Goal: Task Accomplishment & Management: Use online tool/utility

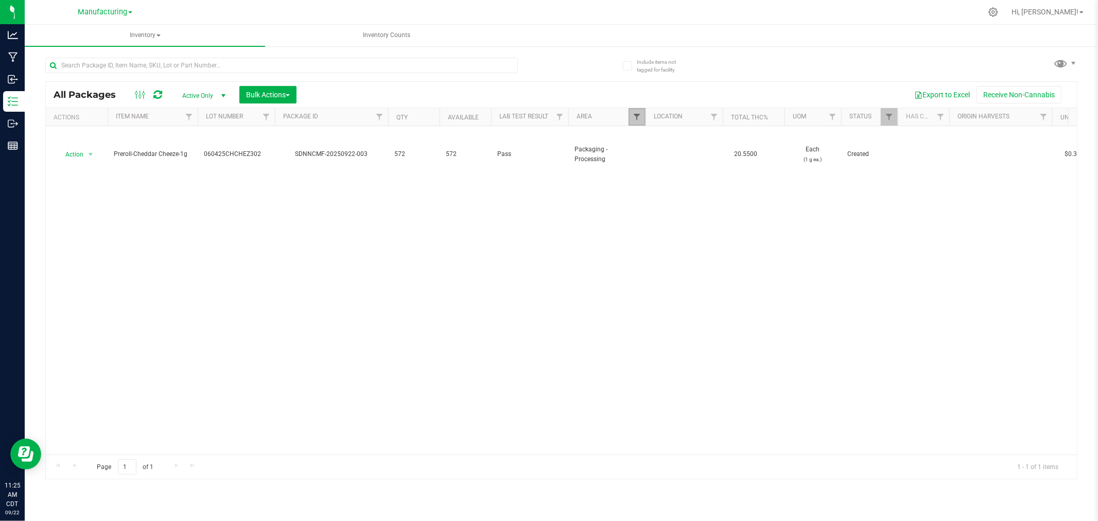
click at [635, 117] on span "Filter" at bounding box center [637, 117] width 8 height 8
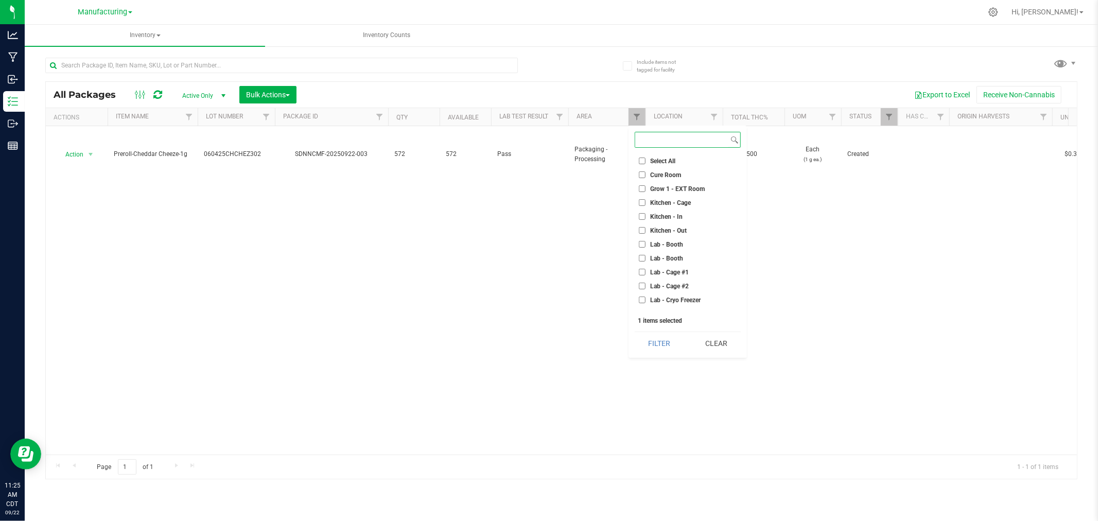
scroll to position [171, 0]
click at [644, 237] on input "Machine Trim Room" at bounding box center [642, 239] width 7 height 7
checkbox input "true"
click at [642, 196] on input "Packaging - Processing" at bounding box center [642, 195] width 7 height 7
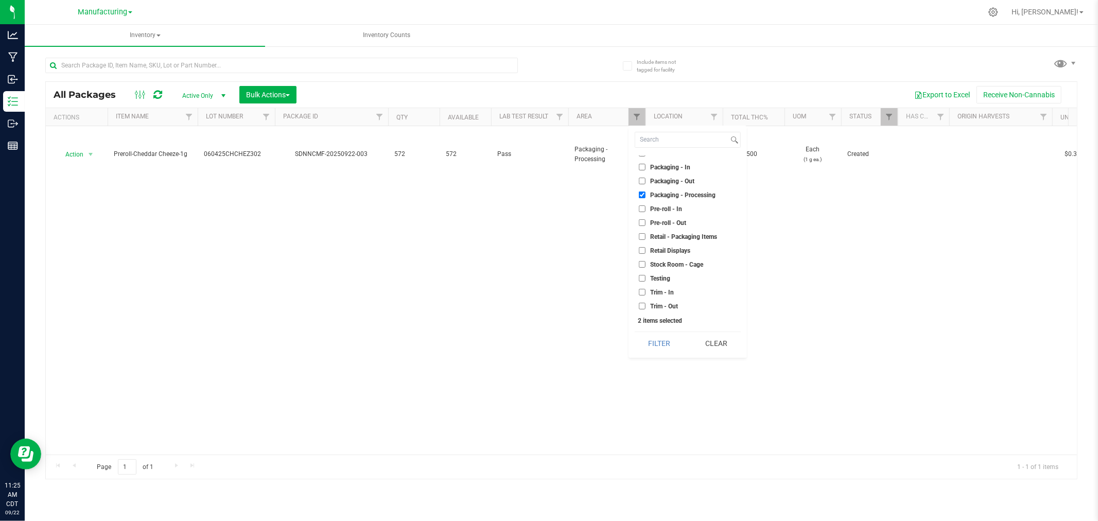
checkbox input "false"
click at [662, 340] on button "Filter" at bounding box center [659, 343] width 49 height 23
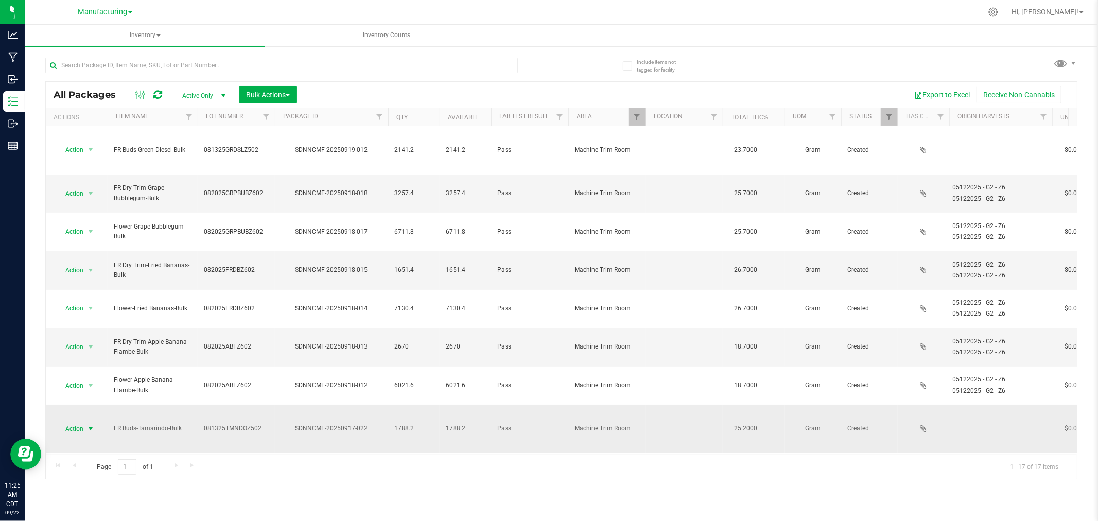
click at [90, 425] on span "select" at bounding box center [91, 429] width 8 height 8
click at [103, 407] on li "Locate package" at bounding box center [89, 411] width 65 height 15
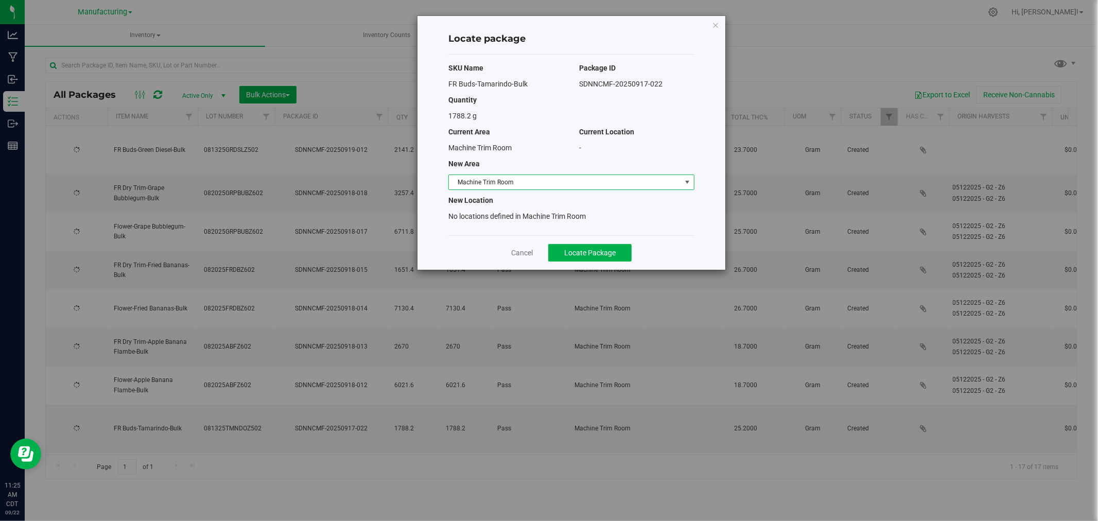
click at [620, 177] on span "Machine Trim Room" at bounding box center [565, 182] width 232 height 14
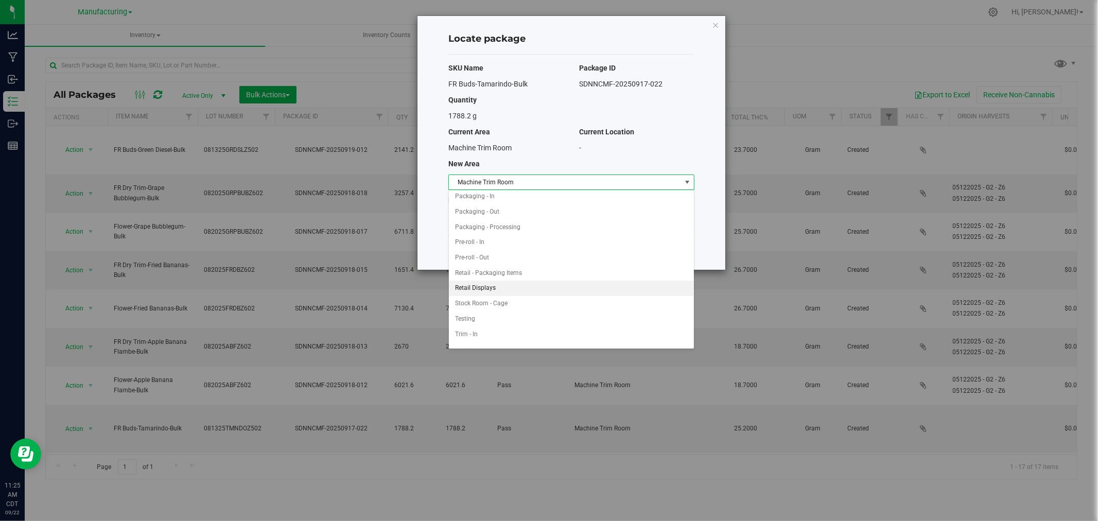
scroll to position [279, 0]
click at [498, 197] on li "Packaging - In" at bounding box center [571, 195] width 245 height 15
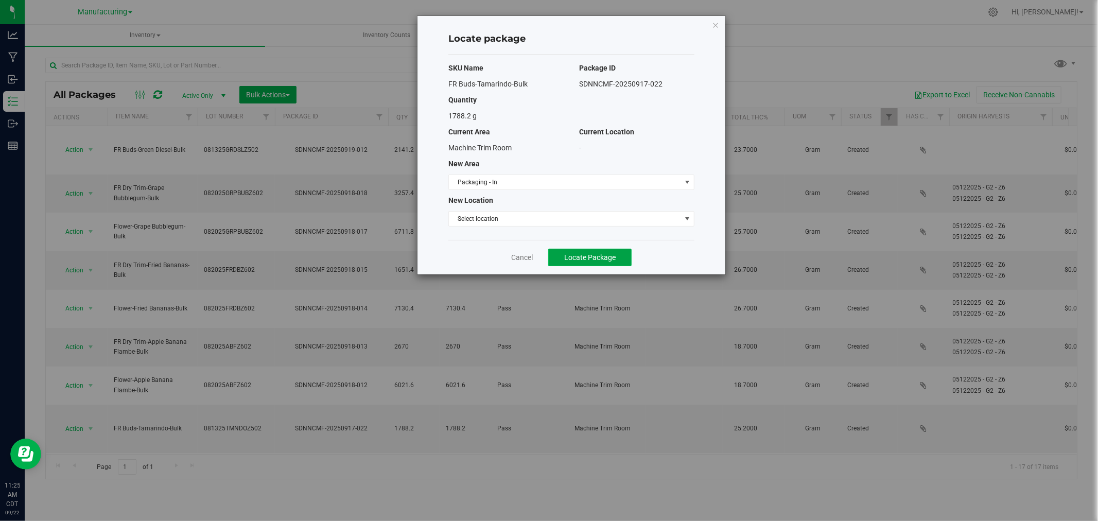
click at [590, 252] on button "Locate Package" at bounding box center [589, 258] width 83 height 18
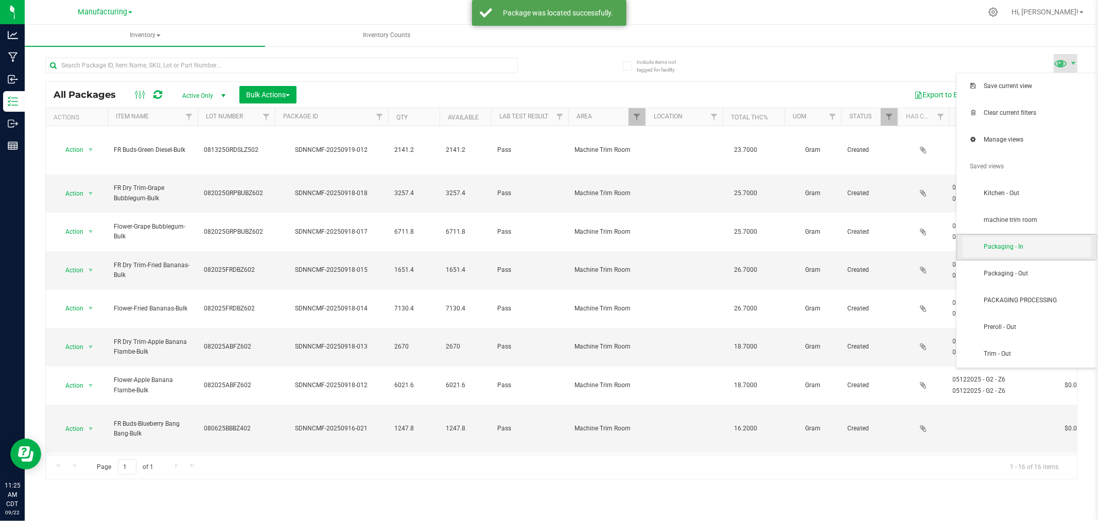
click at [1061, 246] on span "Packaging - In" at bounding box center [1037, 247] width 107 height 9
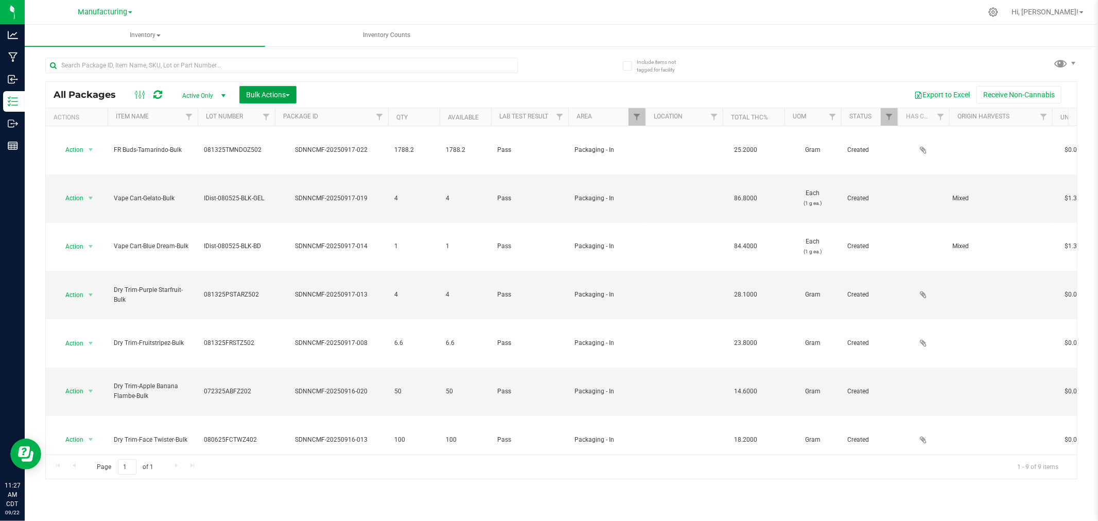
click at [271, 98] on button "Bulk Actions" at bounding box center [267, 95] width 57 height 18
click at [278, 117] on span "Add to manufacturing run" at bounding box center [285, 118] width 78 height 8
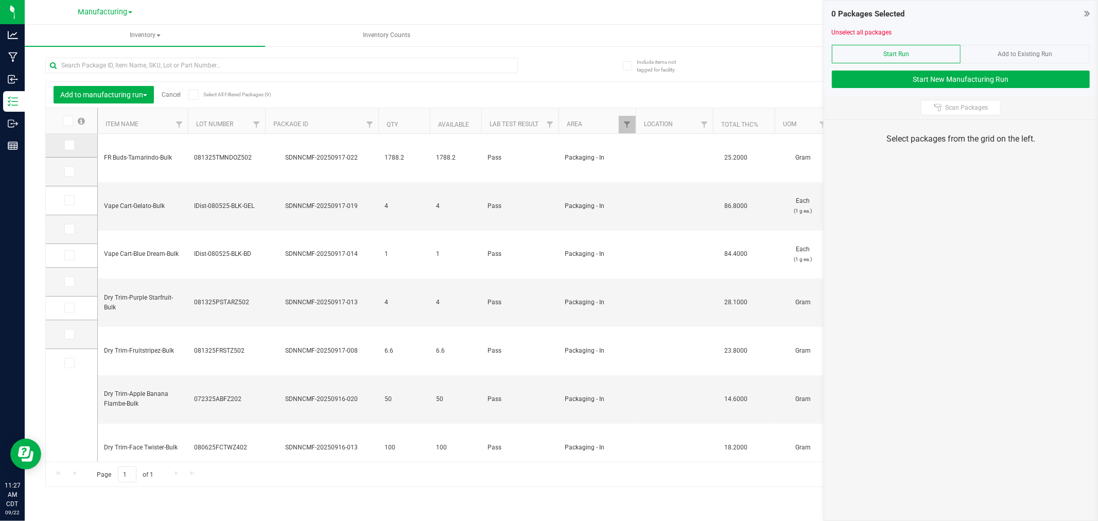
click at [72, 145] on span at bounding box center [69, 145] width 10 height 10
click at [0, 0] on input "checkbox" at bounding box center [0, 0] width 0 height 0
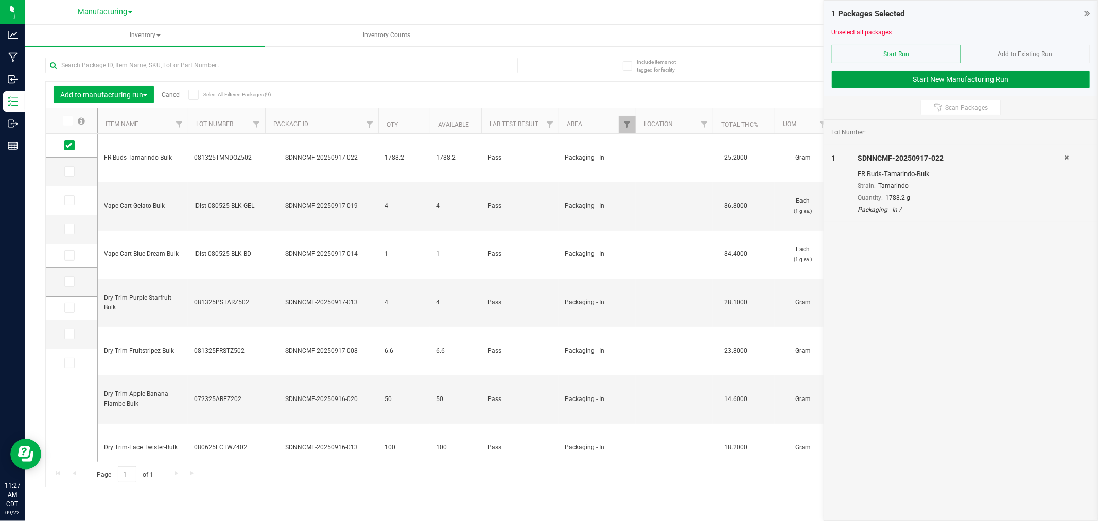
click at [856, 80] on button "Start New Manufacturing Run" at bounding box center [961, 80] width 258 height 18
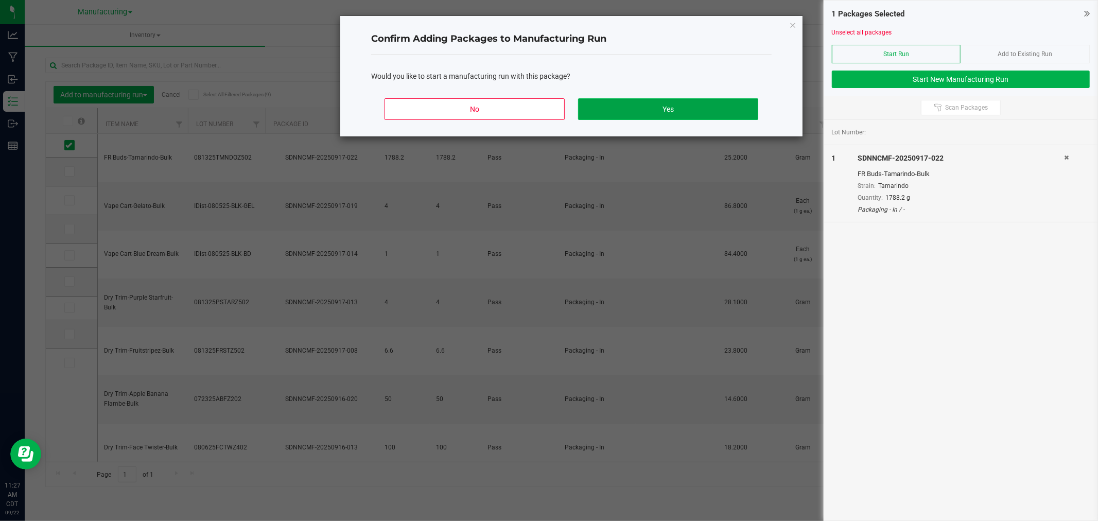
click at [732, 113] on button "Yes" at bounding box center [668, 109] width 180 height 22
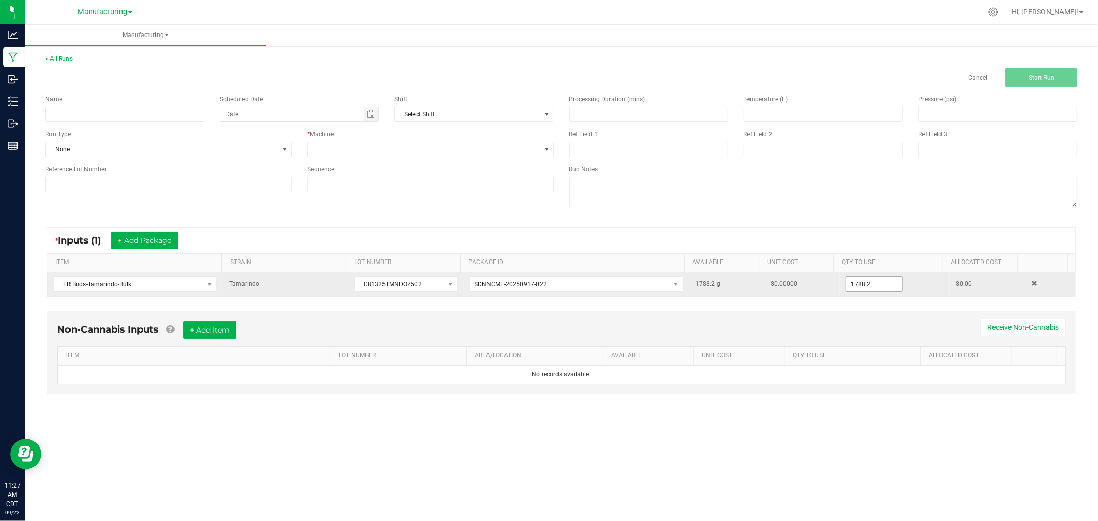
click at [887, 286] on input "1788.2" at bounding box center [875, 284] width 56 height 14
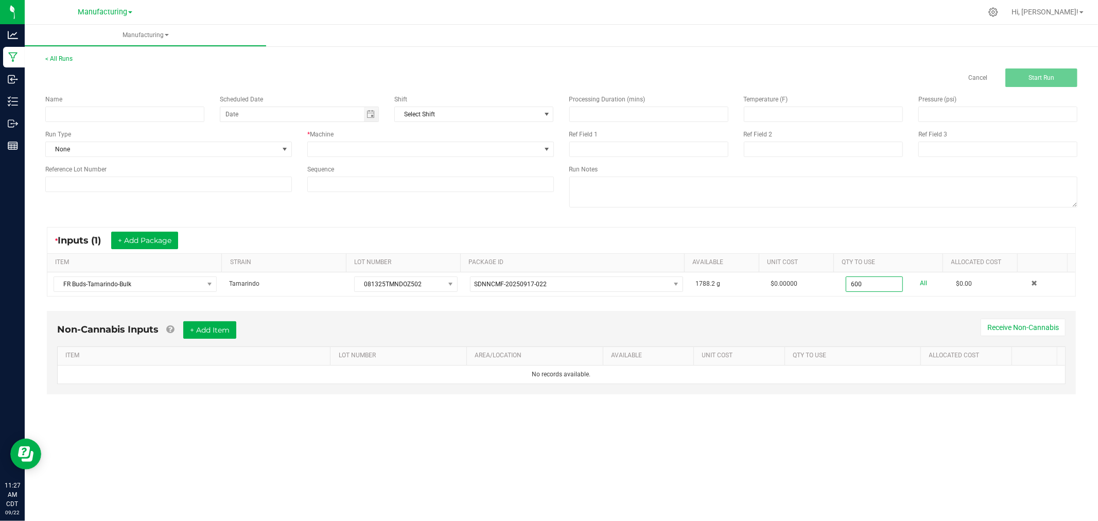
type input "600.0000 g"
click at [977, 227] on div "* Inputs (1) + Add Package ITEM STRAIN LOT NUMBER PACKAGE ID AVAILABLE Unit Cos…" at bounding box center [562, 262] width 1048 height 88
click at [68, 114] on input at bounding box center [124, 114] width 159 height 15
type input "092225-tamarindo 1/8 bags"
click at [281, 148] on span at bounding box center [285, 149] width 8 height 8
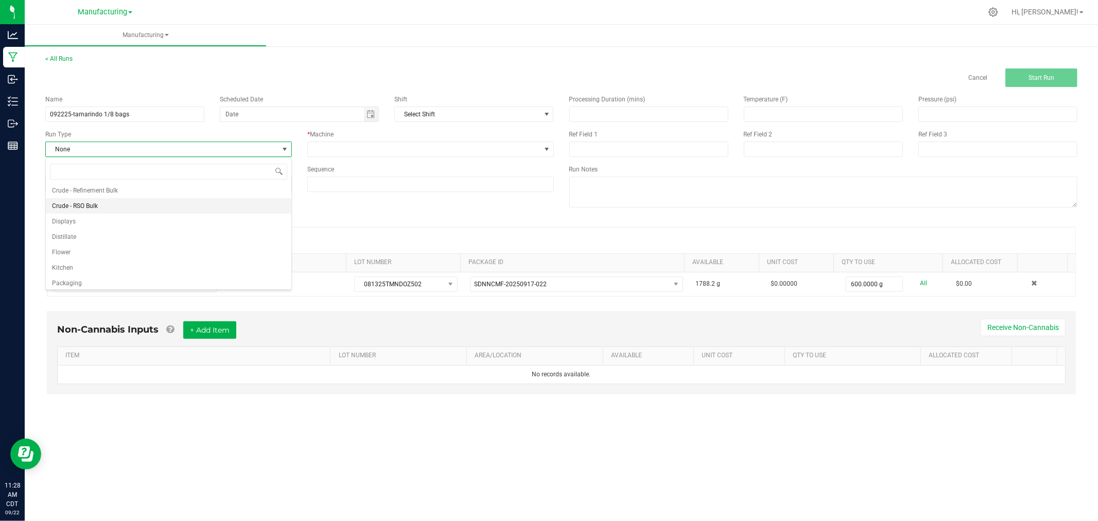
scroll to position [51, 0]
click at [216, 261] on li "Packaging" at bounding box center [169, 264] width 246 height 15
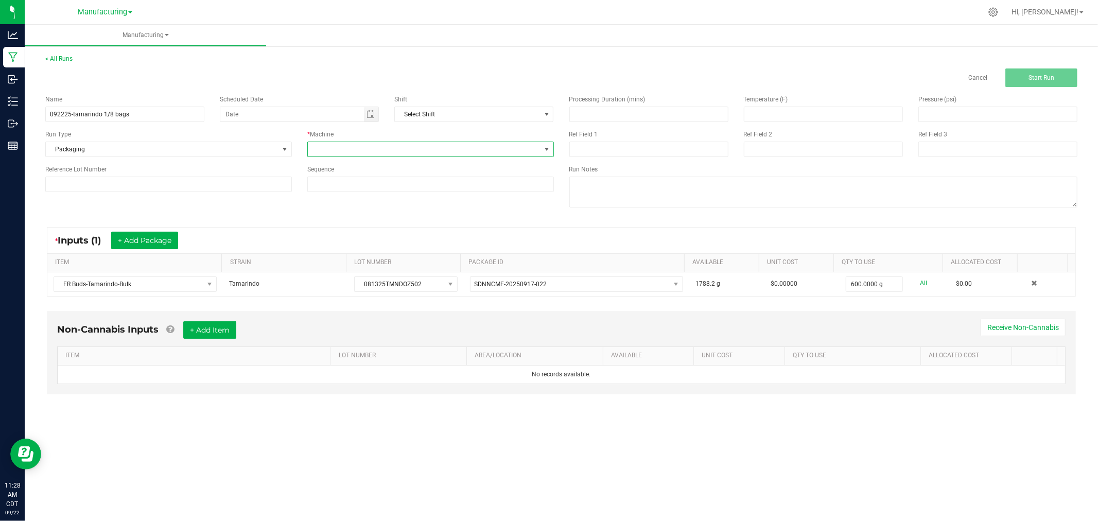
click at [336, 150] on span at bounding box center [424, 149] width 233 height 14
click at [350, 242] on li "Packaging" at bounding box center [431, 242] width 246 height 18
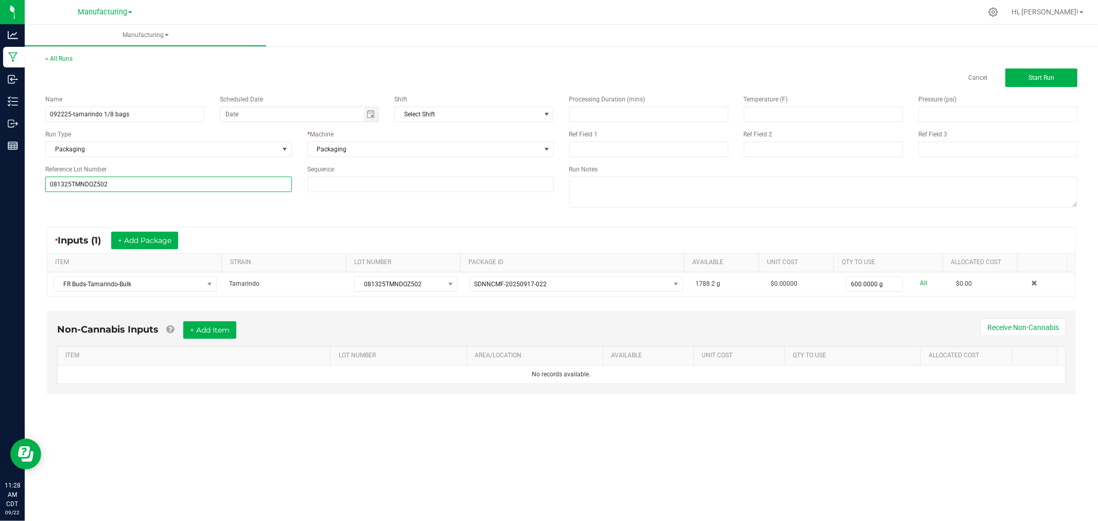
type input "081325TMNDOZ502"
click at [76, 199] on div "Name 092225-tamarindo 1/8 bags Scheduled Date Shift Select Shift Run Type Packa…" at bounding box center [300, 143] width 524 height 113
click at [1051, 74] on span "Start Run" at bounding box center [1042, 77] width 26 height 7
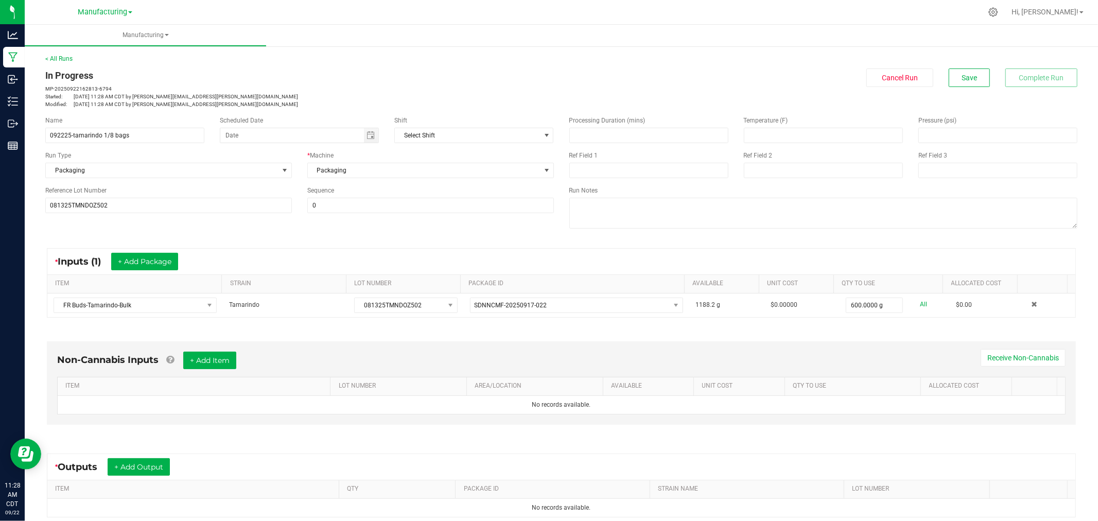
scroll to position [115, 0]
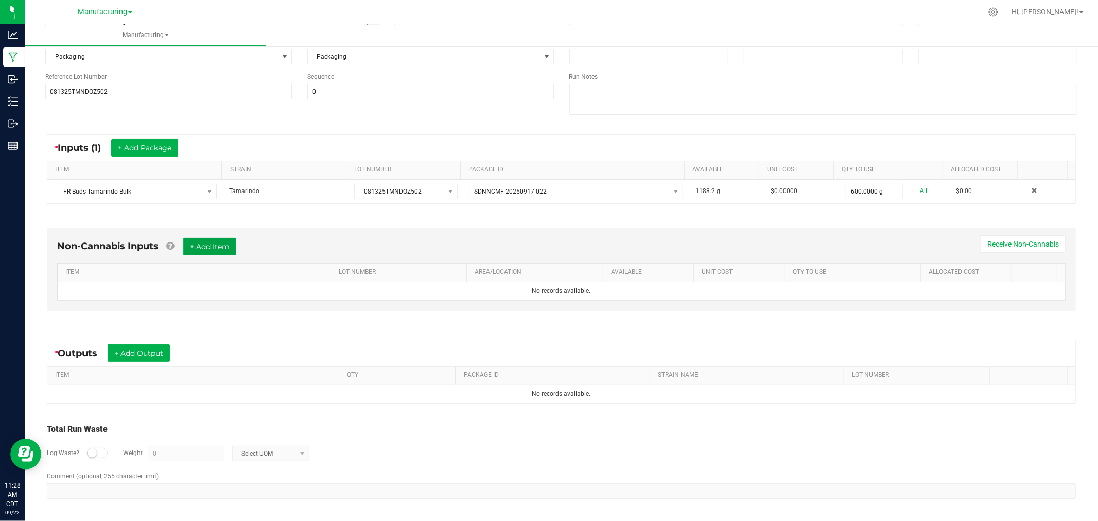
click at [204, 240] on button "+ Add Item" at bounding box center [209, 247] width 53 height 18
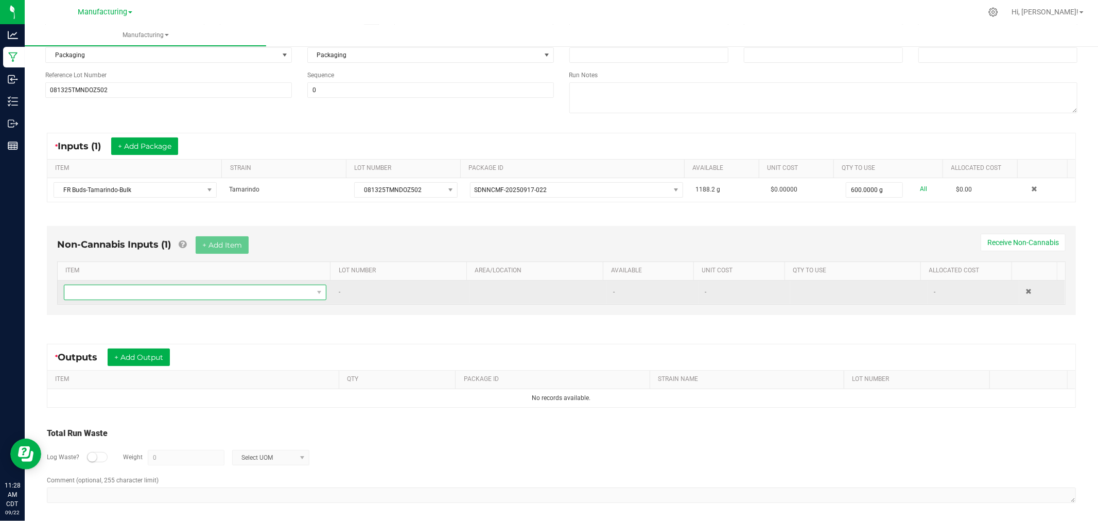
click at [213, 294] on span "NO DATA FOUND" at bounding box center [188, 292] width 249 height 14
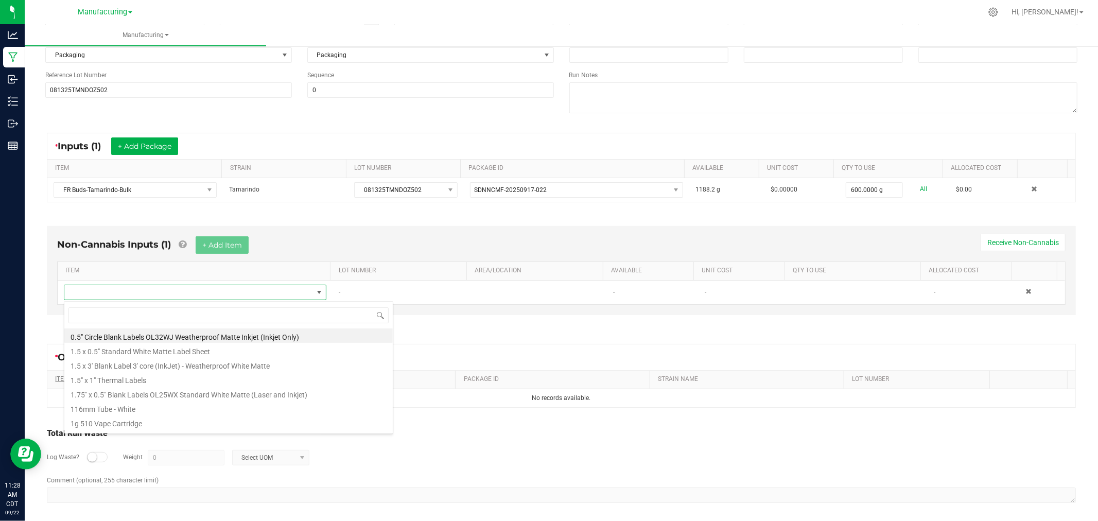
drag, startPoint x: 157, startPoint y: 379, endPoint x: 205, endPoint y: 377, distance: 48.0
click at [157, 379] on li "1.5" x 1" Thermal Labels" at bounding box center [228, 379] width 329 height 14
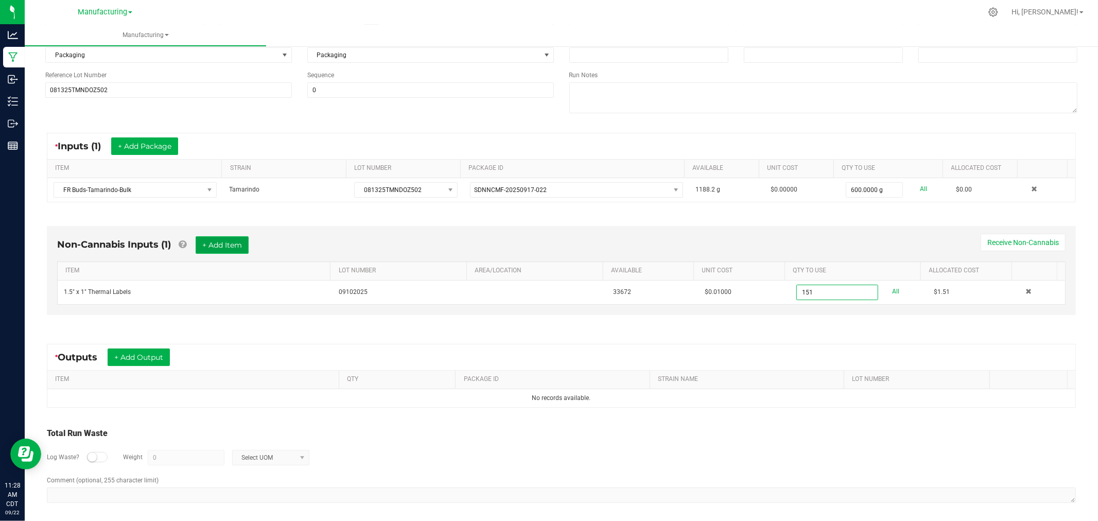
type input "151 ea"
click at [201, 240] on button "+ Add Item" at bounding box center [222, 245] width 53 height 18
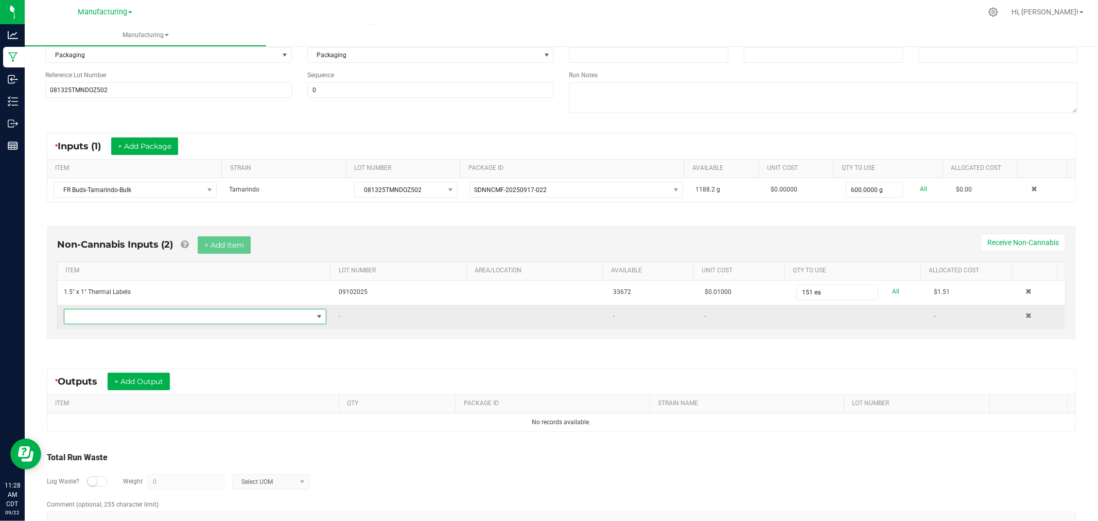
click at [214, 318] on span "NO DATA FOUND" at bounding box center [188, 316] width 249 height 14
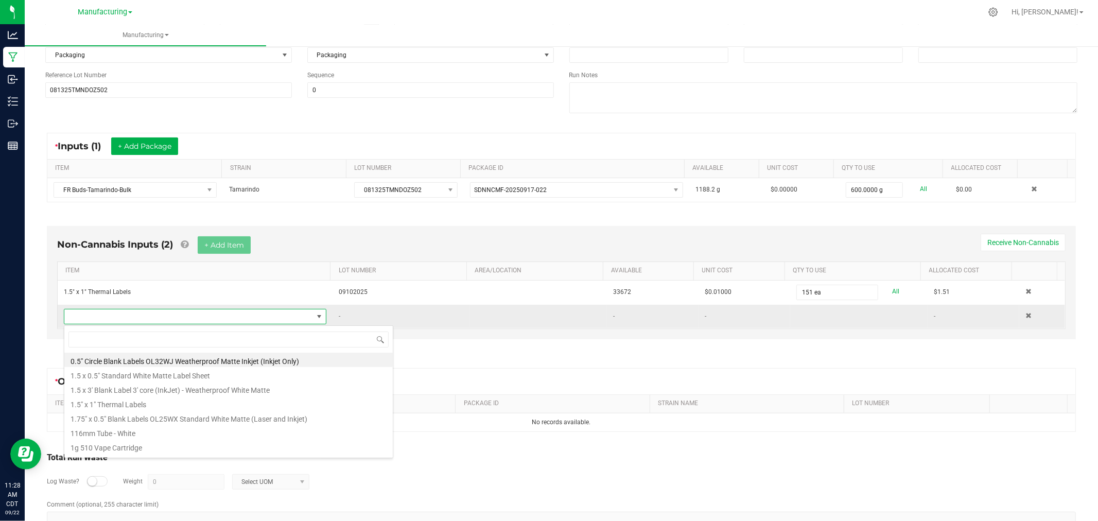
scroll to position [15, 255]
type input "bag"
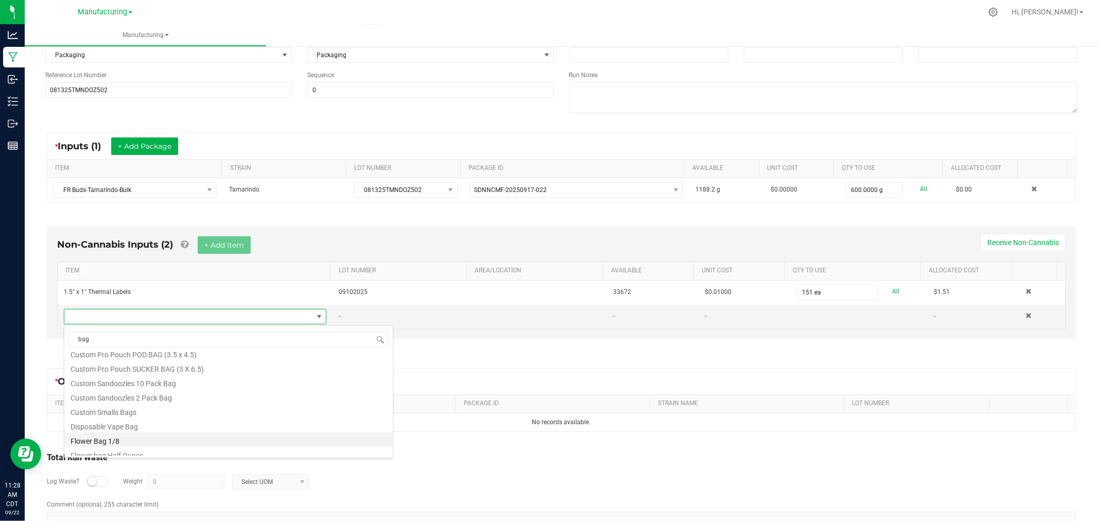
scroll to position [157, 0]
click at [163, 418] on li "Flower Bag 1/8" at bounding box center [228, 419] width 329 height 14
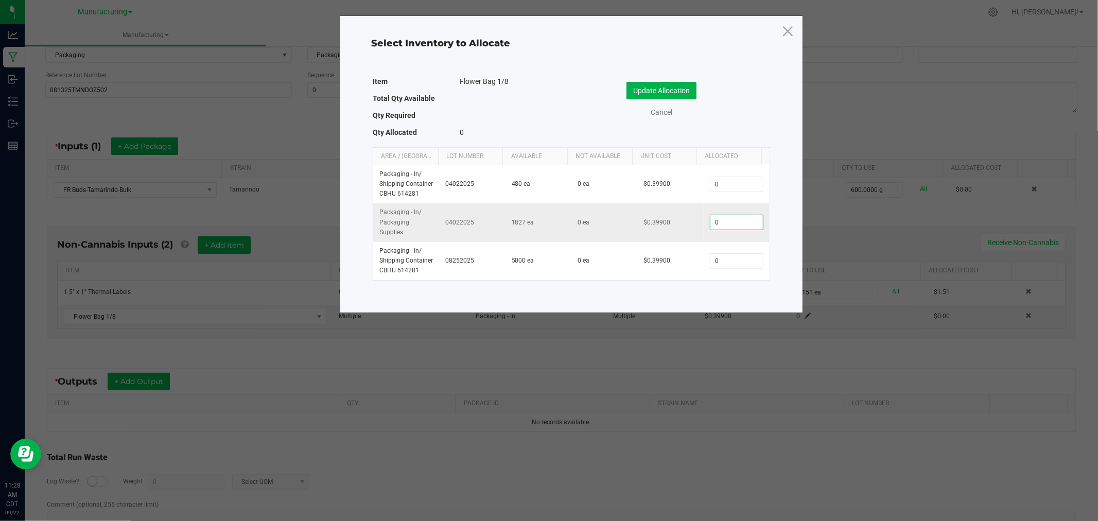
click at [731, 227] on input "0" at bounding box center [737, 222] width 53 height 14
type input "150"
click at [661, 93] on button "Update Allocation" at bounding box center [662, 91] width 70 height 18
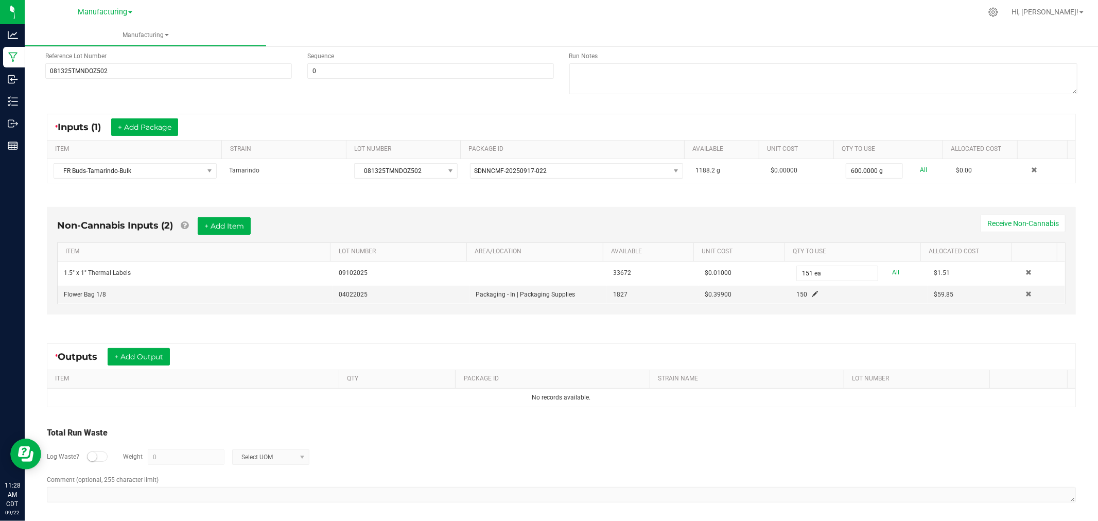
scroll to position [140, 0]
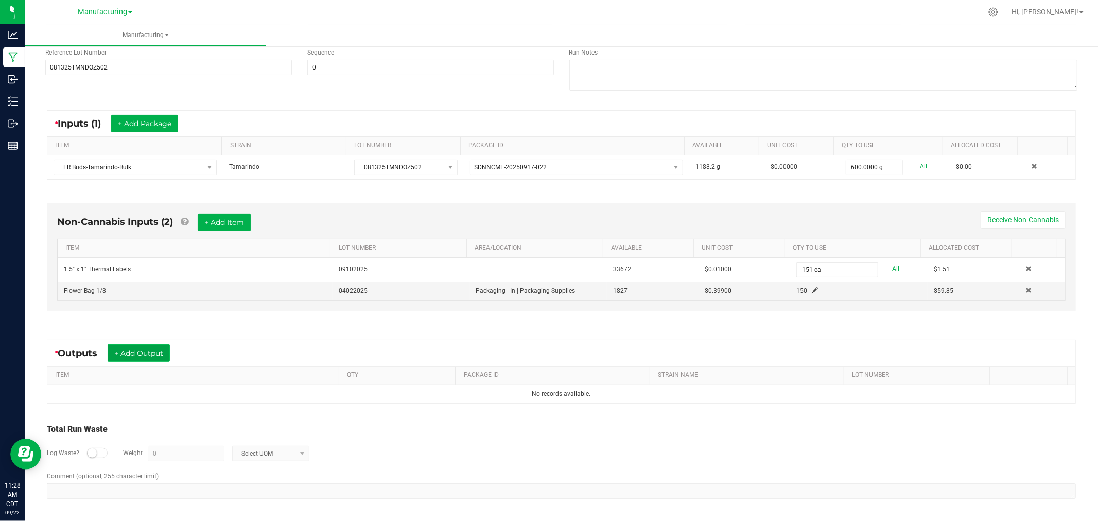
click at [161, 351] on button "+ Add Output" at bounding box center [139, 353] width 62 height 18
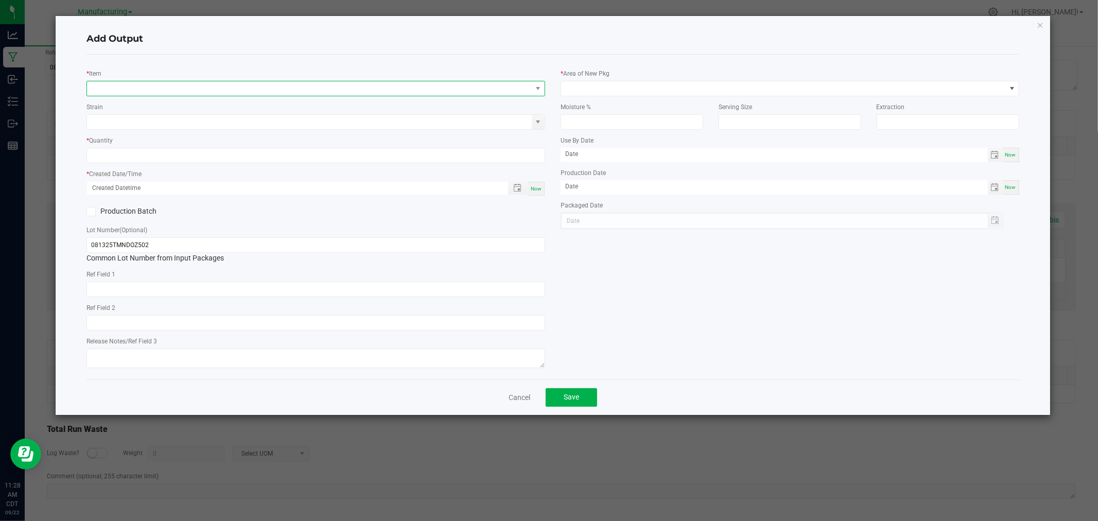
click at [168, 85] on span "NO DATA FOUND" at bounding box center [309, 88] width 445 height 14
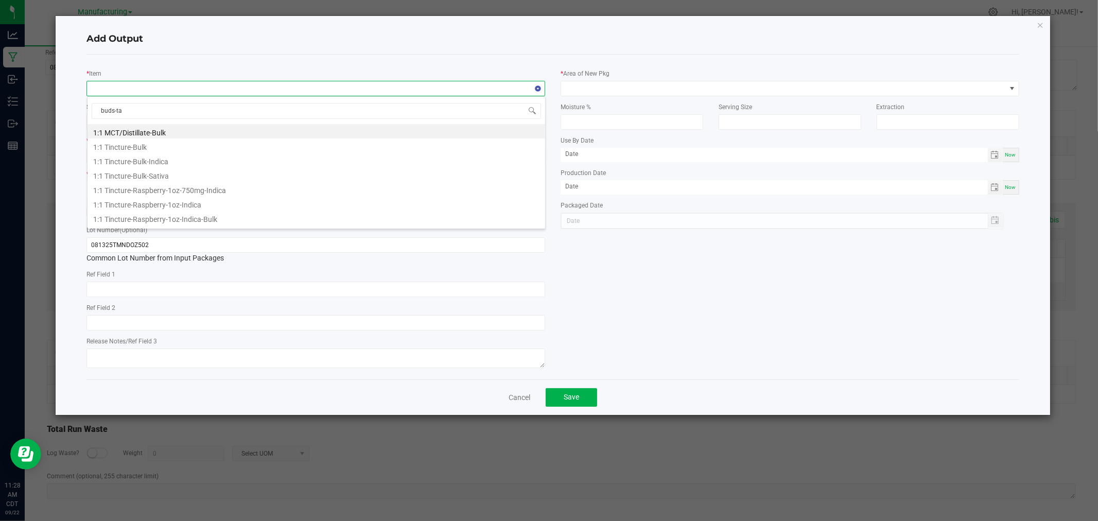
type input "buds-tam"
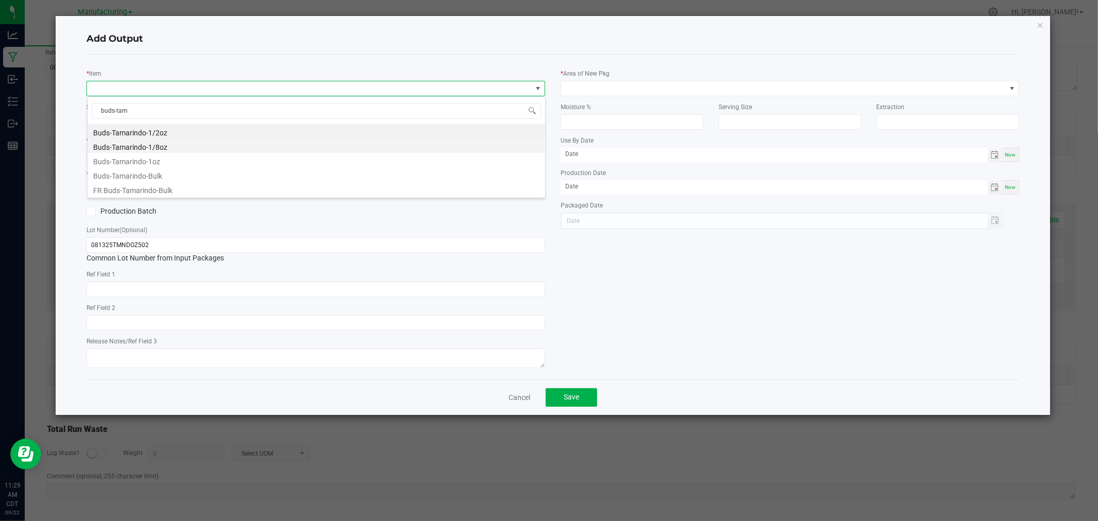
click at [173, 145] on li "Buds-Tamarindo-1/8oz" at bounding box center [317, 146] width 458 height 14
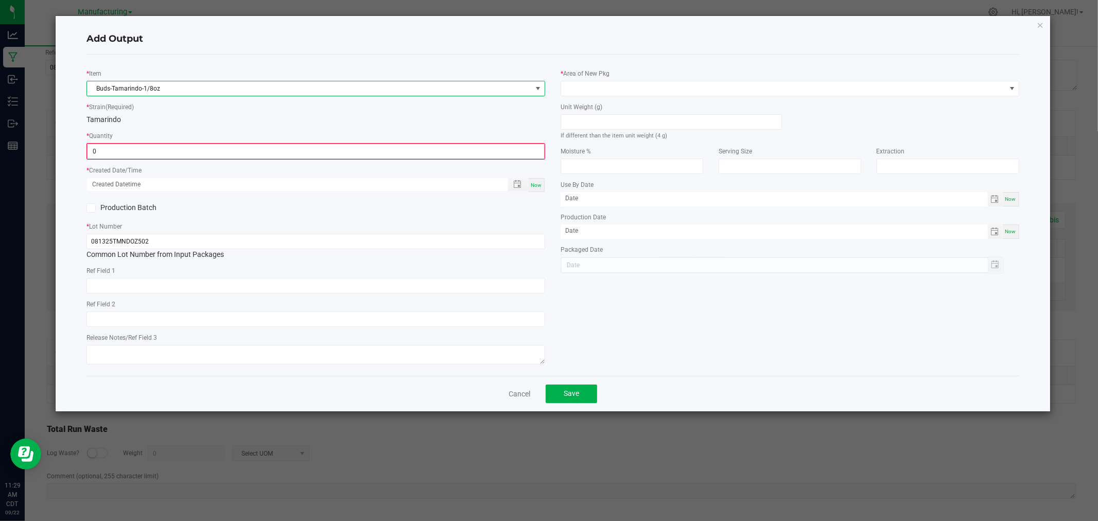
click at [164, 157] on input "0" at bounding box center [316, 151] width 457 height 14
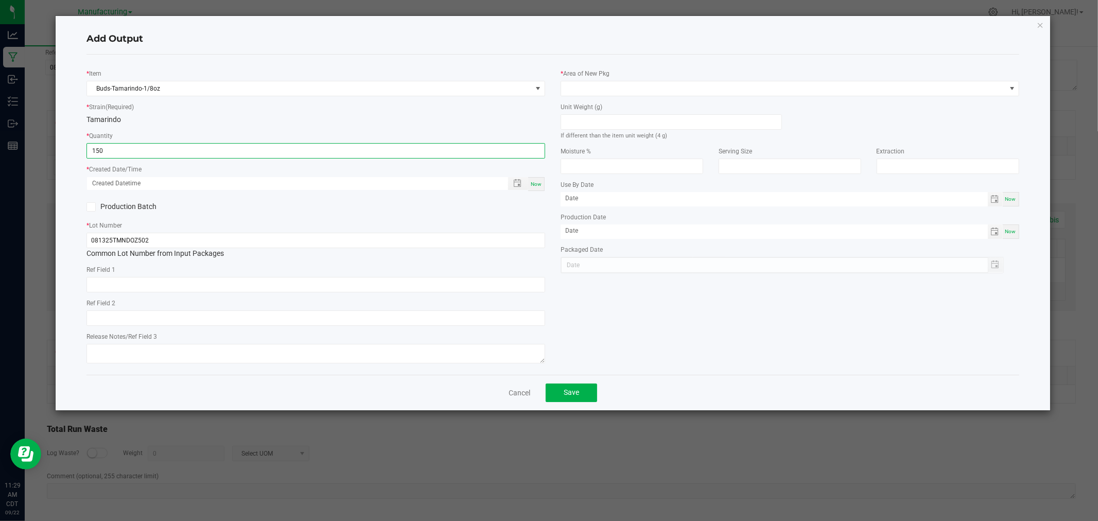
type input "150 ea"
click at [539, 187] on span "Now" at bounding box center [536, 184] width 11 height 6
type input "09/22/2025 11:29 AM"
type input "[DATE]"
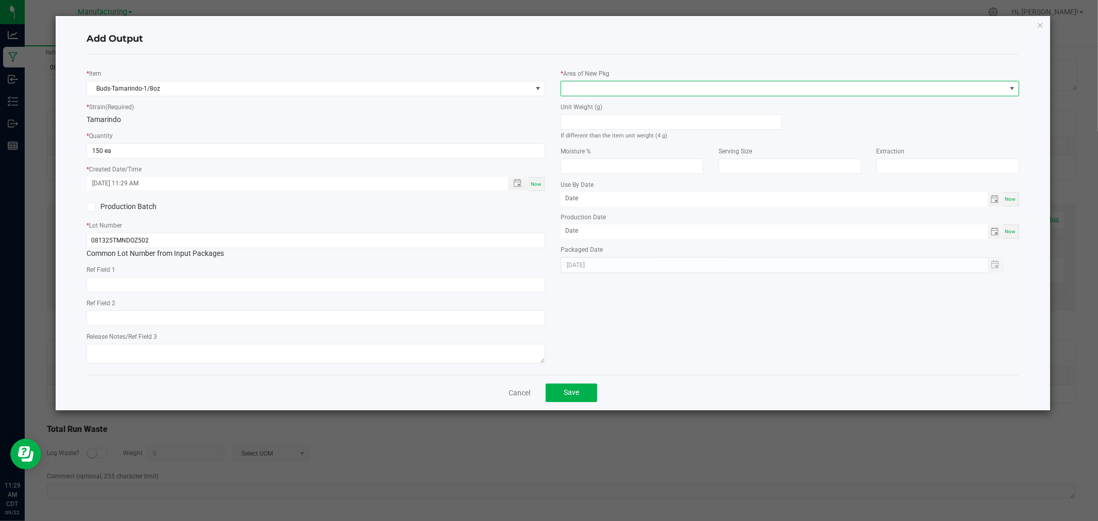
click at [584, 88] on span at bounding box center [783, 88] width 445 height 14
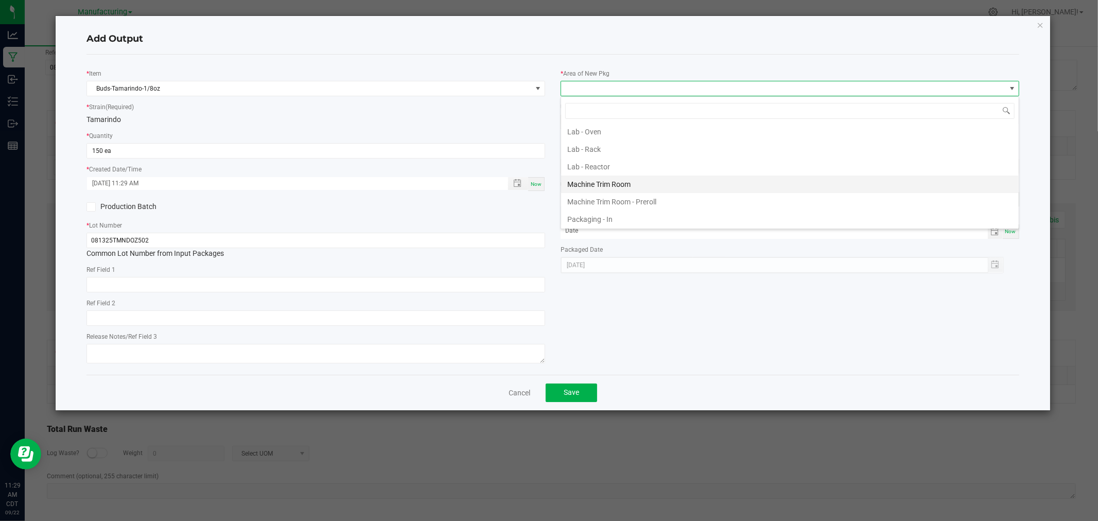
scroll to position [286, 0]
click at [610, 193] on li "Packaging - Processing" at bounding box center [790, 197] width 458 height 18
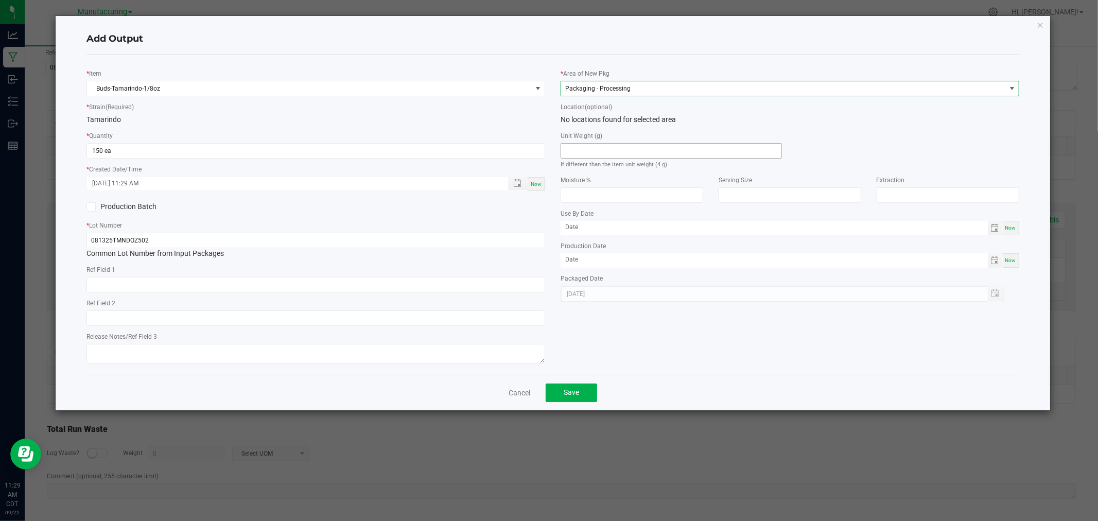
click at [604, 150] on input at bounding box center [671, 151] width 220 height 14
type input "4"
click at [585, 398] on button "Save" at bounding box center [571, 393] width 51 height 19
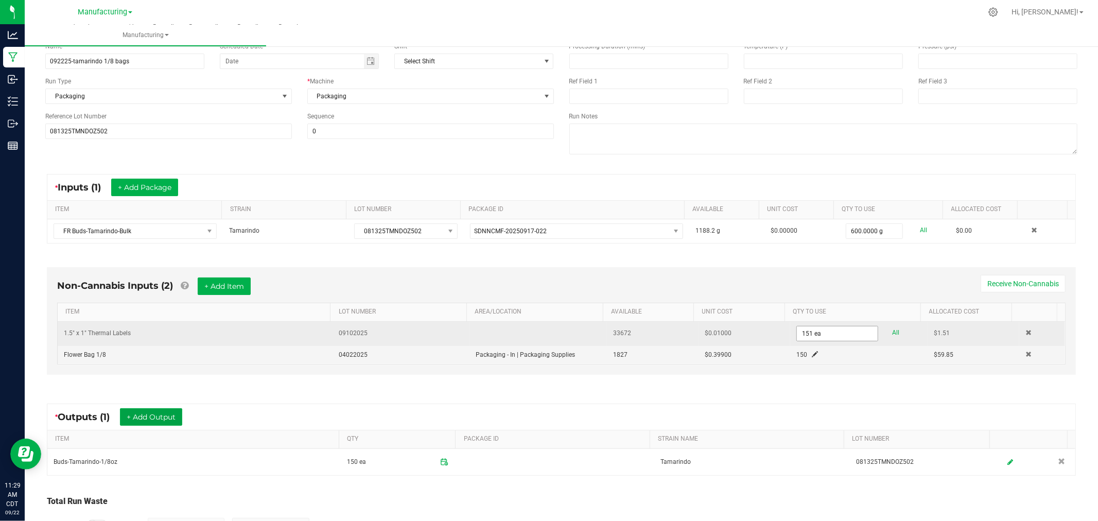
scroll to position [0, 0]
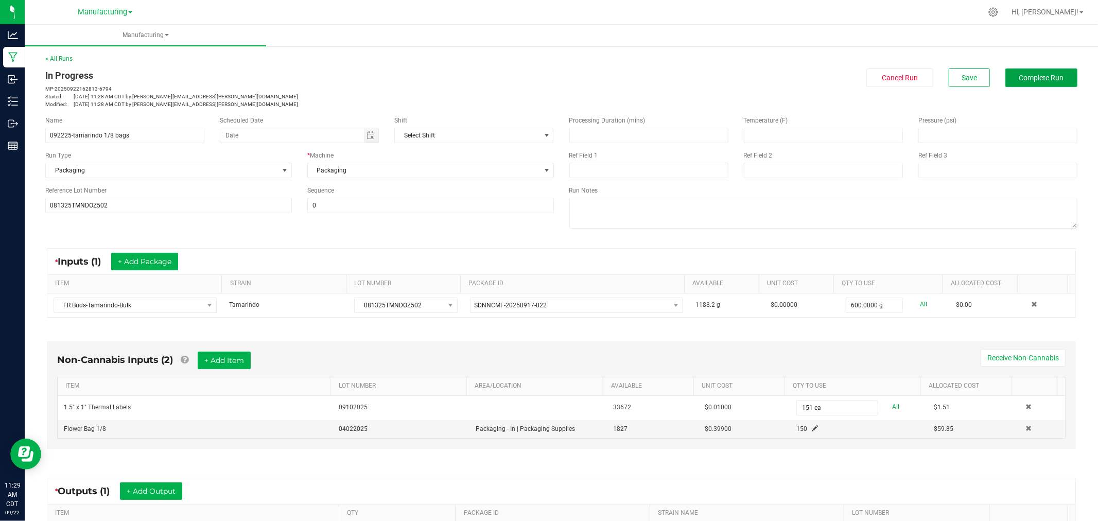
click at [1006, 83] on button "Complete Run" at bounding box center [1042, 77] width 72 height 19
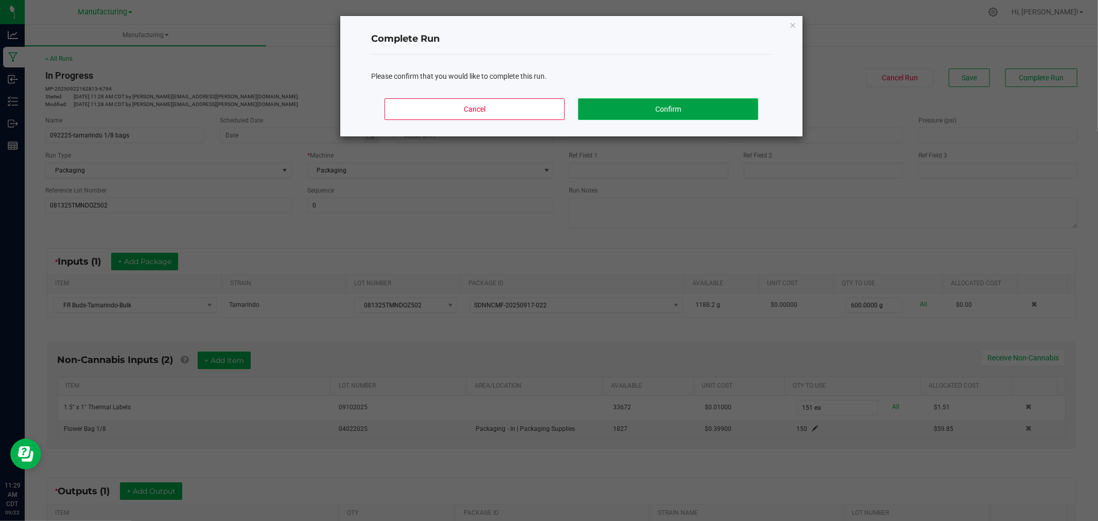
click at [738, 106] on button "Confirm" at bounding box center [668, 109] width 180 height 22
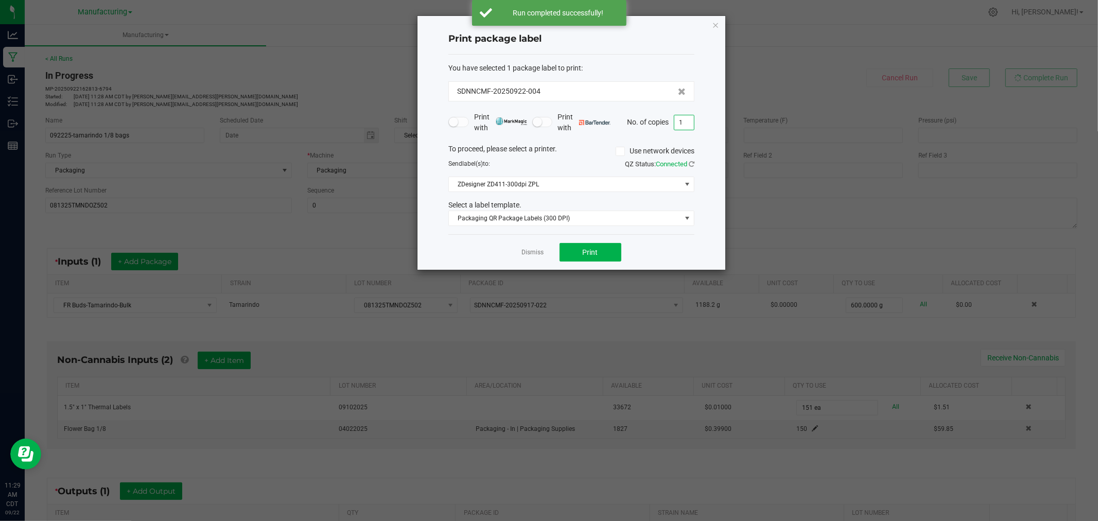
click at [684, 120] on input "1" at bounding box center [685, 122] width 20 height 14
type input "151"
click at [599, 248] on button "Print" at bounding box center [591, 252] width 62 height 19
click at [717, 24] on icon "button" at bounding box center [715, 25] width 7 height 12
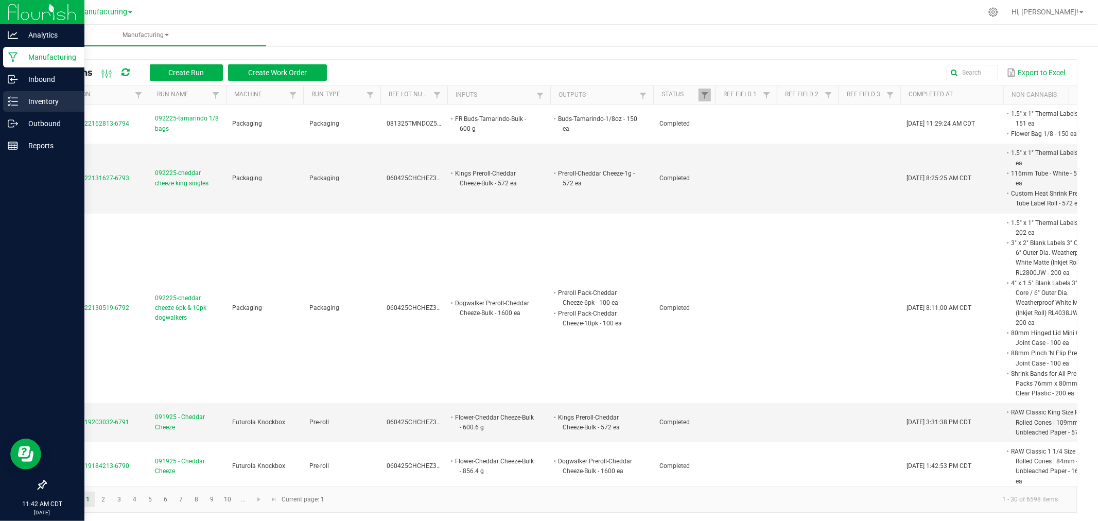
click at [14, 99] on icon at bounding box center [13, 101] width 10 height 10
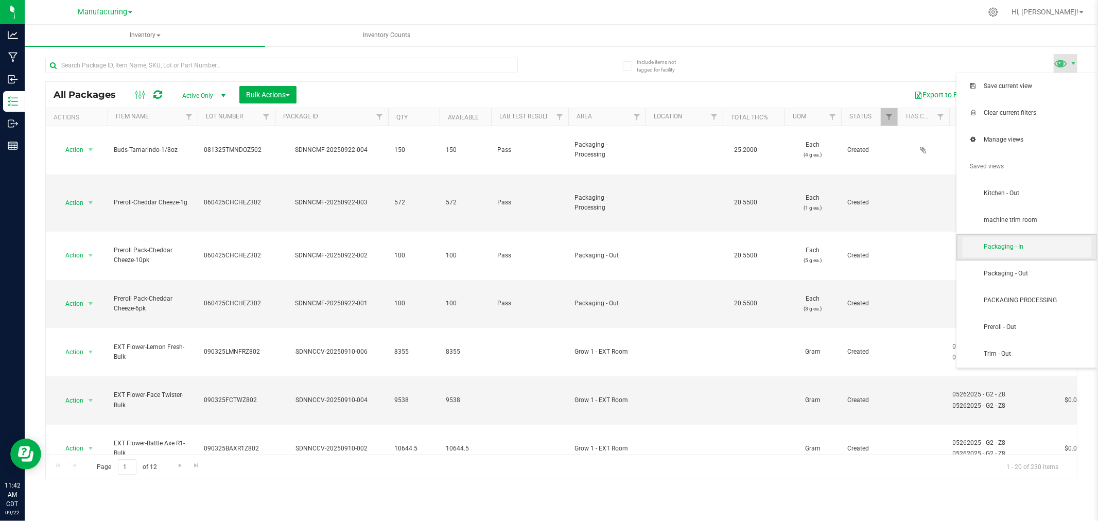
click at [1024, 249] on span "Packaging - In" at bounding box center [1037, 247] width 107 height 9
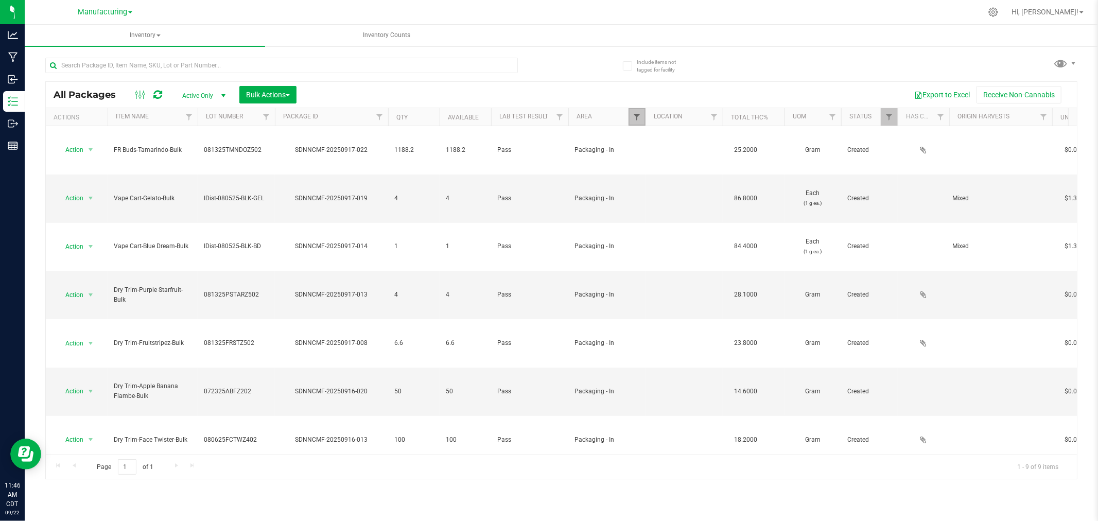
click at [640, 114] on span "Filter" at bounding box center [637, 117] width 8 height 8
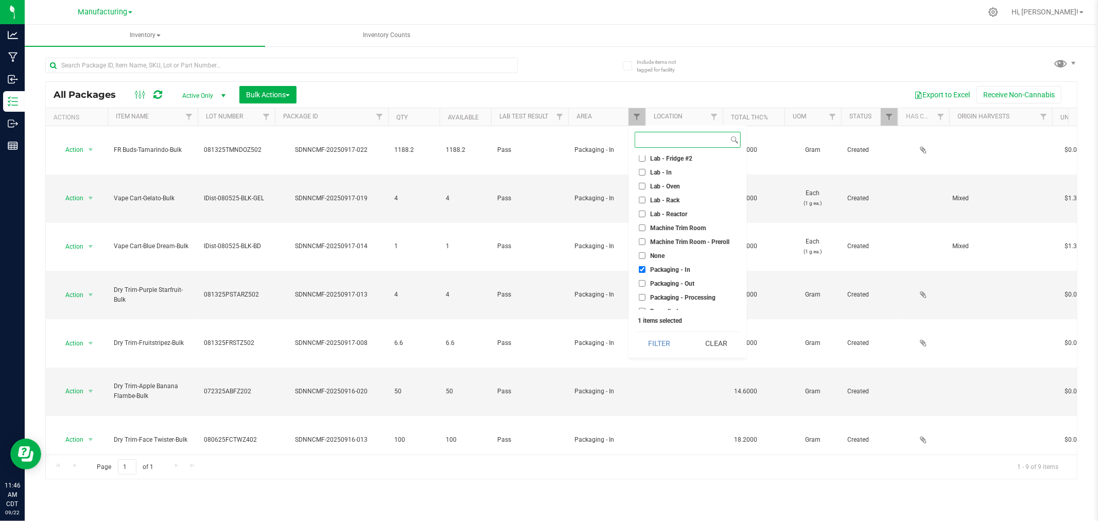
scroll to position [286, 0]
click at [642, 167] on input "Packaging - In" at bounding box center [642, 167] width 7 height 7
checkbox input "false"
click at [640, 239] on input "Machine Trim Room" at bounding box center [642, 239] width 7 height 7
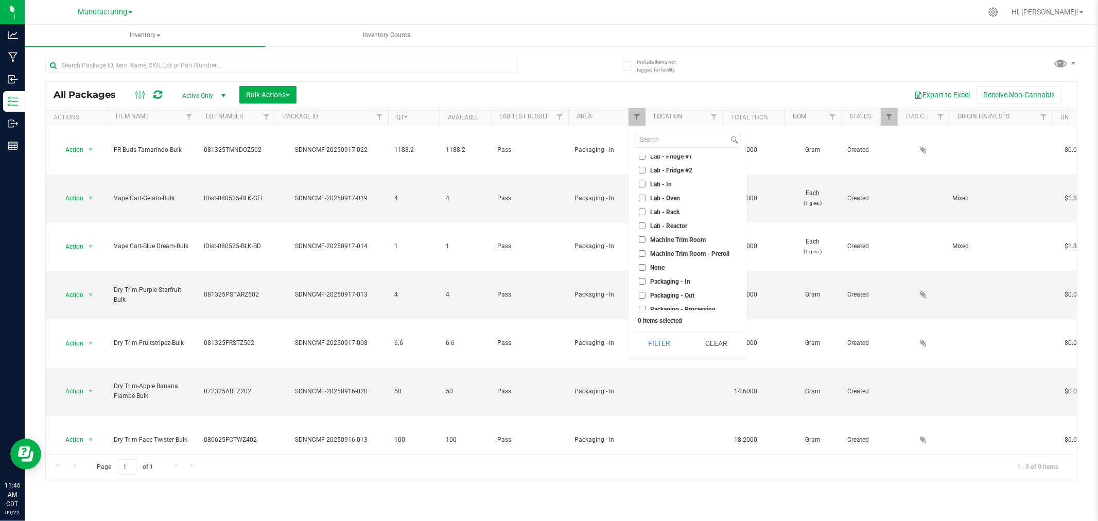
checkbox input "true"
click at [658, 345] on button "Filter" at bounding box center [659, 343] width 49 height 23
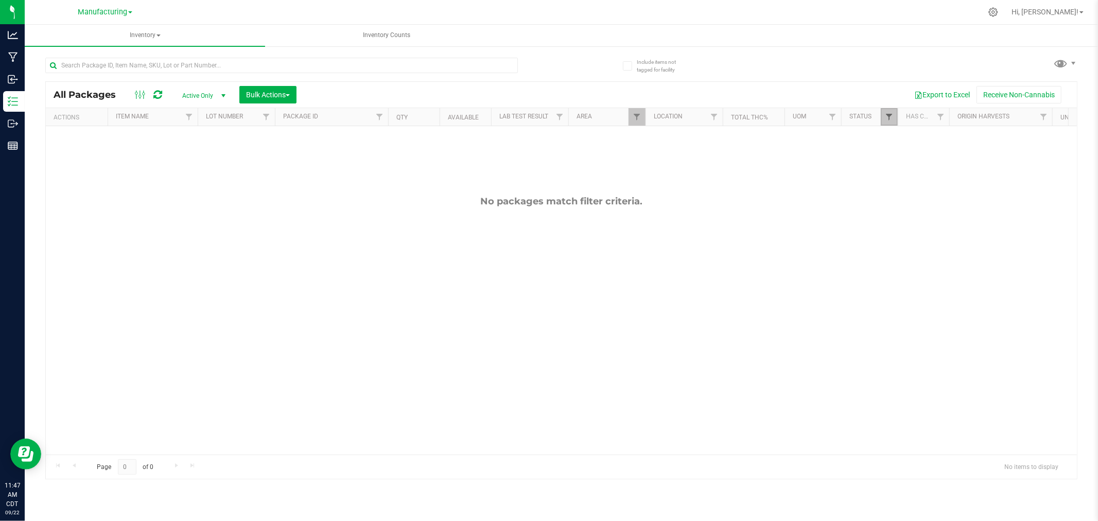
click at [888, 114] on span "Filter" at bounding box center [889, 117] width 8 height 8
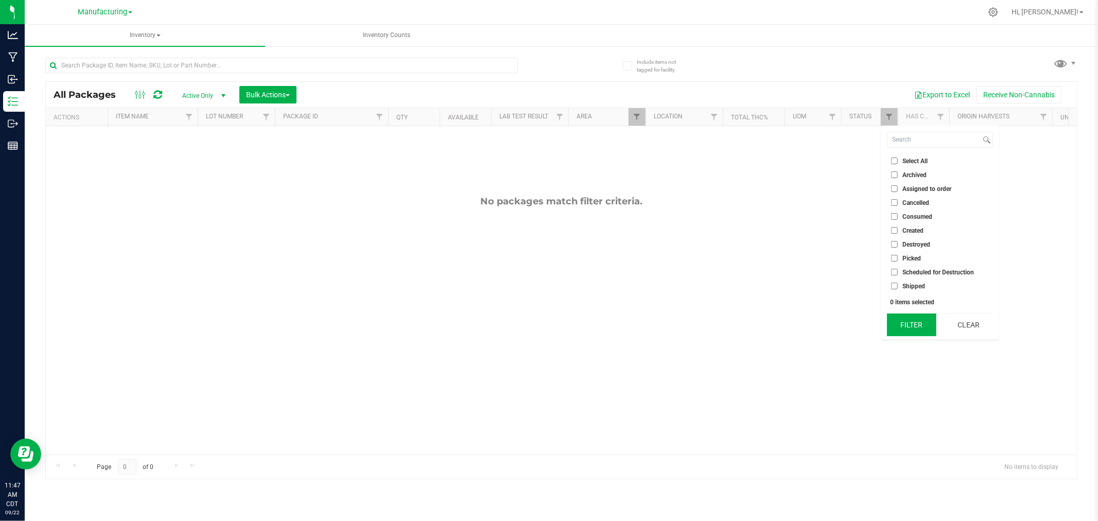
click at [919, 331] on button "Filter" at bounding box center [911, 325] width 49 height 23
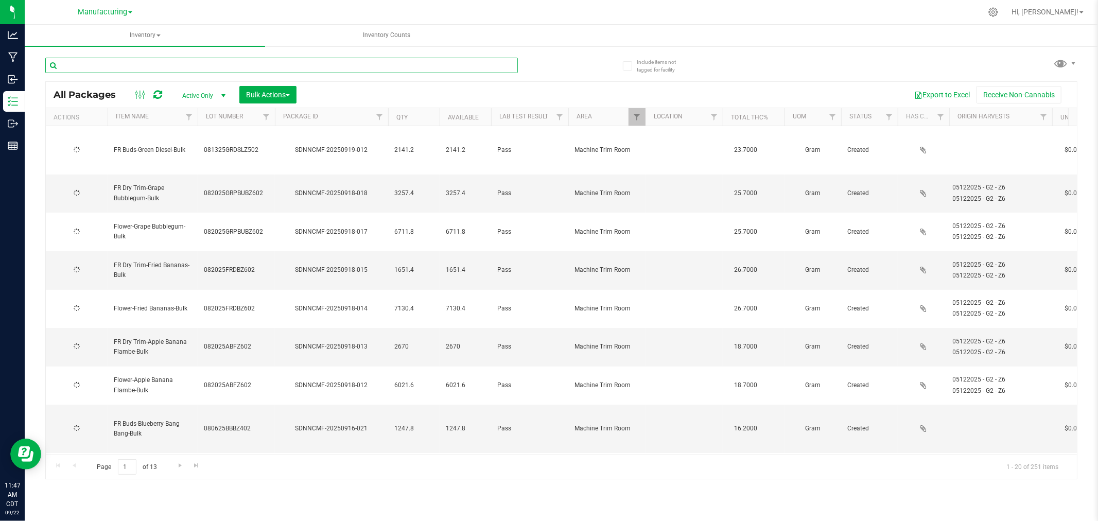
click at [72, 64] on input "text" at bounding box center [281, 65] width 473 height 15
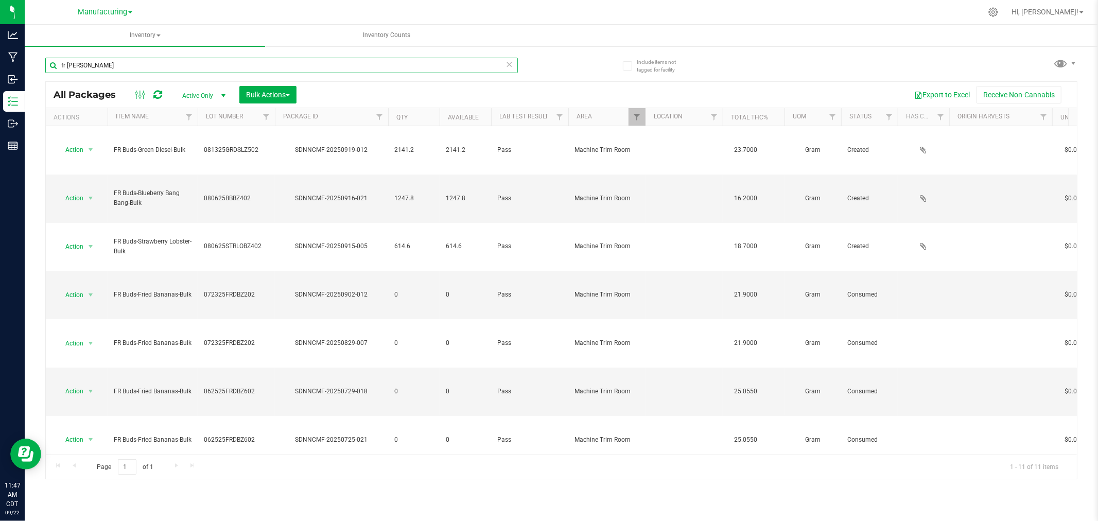
type input "fr bud"
click at [225, 97] on span "select" at bounding box center [223, 96] width 8 height 8
click at [206, 156] on li "All" at bounding box center [202, 158] width 56 height 15
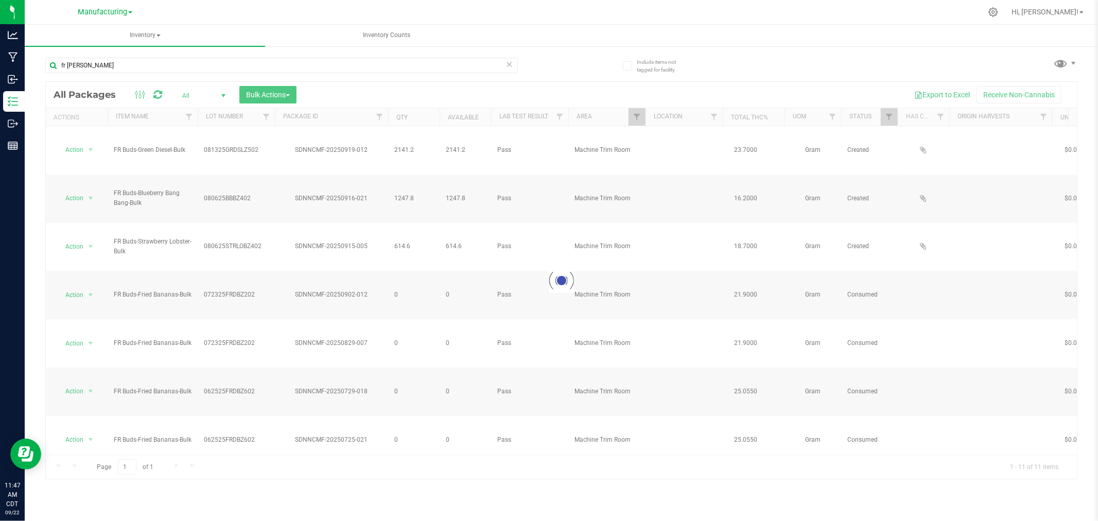
click at [224, 95] on span "select" at bounding box center [223, 96] width 8 height 8
click at [200, 112] on li "Active Only" at bounding box center [202, 112] width 56 height 15
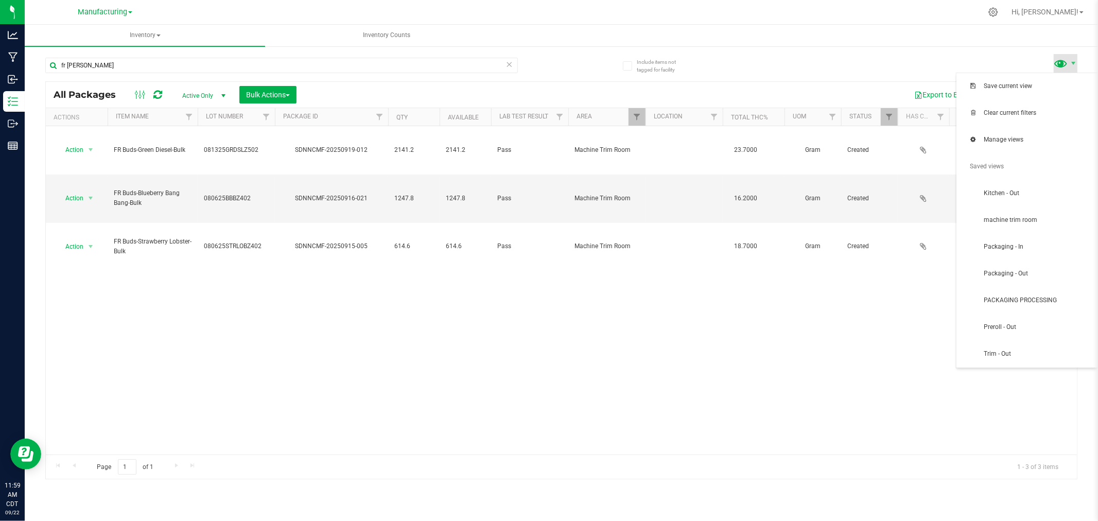
click at [1064, 58] on span at bounding box center [1061, 63] width 15 height 15
click at [1041, 275] on span "Packaging - Out" at bounding box center [1037, 273] width 107 height 9
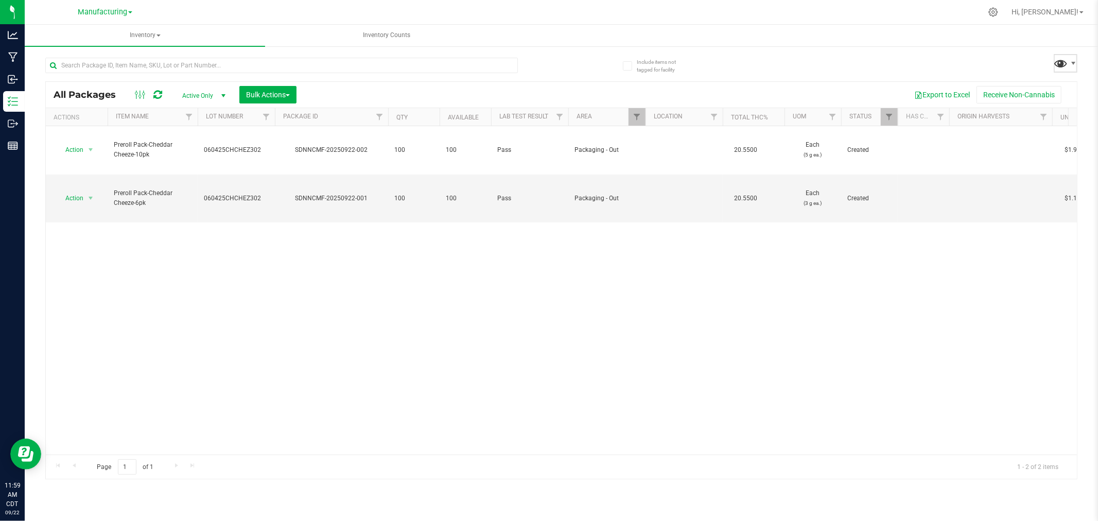
click at [1059, 66] on span at bounding box center [1061, 63] width 15 height 15
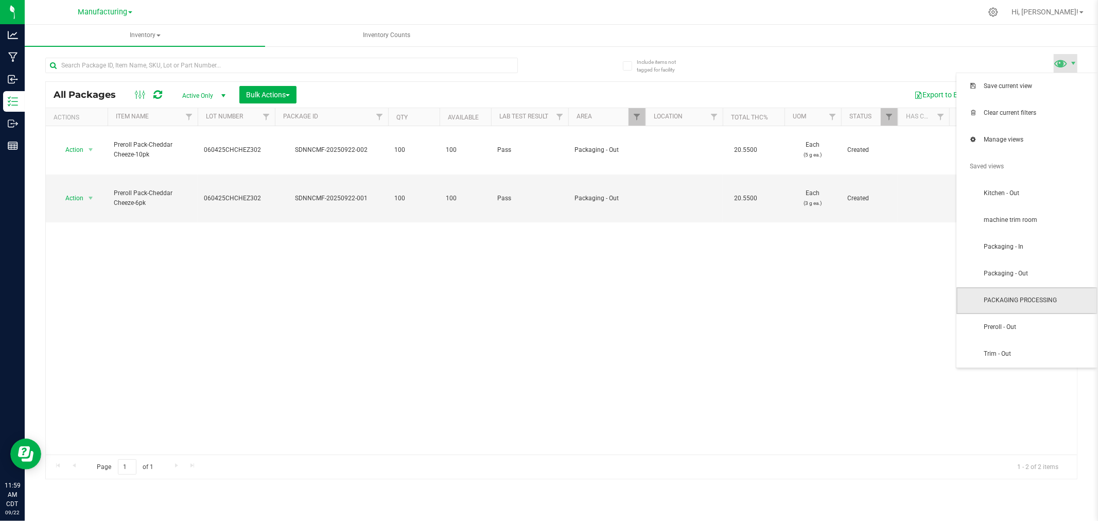
click at [1056, 287] on span "PACKAGING PROCESSING" at bounding box center [1027, 300] width 141 height 27
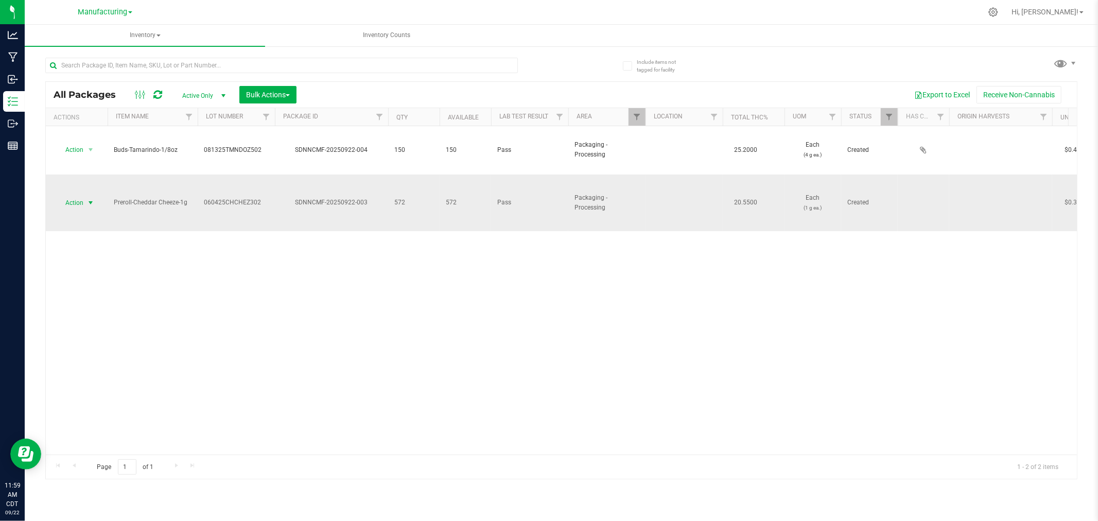
click at [67, 196] on span "Action" at bounding box center [70, 203] width 28 height 14
click at [88, 268] on li "Locate package" at bounding box center [89, 261] width 65 height 15
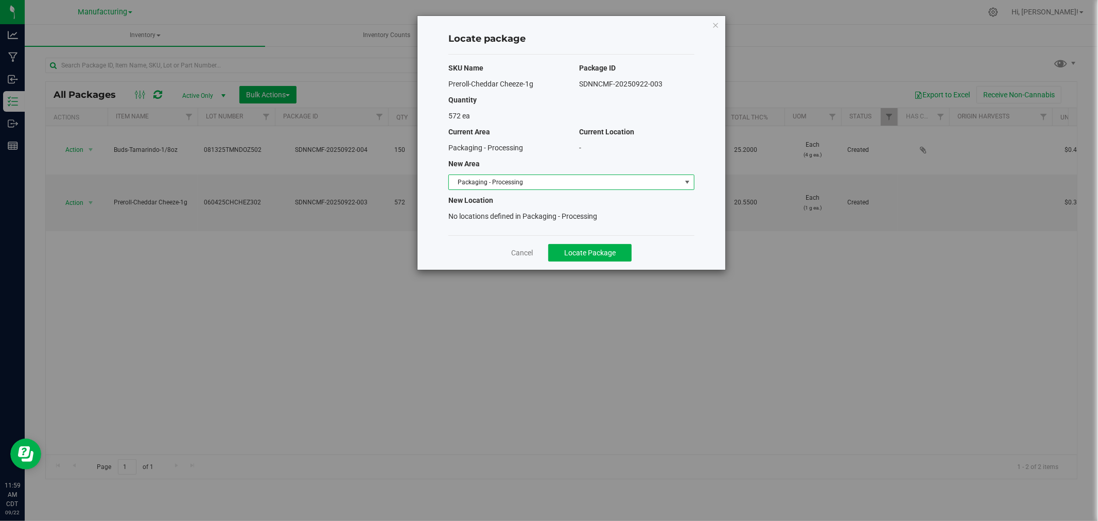
click at [618, 183] on span "Packaging - Processing" at bounding box center [565, 182] width 232 height 14
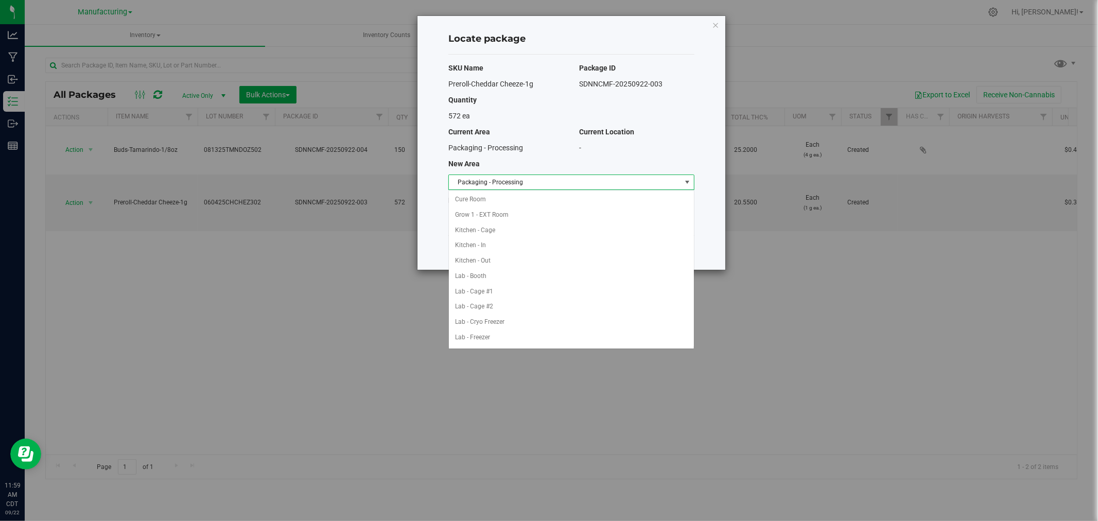
scroll to position [168, 0]
click at [550, 328] on li "Packaging - Out" at bounding box center [571, 322] width 245 height 15
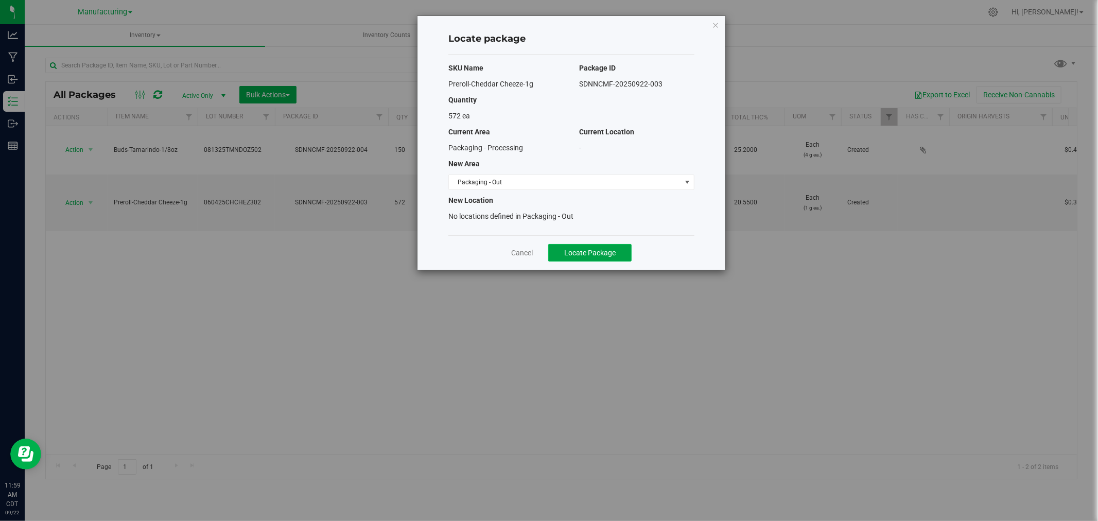
click at [587, 256] on span "Locate Package" at bounding box center [589, 253] width 51 height 8
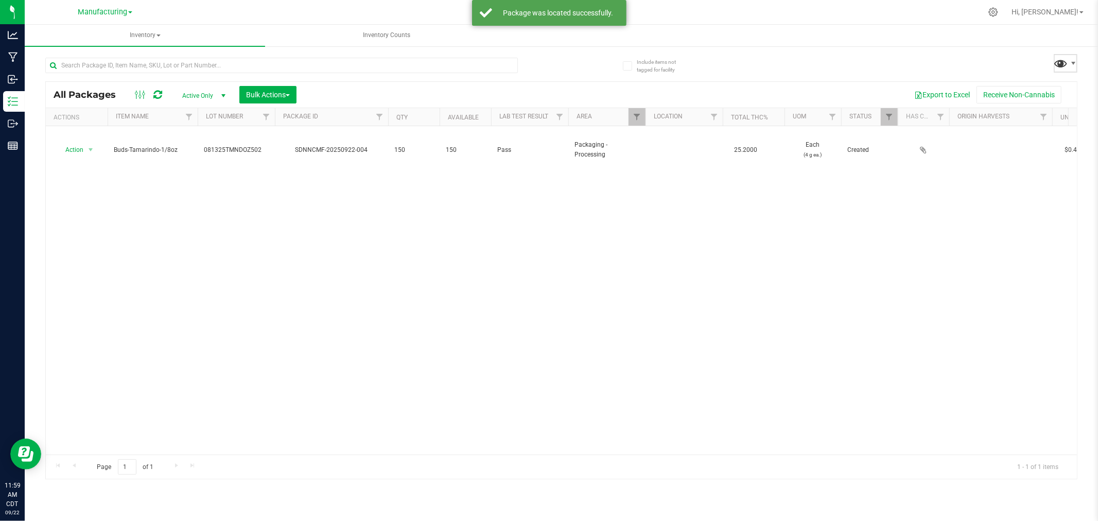
click at [1059, 70] on span at bounding box center [1061, 63] width 15 height 15
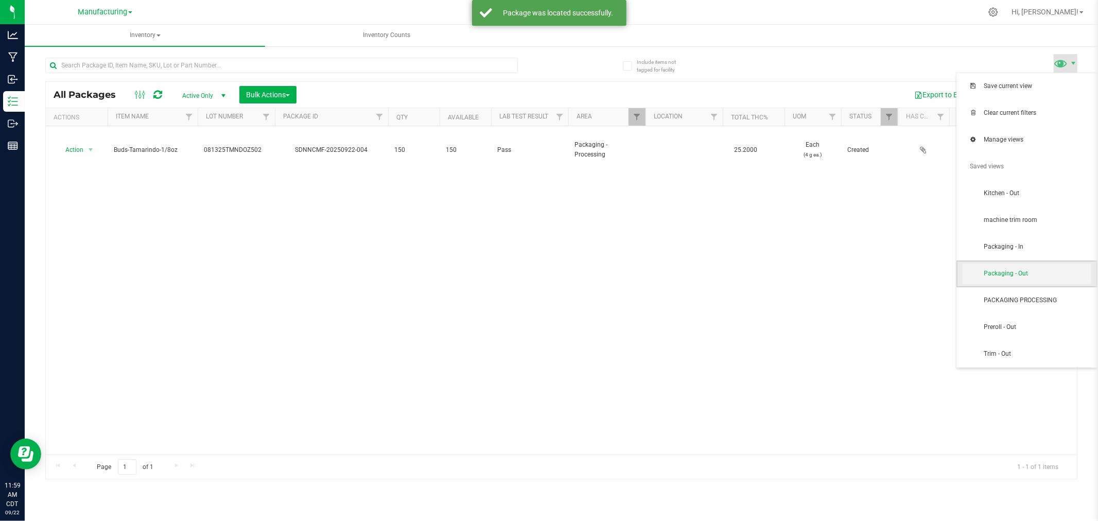
click at [998, 263] on span "Packaging - Out" at bounding box center [1027, 274] width 141 height 27
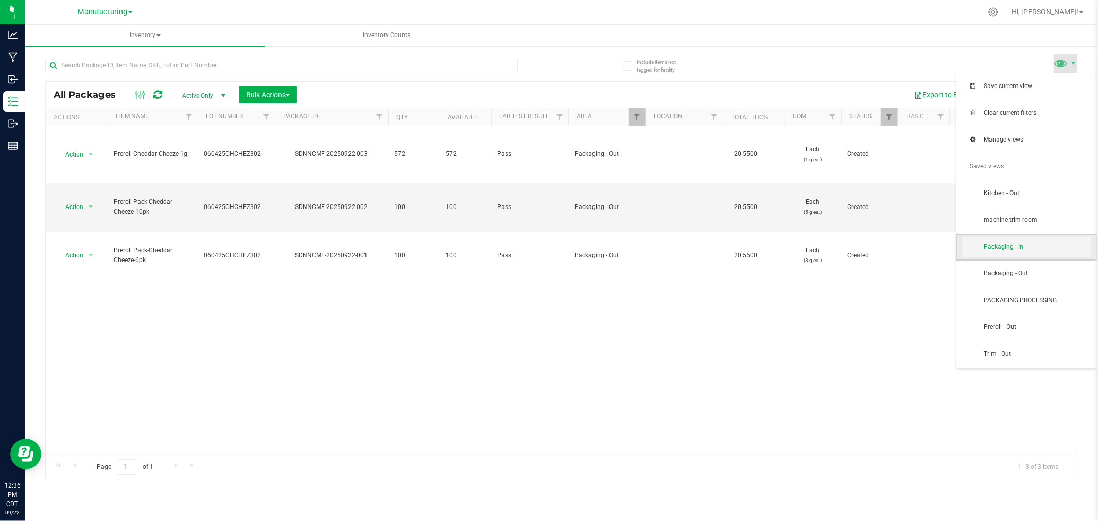
click at [1046, 253] on span "Packaging - In" at bounding box center [1027, 247] width 129 height 21
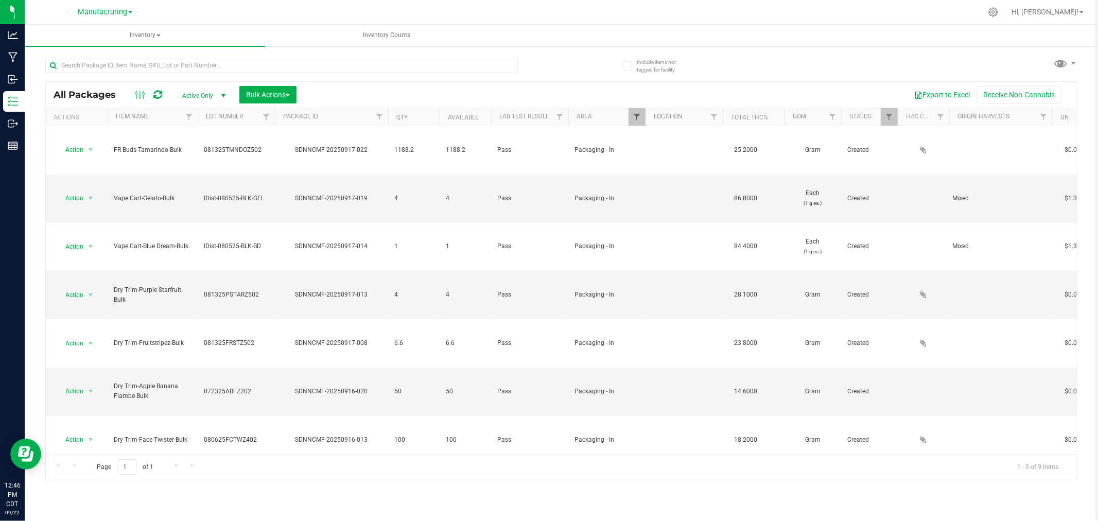
click at [642, 119] on div "Actions Item Name Lot Number Package ID Qty Available Lab Test Result Area Loca…" at bounding box center [557, 117] width 1023 height 18
click at [637, 119] on span "Filter" at bounding box center [637, 117] width 8 height 8
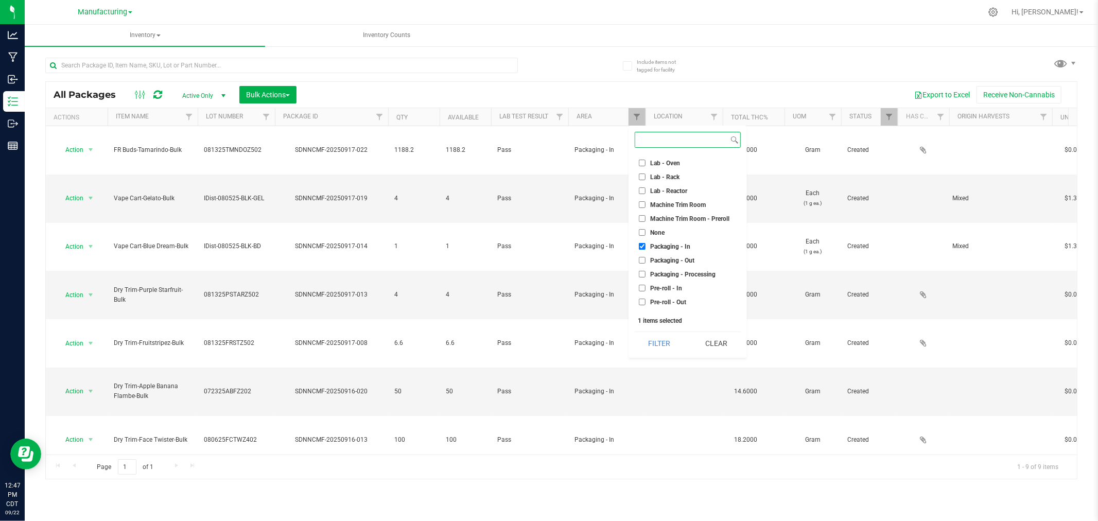
scroll to position [229, 0]
click at [641, 185] on input "Machine Trim Room" at bounding box center [642, 182] width 7 height 7
checkbox input "true"
click at [642, 223] on input "Packaging - In" at bounding box center [642, 224] width 7 height 7
checkbox input "false"
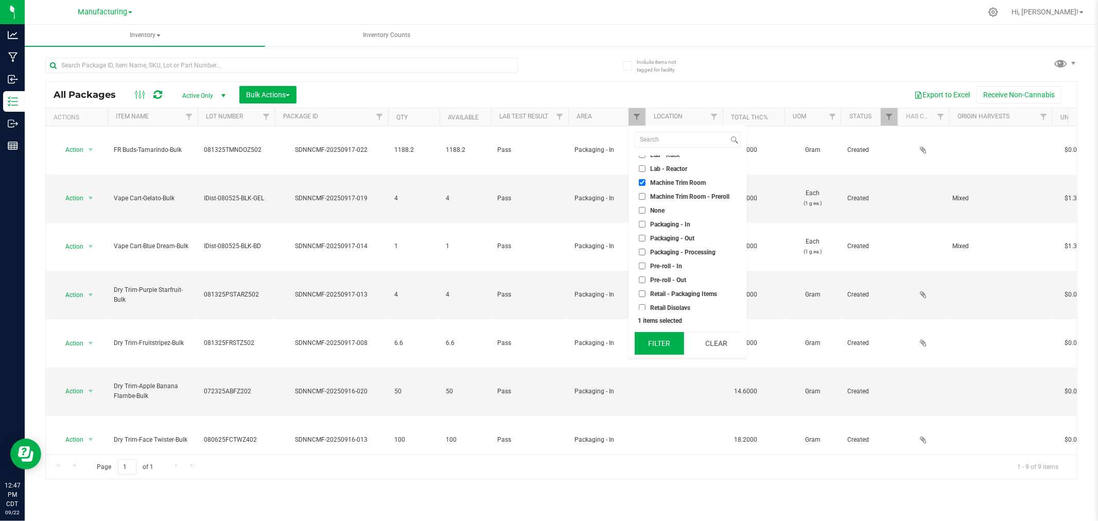
click at [666, 343] on button "Filter" at bounding box center [659, 343] width 49 height 23
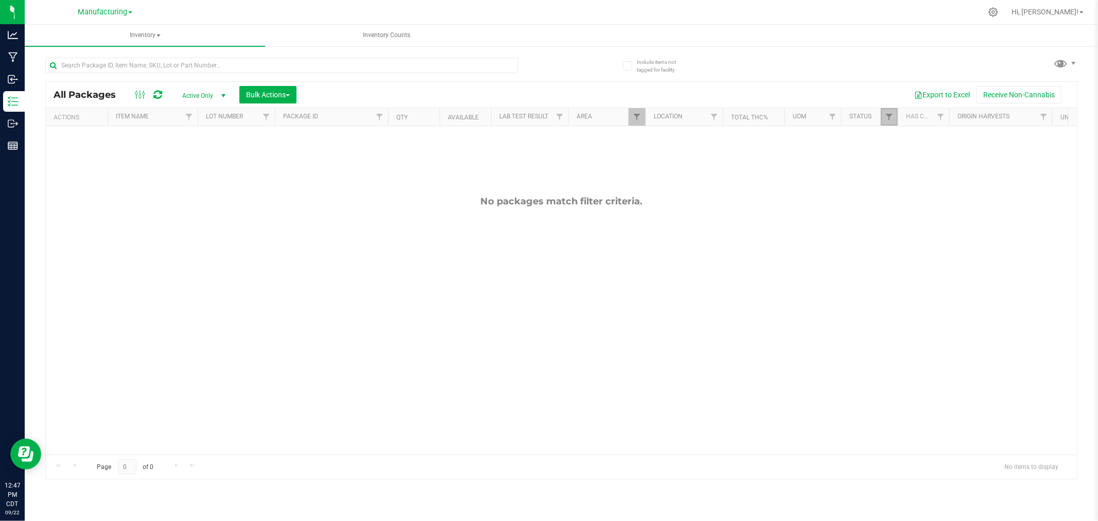
click at [887, 122] on link "Filter" at bounding box center [889, 117] width 17 height 18
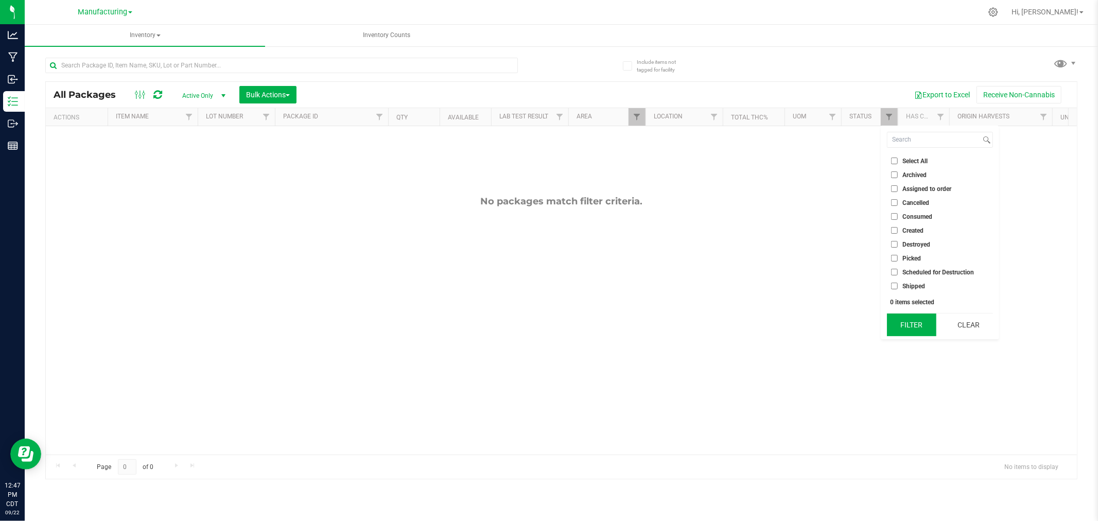
click at [906, 330] on button "Filter" at bounding box center [911, 325] width 49 height 23
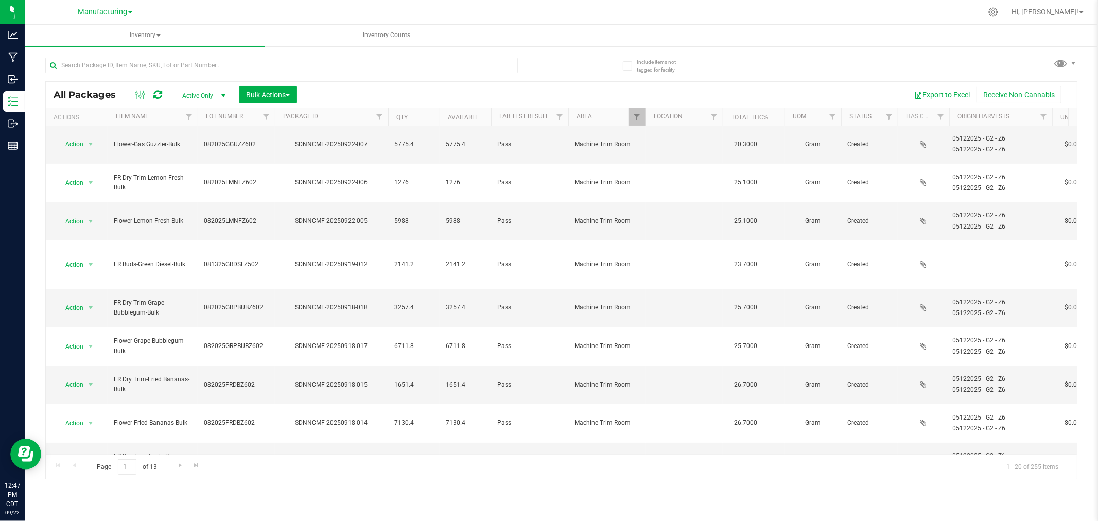
scroll to position [57, 0]
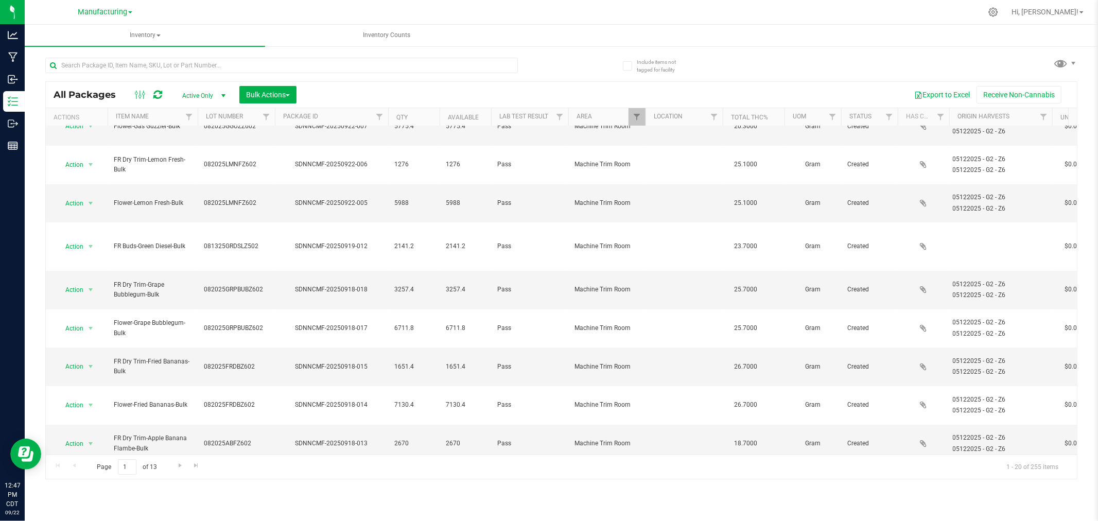
click at [93, 521] on span "select" at bounding box center [91, 525] width 8 height 8
click at [80, 303] on li "Locate package" at bounding box center [89, 298] width 65 height 15
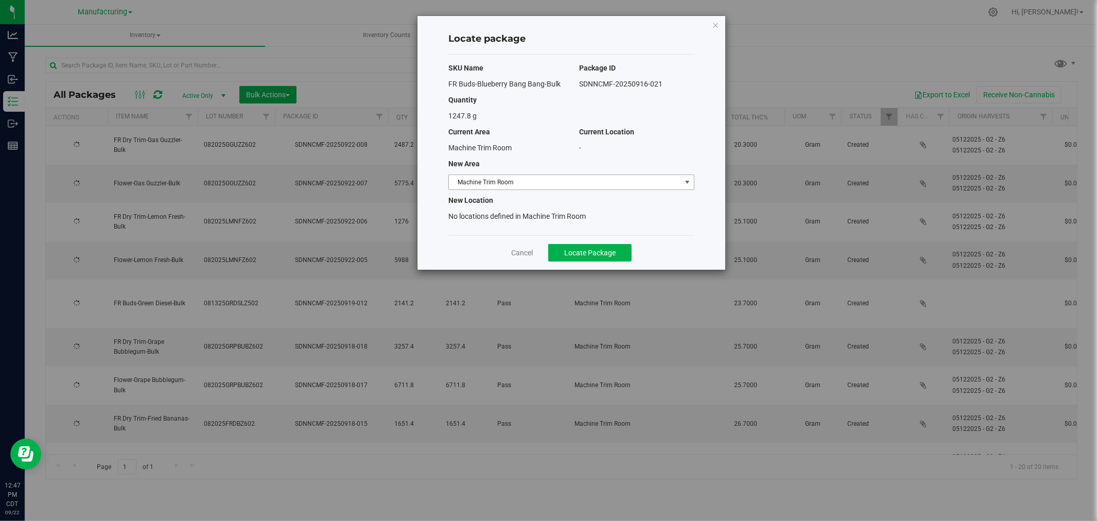
drag, startPoint x: 565, startPoint y: 175, endPoint x: 560, endPoint y: 184, distance: 10.6
click at [564, 177] on span "Machine Trim Room" at bounding box center [565, 182] width 232 height 14
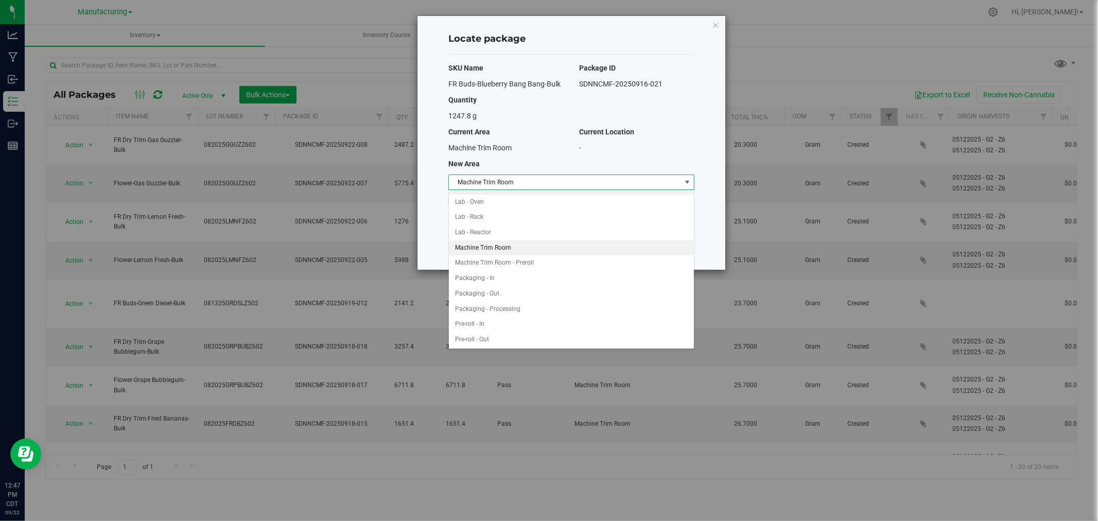
scroll to position [222, 0]
click at [485, 258] on li "Packaging - In" at bounding box center [571, 253] width 245 height 15
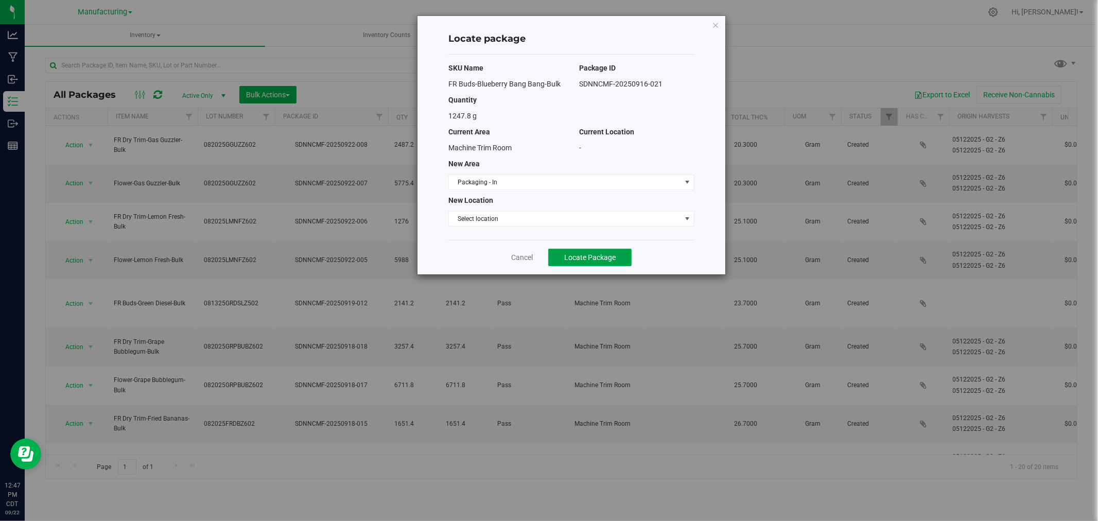
click at [575, 264] on button "Locate Package" at bounding box center [589, 258] width 83 height 18
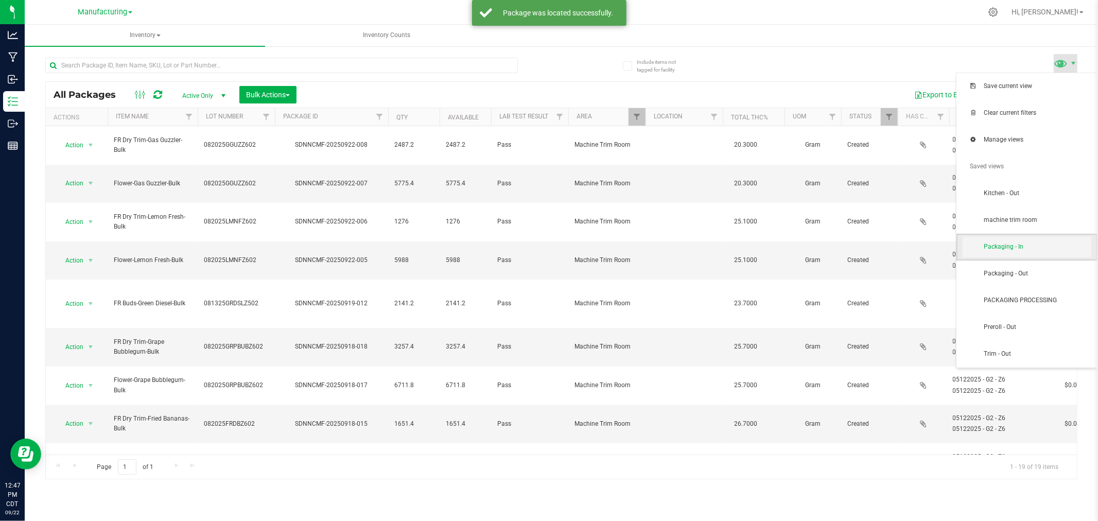
click at [1061, 237] on span "Packaging - In" at bounding box center [1027, 247] width 129 height 21
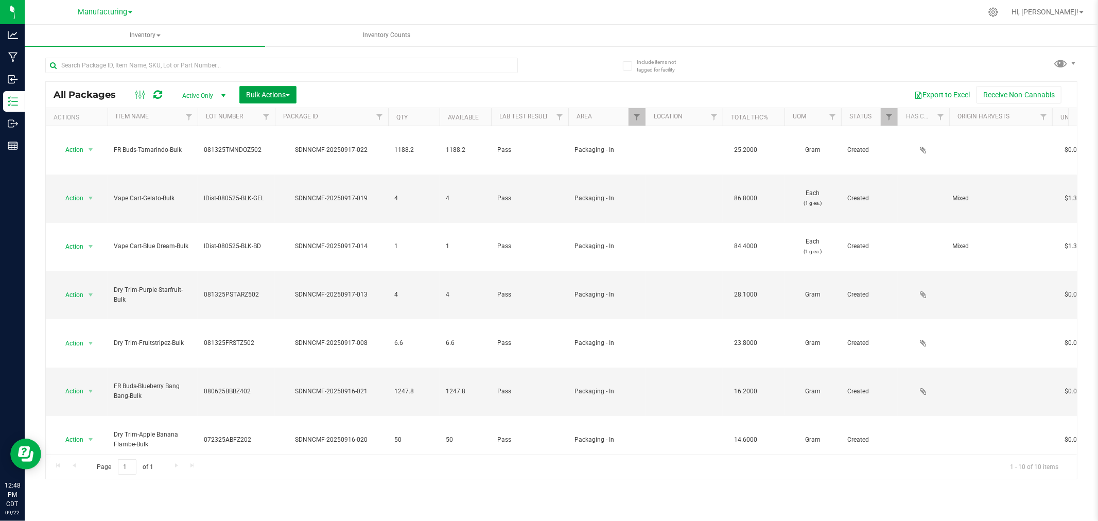
click at [280, 96] on span "Bulk Actions" at bounding box center [268, 95] width 44 height 8
click at [289, 117] on span "Add to manufacturing run" at bounding box center [285, 118] width 78 height 8
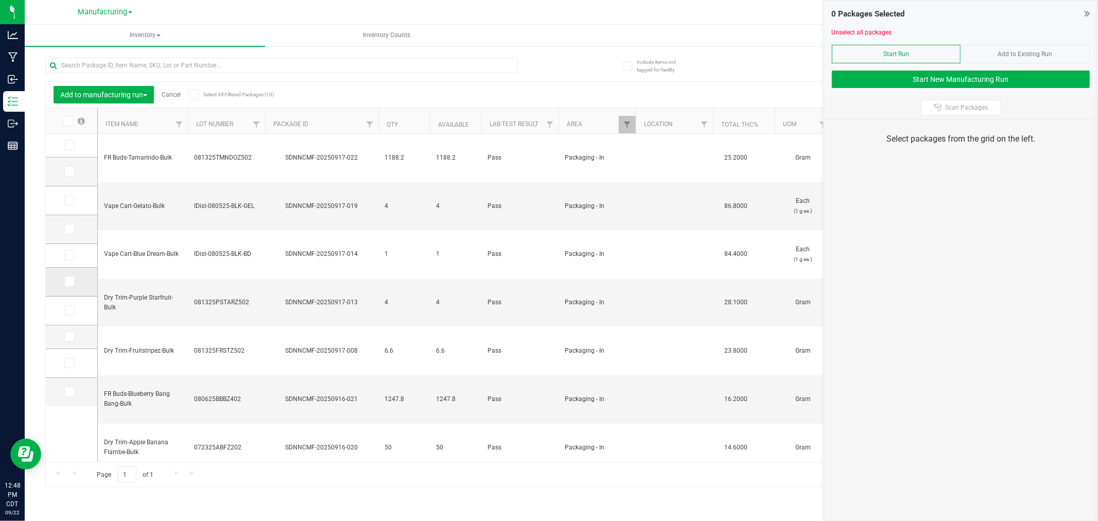
click at [69, 282] on icon at bounding box center [68, 282] width 7 height 0
click at [0, 0] on input "checkbox" at bounding box center [0, 0] width 0 height 0
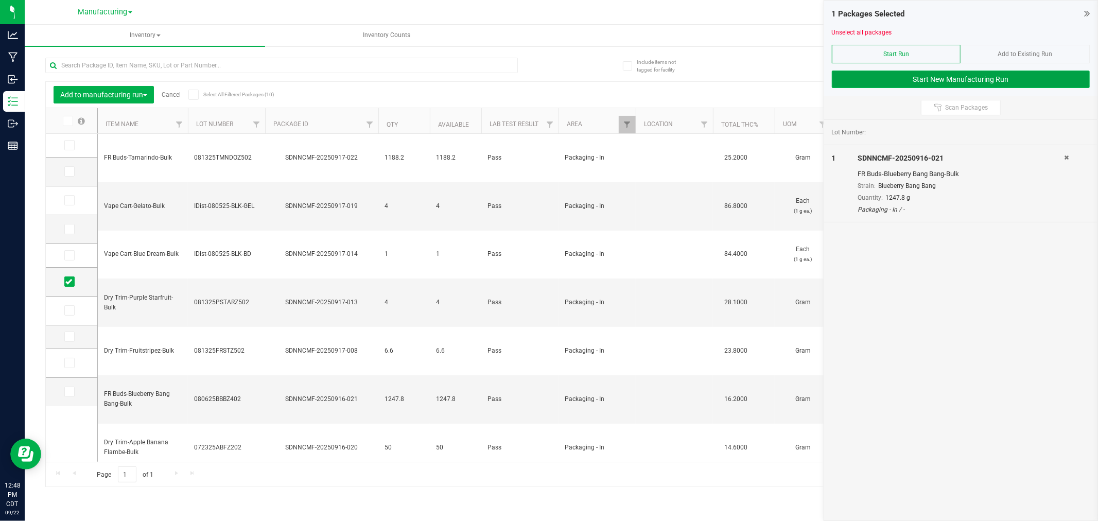
click at [1031, 79] on button "Start New Manufacturing Run" at bounding box center [961, 80] width 258 height 18
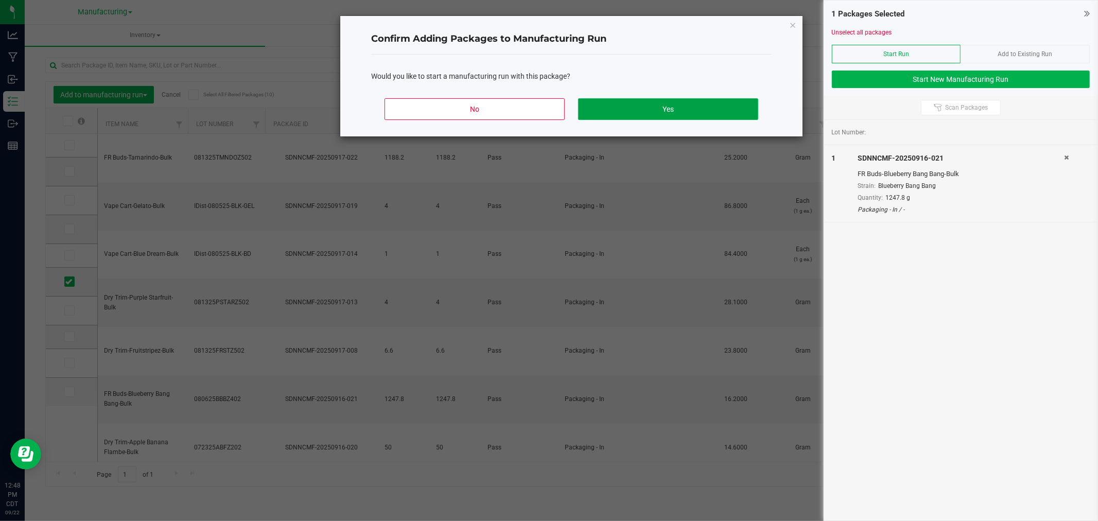
click at [673, 114] on button "Yes" at bounding box center [668, 109] width 180 height 22
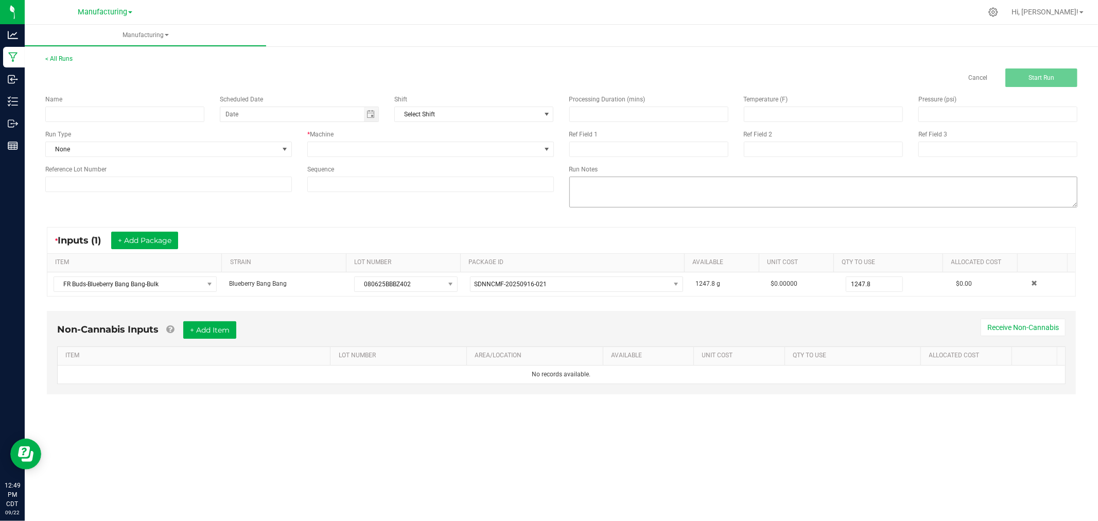
drag, startPoint x: 883, startPoint y: 286, endPoint x: 868, endPoint y: 183, distance: 103.6
click at [883, 285] on input "1247.8" at bounding box center [875, 284] width 56 height 14
type input "852.0000 g"
click at [826, 206] on span at bounding box center [824, 205] width 509 height 7
click at [145, 115] on input at bounding box center [124, 114] width 159 height 15
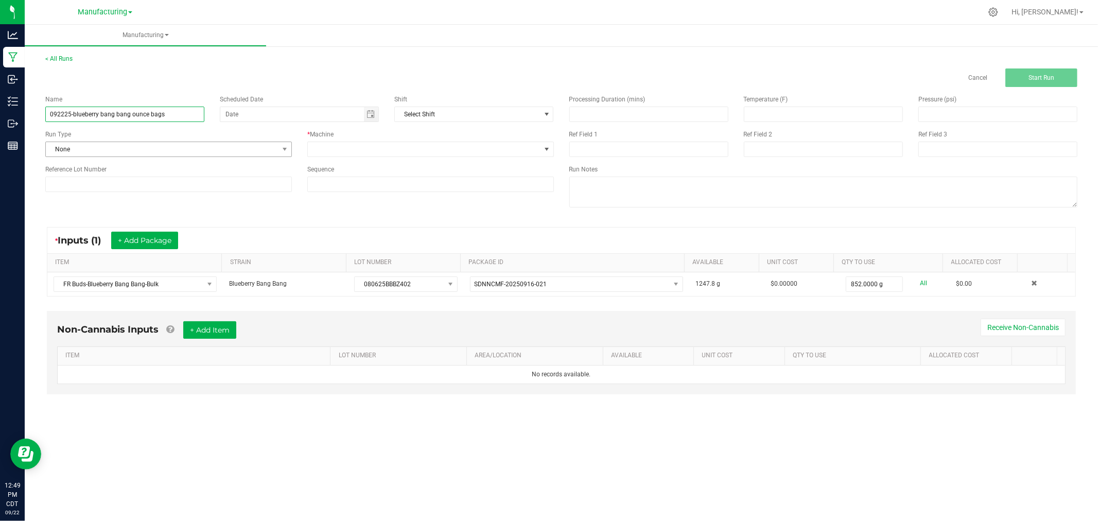
type input "092225-blueberry bang bang ounce bags"
click at [209, 150] on span "None" at bounding box center [162, 149] width 233 height 14
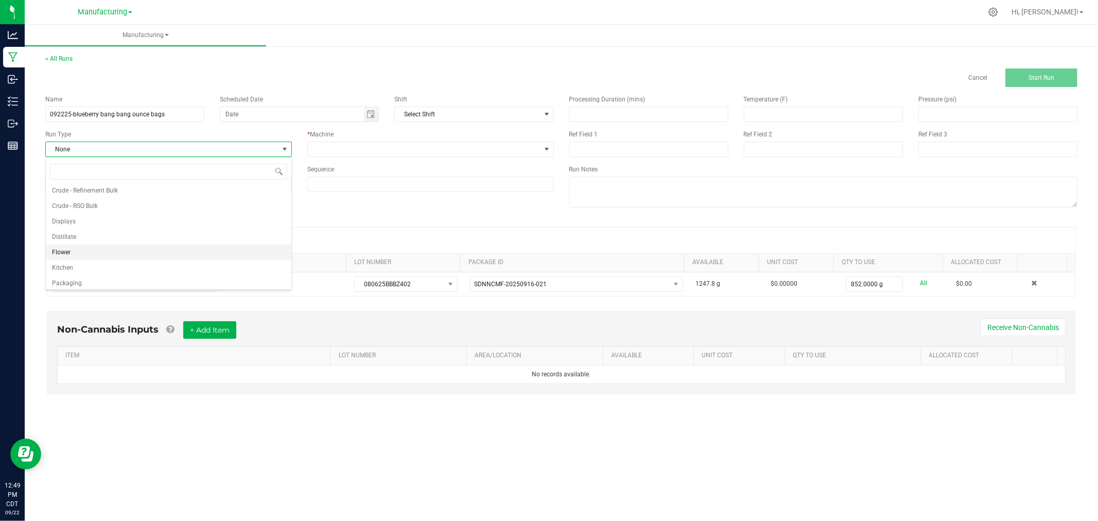
scroll to position [51, 0]
click at [151, 260] on li "Packaging" at bounding box center [169, 264] width 246 height 15
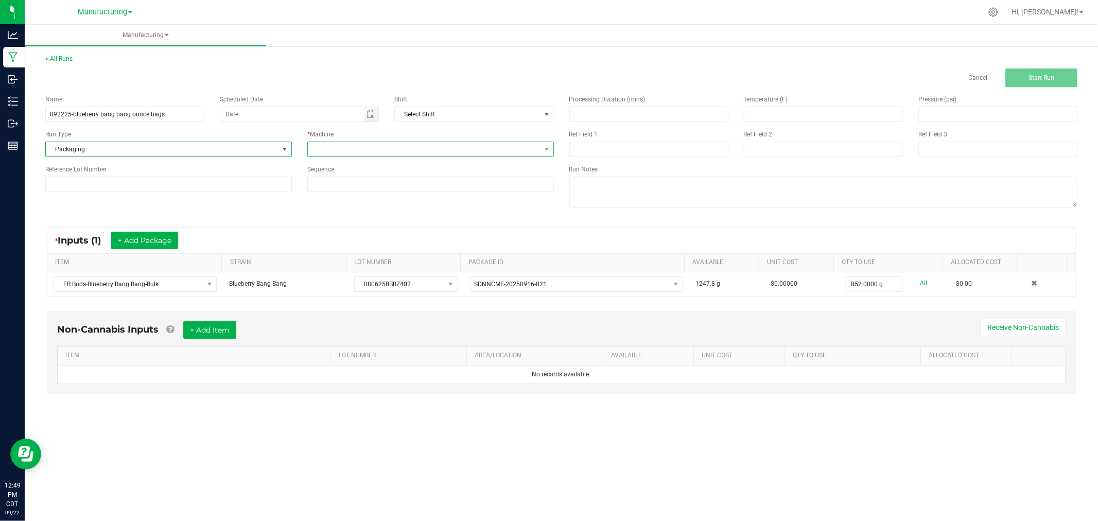
click at [340, 150] on span at bounding box center [424, 149] width 233 height 14
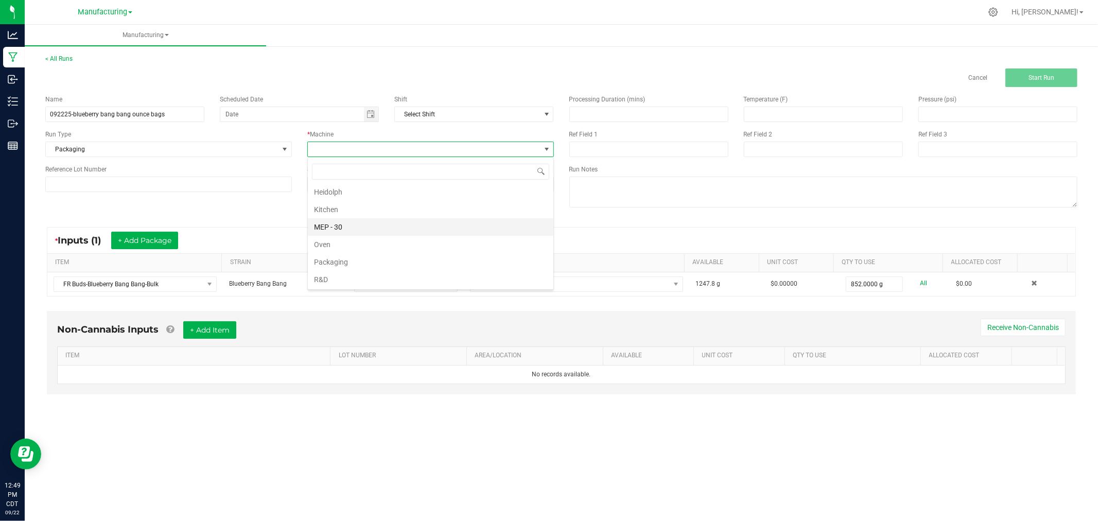
scroll to position [57, 0]
click at [350, 245] on li "Packaging" at bounding box center [431, 242] width 246 height 18
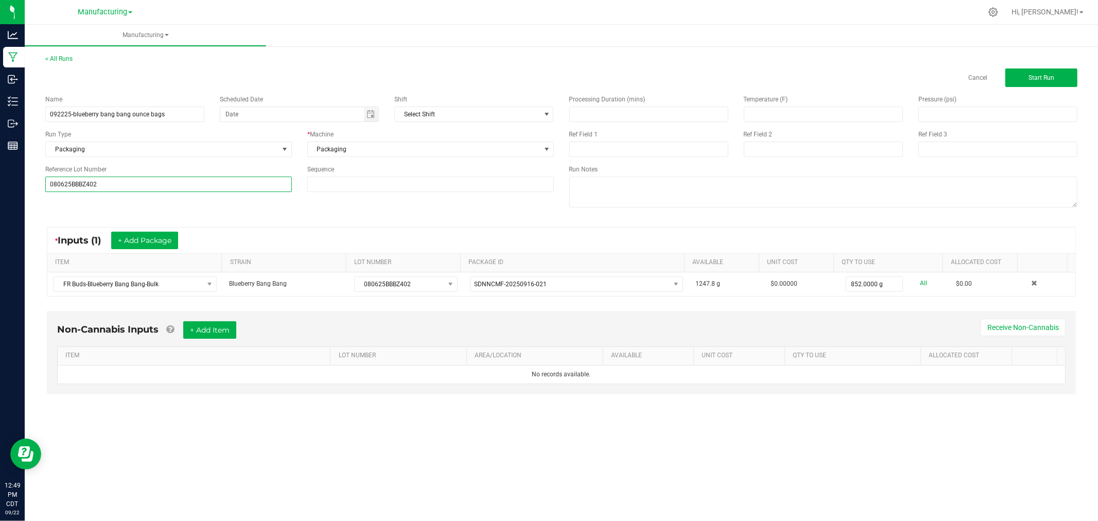
type input "080625BBBZ402"
click at [88, 219] on div "* Inputs (1) + Add Package ITEM STRAIN LOT NUMBER PACKAGE ID AVAILABLE Unit Cos…" at bounding box center [562, 262] width 1048 height 88
click at [1066, 79] on button "Start Run" at bounding box center [1042, 77] width 72 height 19
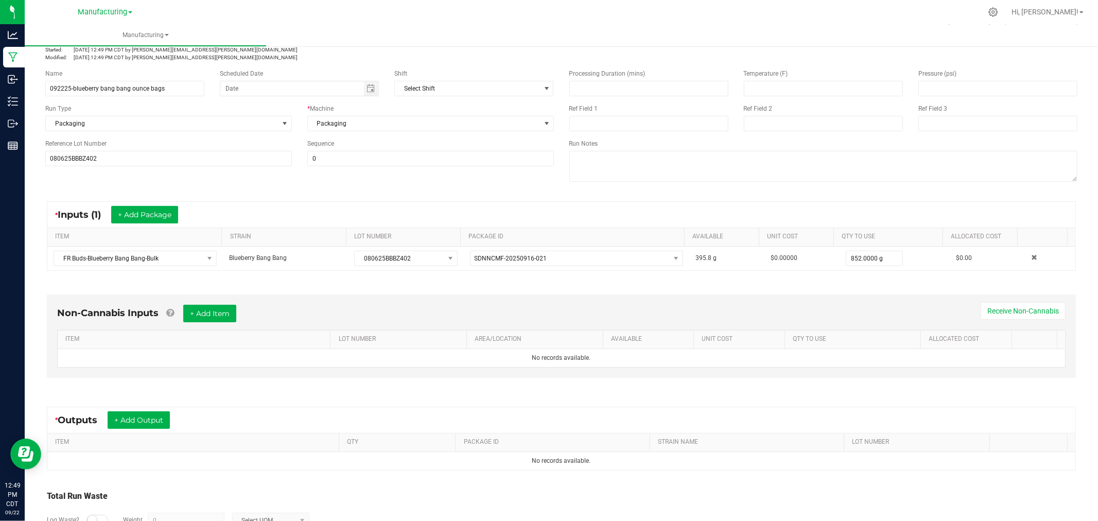
scroll to position [115, 0]
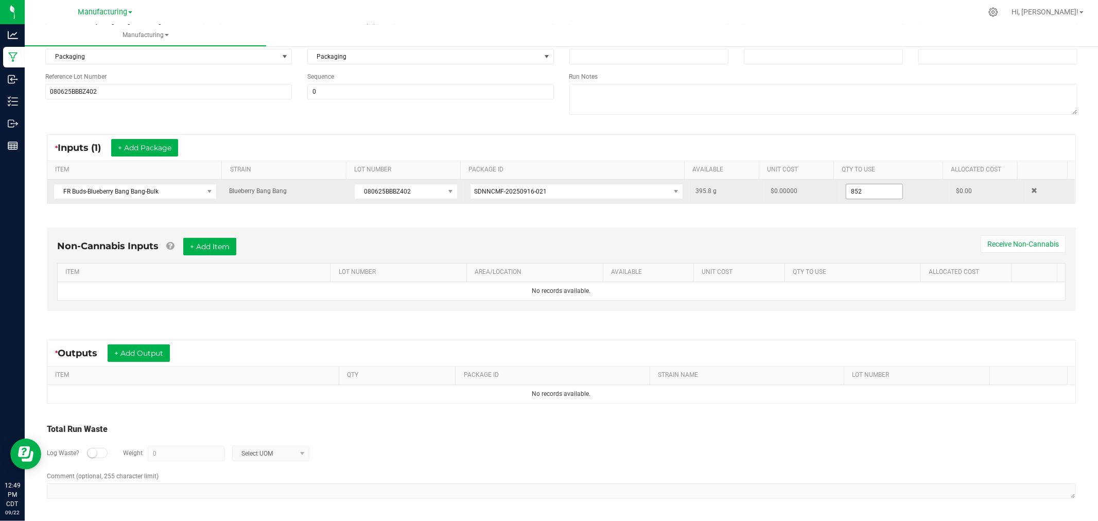
click at [878, 191] on input "852" at bounding box center [875, 191] width 56 height 14
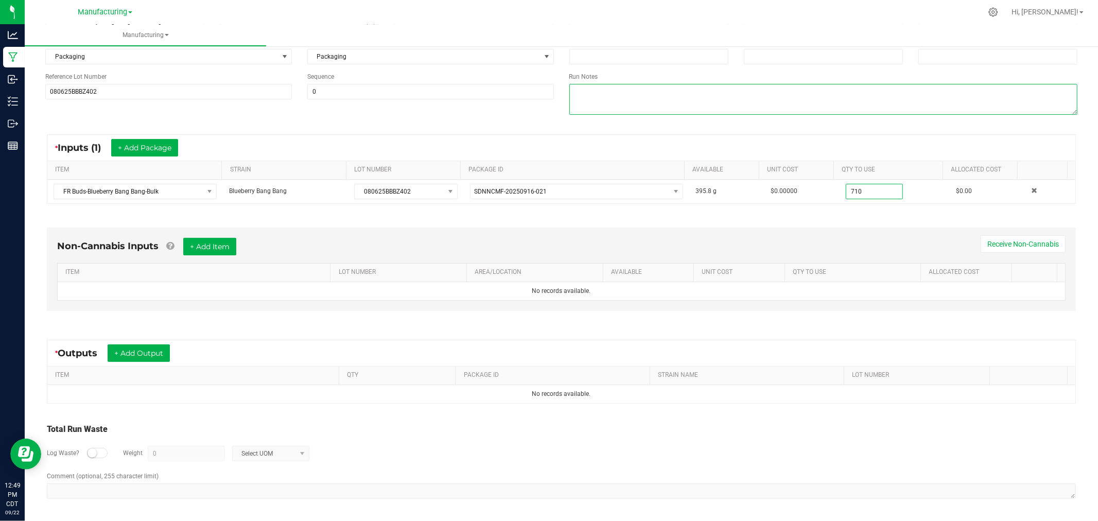
type input "710.0000 g"
click at [906, 103] on textarea at bounding box center [824, 99] width 509 height 31
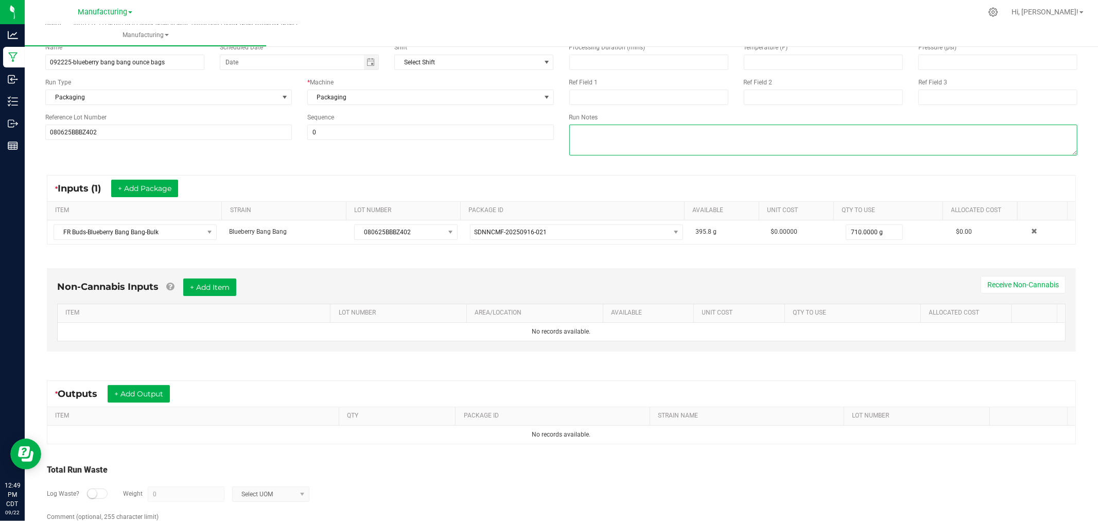
scroll to position [0, 0]
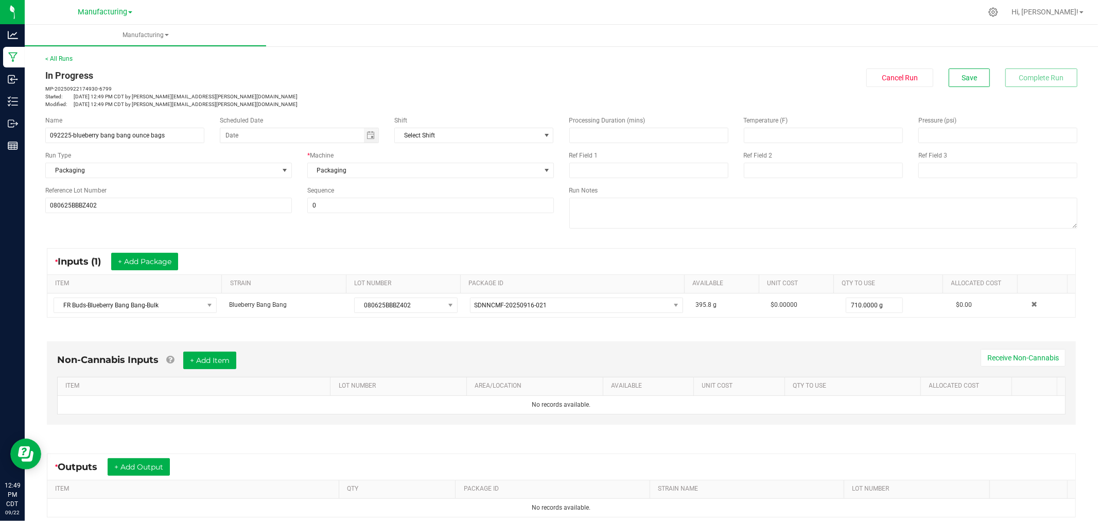
click at [948, 67] on div "< All Runs In Progress MP-20250922174930-6799 Started: Sep 22, 2025 12:49 PM CD…" at bounding box center [561, 81] width 1032 height 54
click at [949, 79] on button "Save" at bounding box center [969, 77] width 41 height 19
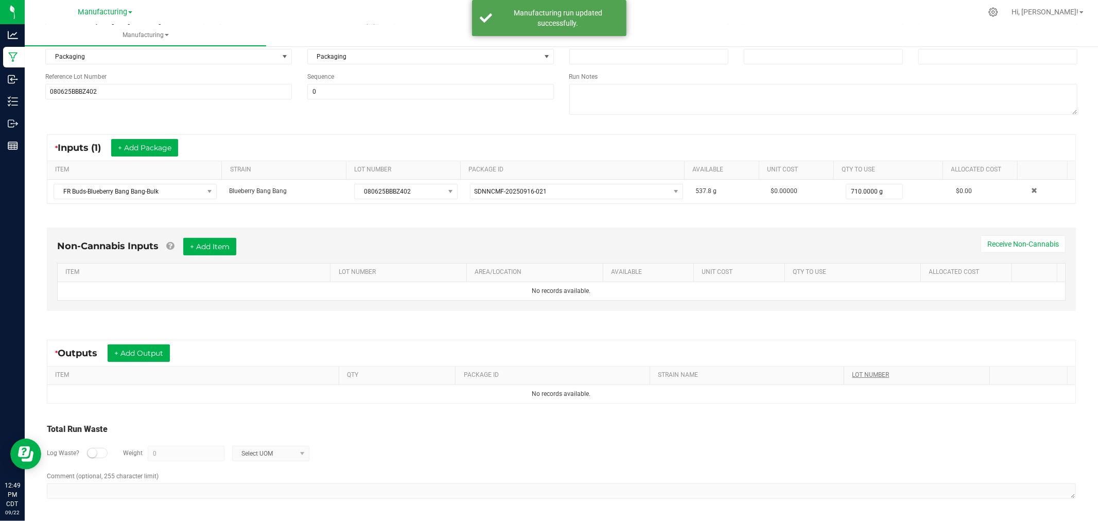
scroll to position [115, 0]
click at [226, 248] on button "+ Add Item" at bounding box center [209, 247] width 53 height 18
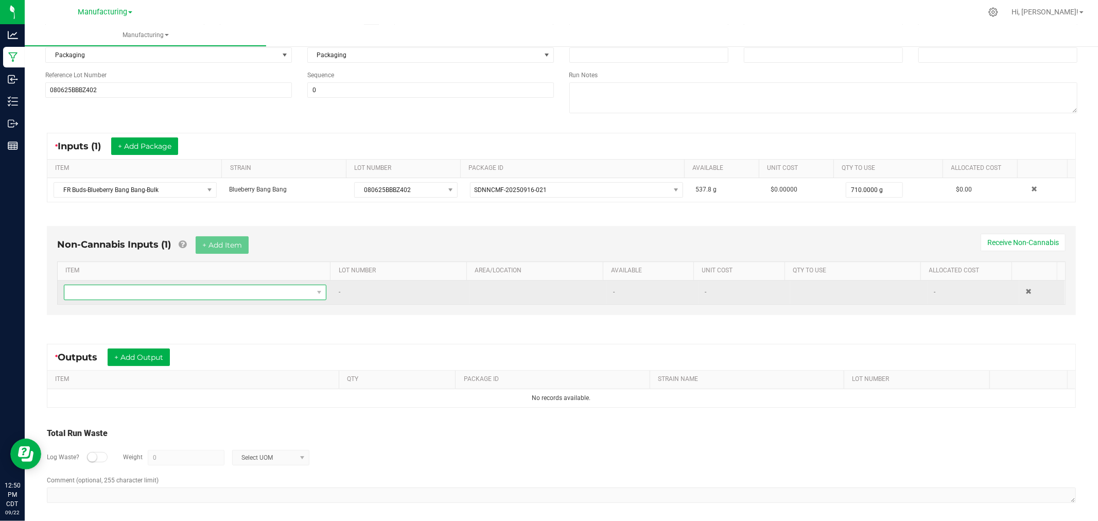
click at [236, 295] on span "NO DATA FOUND" at bounding box center [188, 292] width 249 height 14
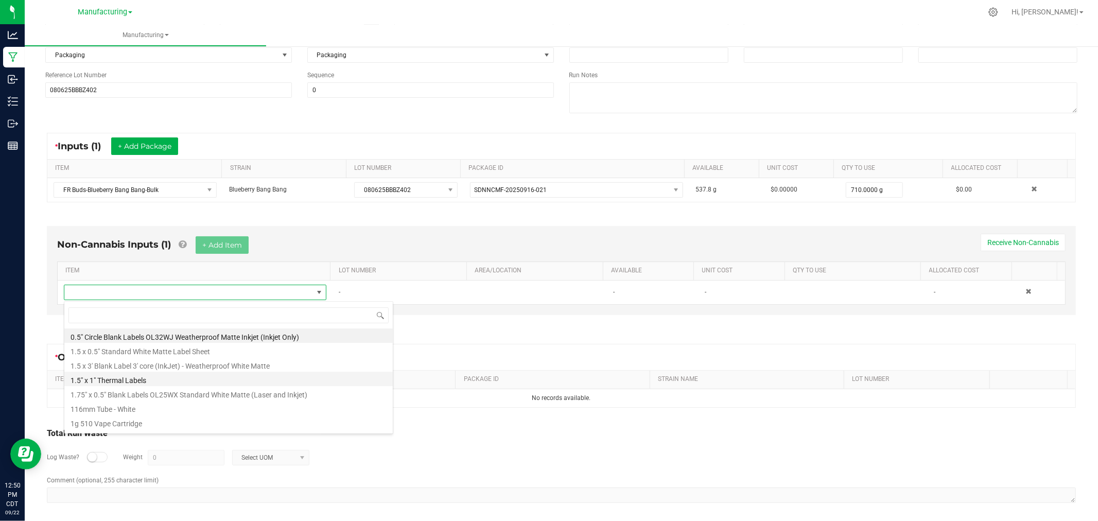
click at [142, 378] on li "1.5" x 1" Thermal Labels" at bounding box center [228, 379] width 329 height 14
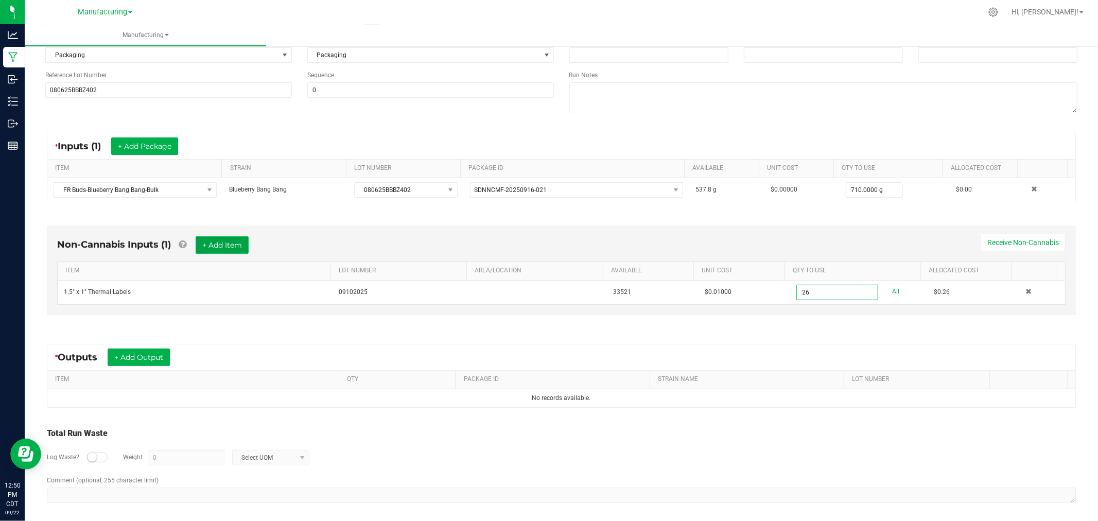
type input "26 ea"
click at [208, 239] on button "+ Add Item" at bounding box center [222, 245] width 53 height 18
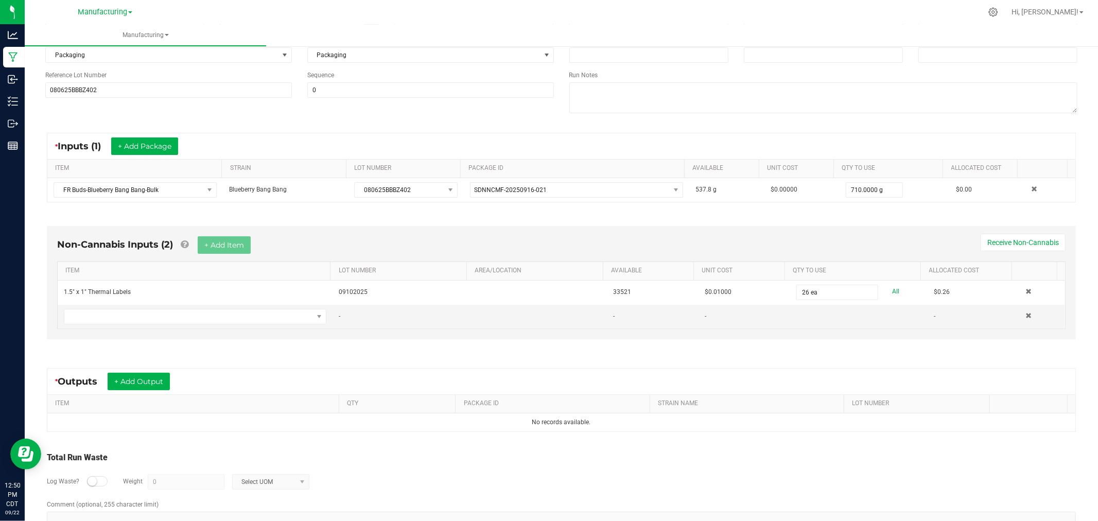
scroll to position [145, 0]
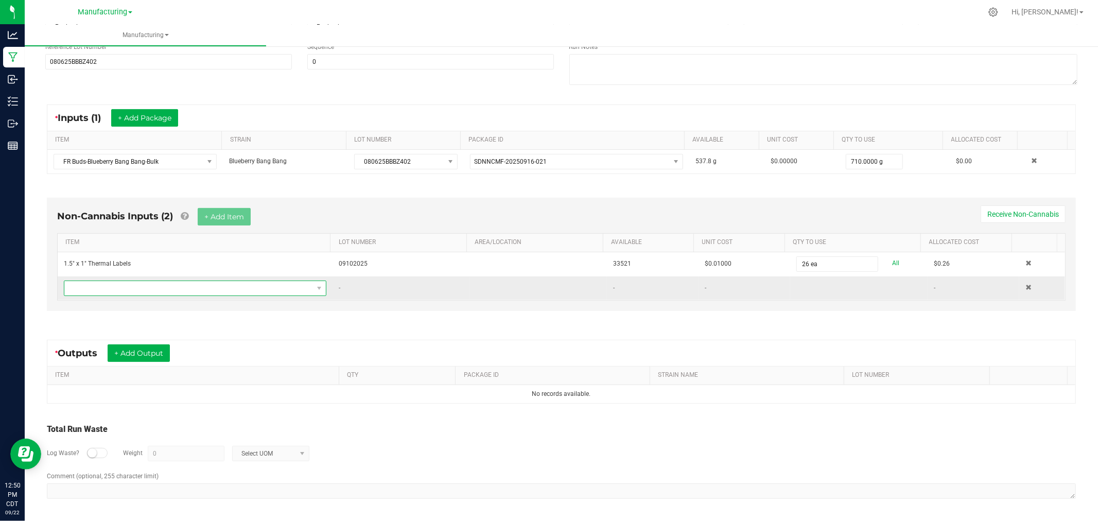
click at [304, 287] on span "NO DATA FOUND" at bounding box center [188, 288] width 249 height 14
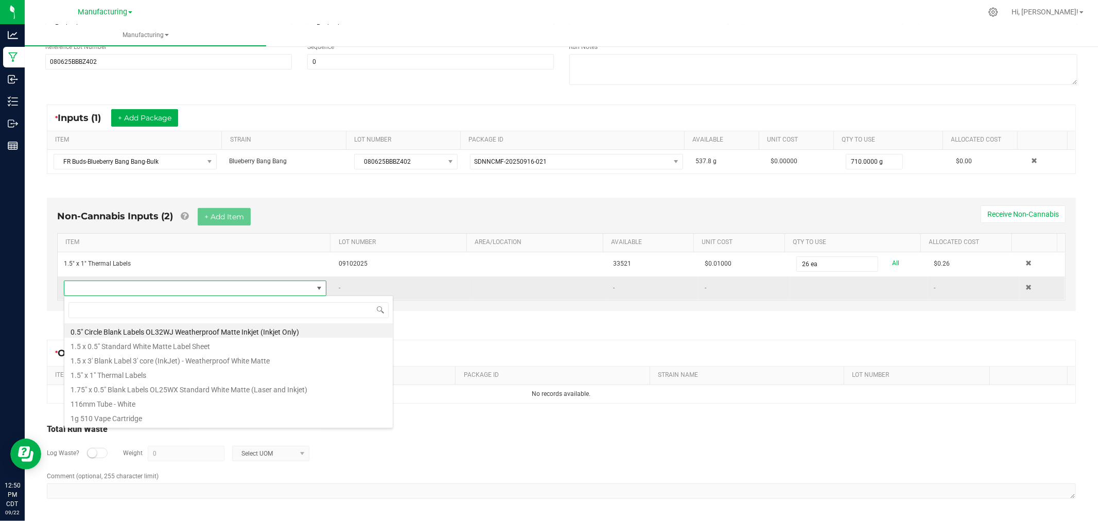
scroll to position [15, 257]
type input "bag"
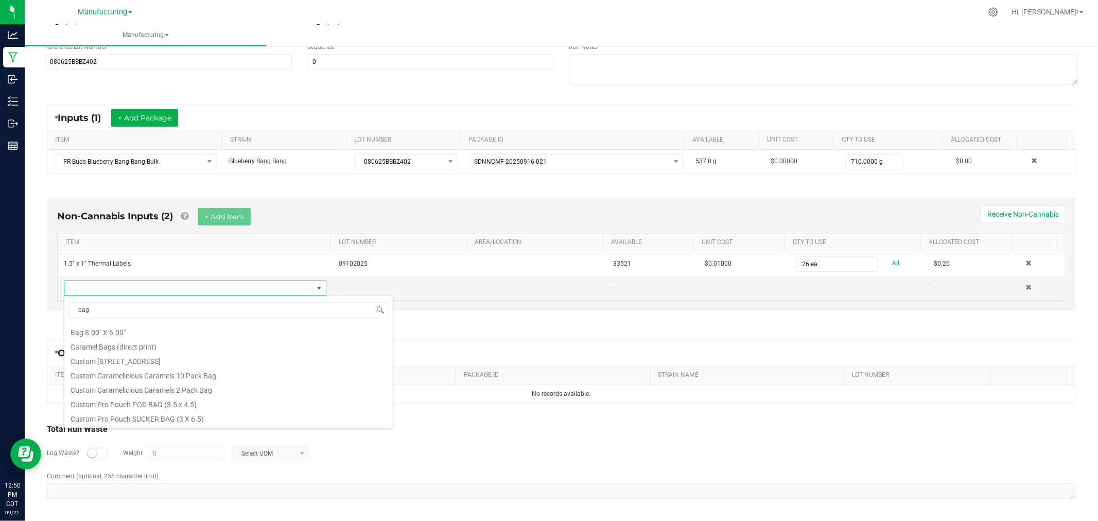
scroll to position [157, 0]
click at [126, 421] on li "Flower bag Ounce" at bounding box center [228, 419] width 329 height 14
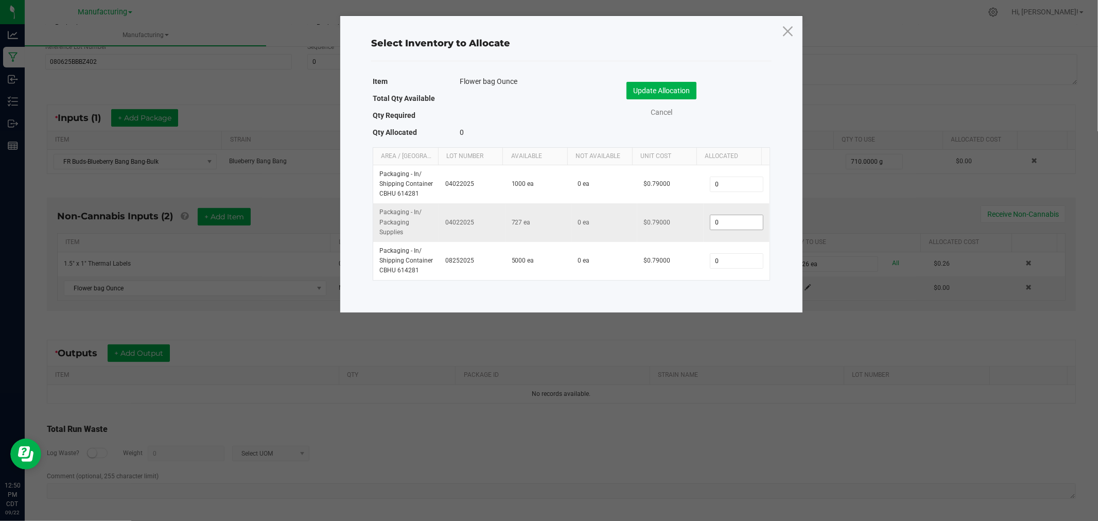
click at [723, 228] on input "0" at bounding box center [737, 222] width 53 height 14
type input "25"
click at [653, 88] on button "Update Allocation" at bounding box center [662, 91] width 70 height 18
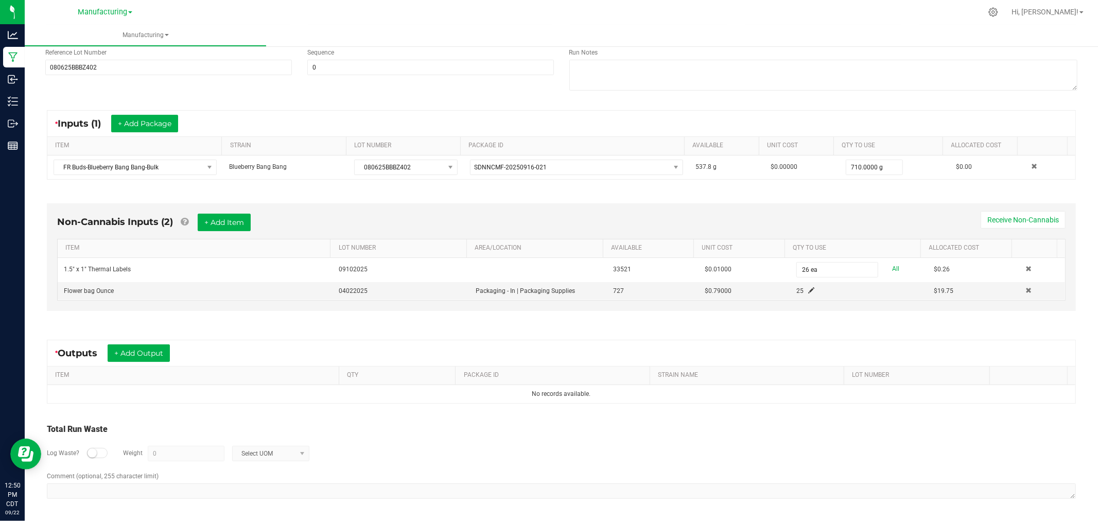
scroll to position [140, 0]
drag, startPoint x: 152, startPoint y: 342, endPoint x: 152, endPoint y: 350, distance: 8.2
click at [152, 342] on div "* Outputs + Add Output" at bounding box center [561, 353] width 1028 height 26
click at [152, 353] on button "+ Add Output" at bounding box center [139, 353] width 62 height 18
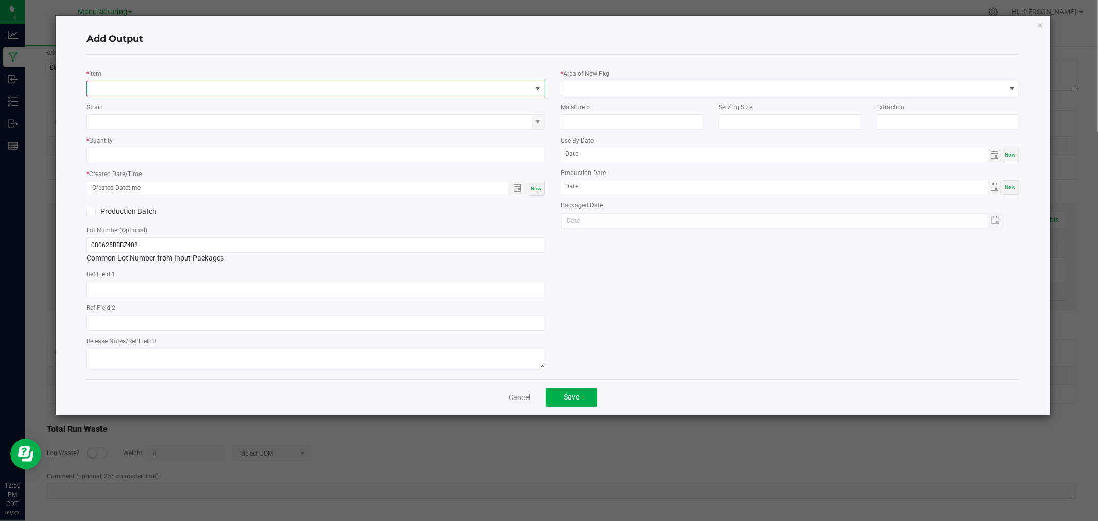
click at [224, 83] on span "NO DATA FOUND" at bounding box center [309, 88] width 445 height 14
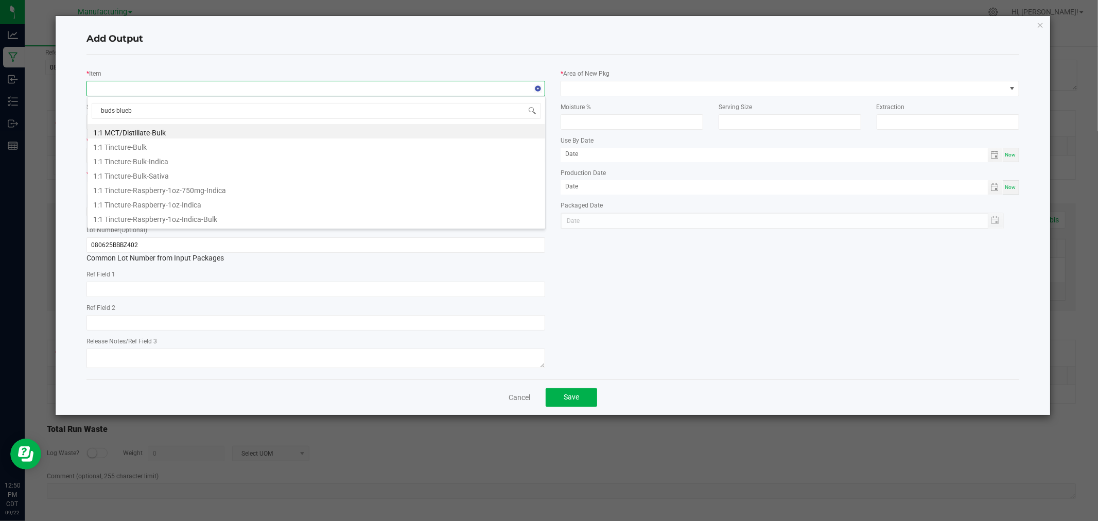
type input "buds-bluebe"
click at [204, 162] on li "Buds-Blueberry Bang Bang-1oz" at bounding box center [317, 160] width 458 height 14
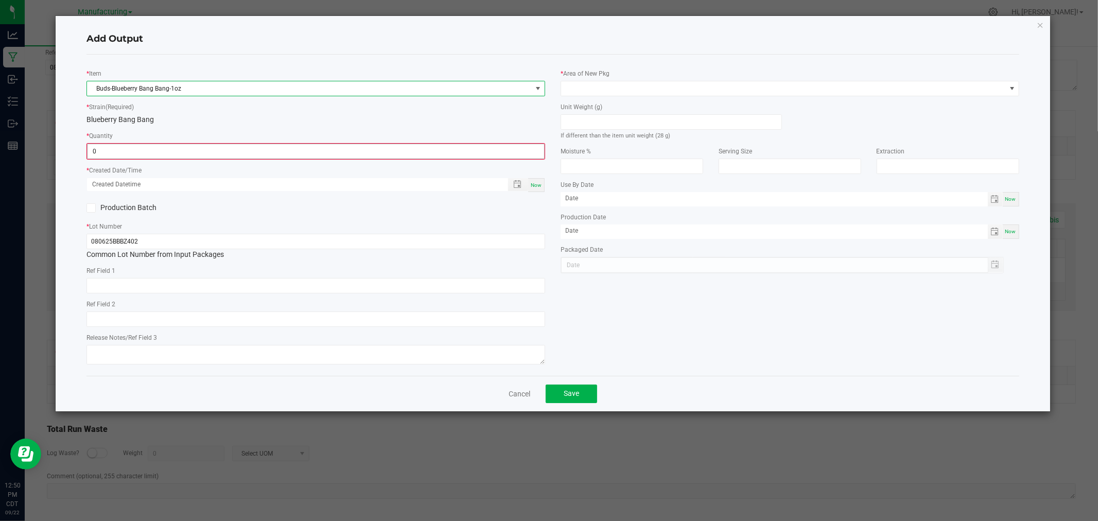
drag, startPoint x: 179, startPoint y: 153, endPoint x: 185, endPoint y: 145, distance: 10.2
click at [179, 153] on input "0" at bounding box center [316, 151] width 457 height 14
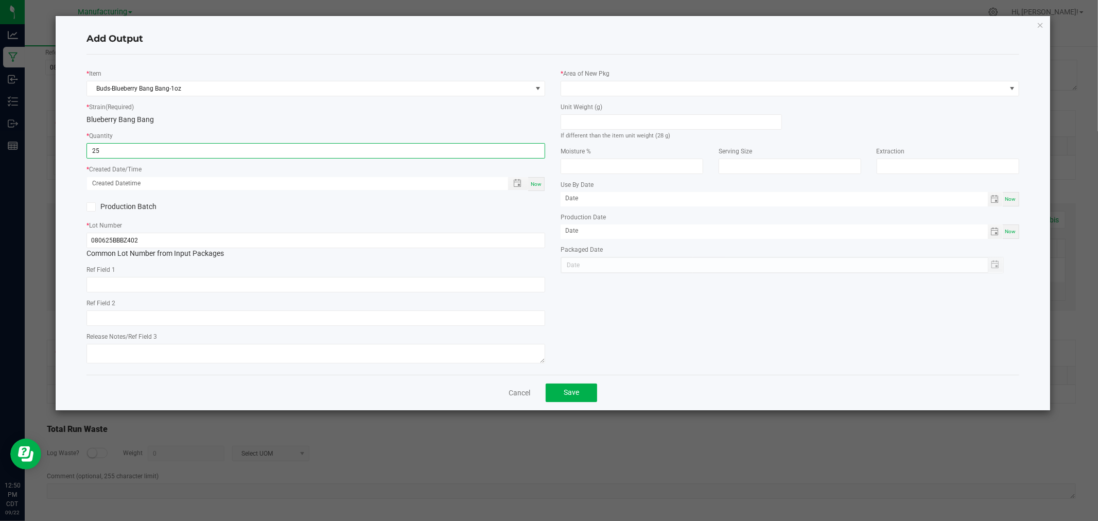
type input "25 ea"
click at [541, 182] on span "Now" at bounding box center [536, 184] width 11 height 6
type input "09/22/2025 12:50 PM"
type input "[DATE]"
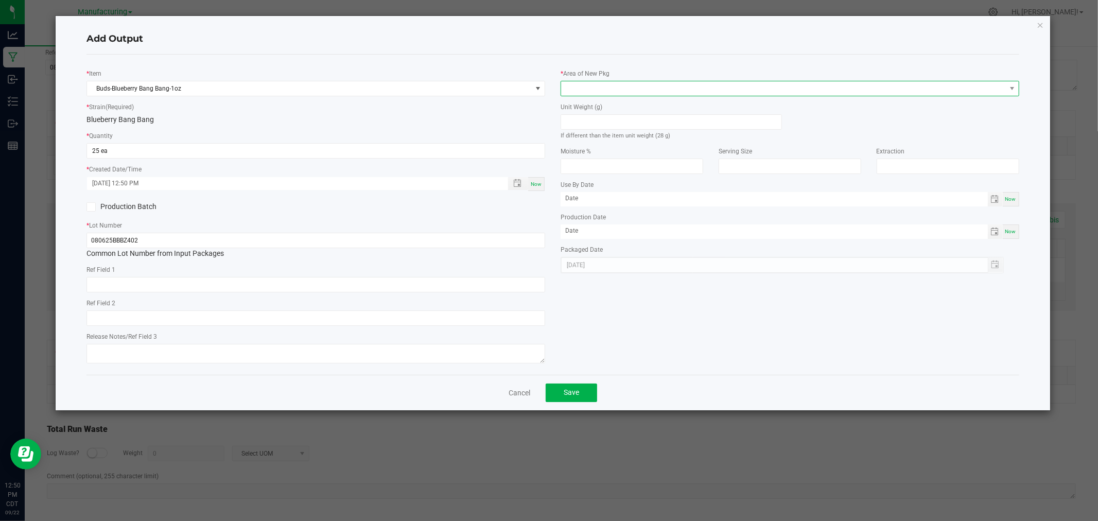
click at [611, 88] on span at bounding box center [783, 88] width 445 height 14
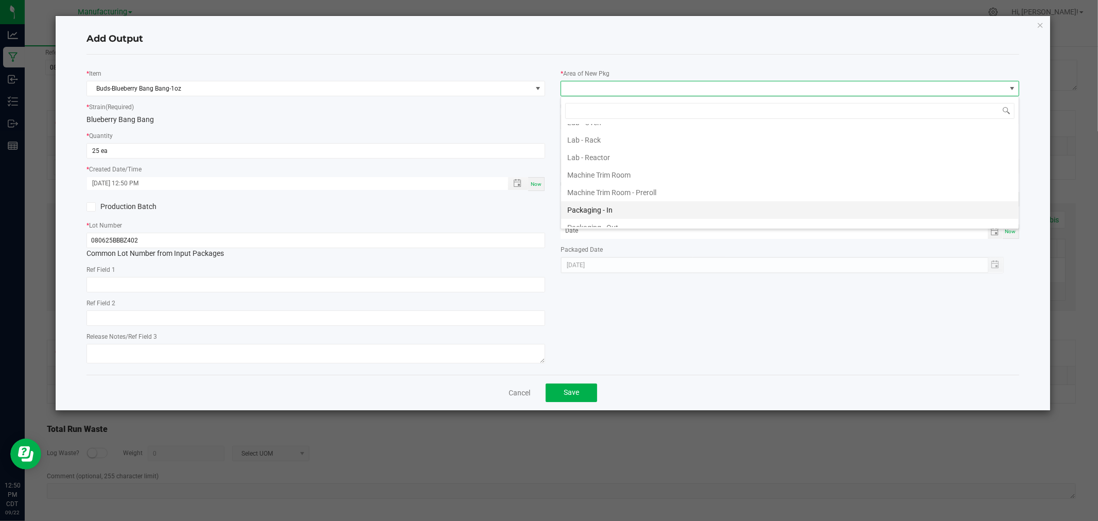
scroll to position [286, 0]
click at [625, 200] on li "Packaging - Processing" at bounding box center [790, 197] width 458 height 18
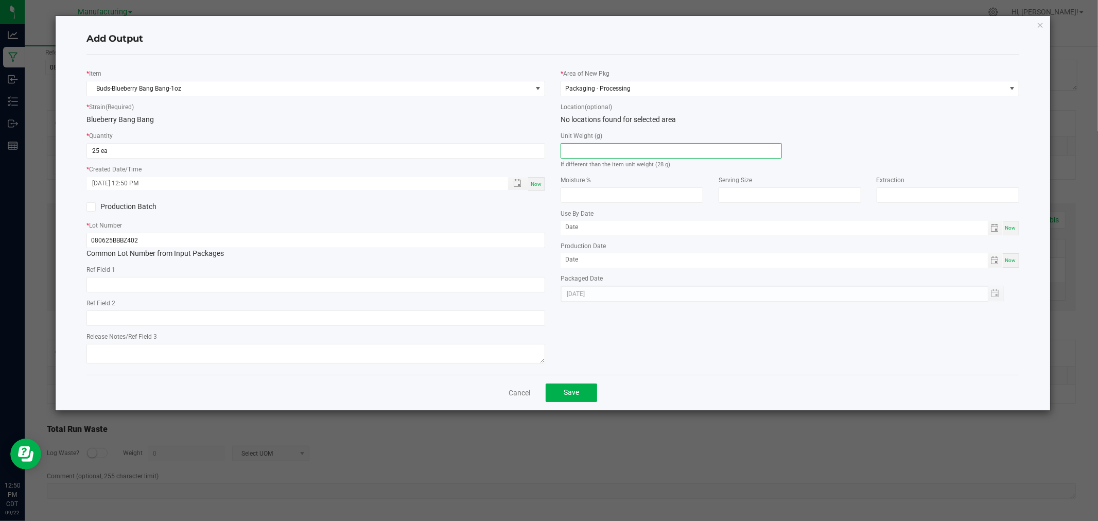
click at [616, 152] on input at bounding box center [671, 151] width 220 height 14
type input "28"
click at [570, 393] on span "Save" at bounding box center [571, 392] width 15 height 8
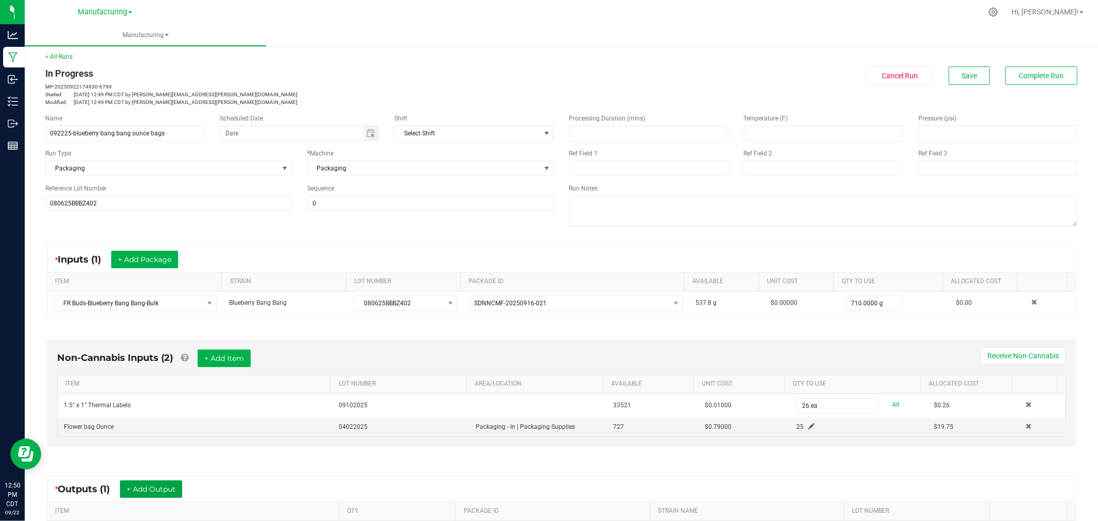
scroll to position [0, 0]
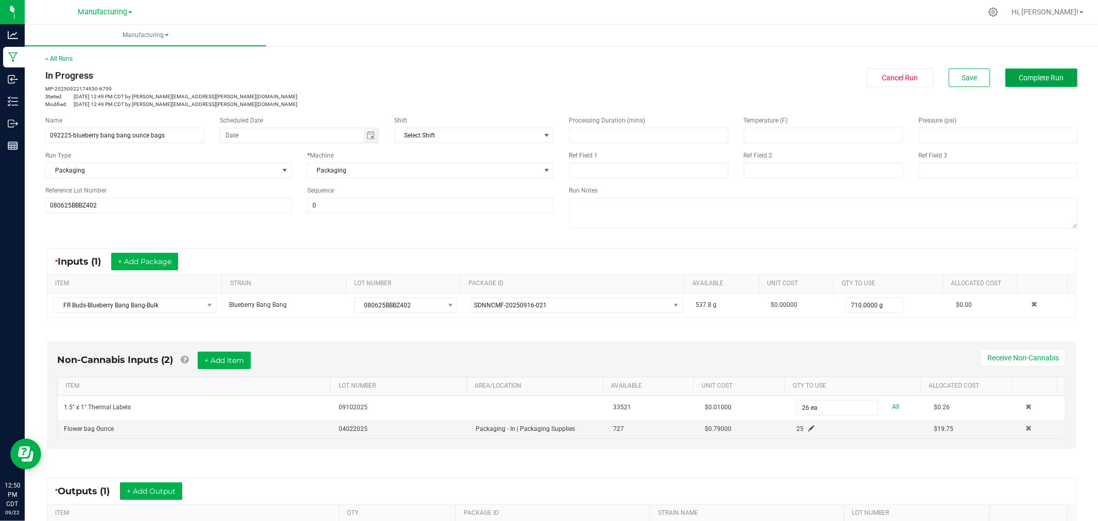
click at [1020, 69] on button "Complete Run" at bounding box center [1042, 77] width 72 height 19
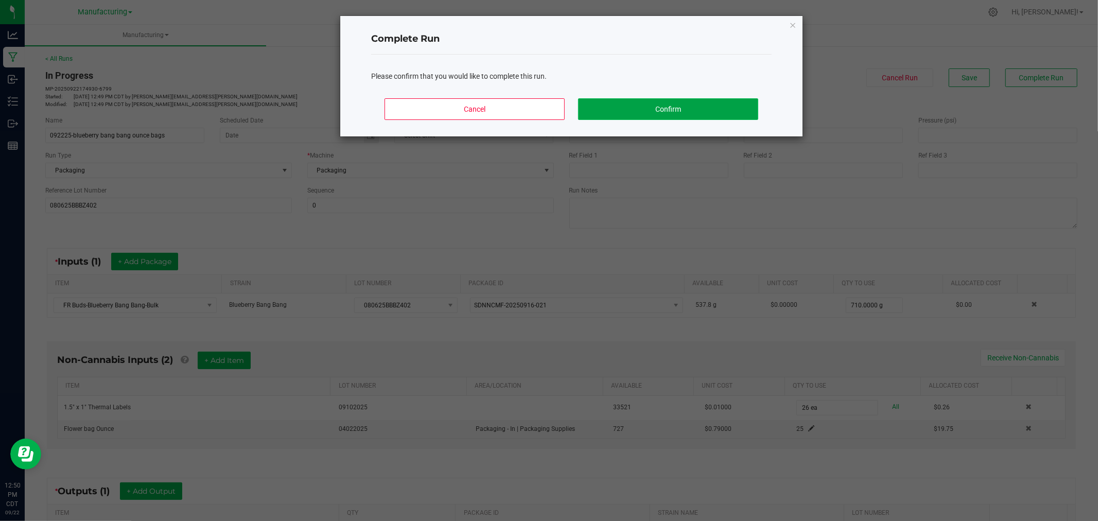
click at [740, 104] on button "Confirm" at bounding box center [668, 109] width 180 height 22
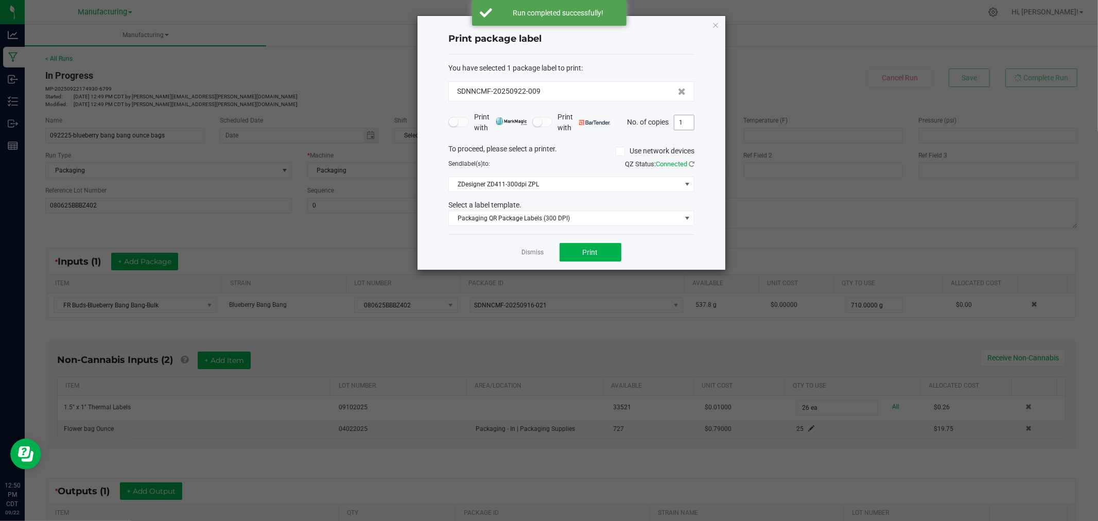
click at [692, 123] on input "1" at bounding box center [685, 122] width 20 height 14
type input "26"
click at [603, 243] on button "Print" at bounding box center [591, 252] width 62 height 19
click at [718, 24] on icon "button" at bounding box center [715, 25] width 7 height 12
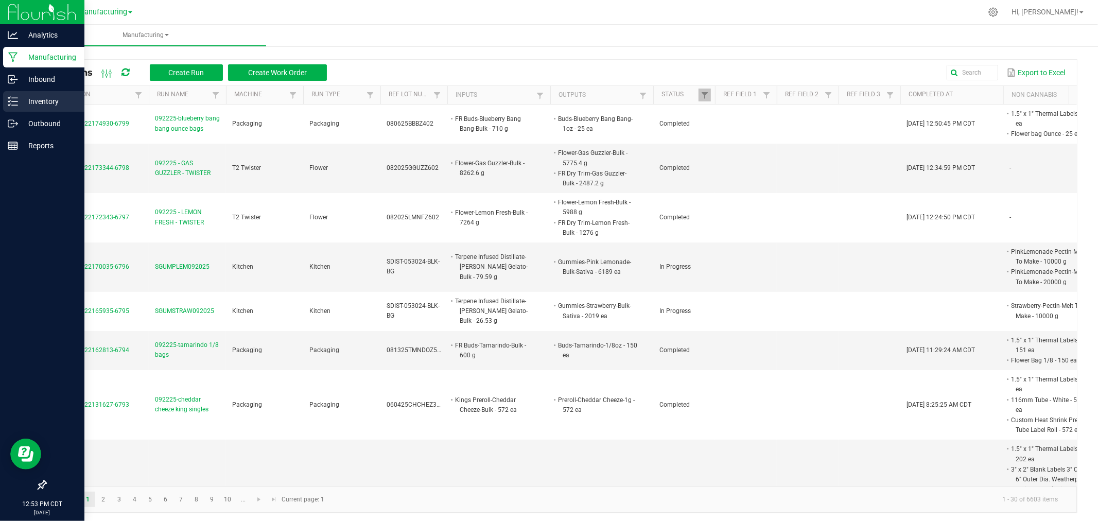
click at [13, 101] on line at bounding box center [15, 101] width 6 height 0
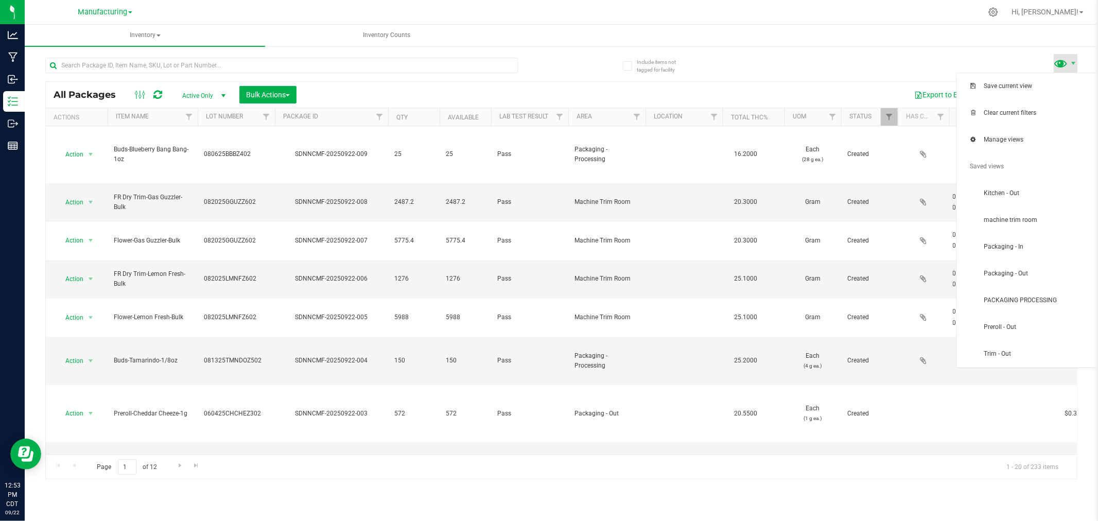
click at [1061, 66] on span at bounding box center [1061, 63] width 15 height 15
click at [1011, 243] on span "Packaging - In" at bounding box center [1037, 247] width 107 height 9
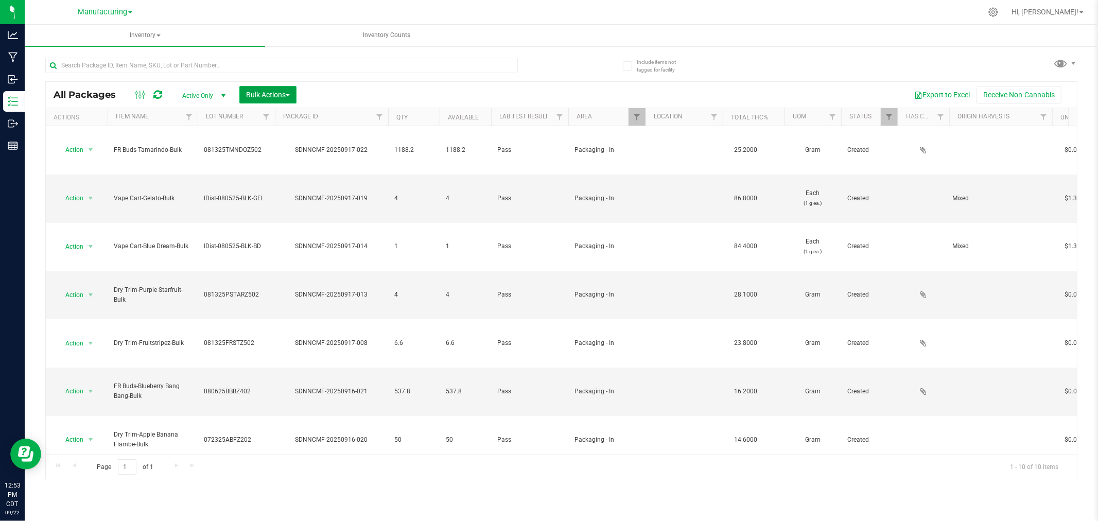
click at [273, 93] on span "Bulk Actions" at bounding box center [268, 95] width 44 height 8
click at [281, 115] on span "Add to manufacturing run" at bounding box center [285, 118] width 78 height 8
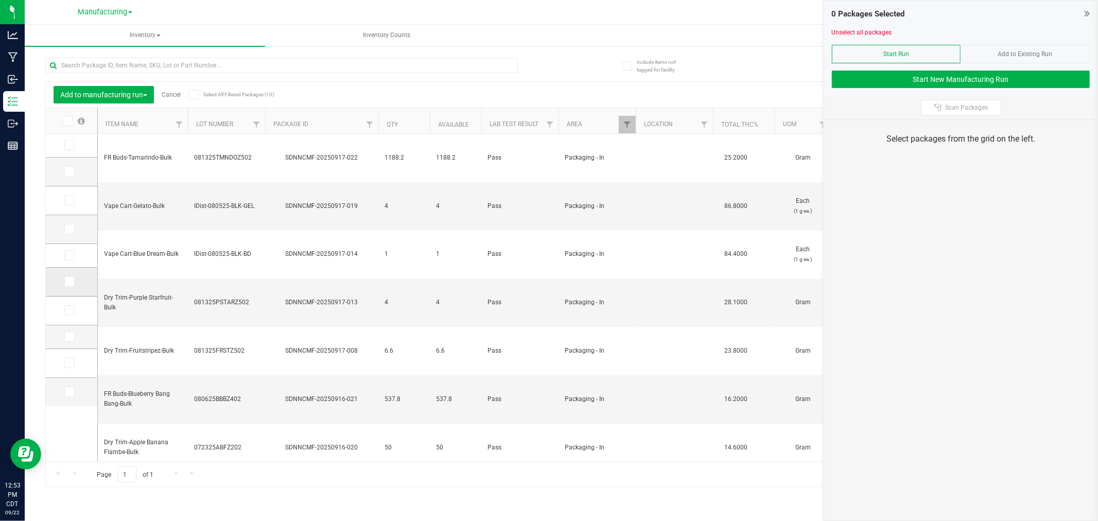
click at [67, 282] on icon at bounding box center [68, 282] width 7 height 0
click at [0, 0] on input "checkbox" at bounding box center [0, 0] width 0 height 0
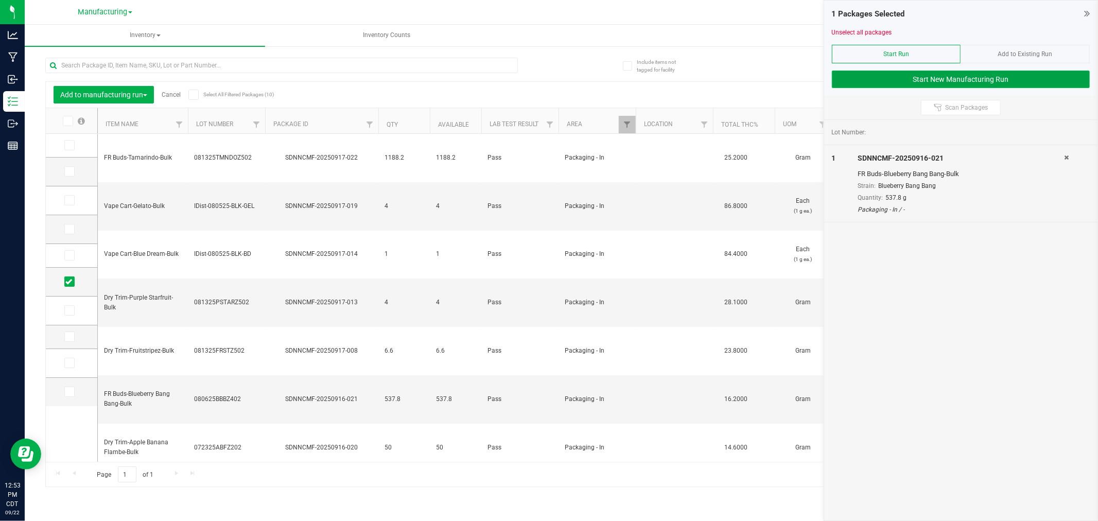
click at [919, 71] on button "Start New Manufacturing Run" at bounding box center [961, 80] width 258 height 18
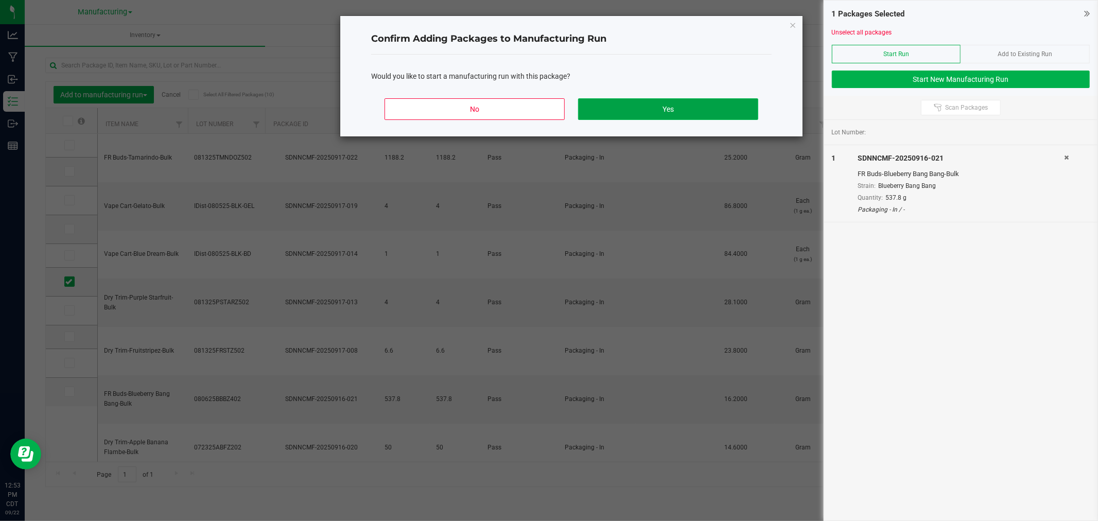
click at [739, 104] on button "Yes" at bounding box center [668, 109] width 180 height 22
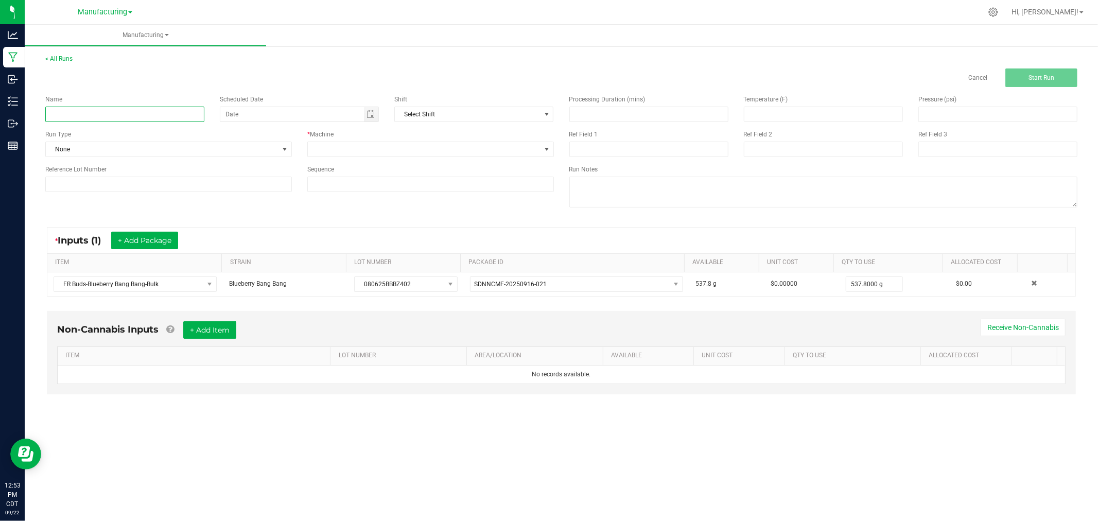
click at [158, 111] on input at bounding box center [124, 114] width 159 height 15
type input "092225-blueberry bang bang half ounce bags"
click at [193, 149] on span "None" at bounding box center [162, 149] width 233 height 14
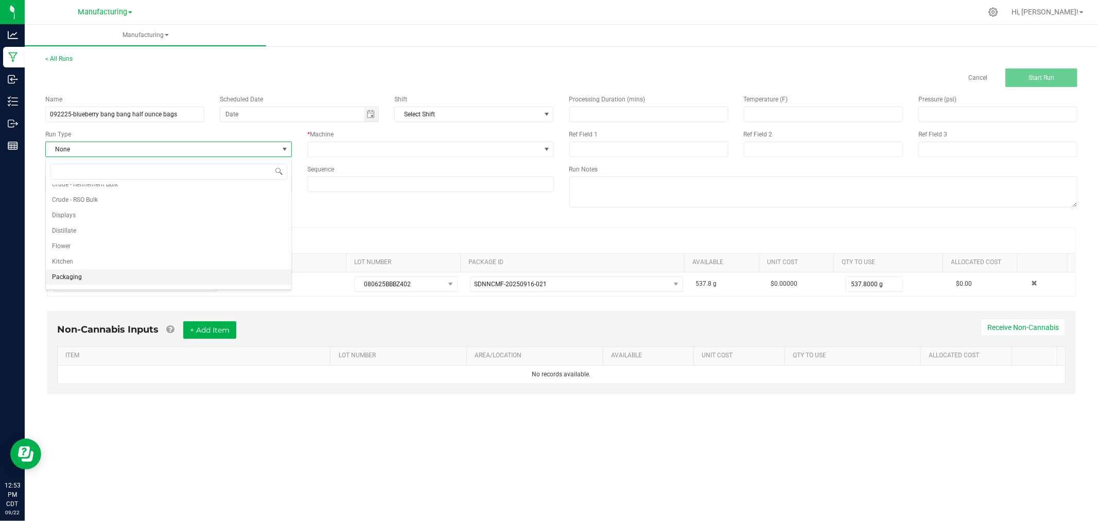
scroll to position [51, 0]
click at [150, 268] on li "Packaging" at bounding box center [169, 264] width 246 height 15
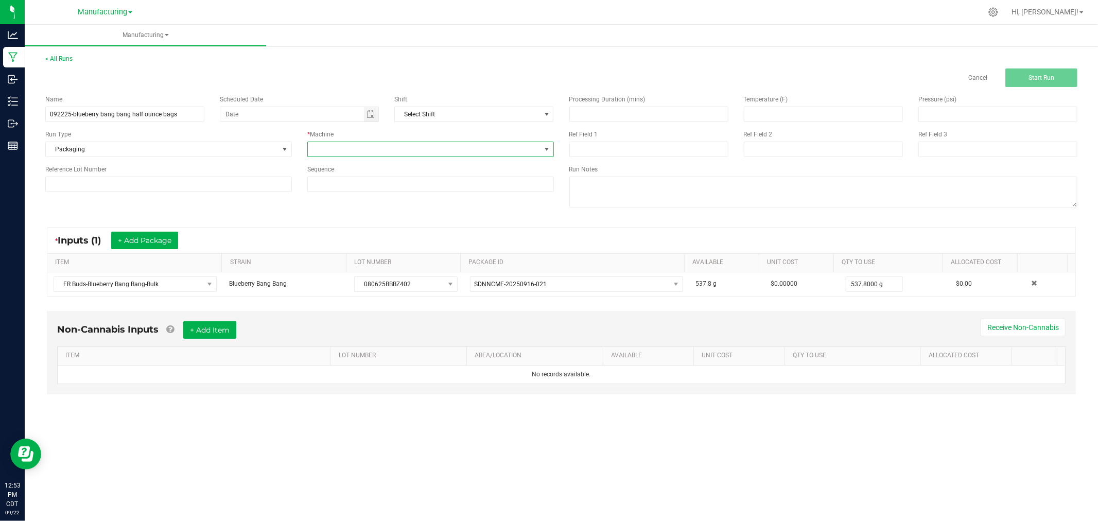
click at [336, 151] on span at bounding box center [424, 149] width 233 height 14
click at [342, 243] on li "Packaging" at bounding box center [431, 242] width 246 height 18
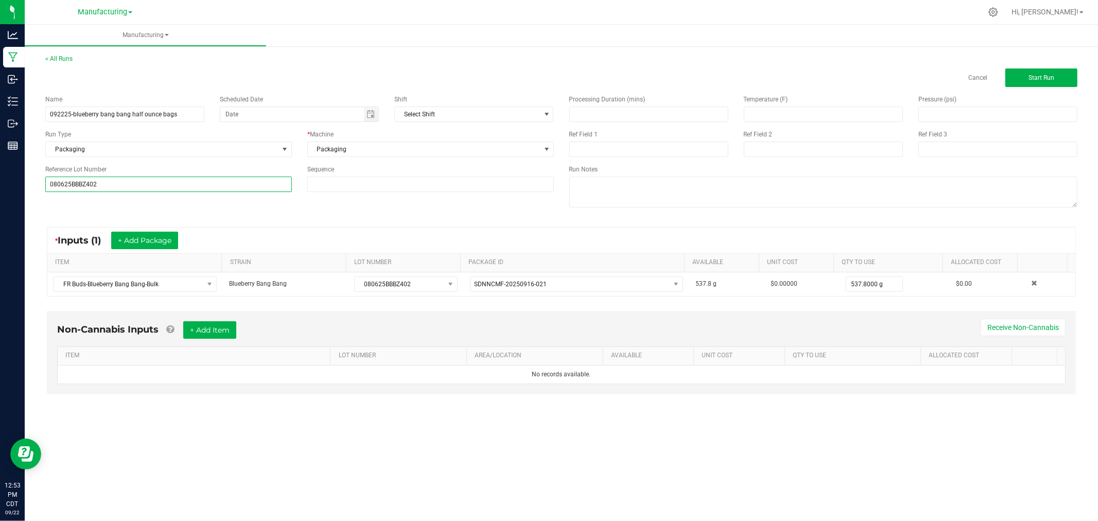
type input "080625BBBZ402"
click at [76, 225] on div "* Inputs (1) + Add Package ITEM STRAIN LOT NUMBER PACKAGE ID AVAILABLE Unit Cos…" at bounding box center [562, 262] width 1048 height 88
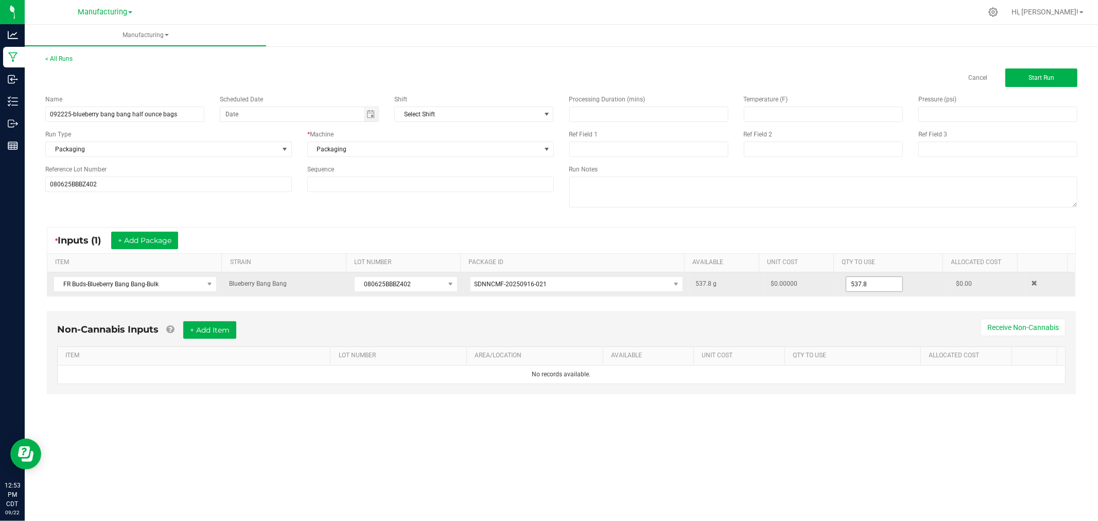
click at [887, 287] on input "537.8" at bounding box center [875, 284] width 56 height 14
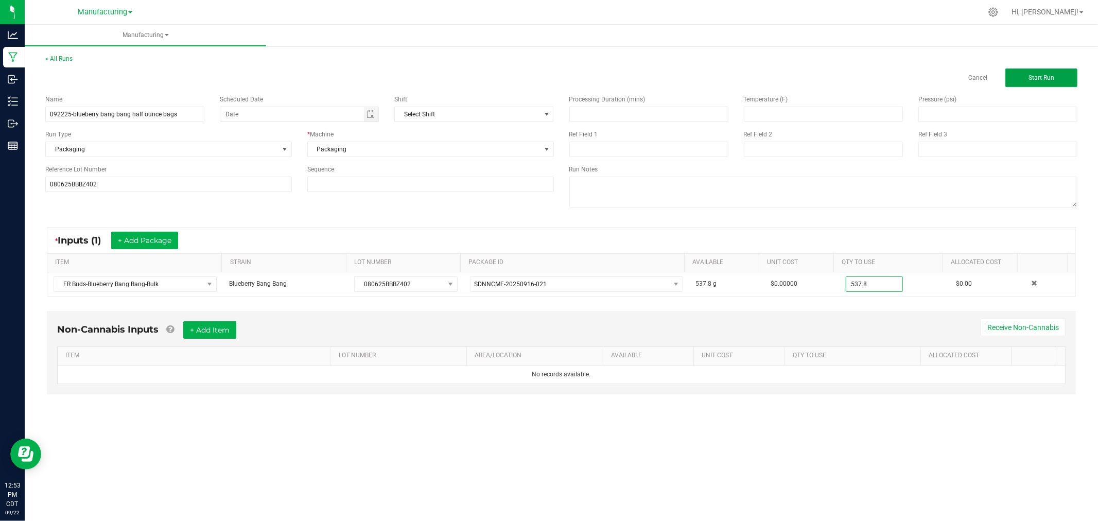
type input "537.8000 g"
click at [1051, 79] on span "Start Run" at bounding box center [1042, 77] width 26 height 7
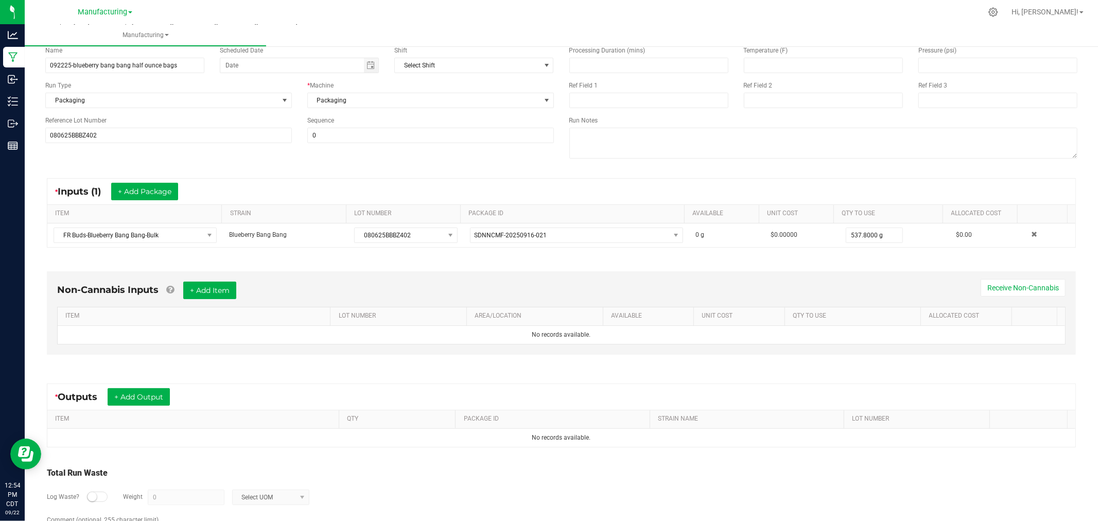
scroll to position [115, 0]
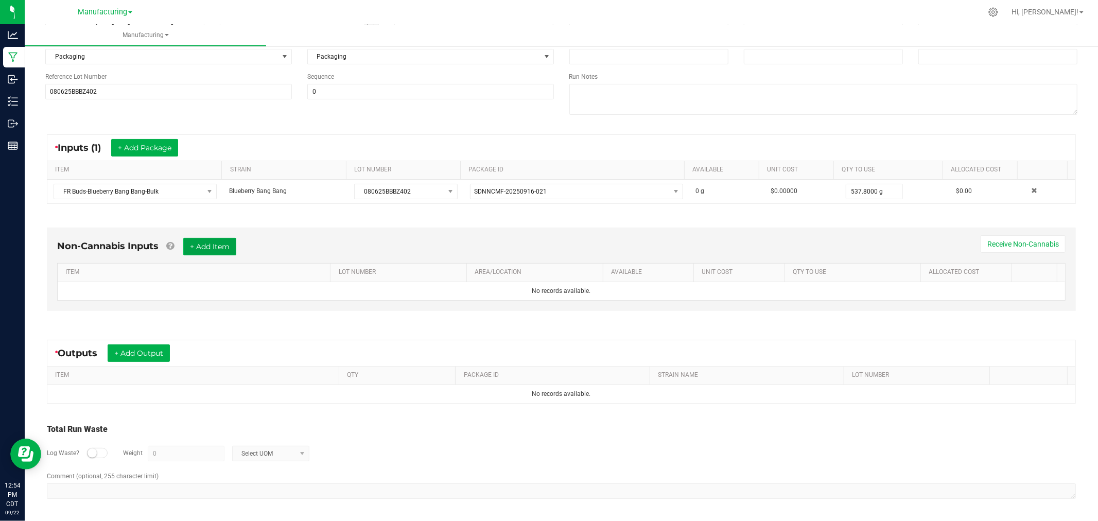
click at [219, 245] on button "+ Add Item" at bounding box center [209, 247] width 53 height 18
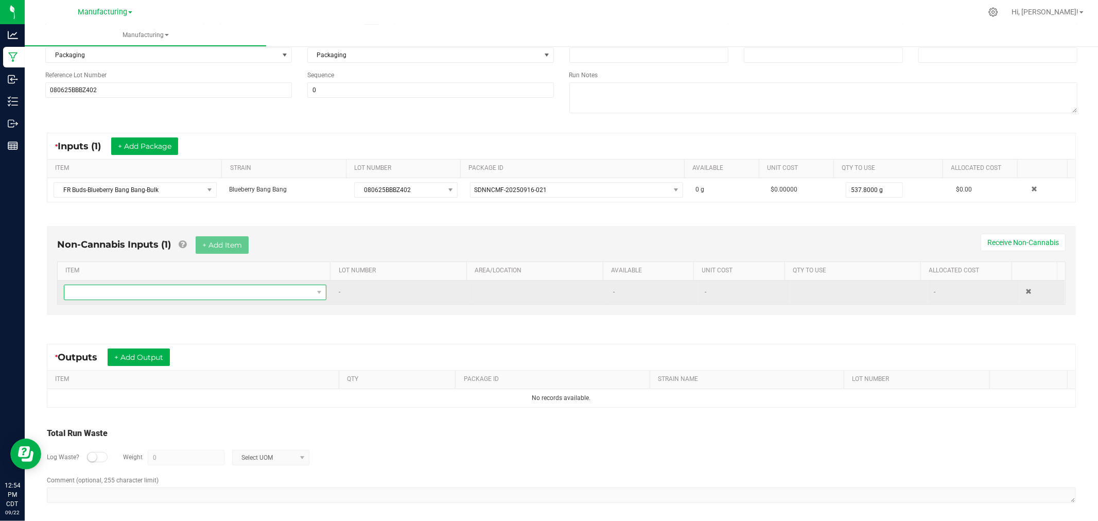
click at [225, 291] on span "NO DATA FOUND" at bounding box center [188, 292] width 249 height 14
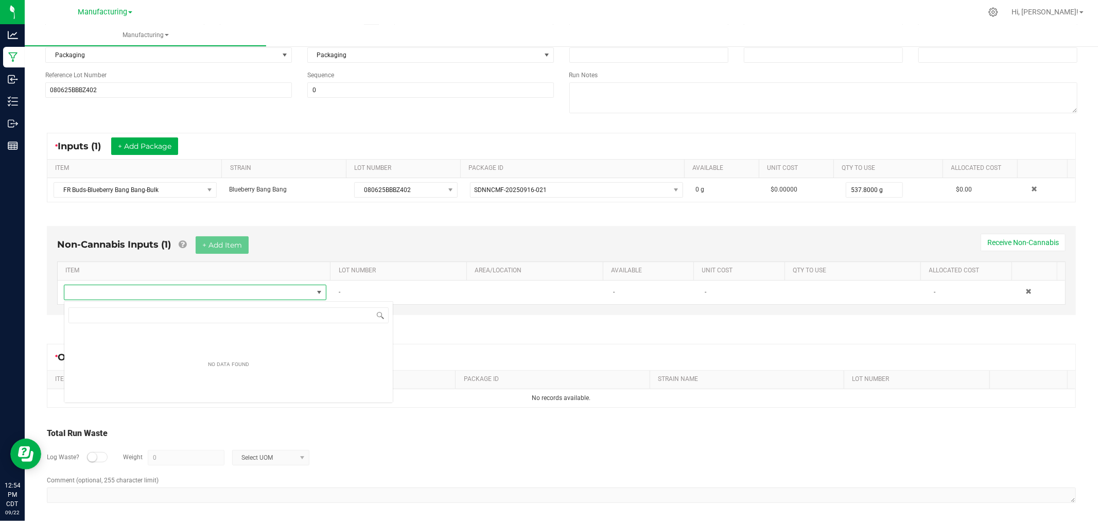
scroll to position [15, 257]
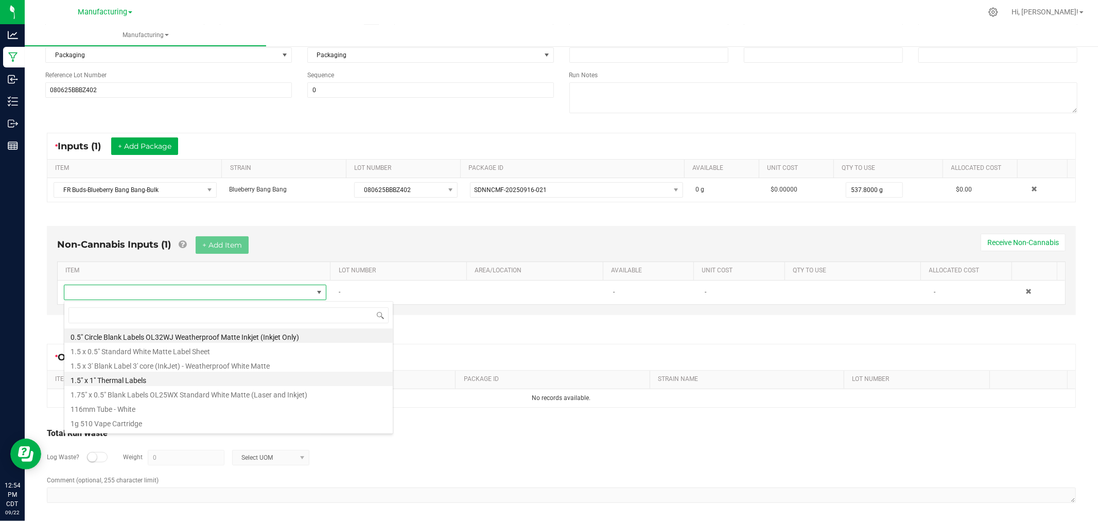
click at [135, 378] on li "1.5" x 1" Thermal Labels" at bounding box center [228, 379] width 329 height 14
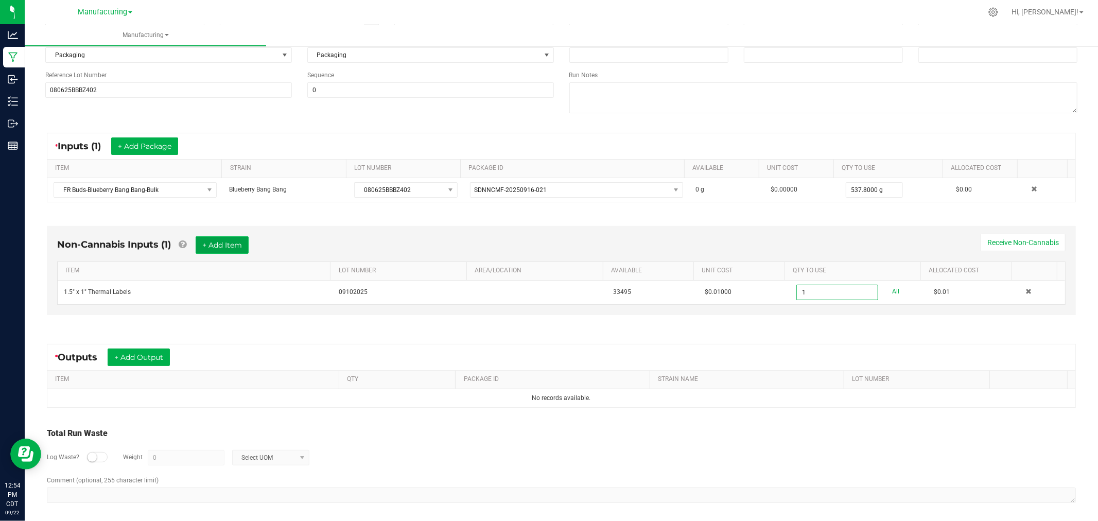
type input "1 ea"
drag, startPoint x: 216, startPoint y: 243, endPoint x: 217, endPoint y: 255, distance: 11.9
click at [217, 243] on button "+ Add Item" at bounding box center [222, 245] width 53 height 18
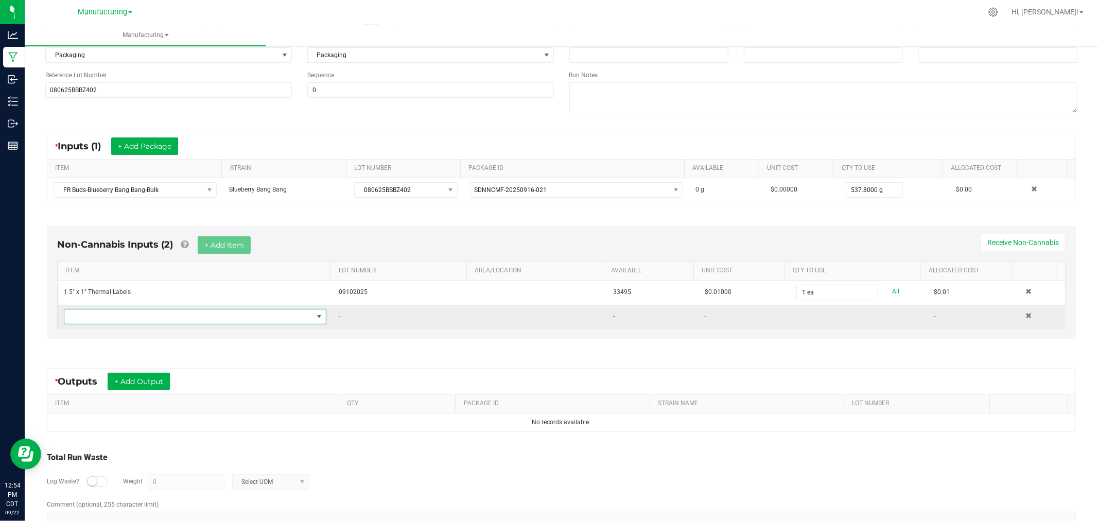
click at [214, 318] on span "NO DATA FOUND" at bounding box center [188, 316] width 249 height 14
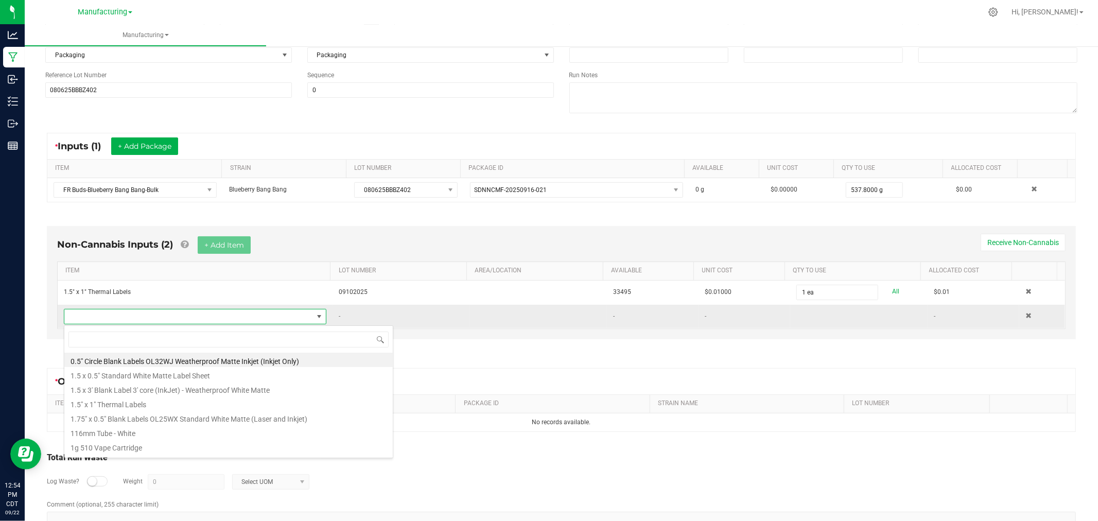
scroll to position [15, 255]
type input "bag"
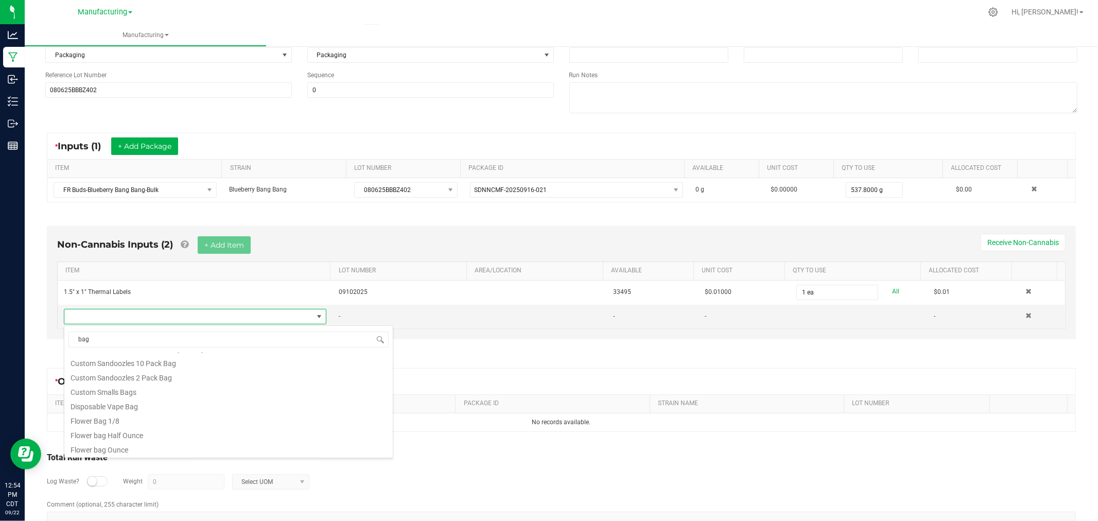
scroll to position [145, 0]
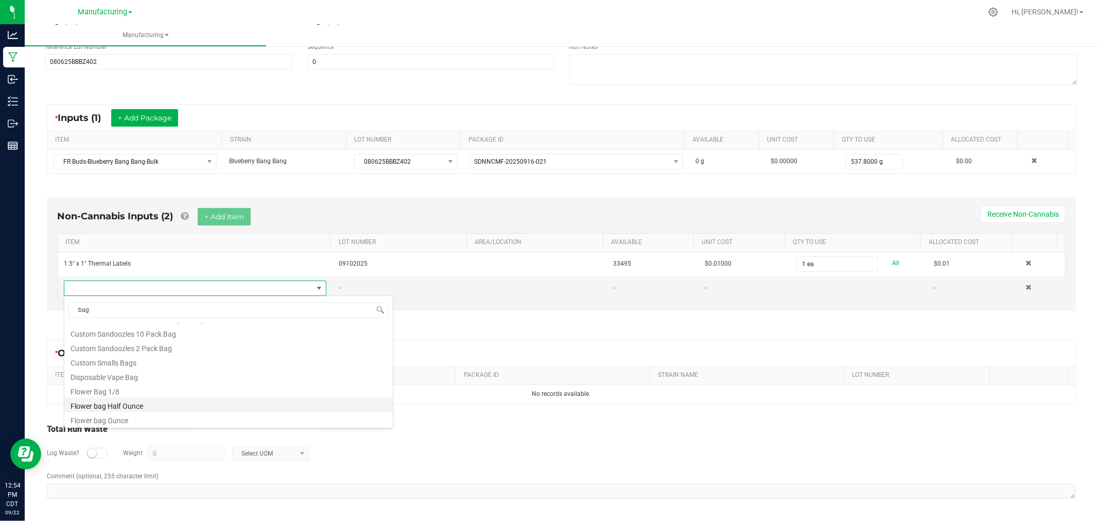
click at [143, 406] on li "Flower bag Half Ounce" at bounding box center [228, 405] width 329 height 14
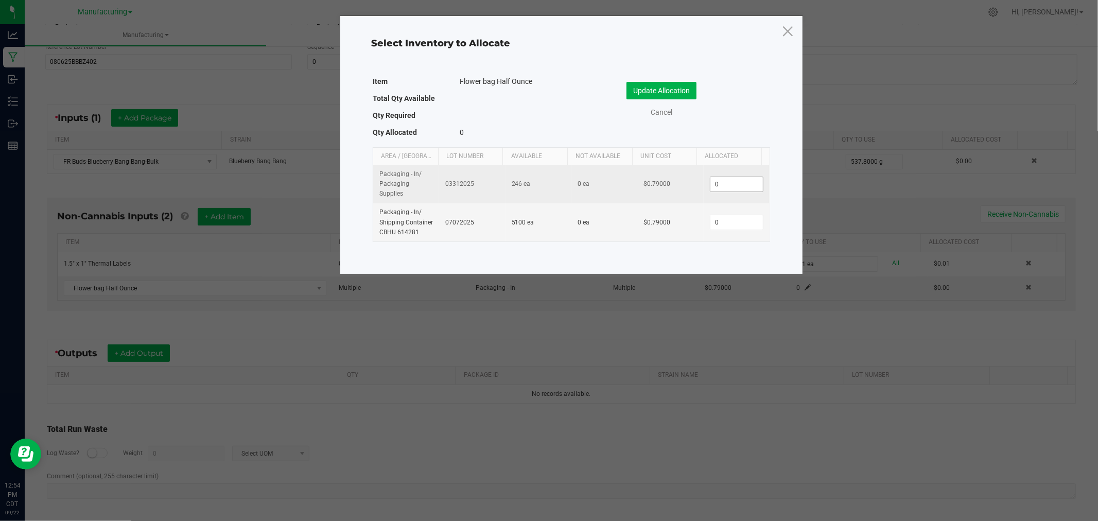
click at [722, 185] on input "0" at bounding box center [737, 184] width 53 height 14
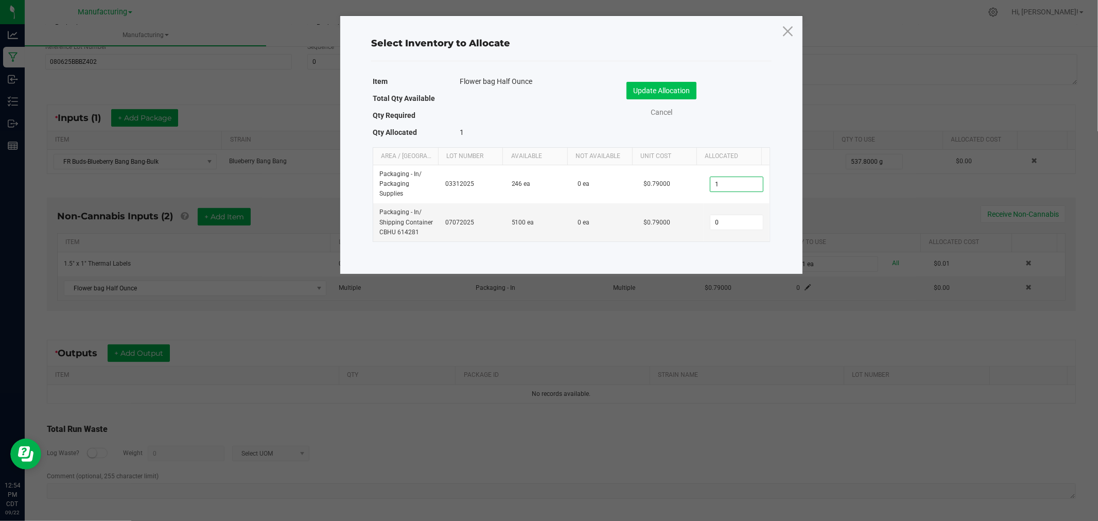
type input "1"
click at [693, 93] on button "Update Allocation" at bounding box center [662, 91] width 70 height 18
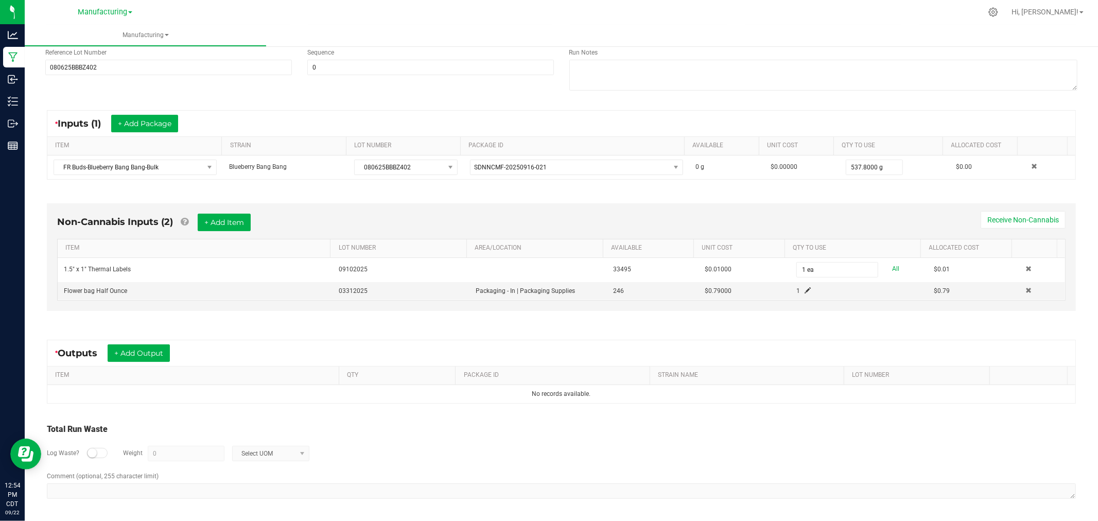
scroll to position [140, 0]
click at [151, 353] on button "+ Add Output" at bounding box center [139, 353] width 62 height 18
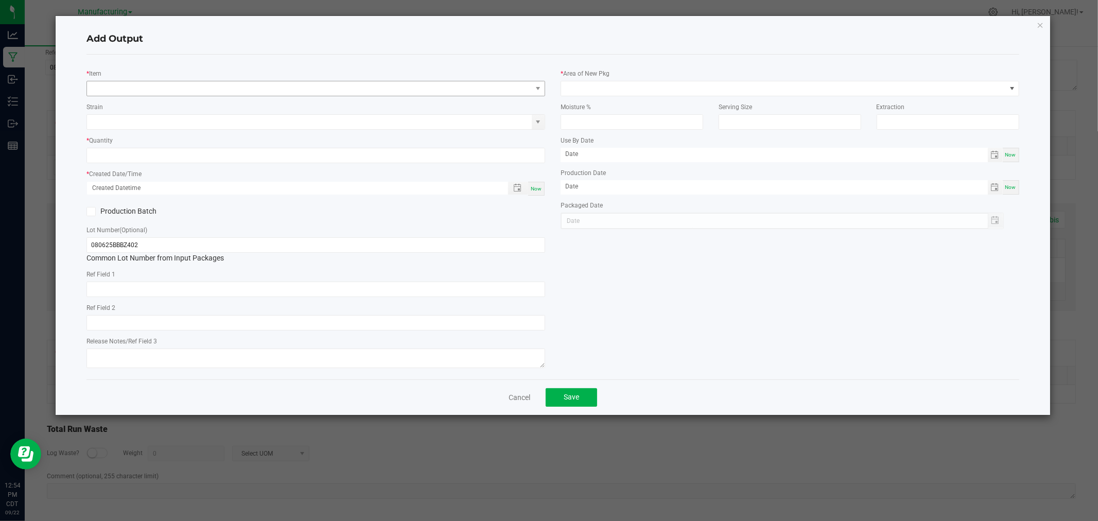
click at [148, 92] on div "* Item Strain * Quantity * Created Date/Time Now Production Batch Lot Number (O…" at bounding box center [316, 217] width 474 height 308
click at [150, 89] on span "NO DATA FOUND" at bounding box center [309, 88] width 445 height 14
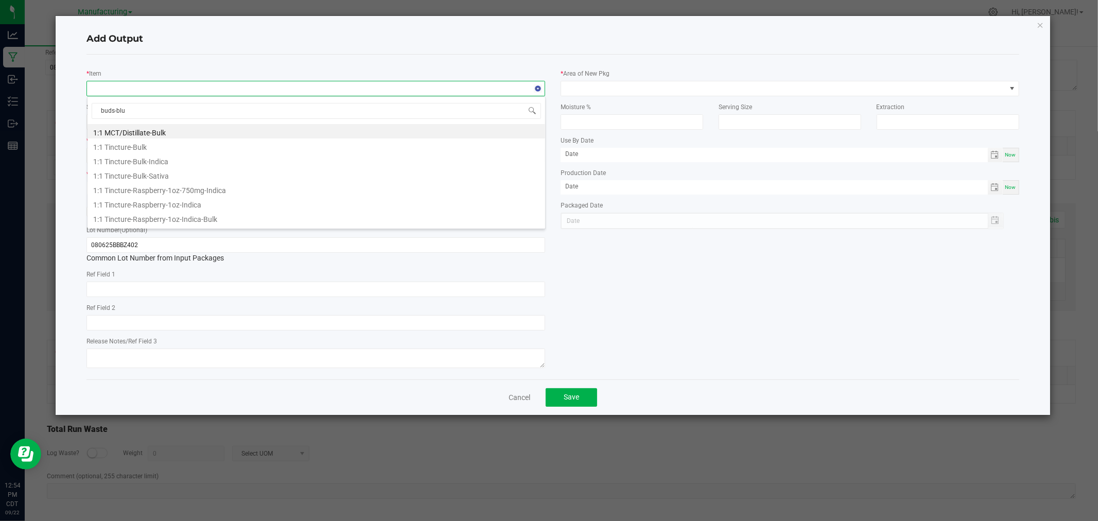
type input "buds-blue"
click at [156, 130] on li "Buds-Blueberry Bang Bang-1/2oz" at bounding box center [317, 131] width 458 height 14
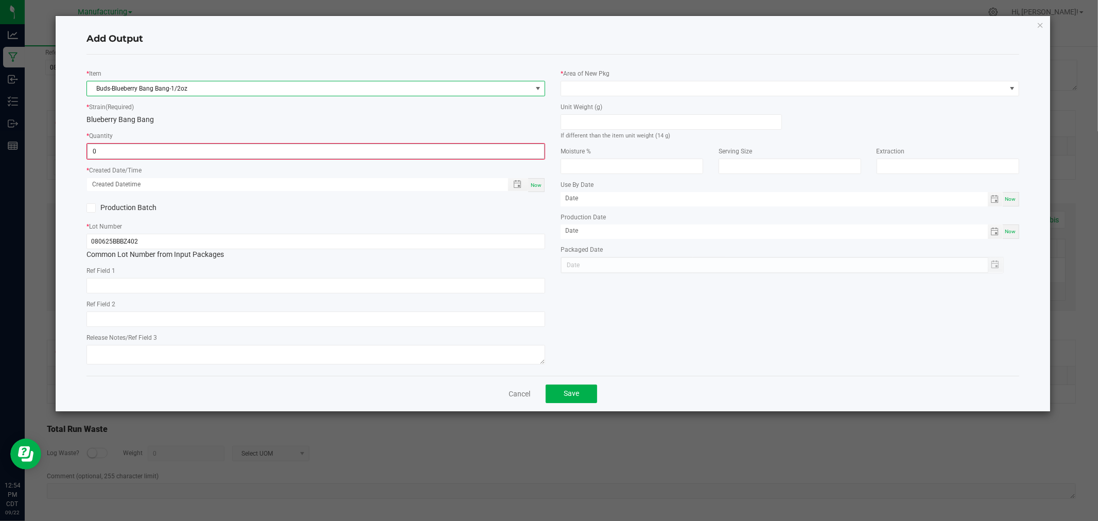
click at [142, 153] on input "0" at bounding box center [316, 151] width 457 height 14
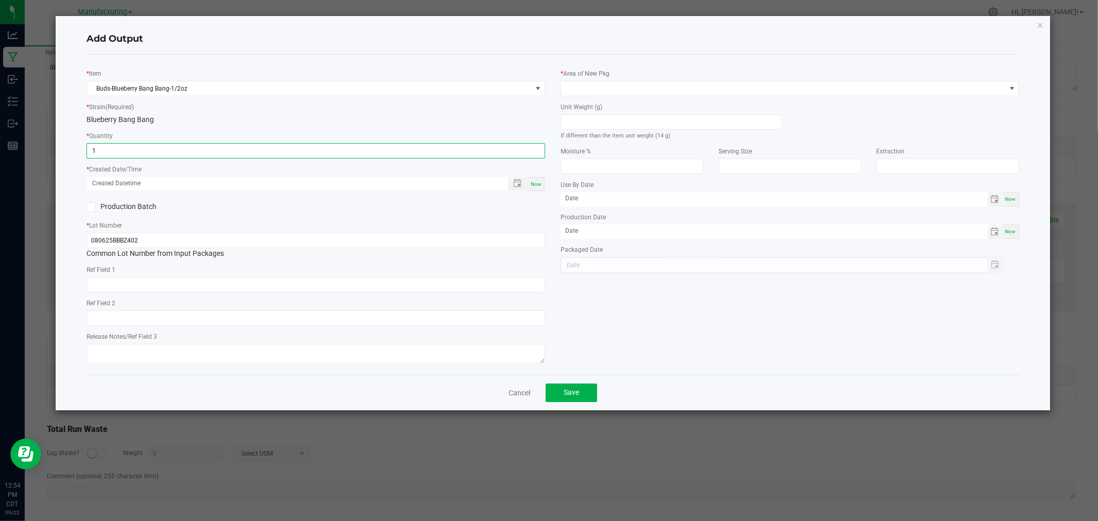
type input "1 ea"
click at [537, 183] on span "Now" at bounding box center [536, 184] width 11 height 6
type input "09/22/2025 12:54 PM"
type input "[DATE]"
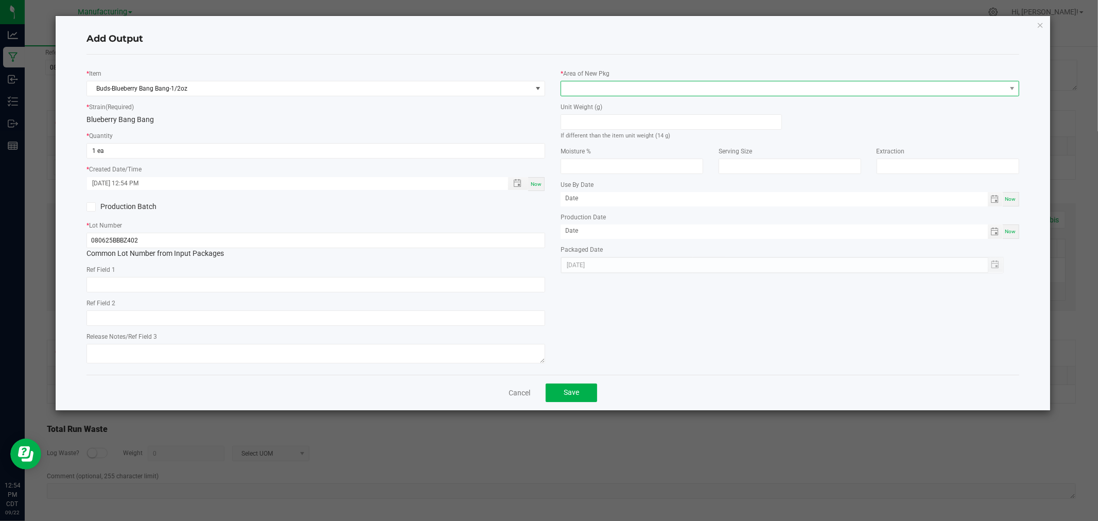
click at [593, 81] on span at bounding box center [783, 88] width 445 height 14
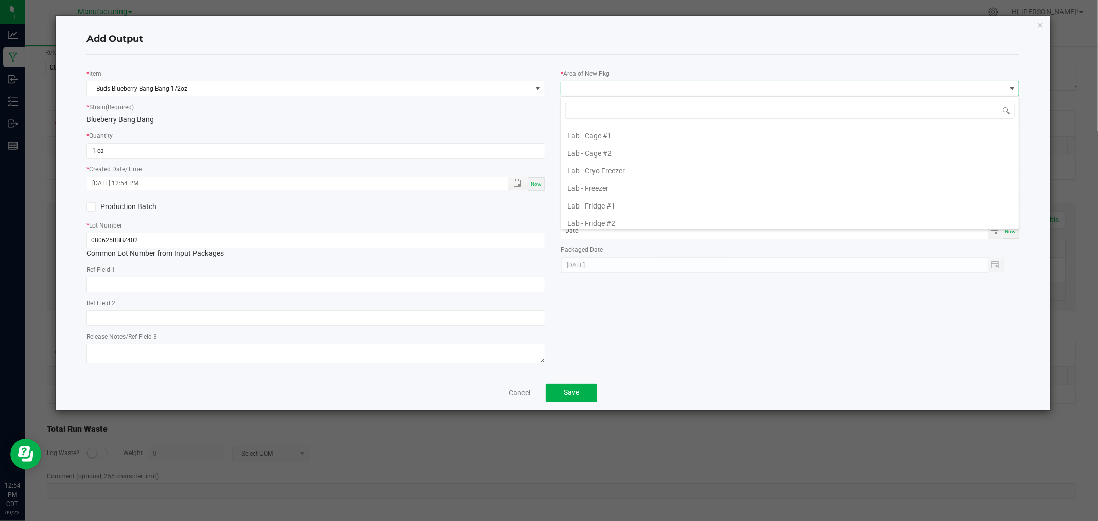
scroll to position [286, 0]
click at [614, 201] on li "Packaging - Processing" at bounding box center [790, 197] width 458 height 18
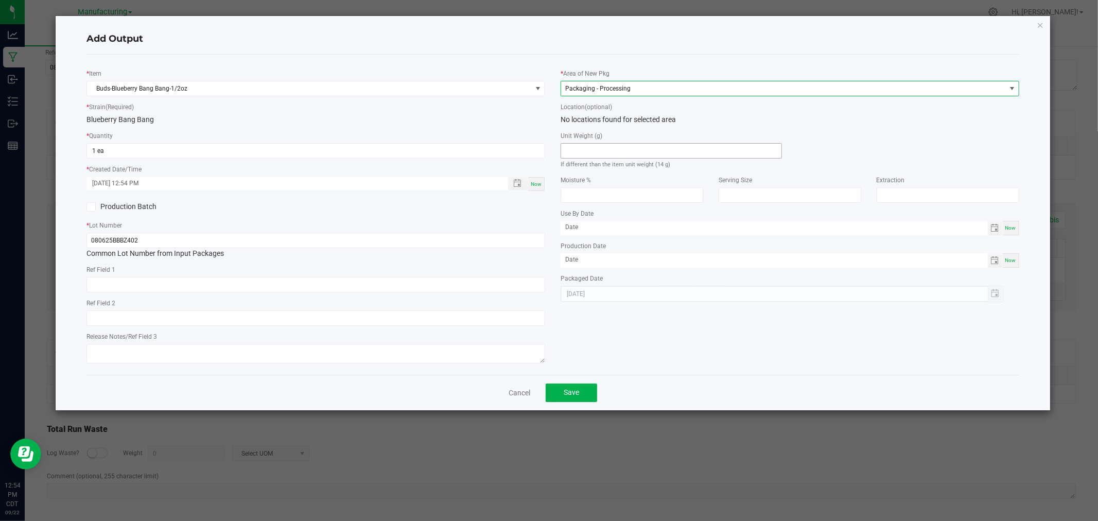
click at [614, 150] on input at bounding box center [671, 151] width 220 height 14
type input "14"
click at [584, 391] on button "Save" at bounding box center [571, 393] width 51 height 19
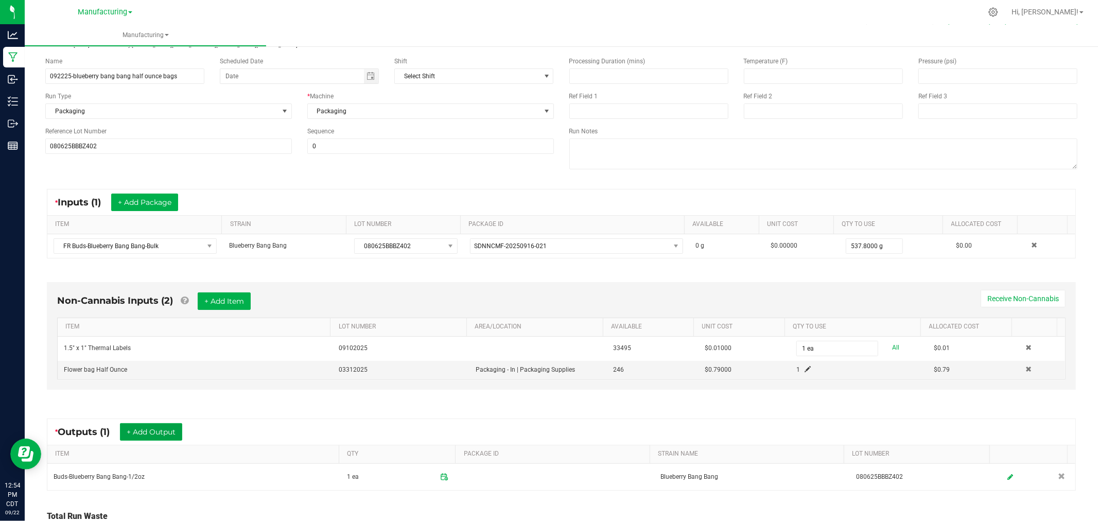
scroll to position [0, 0]
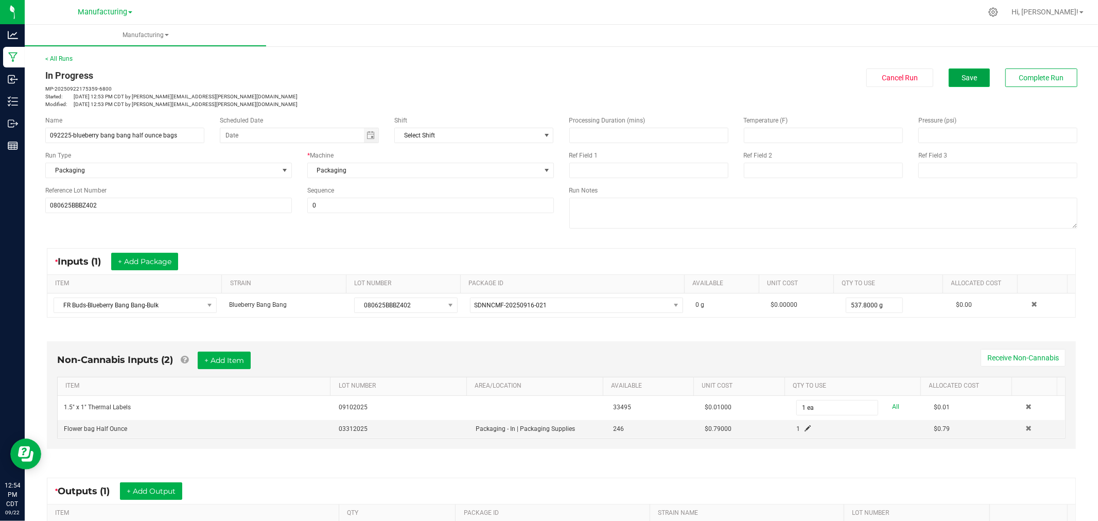
click at [967, 82] on button "Save" at bounding box center [969, 77] width 41 height 19
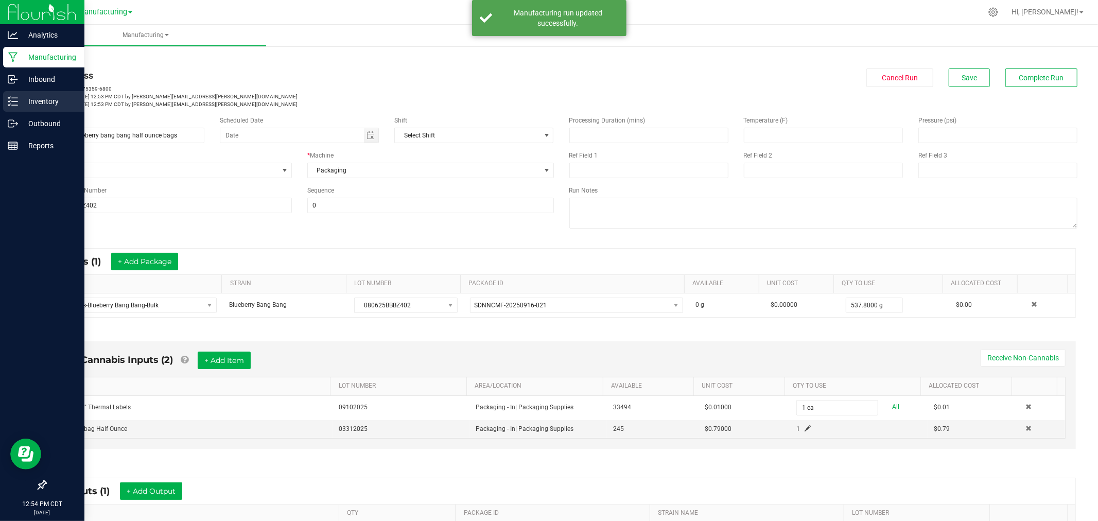
click at [30, 97] on p "Inventory" at bounding box center [49, 101] width 62 height 12
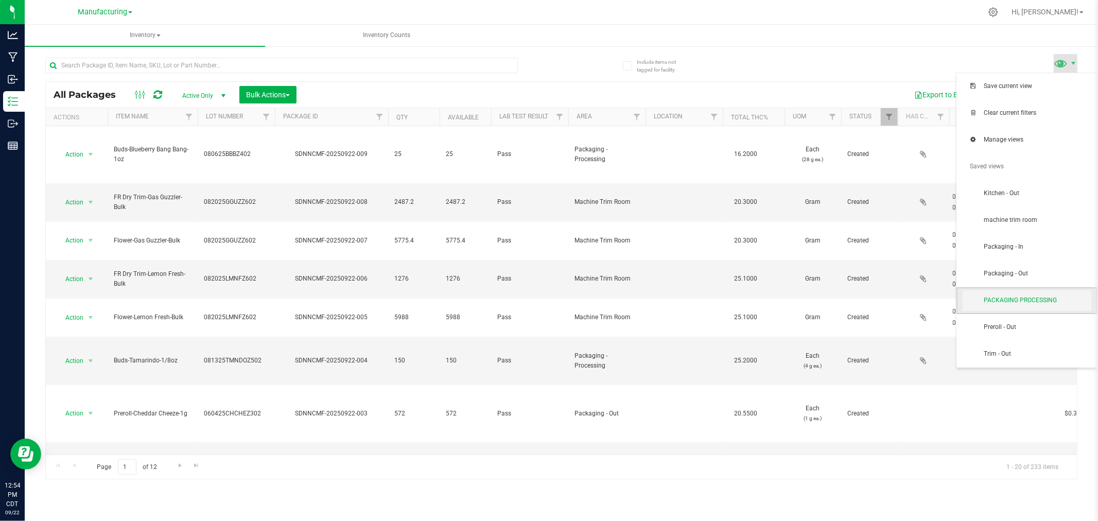
click at [1043, 304] on span "PACKAGING PROCESSING" at bounding box center [1037, 300] width 107 height 9
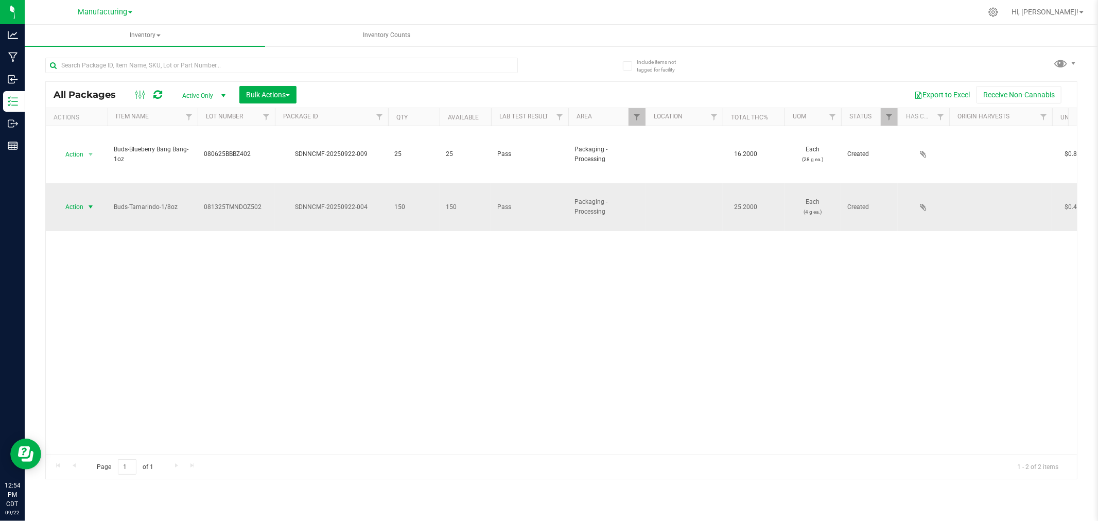
click at [93, 203] on span "select" at bounding box center [91, 207] width 8 height 8
click at [88, 273] on li "Locate package" at bounding box center [89, 275] width 65 height 15
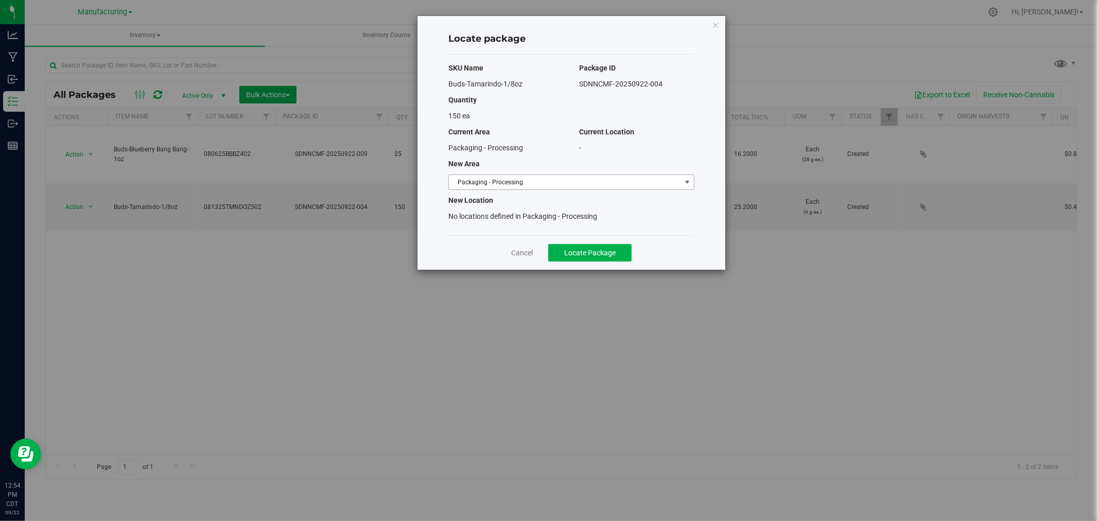
click at [556, 184] on span "Packaging - Processing" at bounding box center [565, 182] width 232 height 14
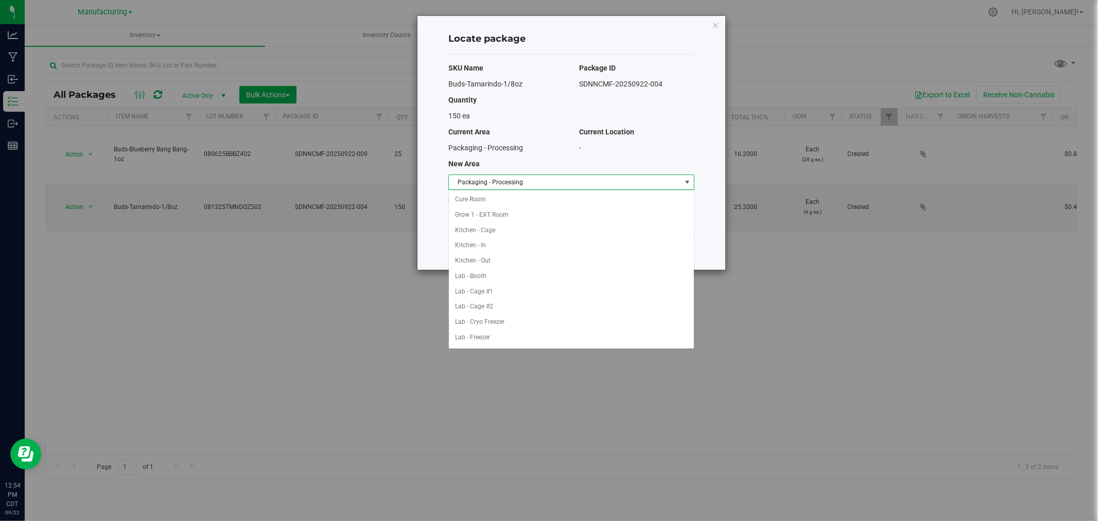
scroll to position [168, 0]
click at [487, 321] on li "Packaging - Out" at bounding box center [571, 322] width 245 height 15
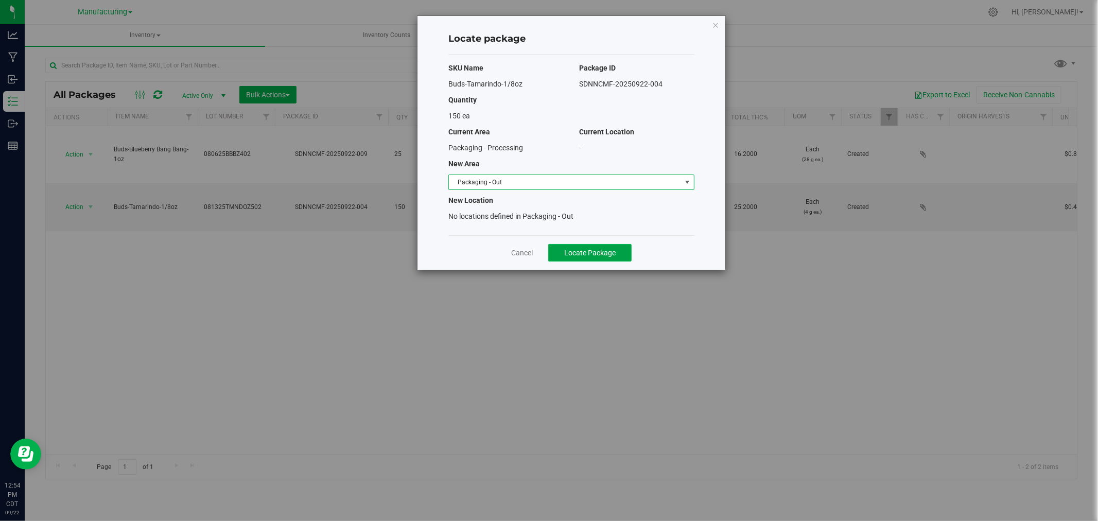
click at [576, 254] on span "Locate Package" at bounding box center [589, 253] width 51 height 8
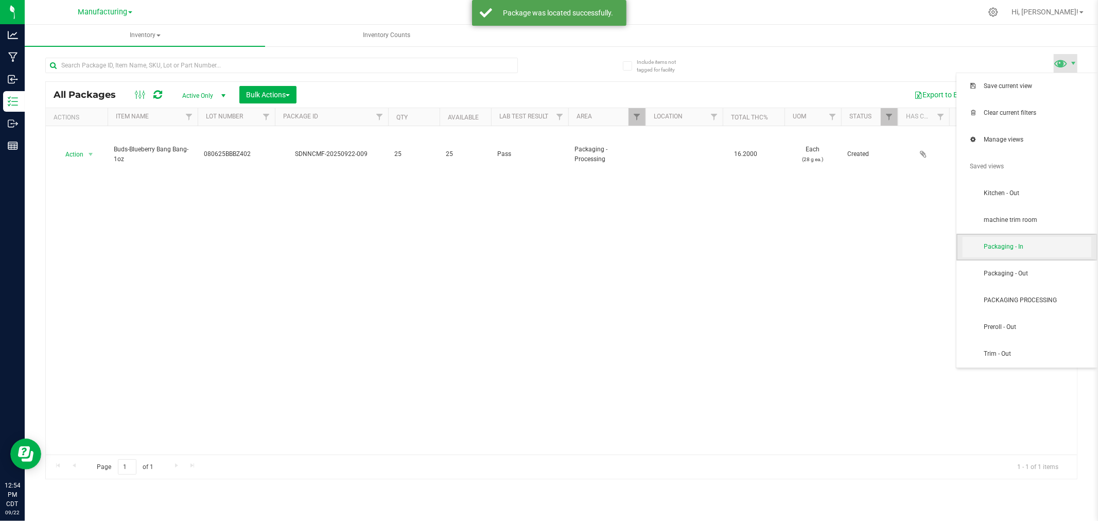
click at [1052, 245] on span "Packaging - In" at bounding box center [1037, 247] width 107 height 9
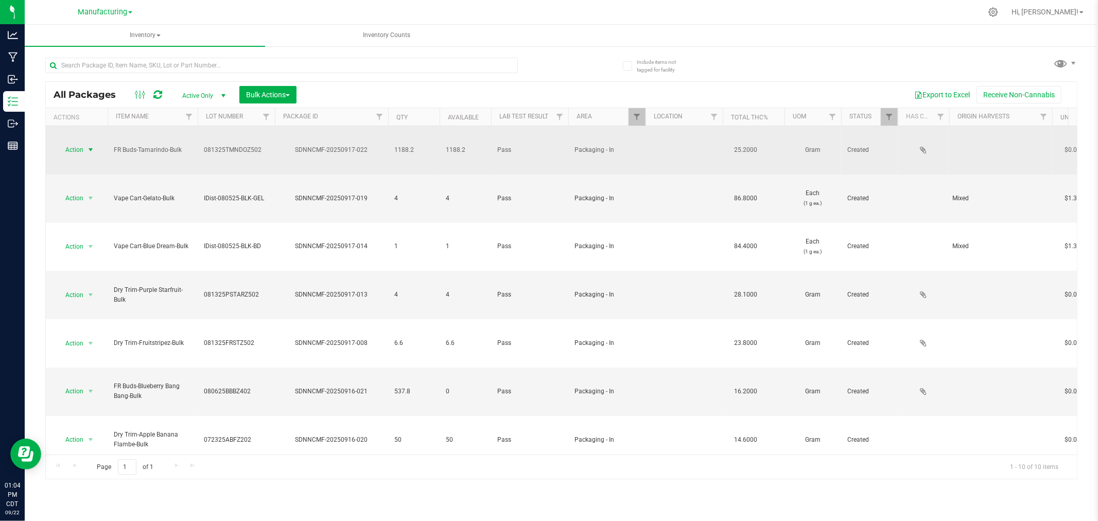
click at [89, 143] on span "select" at bounding box center [90, 150] width 13 height 14
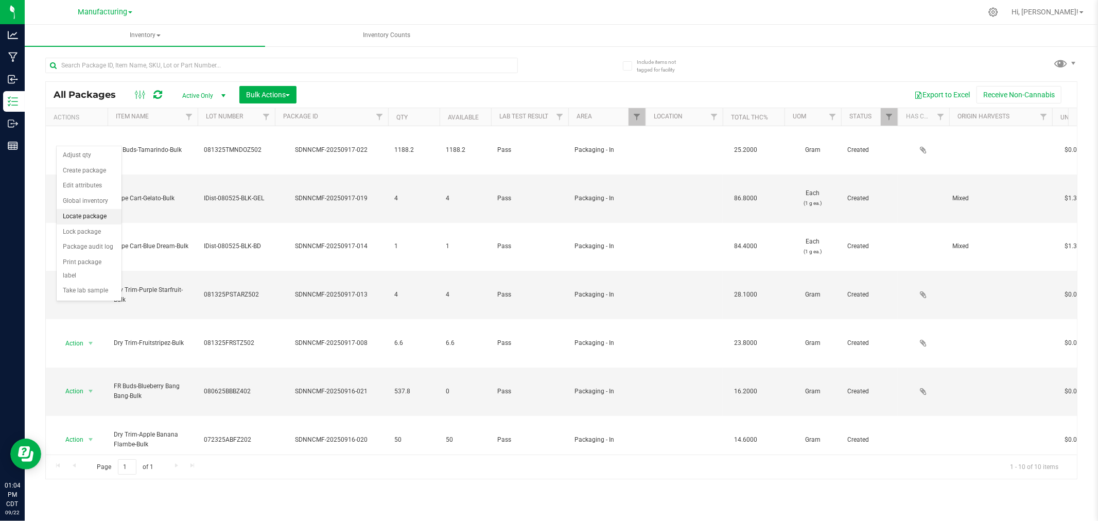
click at [102, 210] on li "Locate package" at bounding box center [89, 216] width 65 height 15
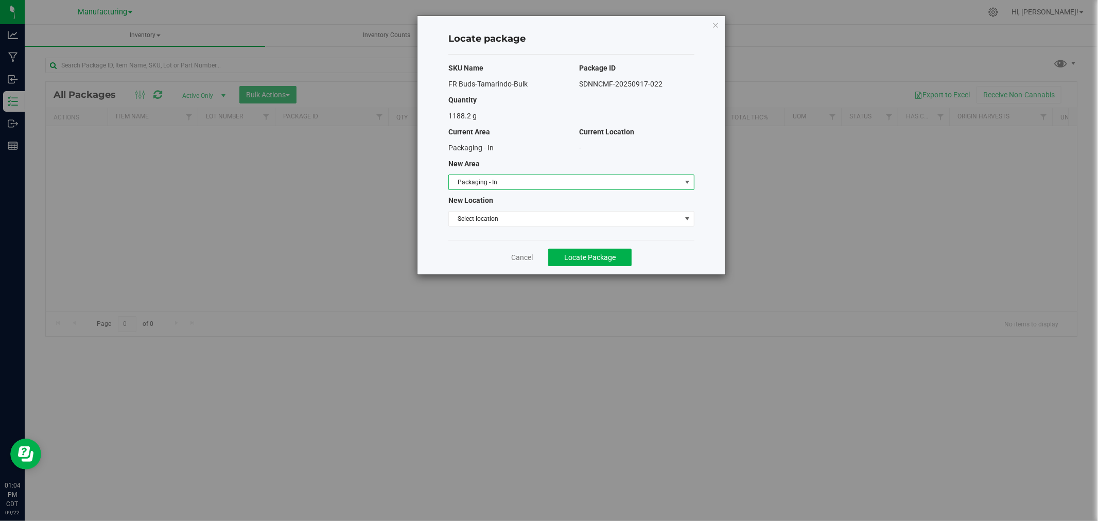
click at [633, 181] on span "Packaging - In" at bounding box center [565, 182] width 232 height 14
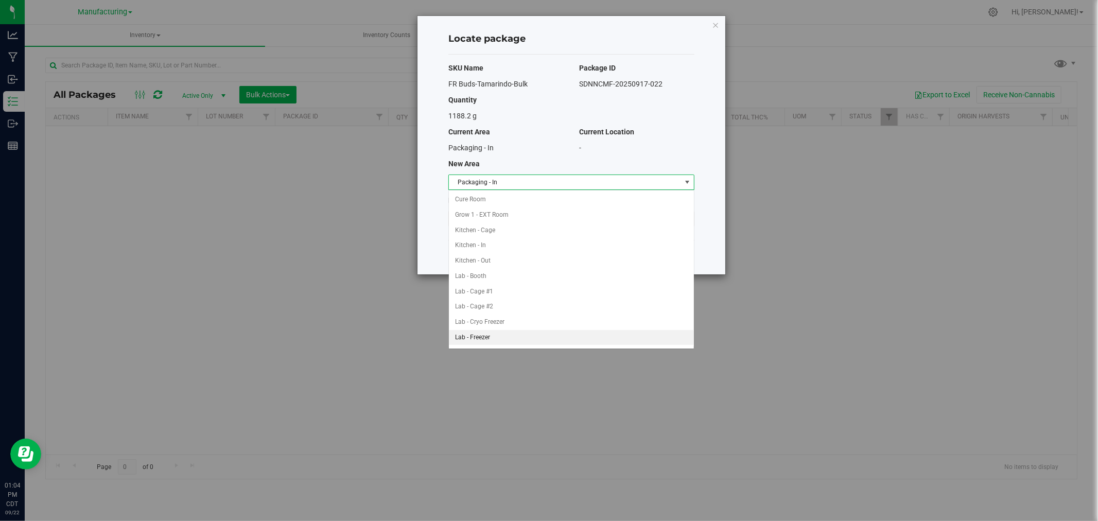
scroll to position [137, 0]
click at [508, 309] on li "Machine Trim Room" at bounding box center [571, 307] width 245 height 15
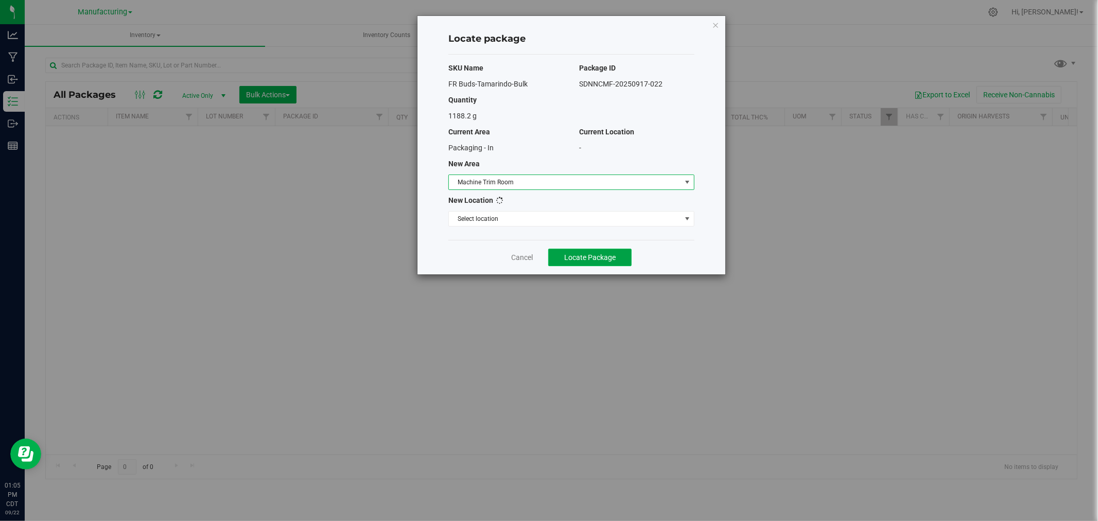
click at [581, 254] on span "Locate Package" at bounding box center [589, 257] width 51 height 8
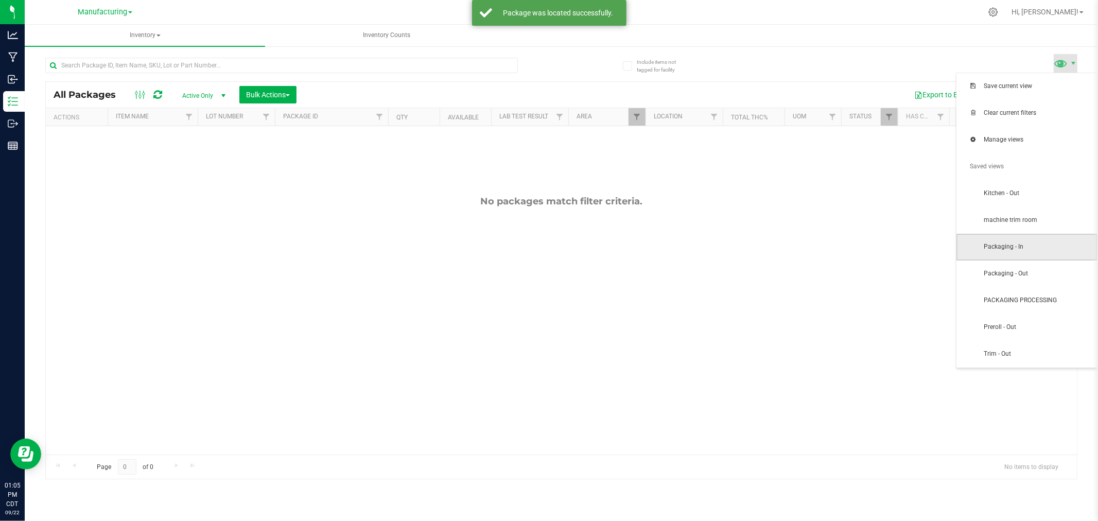
click at [1074, 234] on span "Packaging - In" at bounding box center [1027, 247] width 141 height 27
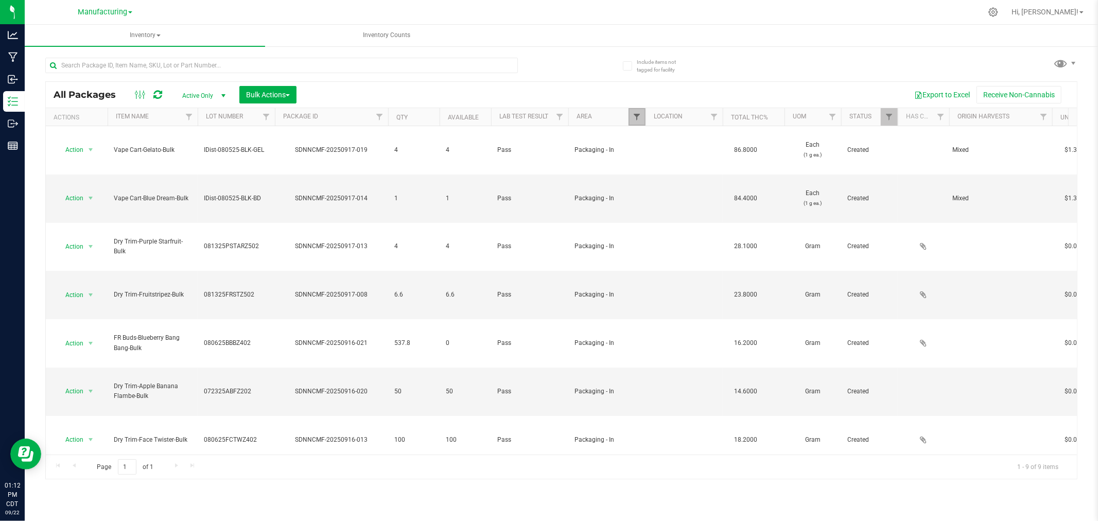
click at [637, 117] on span "Filter" at bounding box center [637, 117] width 8 height 8
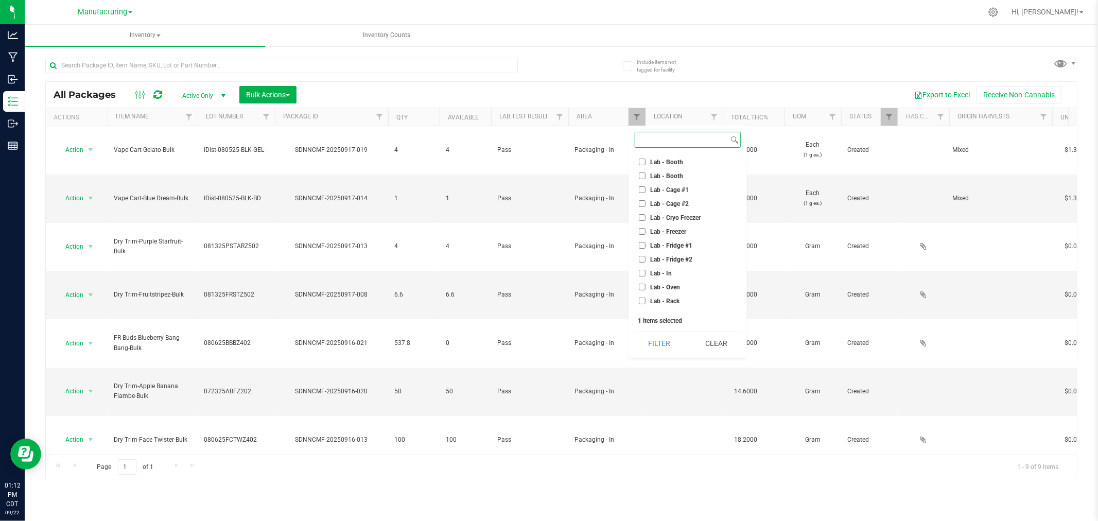
scroll to position [229, 0]
drag, startPoint x: 640, startPoint y: 182, endPoint x: 645, endPoint y: 189, distance: 9.6
click at [640, 182] on input "Machine Trim Room" at bounding box center [642, 182] width 7 height 7
checkbox input "true"
click at [645, 222] on input "Packaging - In" at bounding box center [642, 224] width 7 height 7
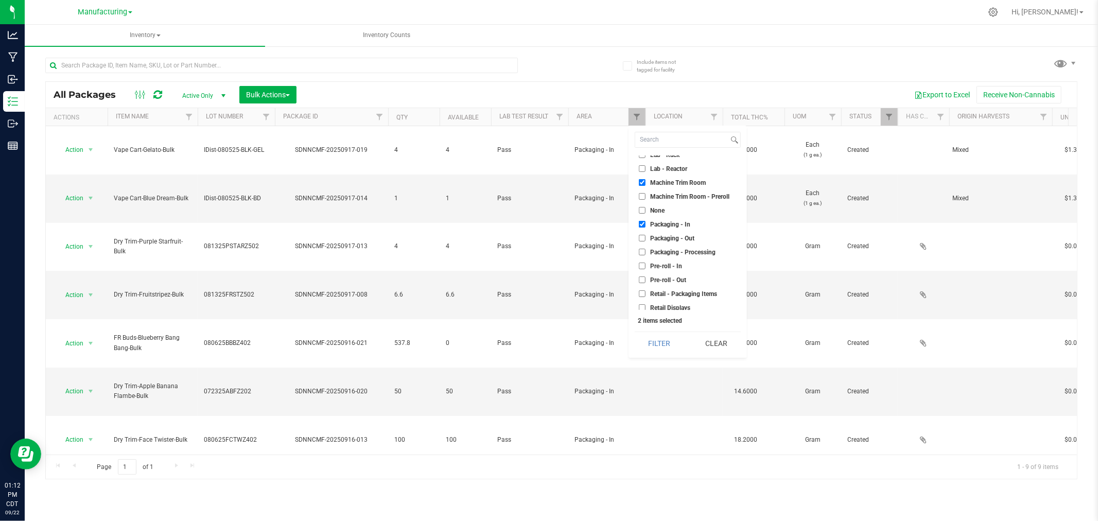
checkbox input "false"
click at [657, 338] on button "Filter" at bounding box center [659, 343] width 49 height 23
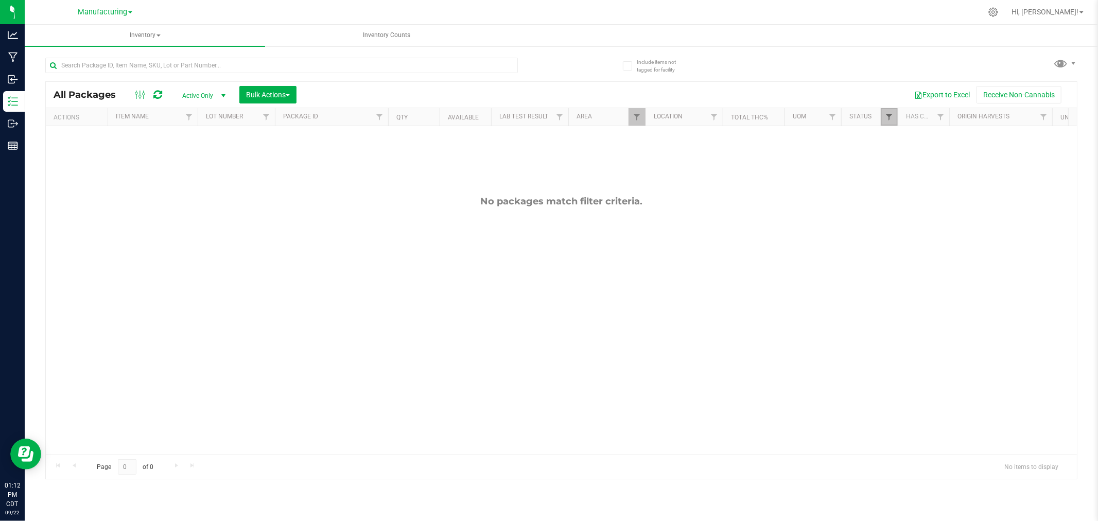
click at [890, 120] on span "Filter" at bounding box center [889, 117] width 8 height 8
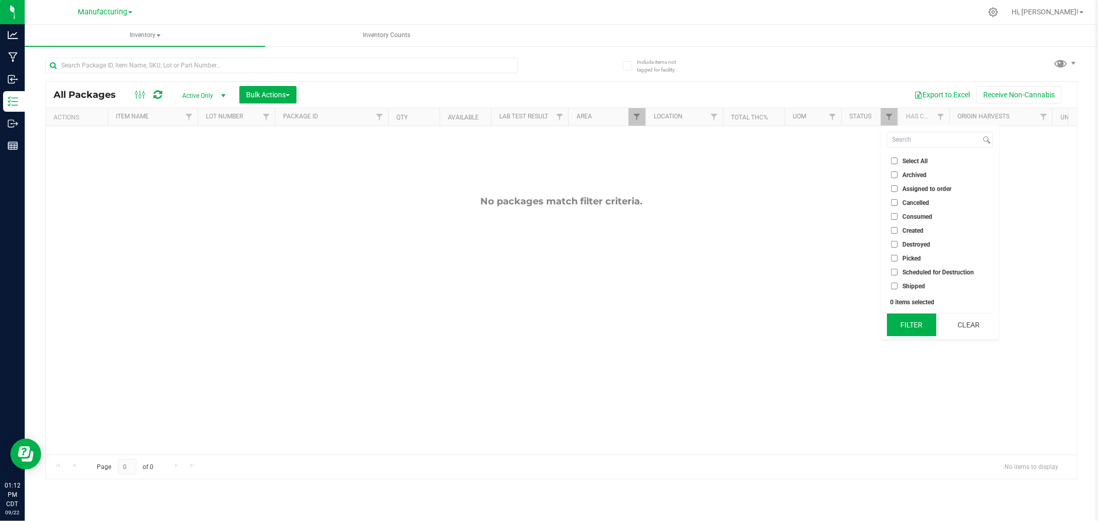
click at [902, 327] on button "Filter" at bounding box center [911, 325] width 49 height 23
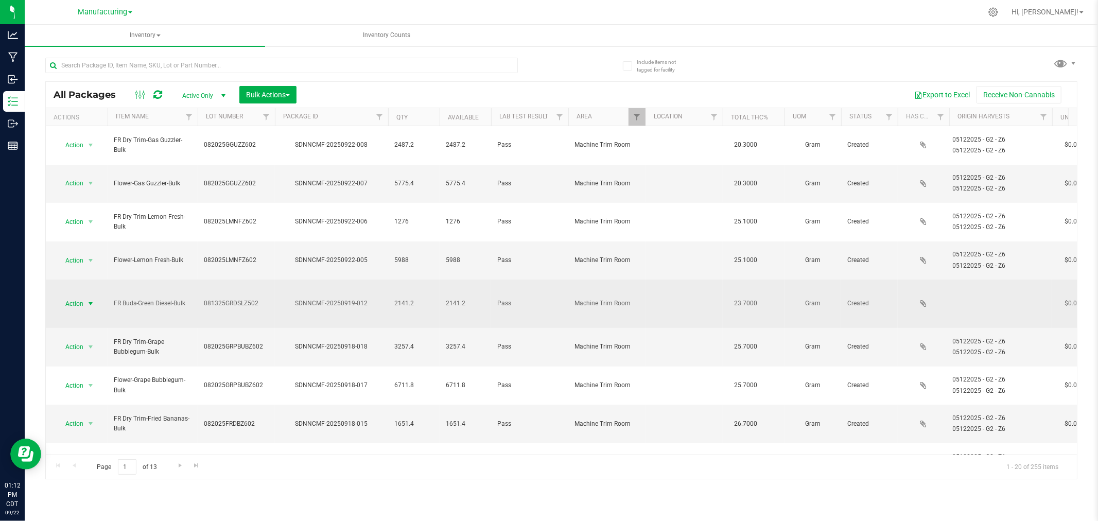
click at [91, 300] on span "select" at bounding box center [91, 304] width 8 height 8
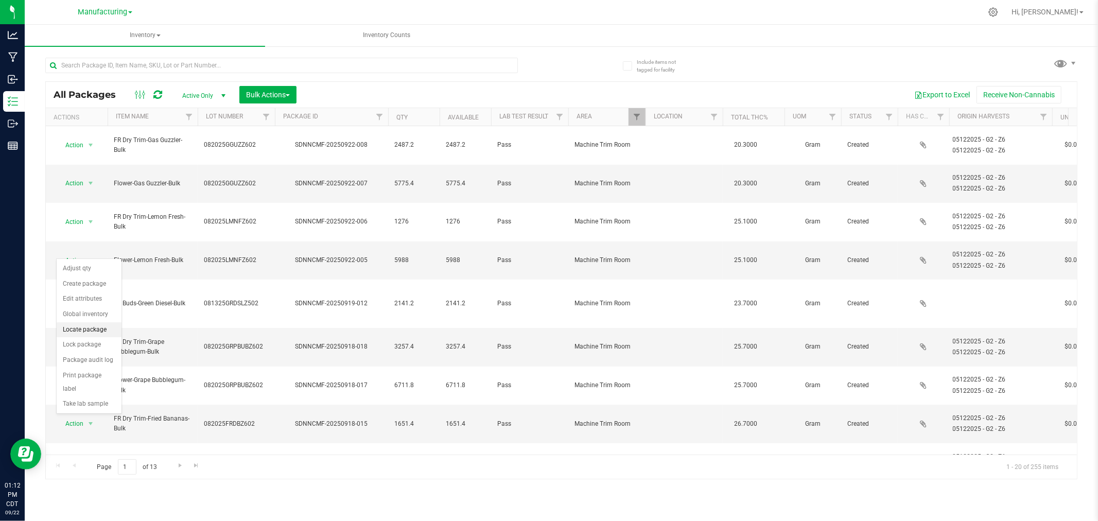
click at [85, 330] on li "Locate package" at bounding box center [89, 329] width 65 height 15
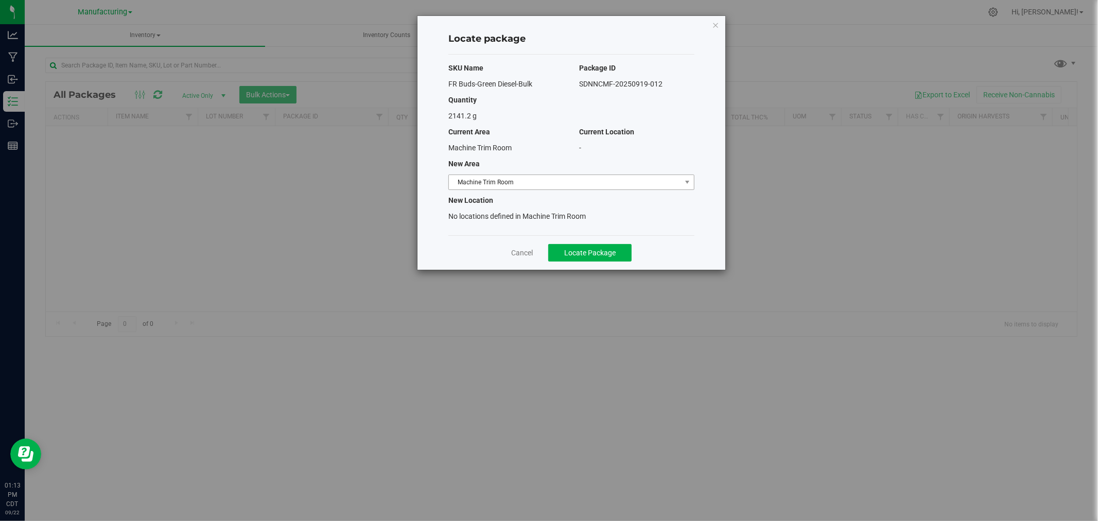
click at [660, 183] on span "Machine Trim Room" at bounding box center [565, 182] width 232 height 14
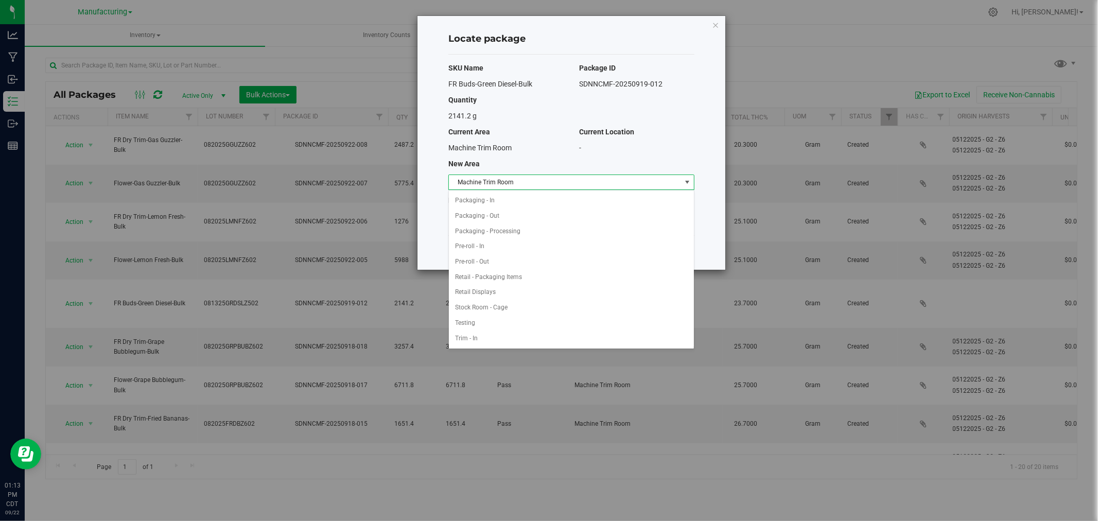
scroll to position [279, 0]
click at [492, 198] on li "Packaging - In" at bounding box center [571, 195] width 245 height 15
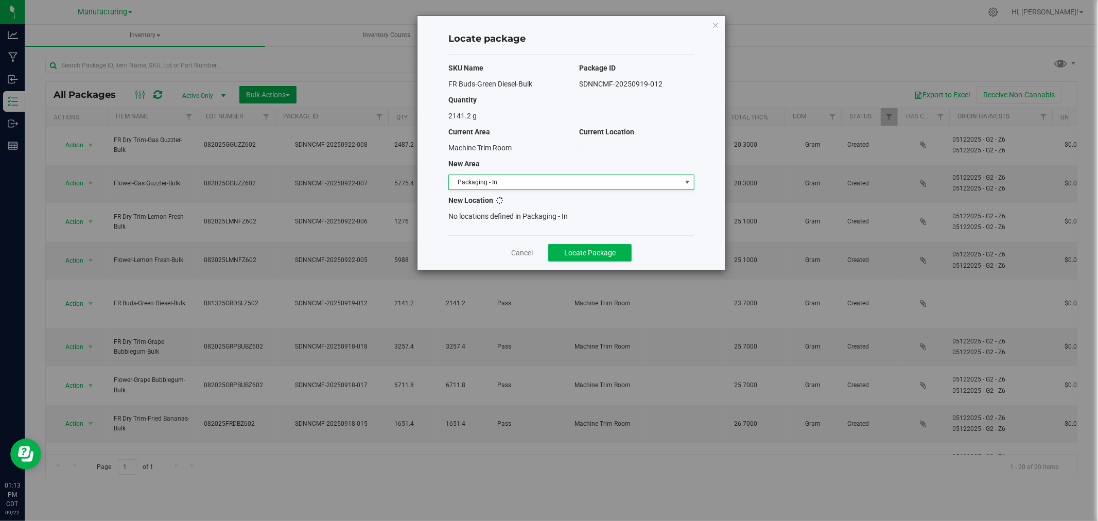
scroll to position [0, 0]
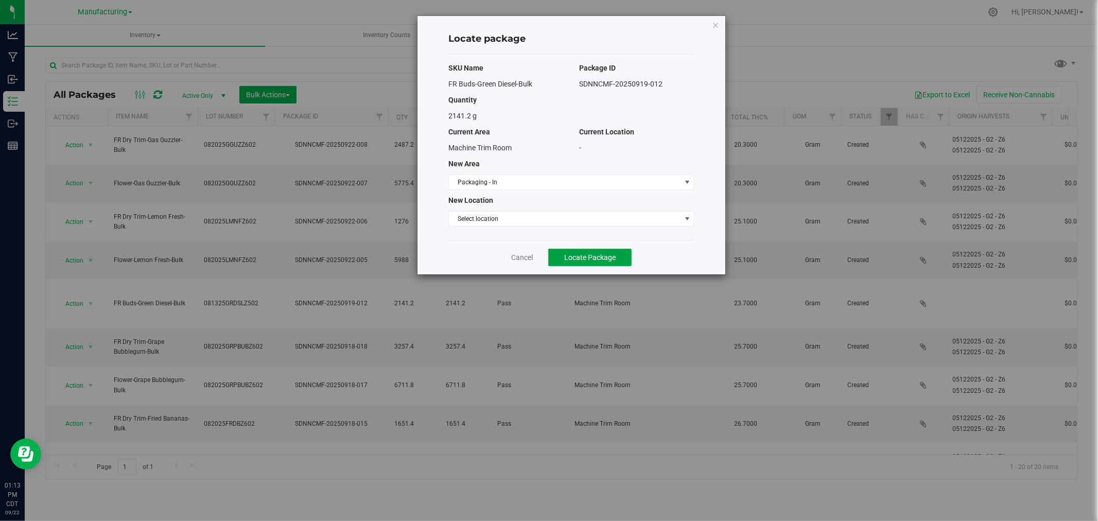
click at [567, 262] on button "Locate Package" at bounding box center [589, 258] width 83 height 18
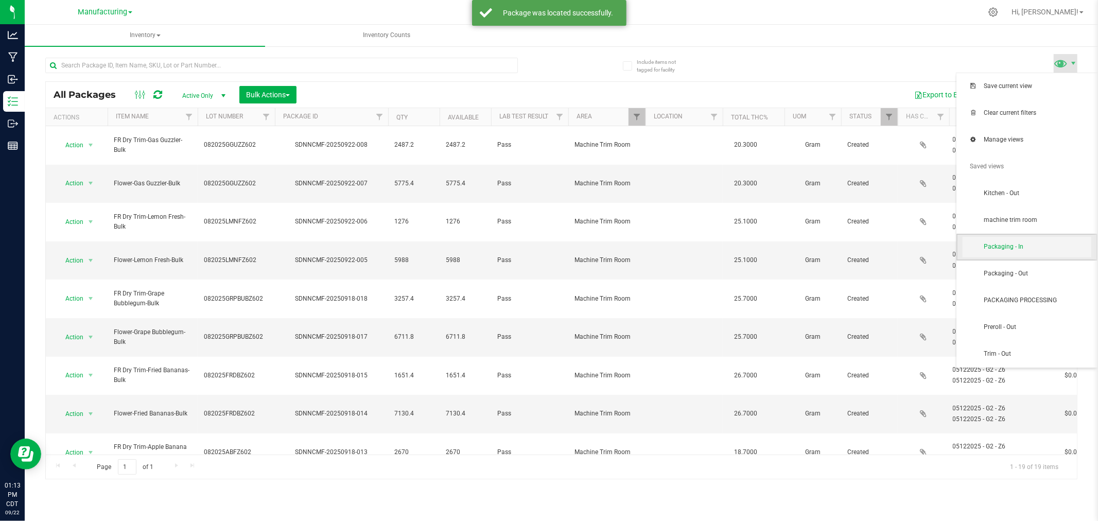
click at [1022, 247] on span "Packaging - In" at bounding box center [1037, 247] width 107 height 9
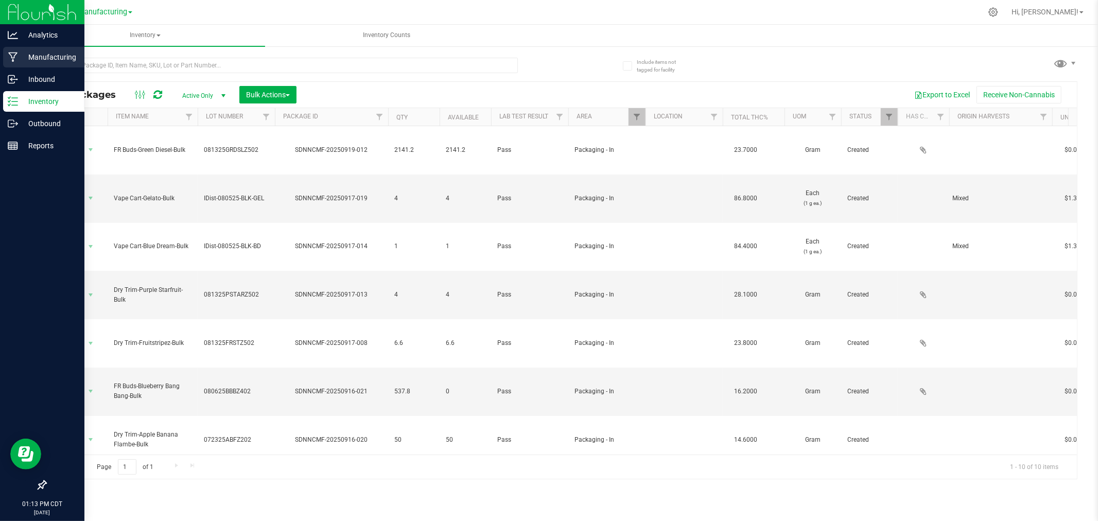
click at [20, 60] on p "Manufacturing" at bounding box center [49, 57] width 62 height 12
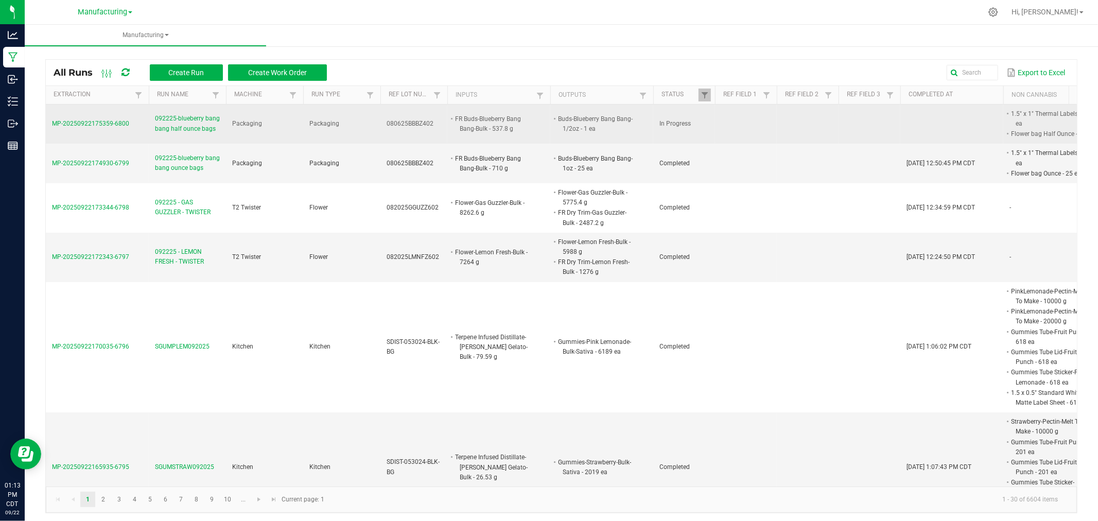
click at [72, 125] on span "MP-20250922175359-6800" at bounding box center [90, 123] width 77 height 7
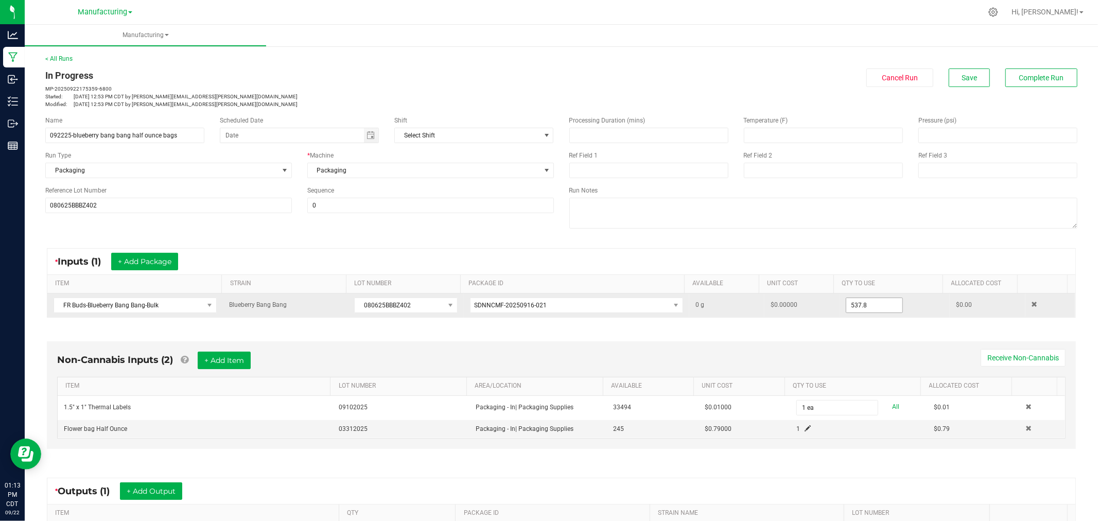
click at [879, 308] on input "537.8" at bounding box center [875, 305] width 56 height 14
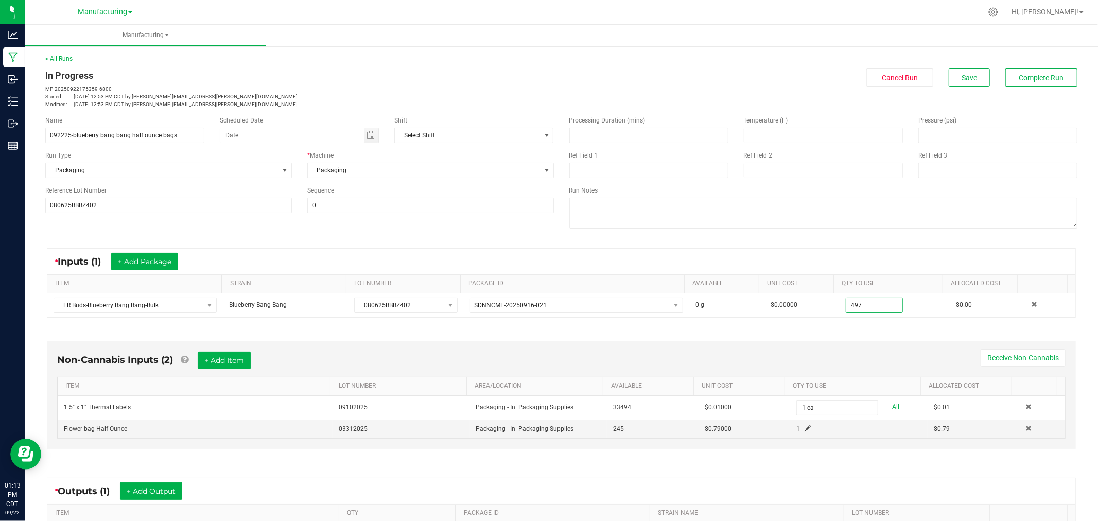
type input "497.0000 g"
click at [783, 43] on ul "Manufacturing" at bounding box center [574, 36] width 1098 height 22
click at [949, 80] on button "Save" at bounding box center [969, 77] width 41 height 19
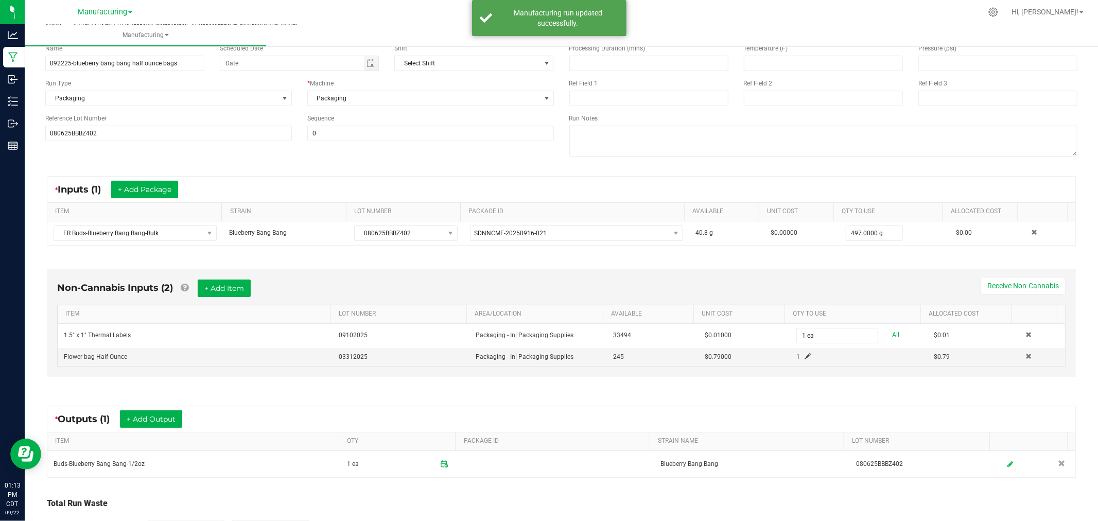
scroll to position [148, 0]
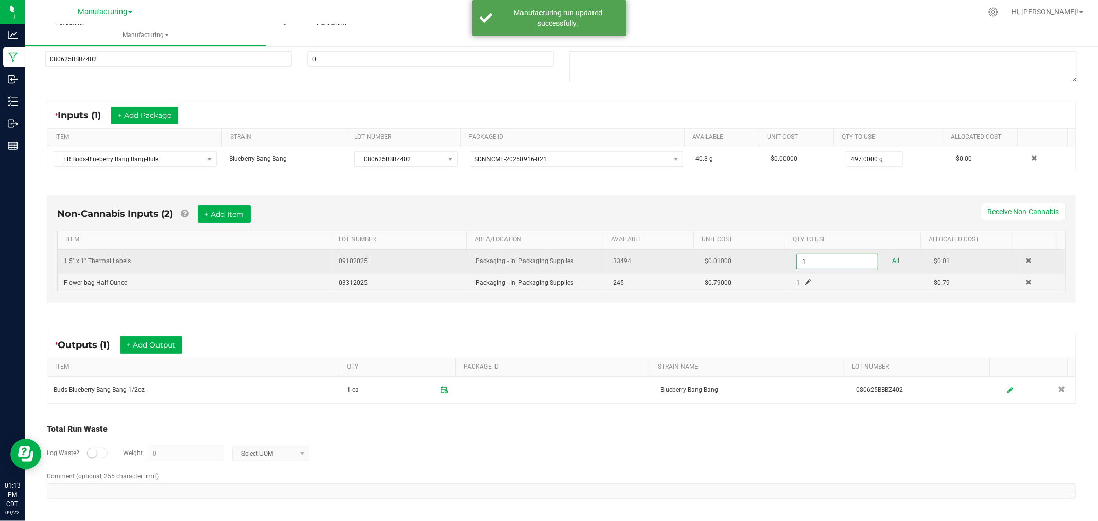
click at [843, 259] on input "1" at bounding box center [837, 261] width 81 height 14
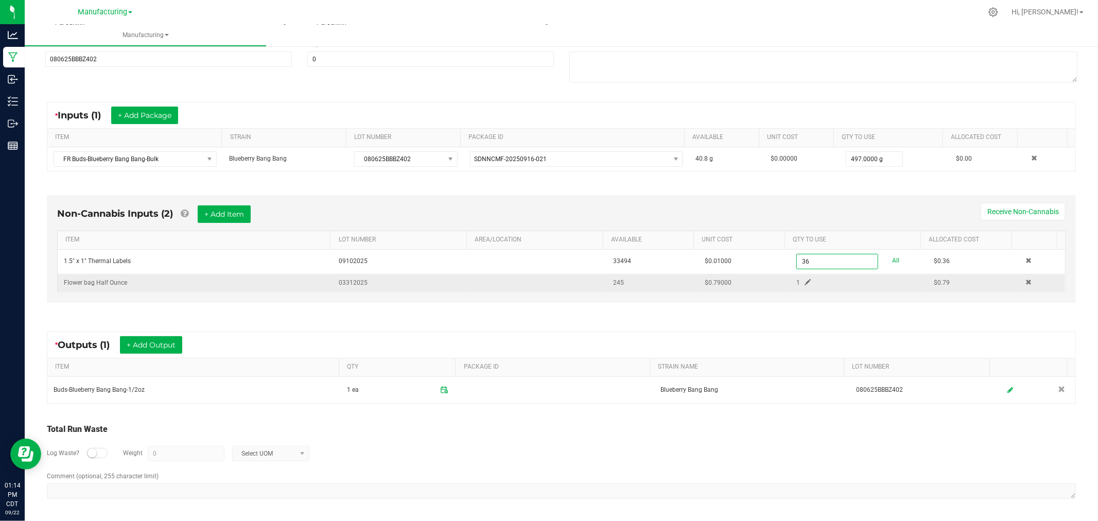
type input "36 ea"
click at [805, 281] on span at bounding box center [808, 282] width 6 height 6
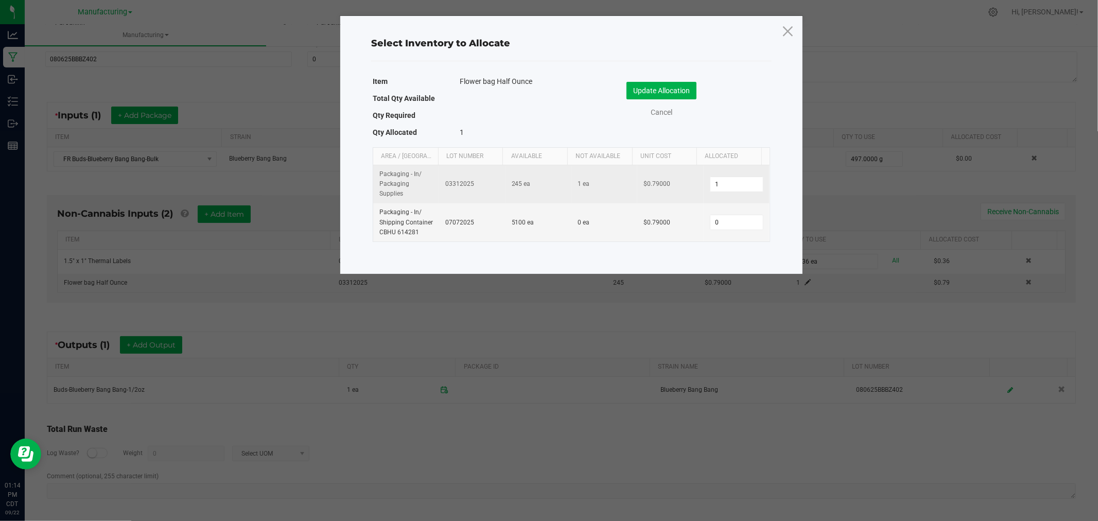
click at [728, 174] on td "1" at bounding box center [737, 184] width 66 height 39
click at [726, 189] on input "1" at bounding box center [737, 184] width 53 height 14
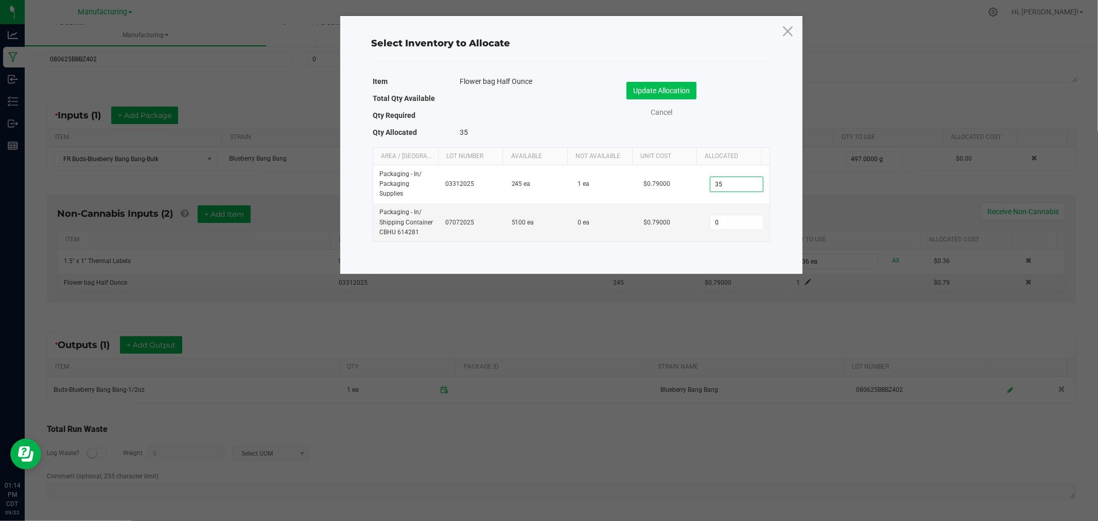
type input "35"
click at [683, 88] on button "Update Allocation" at bounding box center [662, 91] width 70 height 18
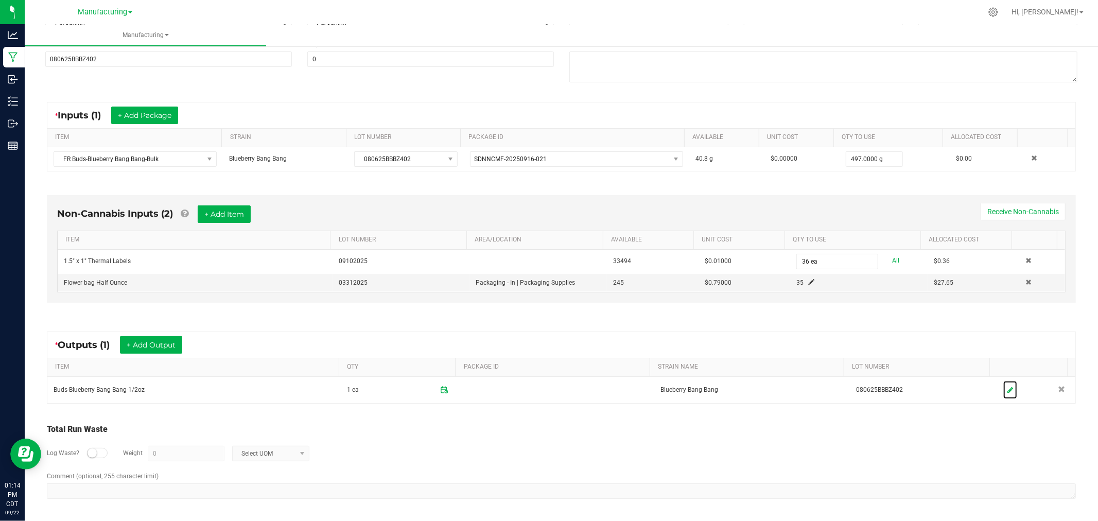
click at [1004, 388] on link at bounding box center [1011, 390] width 14 height 18
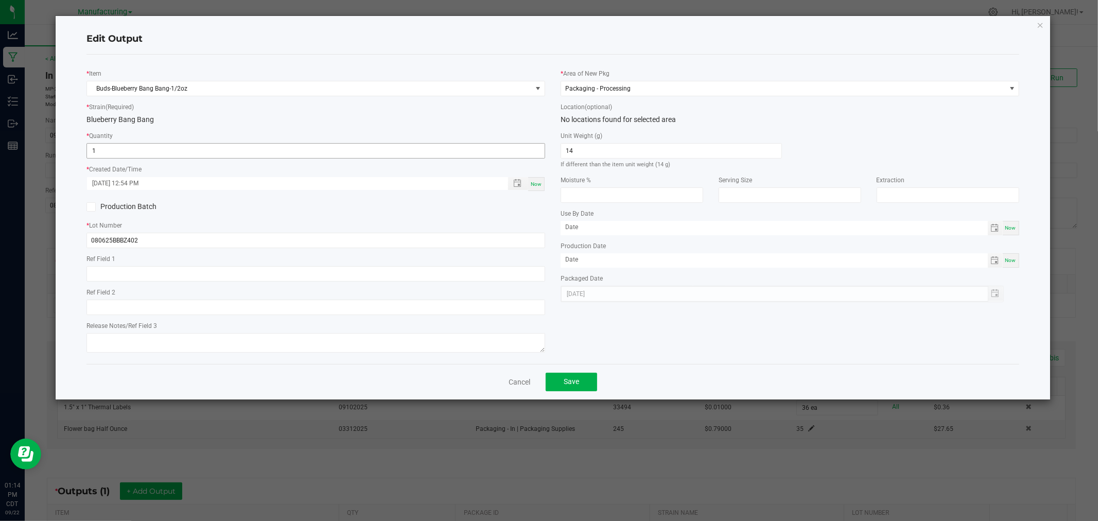
click at [192, 150] on input "1" at bounding box center [316, 151] width 458 height 14
type input "35 ea"
click at [565, 378] on span "Save" at bounding box center [571, 381] width 15 height 8
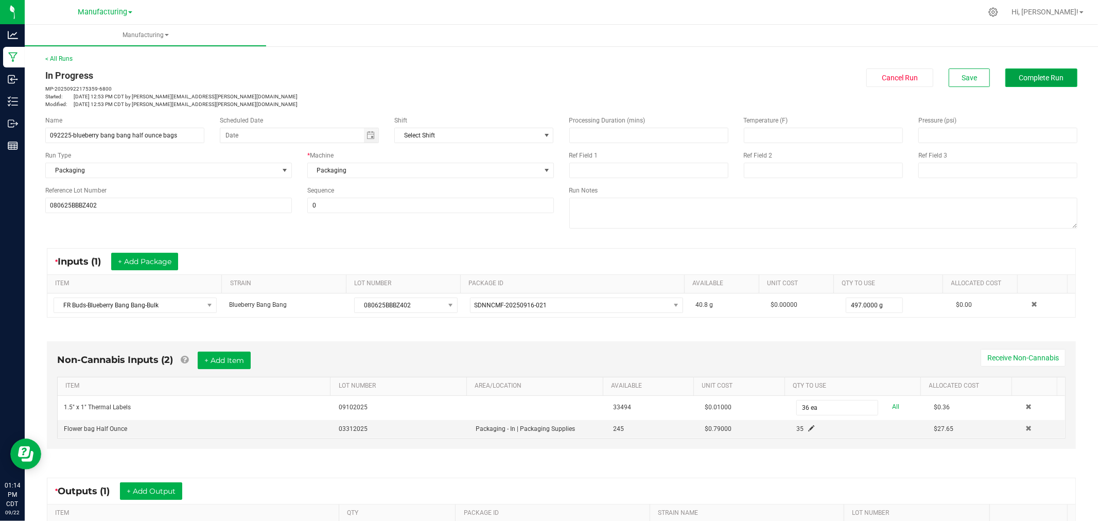
click at [1006, 74] on button "Complete Run" at bounding box center [1042, 77] width 72 height 19
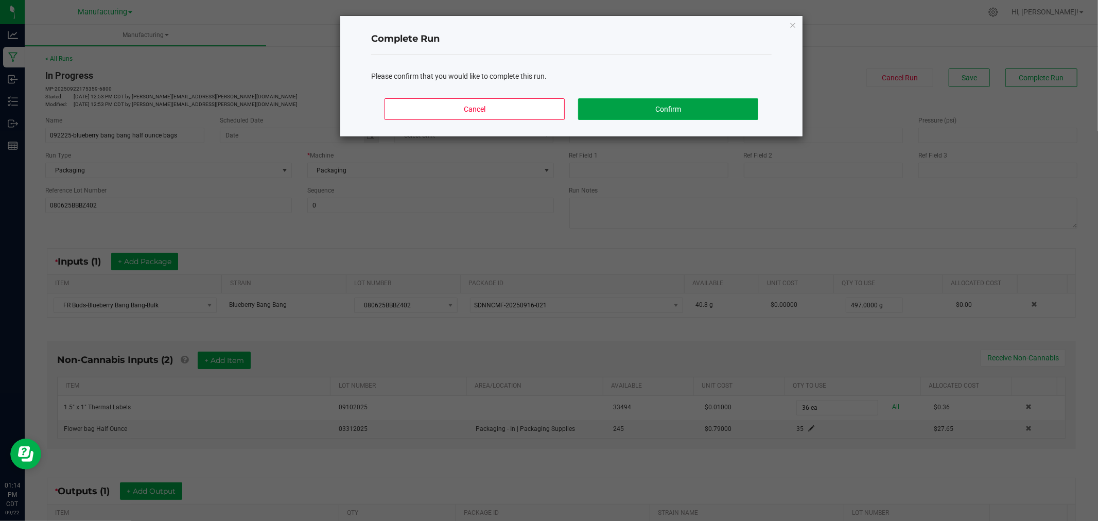
click at [746, 114] on button "Confirm" at bounding box center [668, 109] width 180 height 22
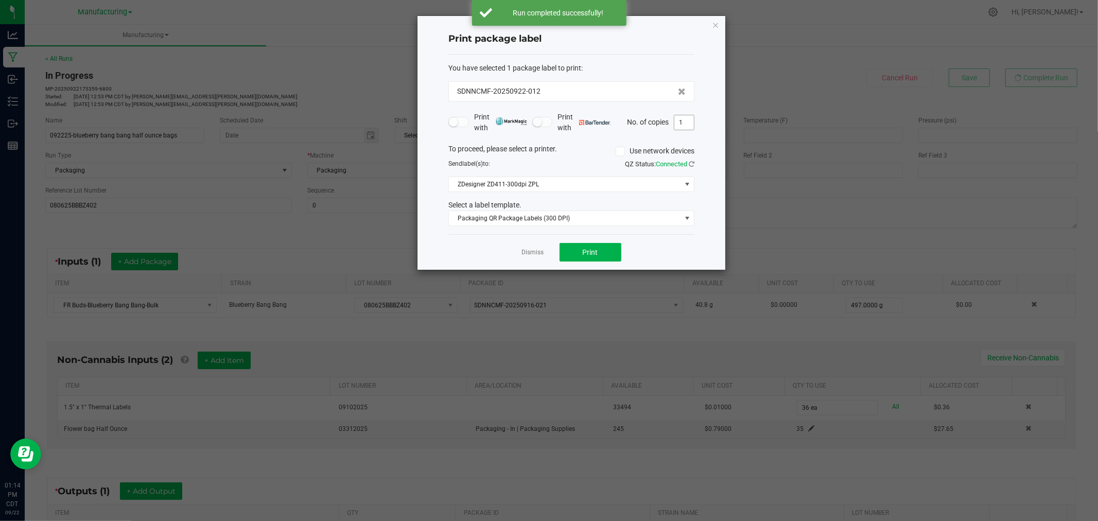
click at [691, 117] on input "1" at bounding box center [685, 122] width 20 height 14
type input "36"
click at [614, 253] on button "Print" at bounding box center [591, 252] width 62 height 19
click at [717, 23] on icon "button" at bounding box center [715, 25] width 7 height 12
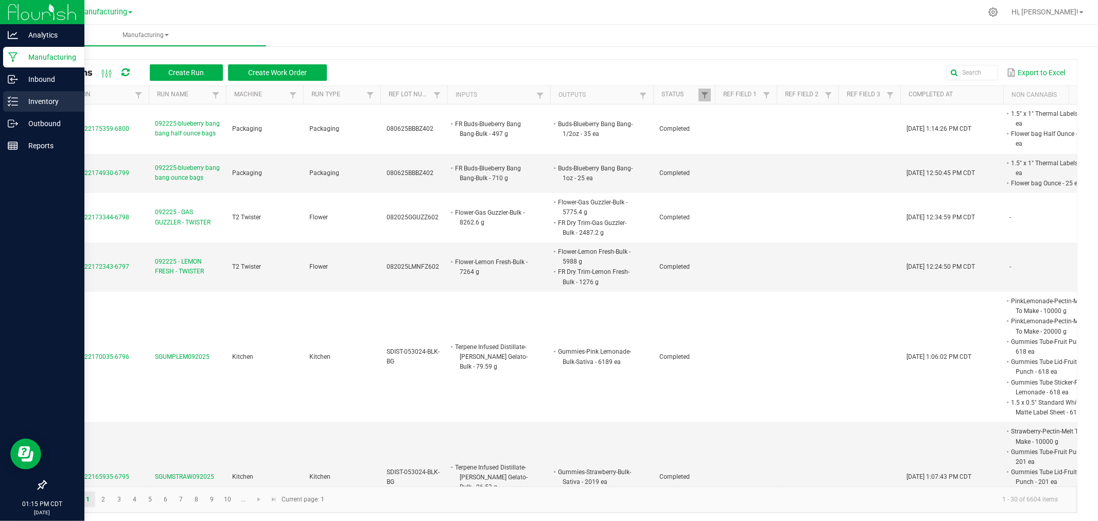
click at [50, 98] on p "Inventory" at bounding box center [49, 101] width 62 height 12
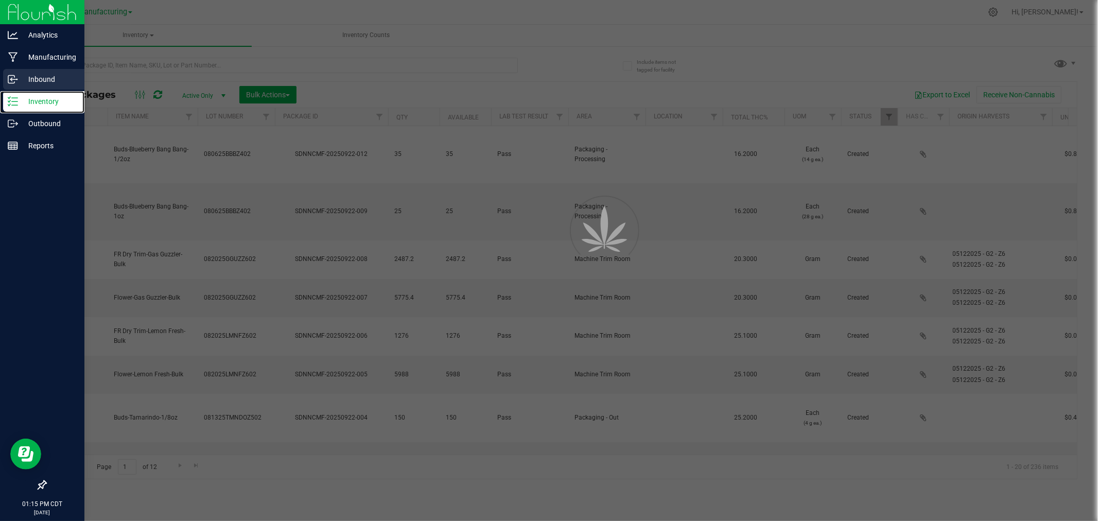
type input "[DATE]"
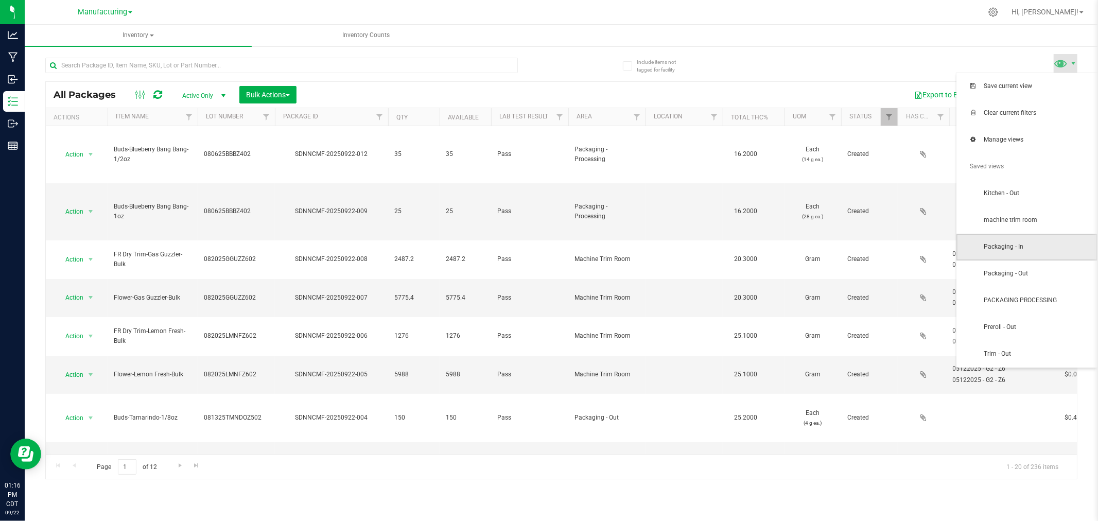
click at [1034, 258] on span "Packaging - In" at bounding box center [1027, 247] width 141 height 27
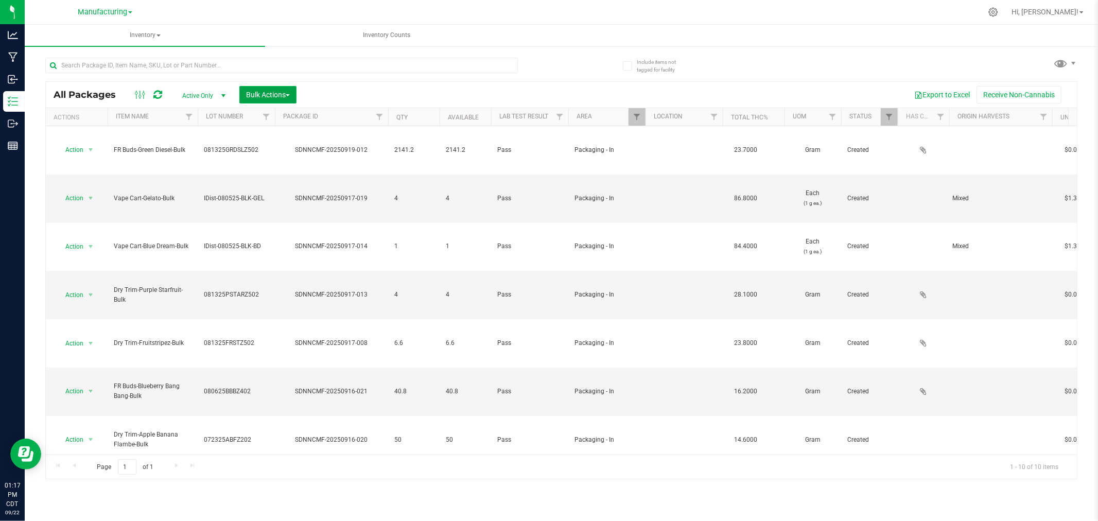
click at [272, 94] on span "Bulk Actions" at bounding box center [268, 95] width 44 height 8
click at [286, 117] on span "Add to manufacturing run" at bounding box center [285, 118] width 78 height 8
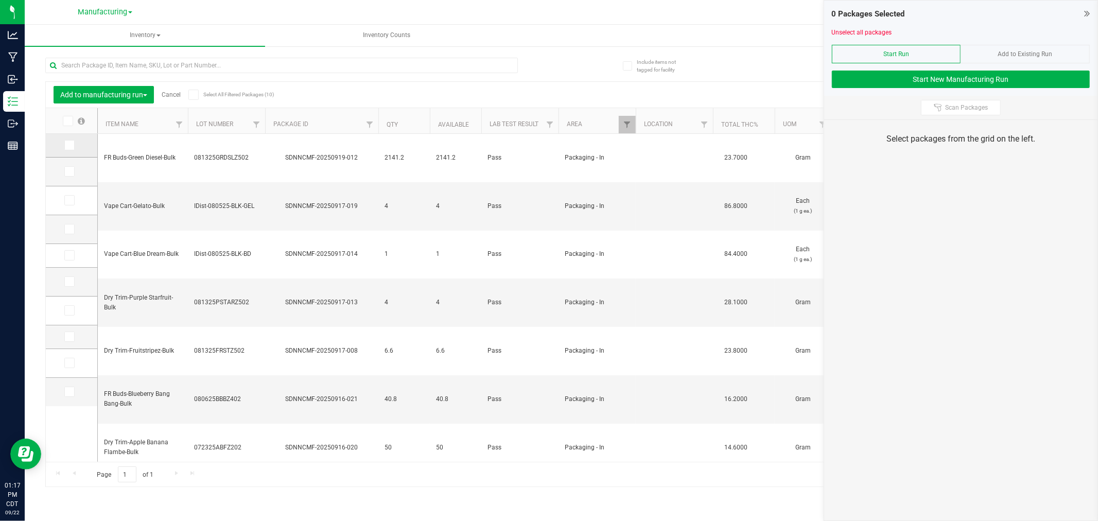
click at [62, 148] on td at bounding box center [71, 146] width 51 height 24
click at [66, 147] on span at bounding box center [69, 145] width 10 height 10
click at [69, 145] on icon at bounding box center [68, 145] width 7 height 0
click at [0, 0] on input "checkbox" at bounding box center [0, 0] width 0 height 0
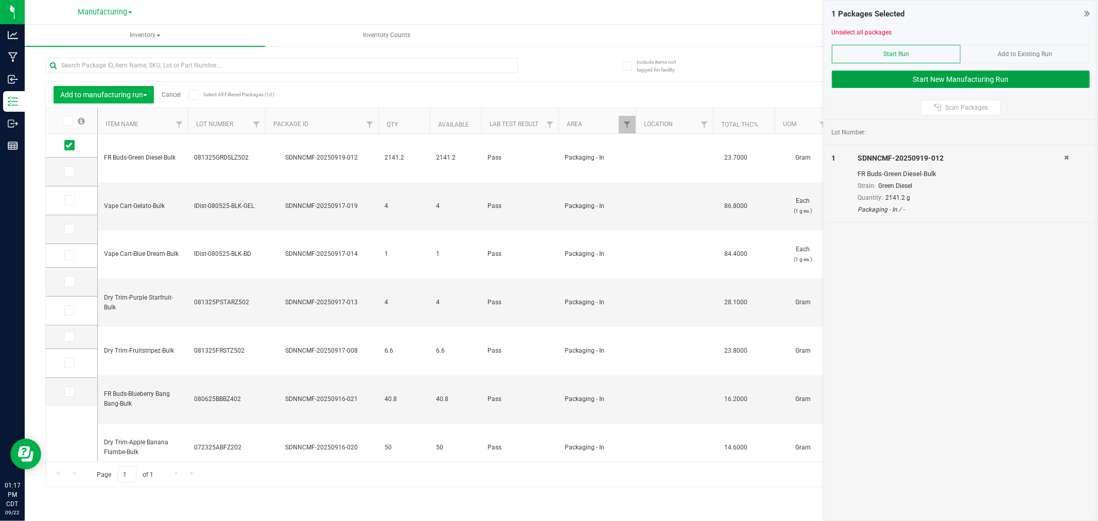
click at [954, 73] on button "Start New Manufacturing Run" at bounding box center [961, 80] width 258 height 18
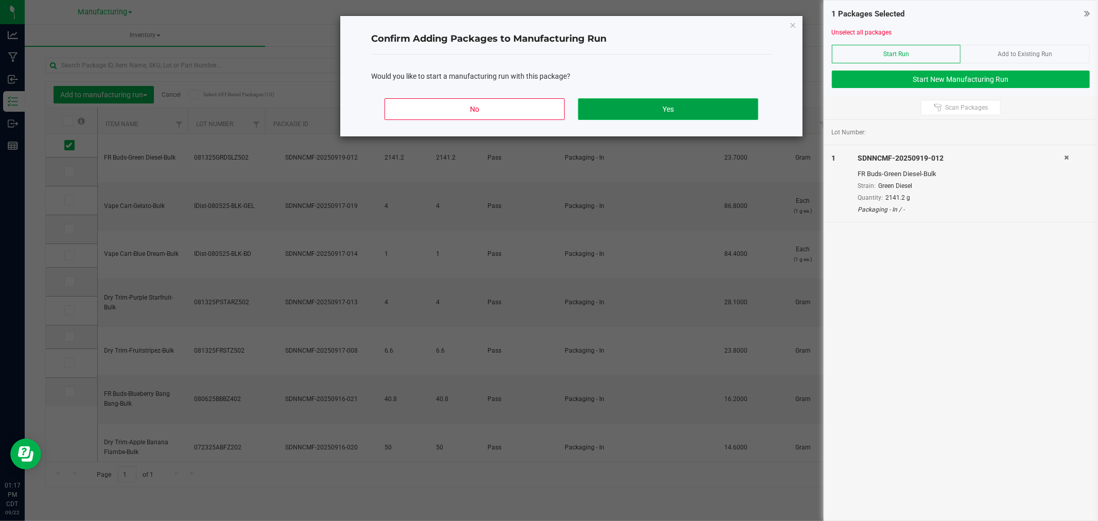
click at [744, 110] on button "Yes" at bounding box center [668, 109] width 180 height 22
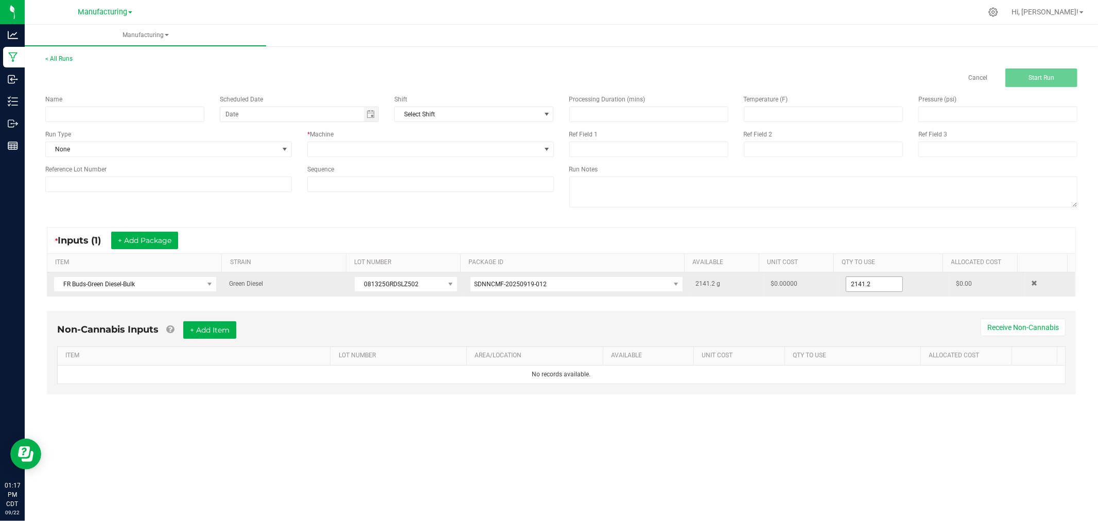
click at [882, 285] on input "2141.2" at bounding box center [875, 284] width 56 height 14
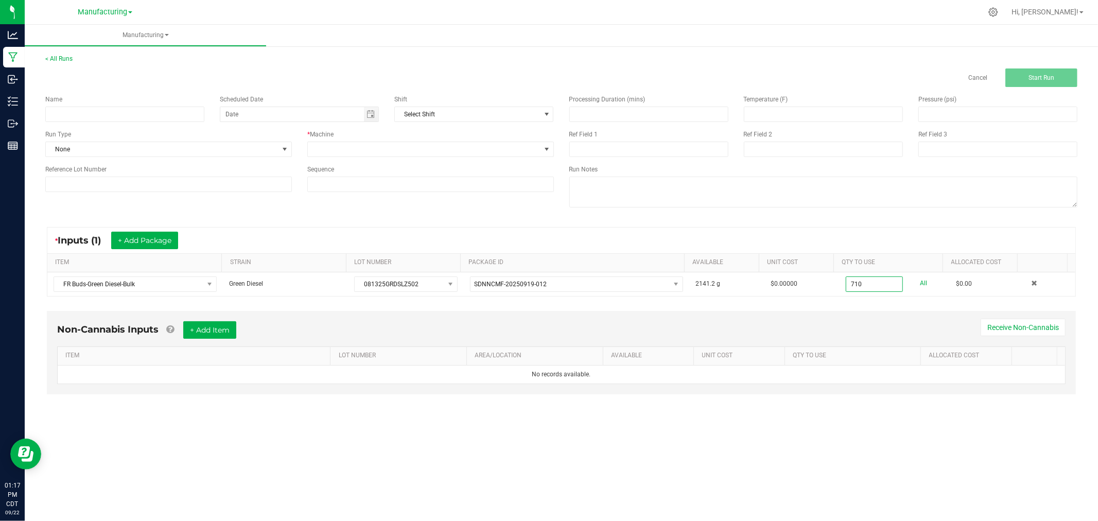
type input "710.0000 g"
click at [878, 232] on div "* Inputs (1) + Add Package" at bounding box center [561, 241] width 1028 height 26
click at [59, 111] on input at bounding box center [124, 114] width 159 height 15
type input "092225-green diesel ounce bag"
click at [146, 148] on span "None" at bounding box center [162, 149] width 233 height 14
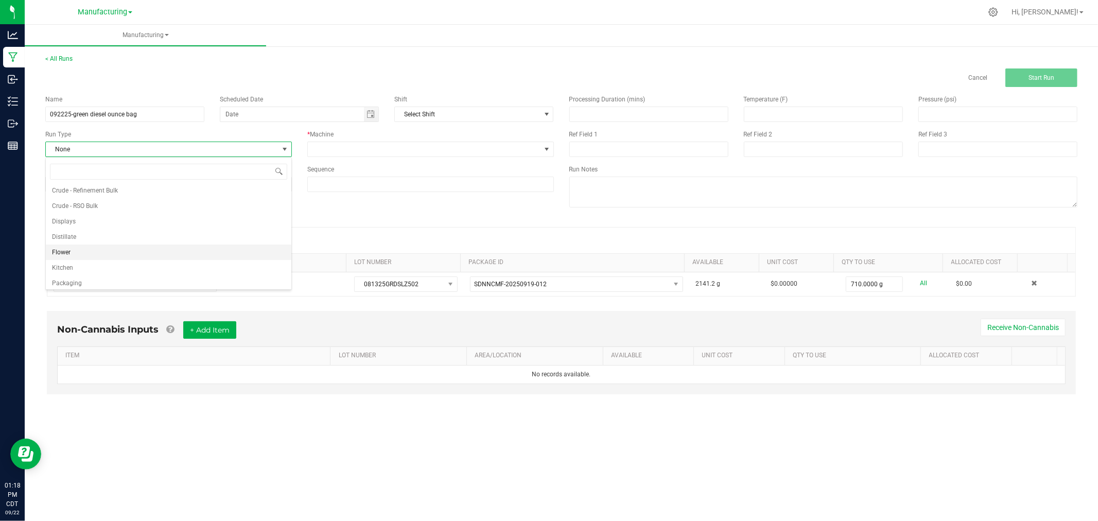
scroll to position [51, 0]
click at [125, 263] on li "Packaging" at bounding box center [169, 264] width 246 height 15
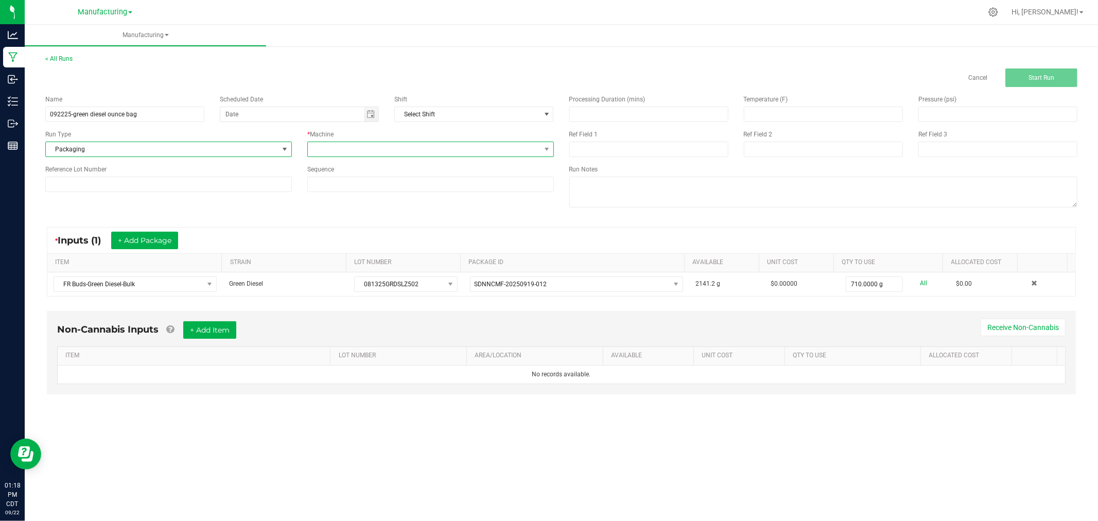
click at [392, 152] on span at bounding box center [424, 149] width 233 height 14
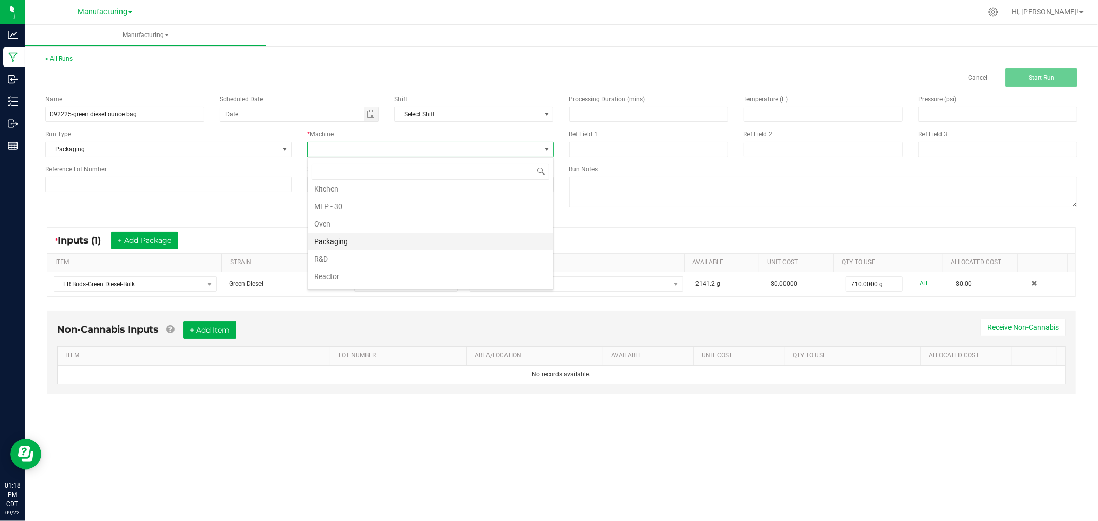
click at [349, 245] on li "Packaging" at bounding box center [431, 242] width 246 height 18
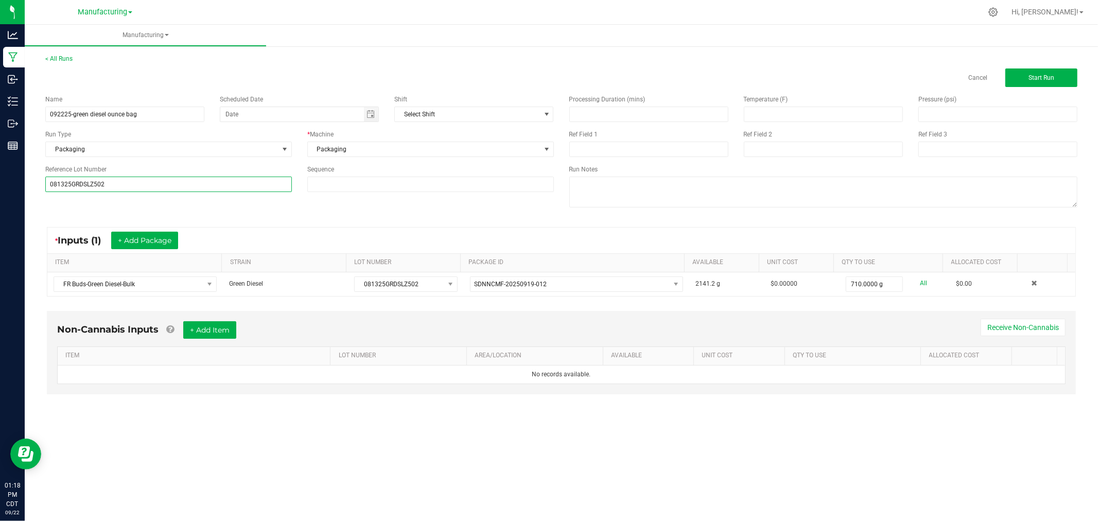
type input "081325GRDSLZ502"
click at [85, 203] on div "Name 092225-green diesel ounce bag Scheduled Date Shift Select Shift Run Type P…" at bounding box center [562, 152] width 1048 height 131
click at [1048, 74] on span "Start Run" at bounding box center [1042, 77] width 26 height 7
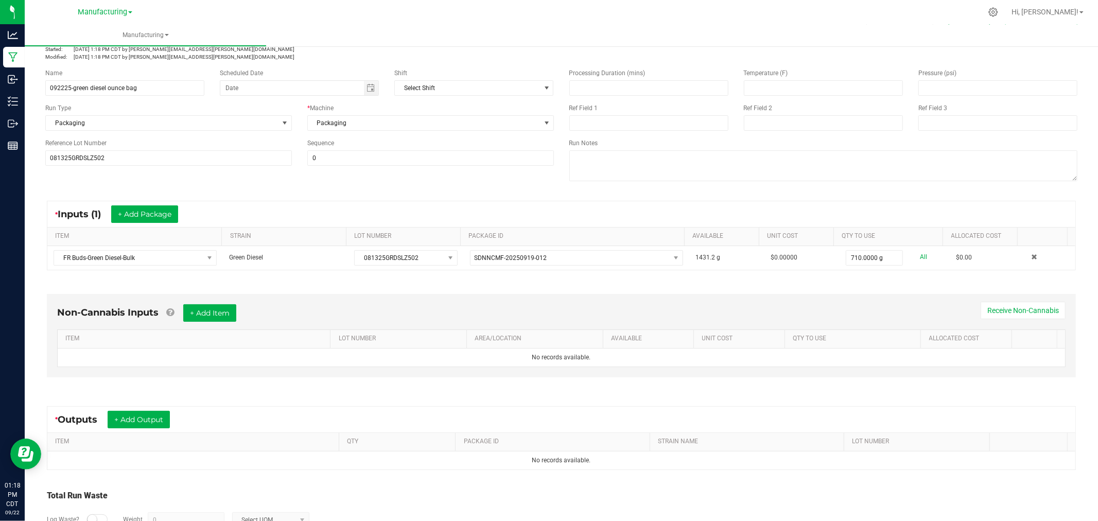
scroll to position [115, 0]
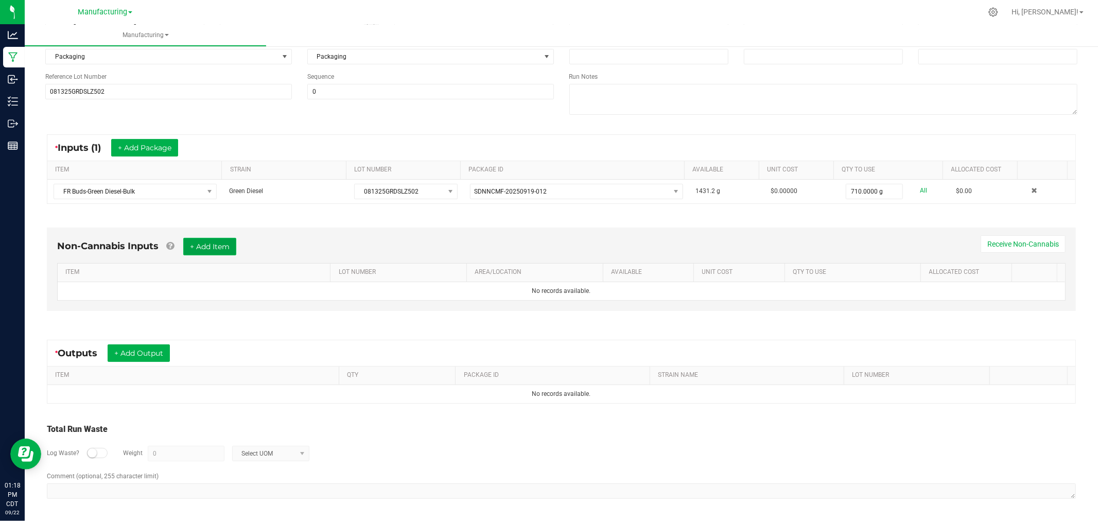
click at [218, 242] on button "+ Add Item" at bounding box center [209, 247] width 53 height 18
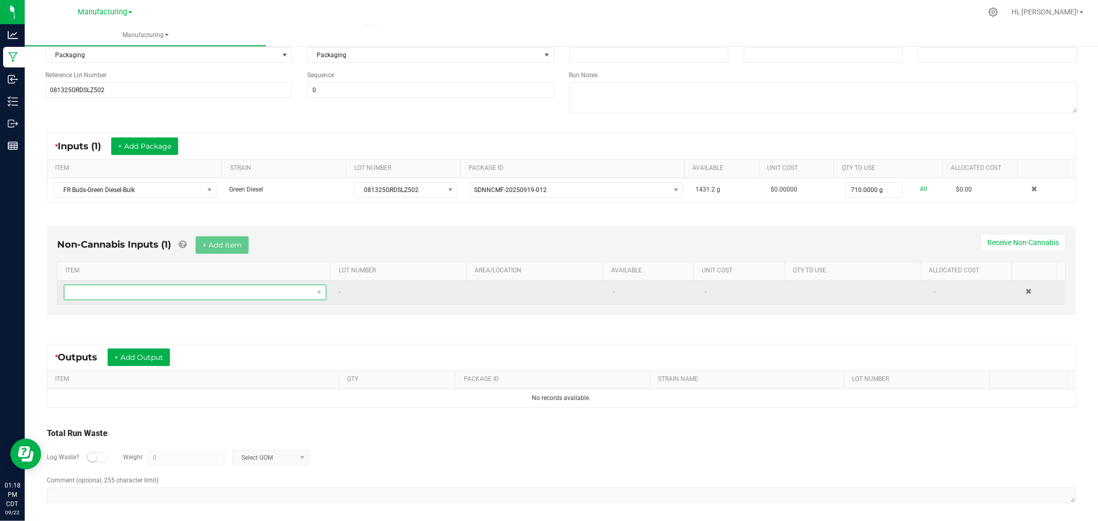
click at [223, 291] on span "NO DATA FOUND" at bounding box center [188, 292] width 249 height 14
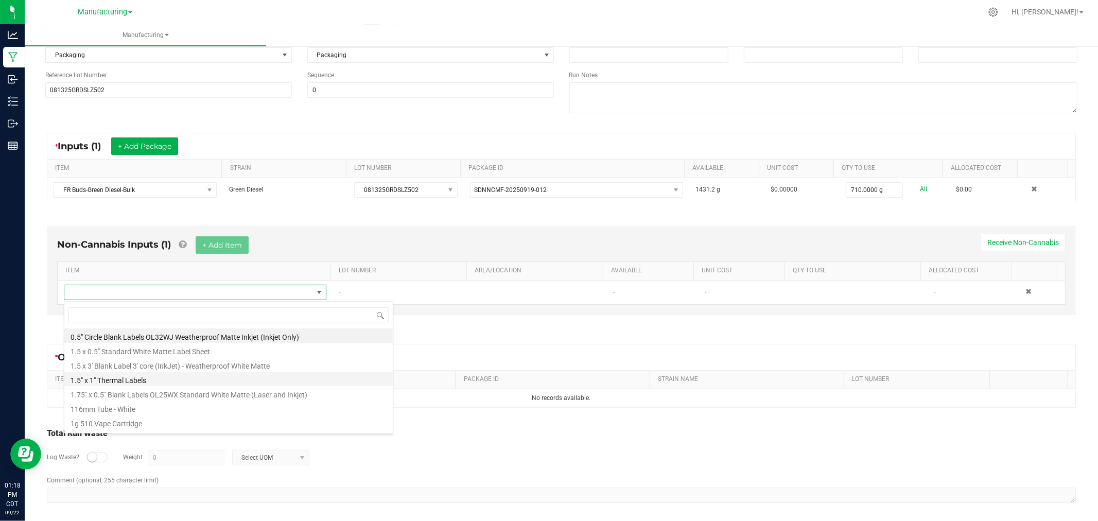
click at [134, 379] on li "1.5" x 1" Thermal Labels" at bounding box center [228, 379] width 329 height 14
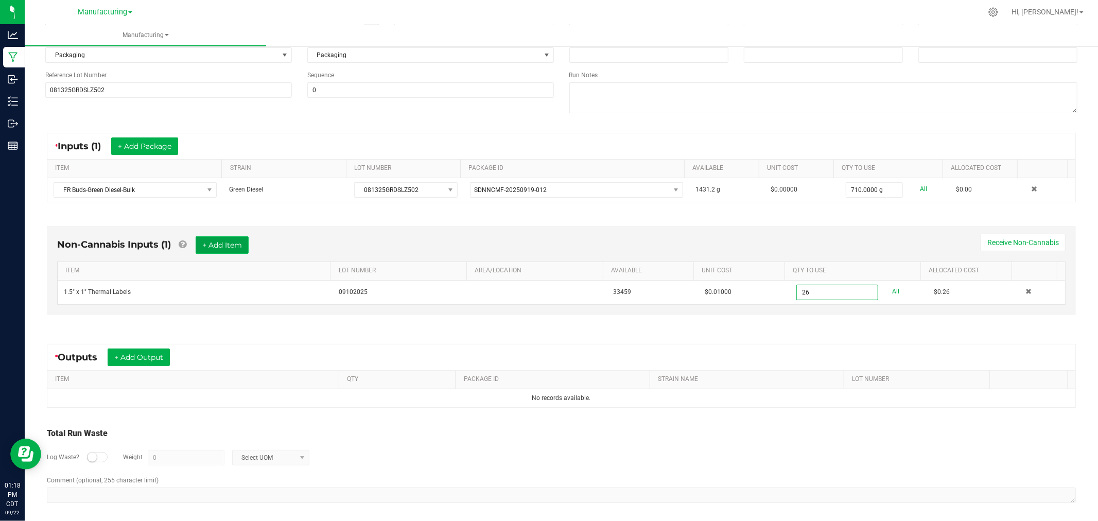
type input "26 ea"
click at [225, 247] on button "+ Add Item" at bounding box center [222, 245] width 53 height 18
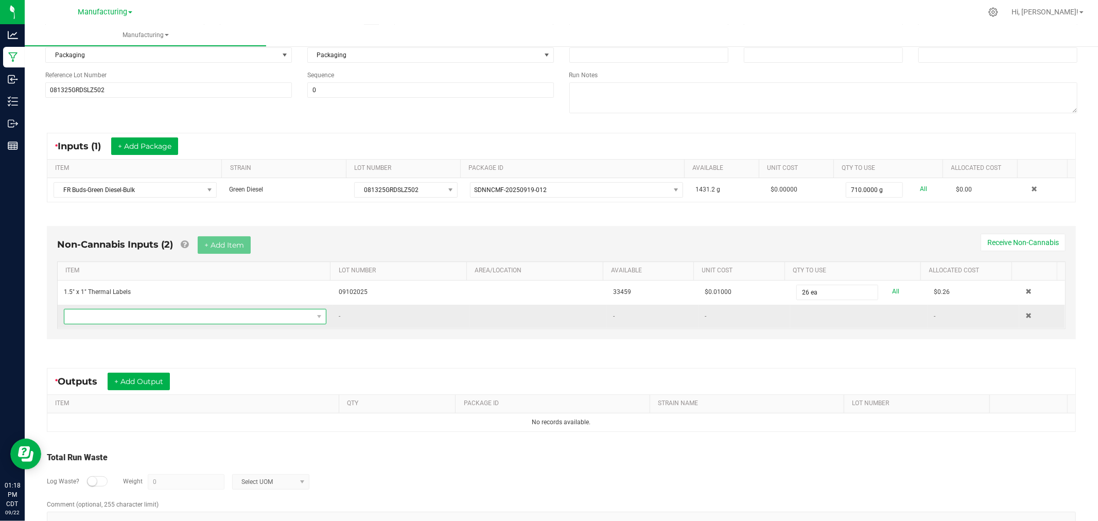
click at [219, 319] on span "NO DATA FOUND" at bounding box center [188, 316] width 249 height 14
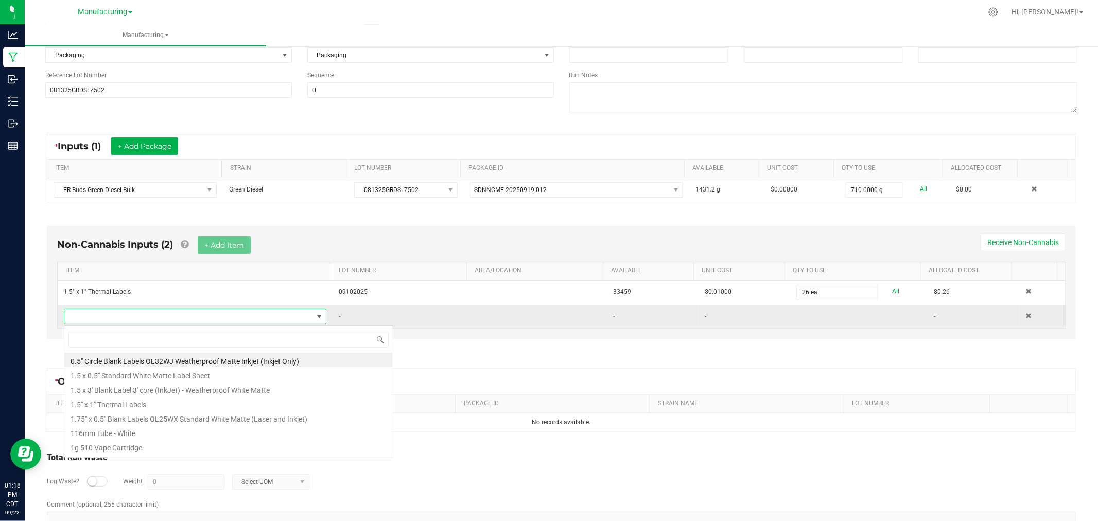
scroll to position [15, 255]
type input "bag"
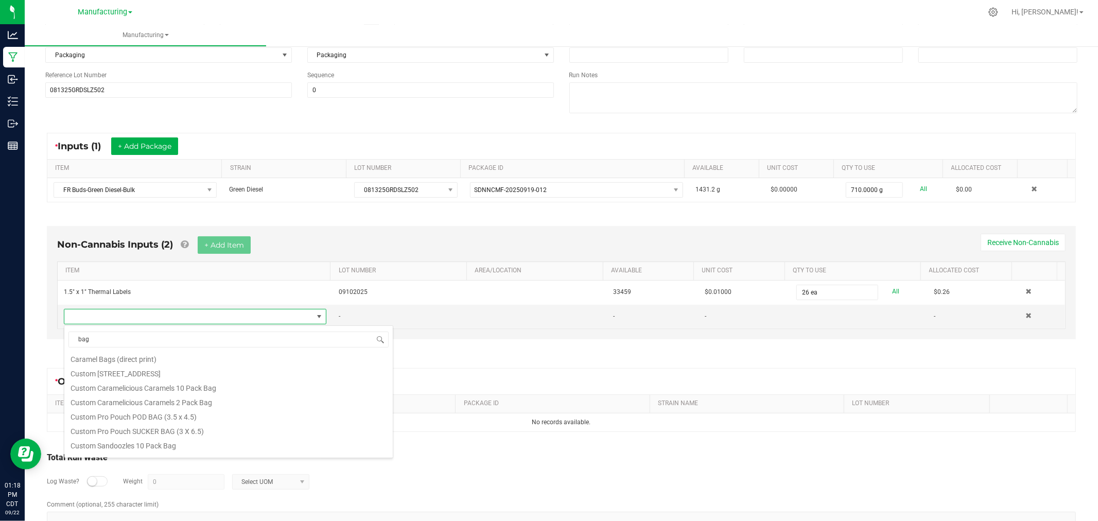
scroll to position [157, 0]
click at [136, 448] on li "Flower bag Ounce" at bounding box center [228, 448] width 329 height 14
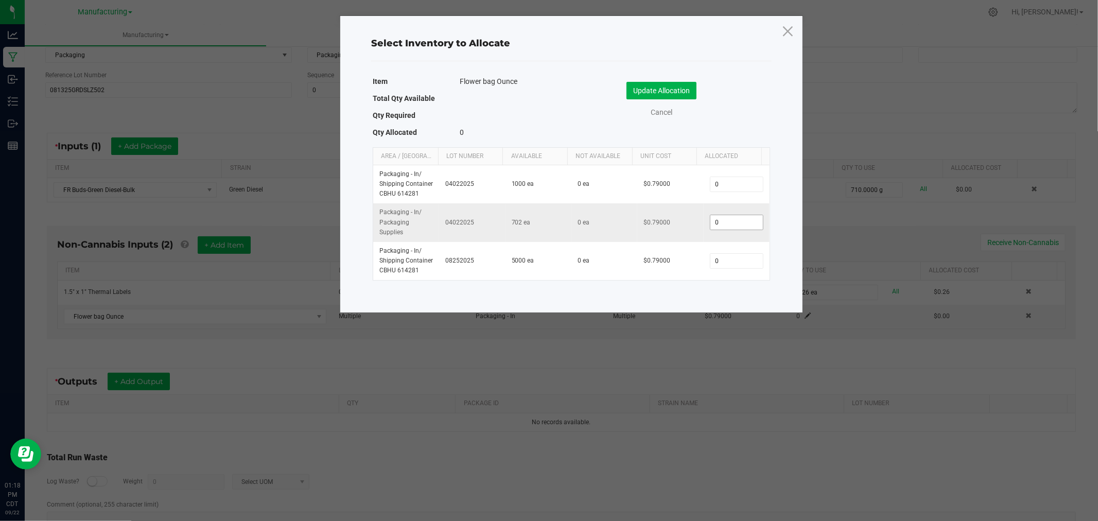
click at [722, 220] on input "0" at bounding box center [737, 222] width 53 height 14
type input "25"
click at [667, 88] on button "Update Allocation" at bounding box center [662, 91] width 70 height 18
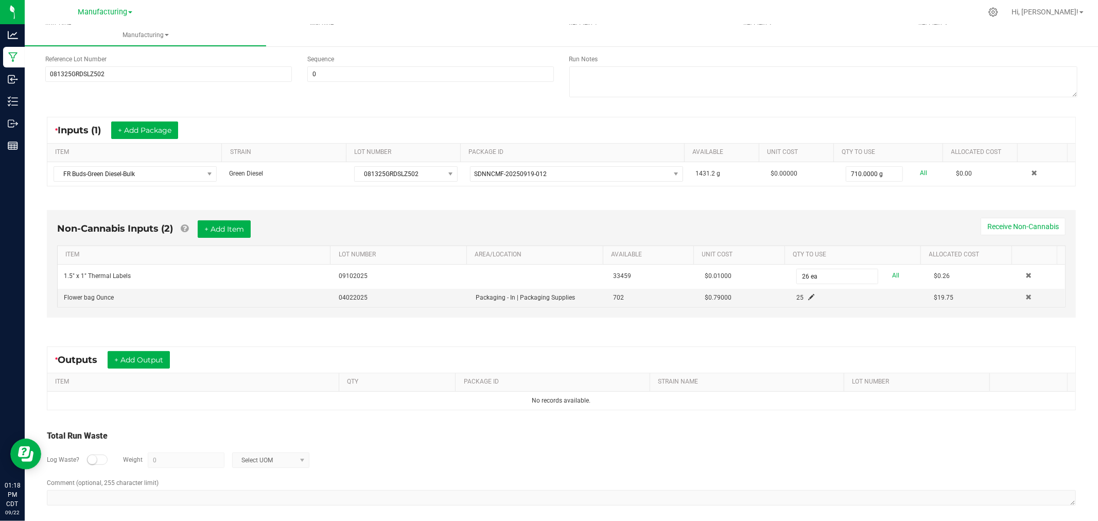
scroll to position [140, 0]
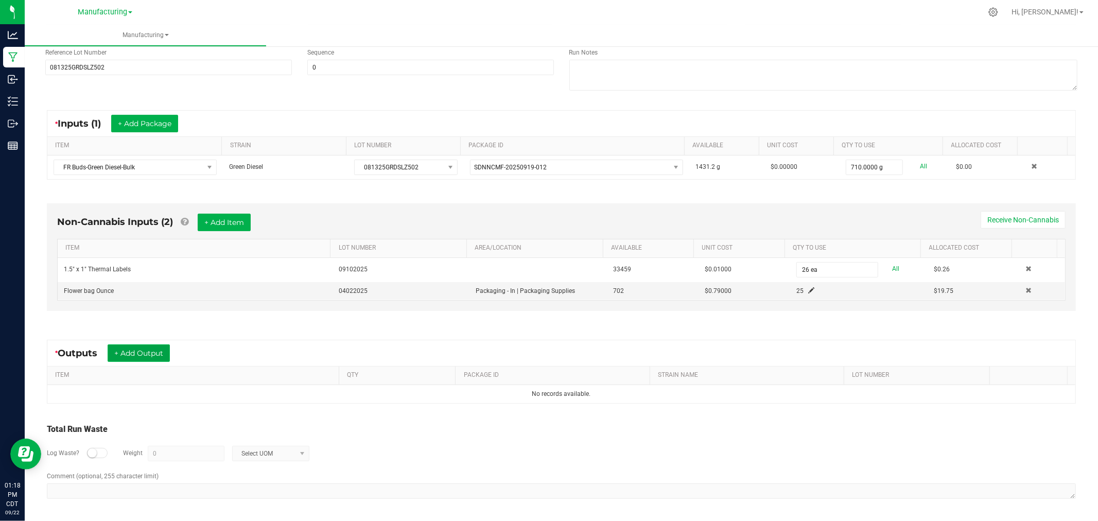
click at [137, 349] on button "+ Add Output" at bounding box center [139, 353] width 62 height 18
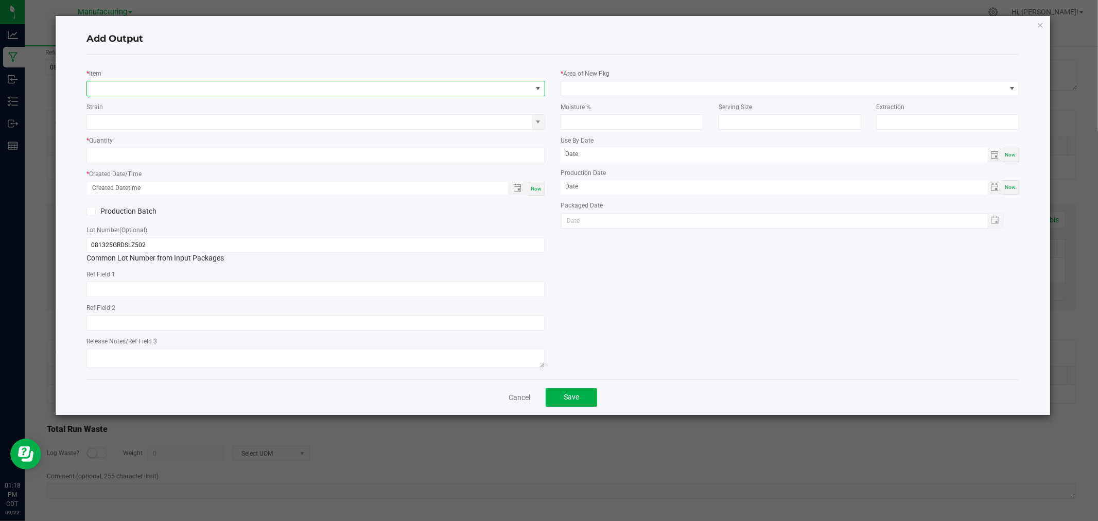
click at [116, 94] on span "NO DATA FOUND" at bounding box center [309, 88] width 445 height 14
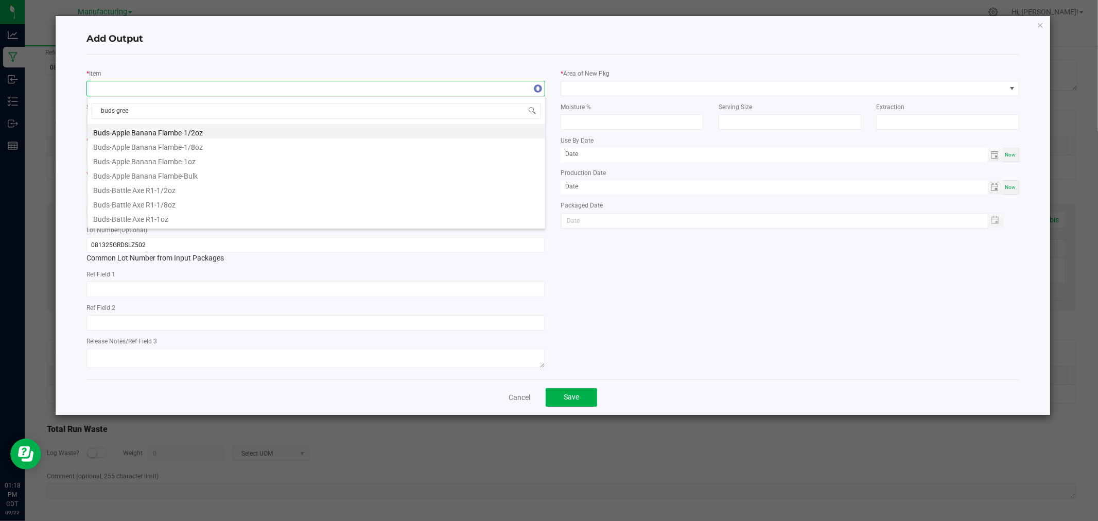
type input "buds-green"
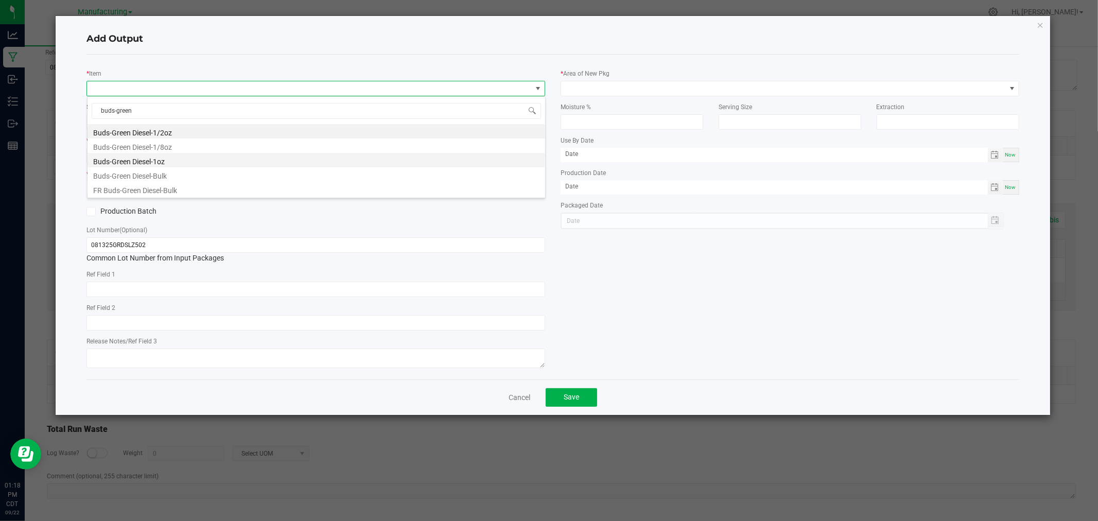
click at [163, 162] on li "Buds-Green Diesel-1oz" at bounding box center [317, 160] width 458 height 14
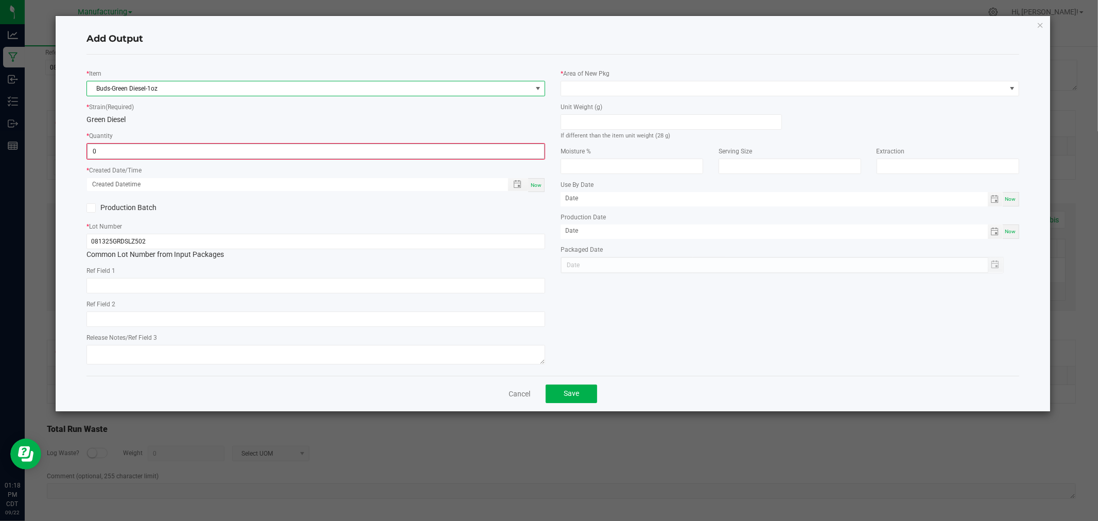
click at [156, 151] on input "0" at bounding box center [316, 151] width 457 height 14
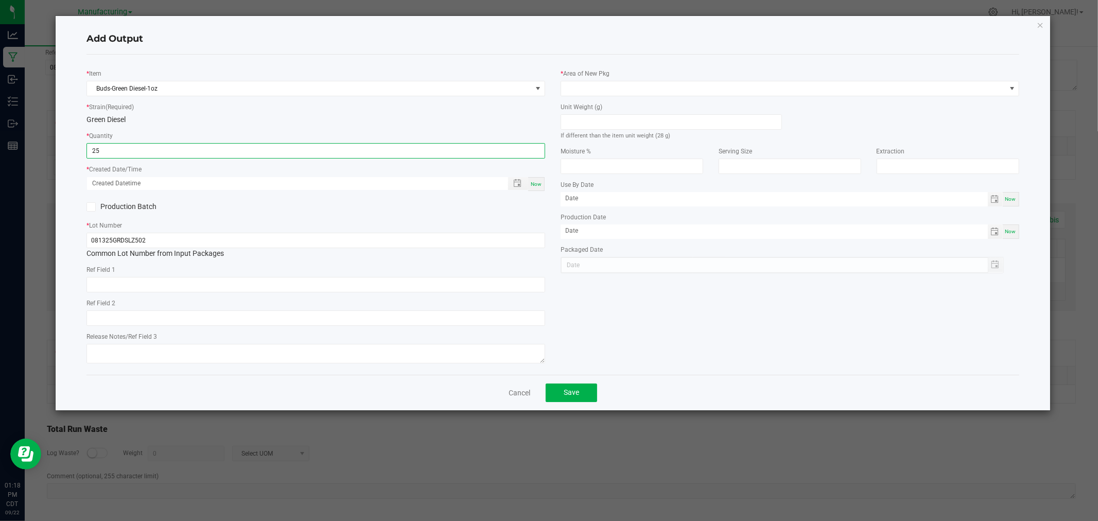
type input "25 ea"
click at [532, 184] on span "Now" at bounding box center [536, 184] width 11 height 6
type input "09/22/2025 1:18 PM"
type input "[DATE]"
click at [600, 74] on label "Area of New Pkg" at bounding box center [586, 73] width 46 height 9
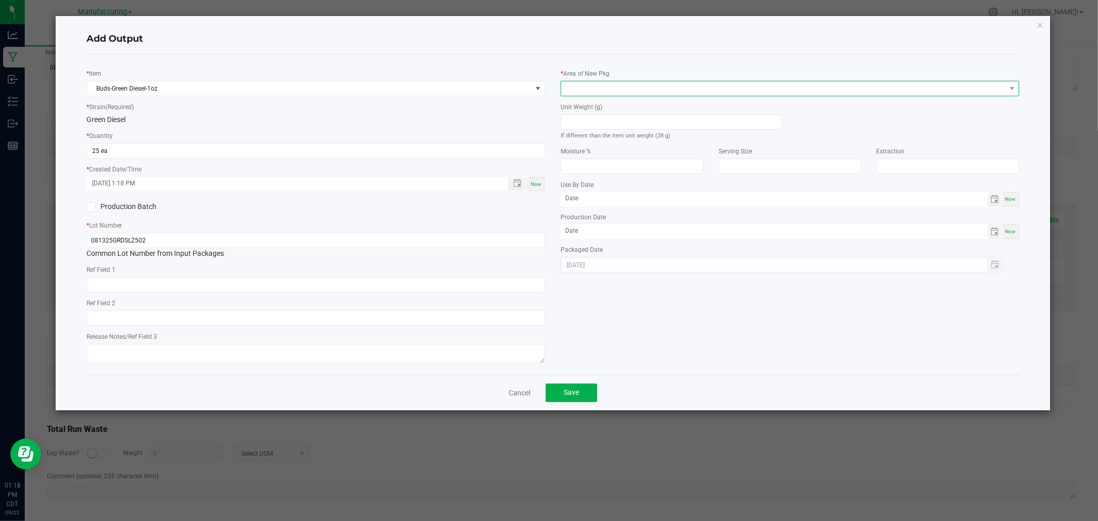
click at [600, 91] on span at bounding box center [783, 88] width 445 height 14
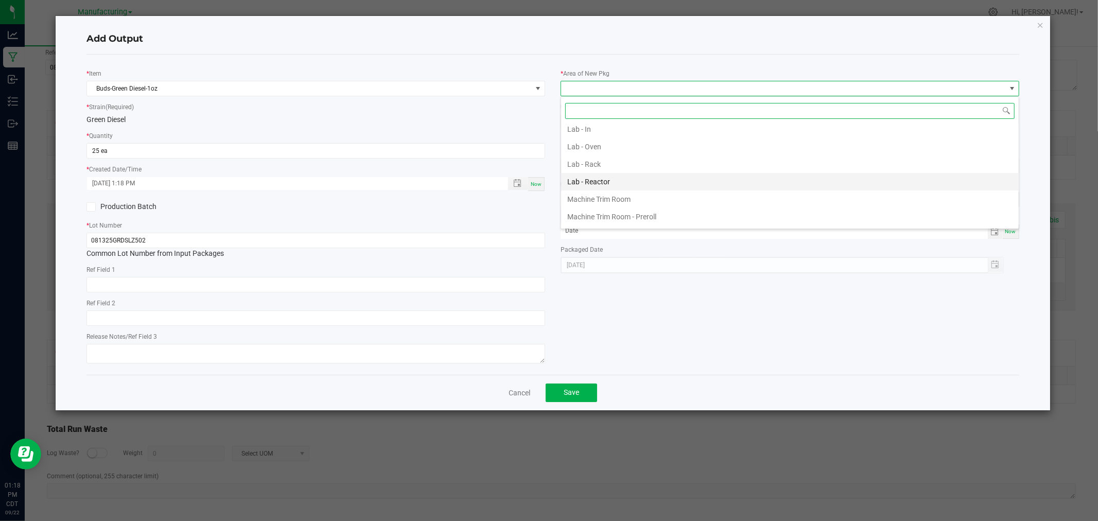
scroll to position [286, 0]
click at [617, 198] on li "Packaging - Processing" at bounding box center [790, 197] width 458 height 18
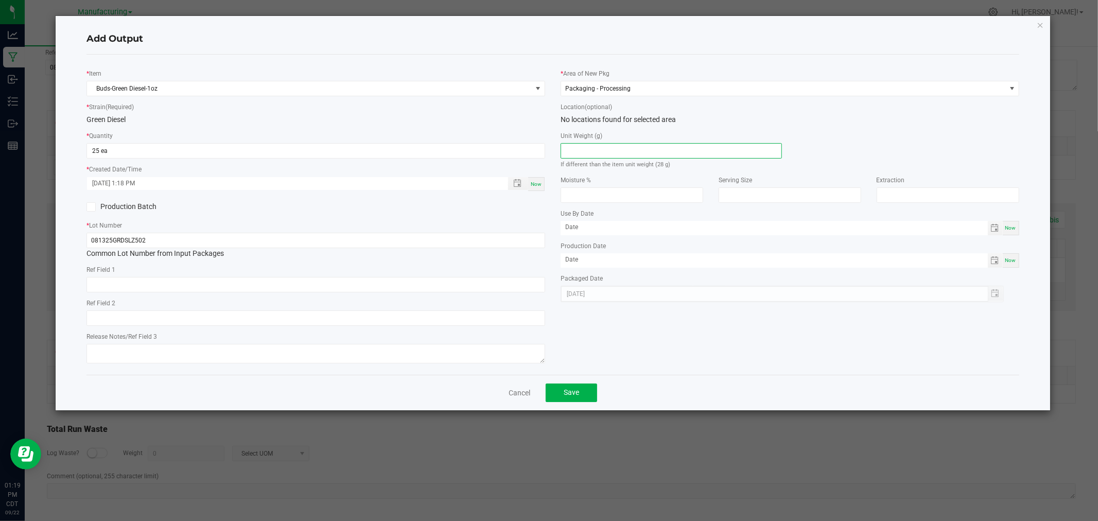
click at [600, 149] on input at bounding box center [671, 151] width 220 height 14
type input "28"
click at [582, 393] on button "Save" at bounding box center [571, 393] width 51 height 19
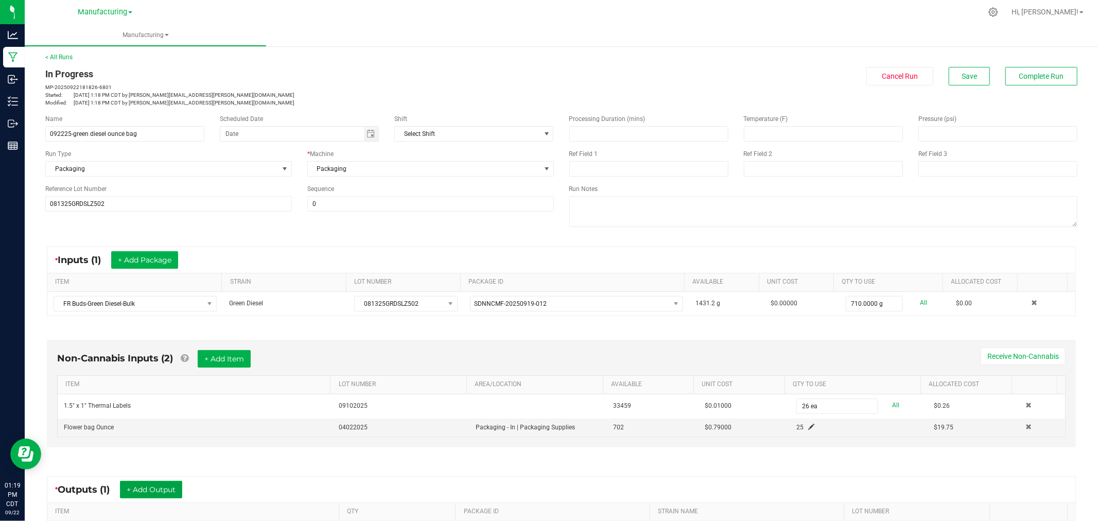
scroll to position [0, 0]
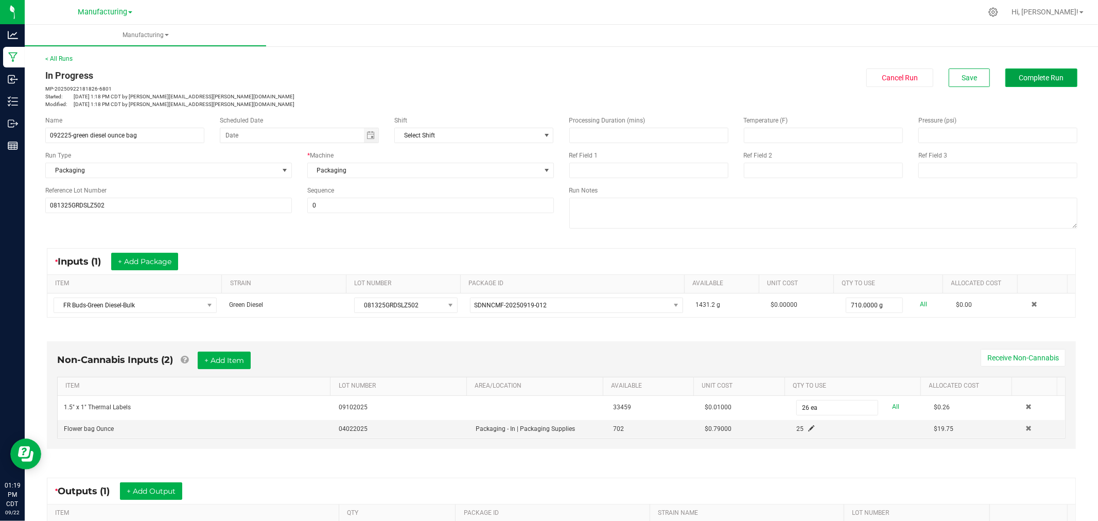
click at [1031, 84] on button "Complete Run" at bounding box center [1042, 77] width 72 height 19
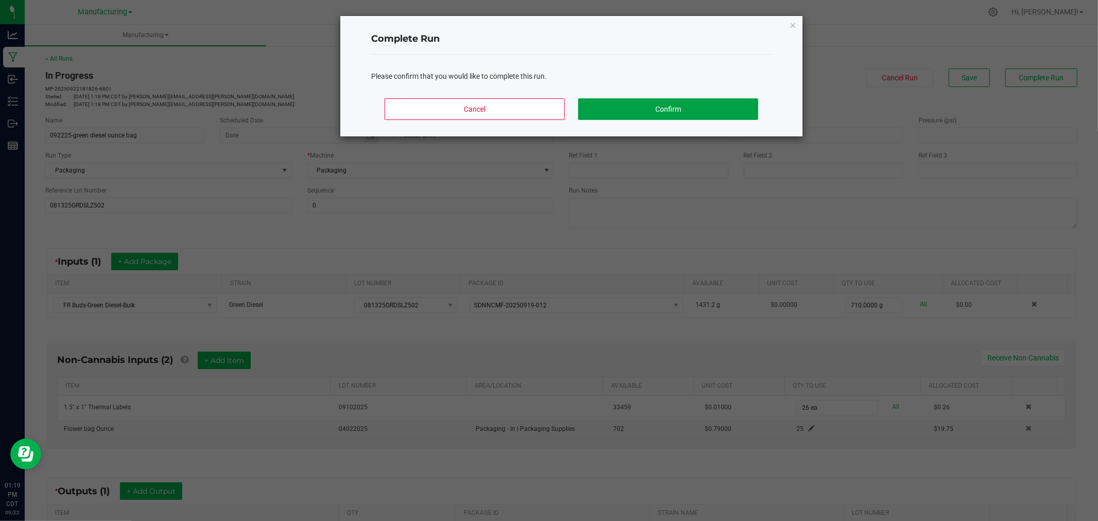
click at [654, 111] on button "Confirm" at bounding box center [668, 109] width 180 height 22
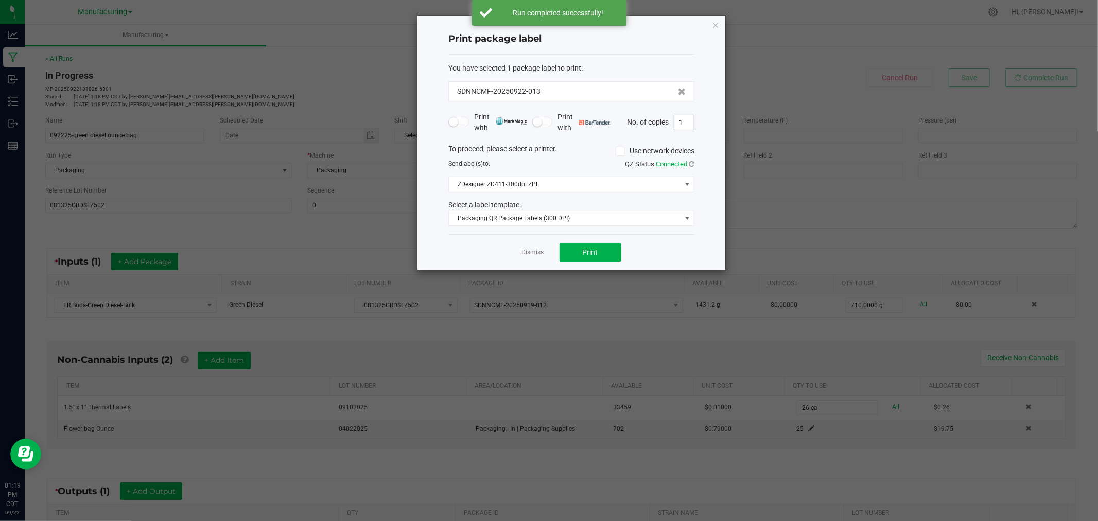
click at [691, 125] on input "1" at bounding box center [685, 122] width 20 height 14
type input "26"
click at [612, 249] on button "Print" at bounding box center [591, 252] width 62 height 19
click at [718, 23] on icon "button" at bounding box center [715, 25] width 7 height 12
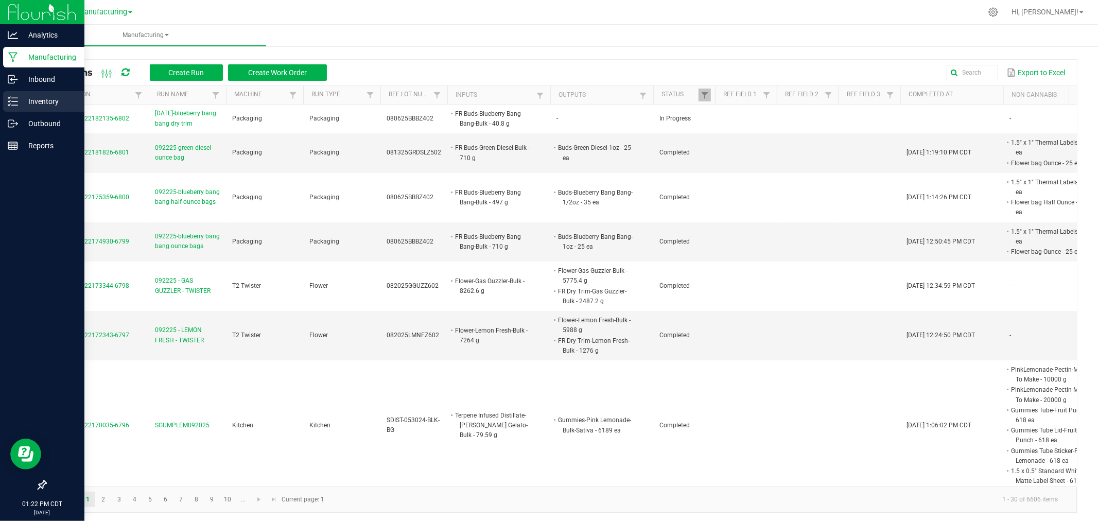
click at [21, 99] on p "Inventory" at bounding box center [49, 101] width 62 height 12
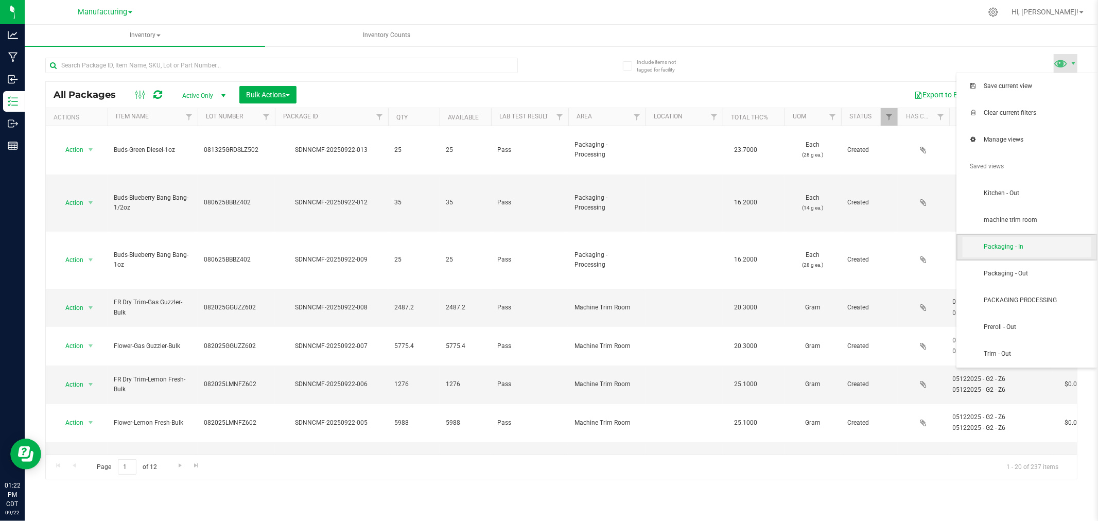
click at [1049, 249] on span "Packaging - In" at bounding box center [1037, 247] width 107 height 9
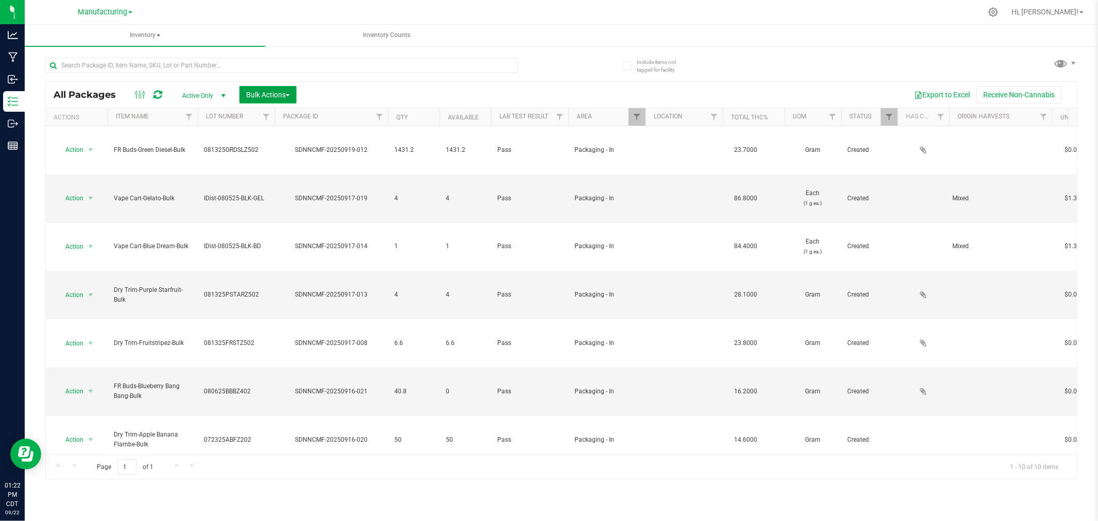
click at [260, 95] on span "Bulk Actions" at bounding box center [268, 95] width 44 height 8
click at [266, 120] on span "Add to manufacturing run" at bounding box center [285, 118] width 78 height 8
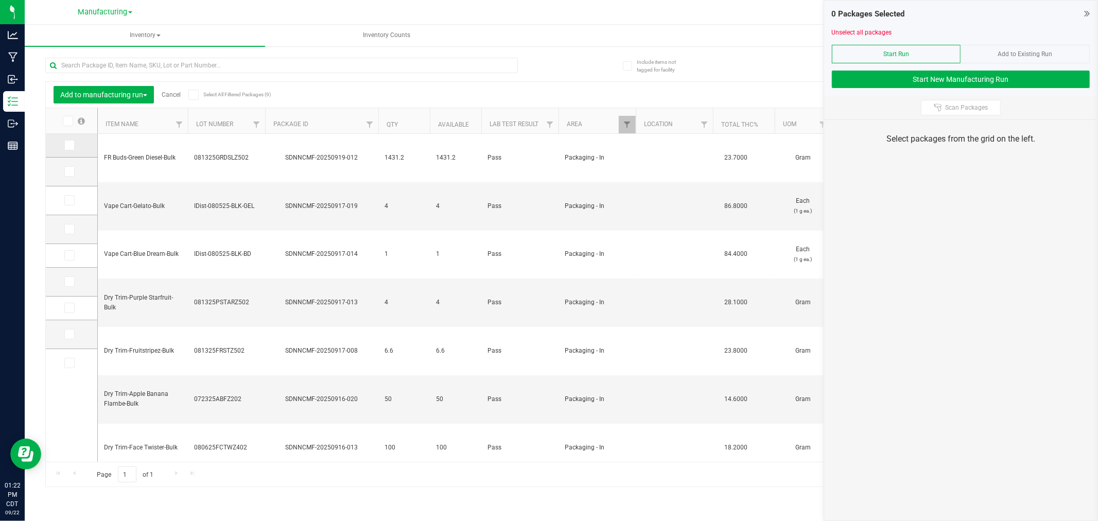
click at [70, 145] on icon at bounding box center [68, 145] width 7 height 0
click at [0, 0] on input "checkbox" at bounding box center [0, 0] width 0 height 0
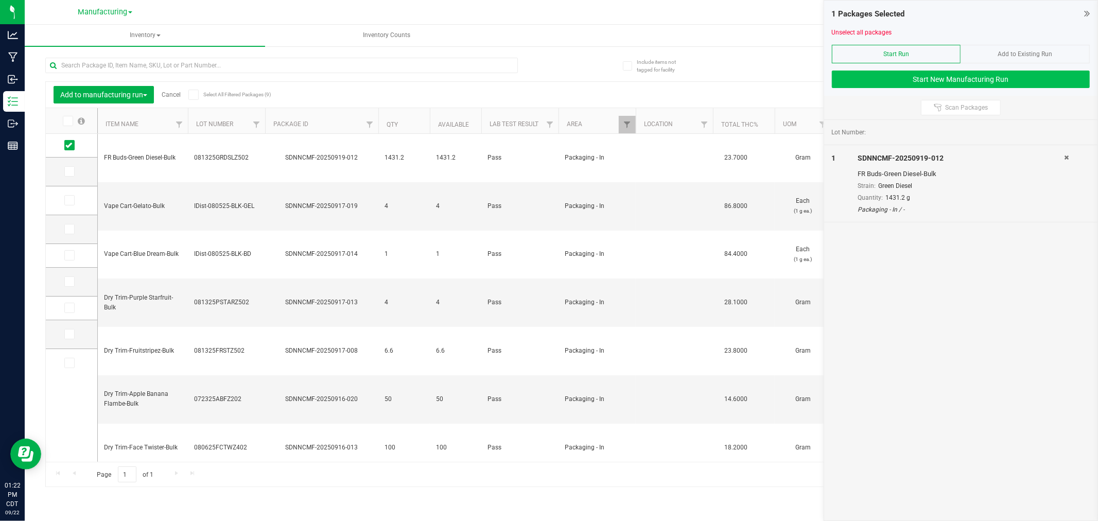
click at [852, 71] on div "1 Packages Selected Unselect all packages Start Run Add to Existing Run Start N…" at bounding box center [960, 48] width 273 height 95
click at [848, 76] on button "Start New Manufacturing Run" at bounding box center [961, 80] width 258 height 18
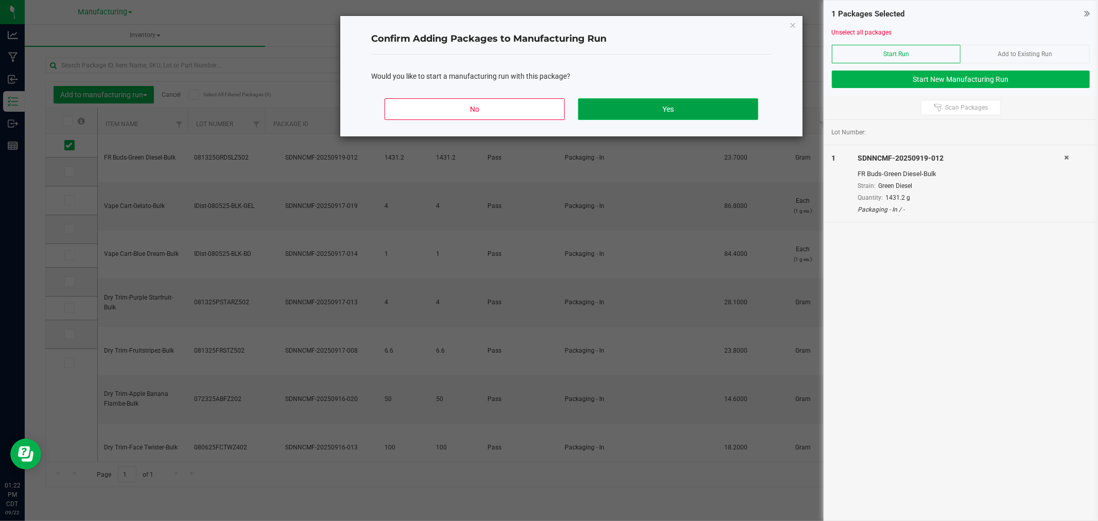
click at [737, 111] on button "Yes" at bounding box center [668, 109] width 180 height 22
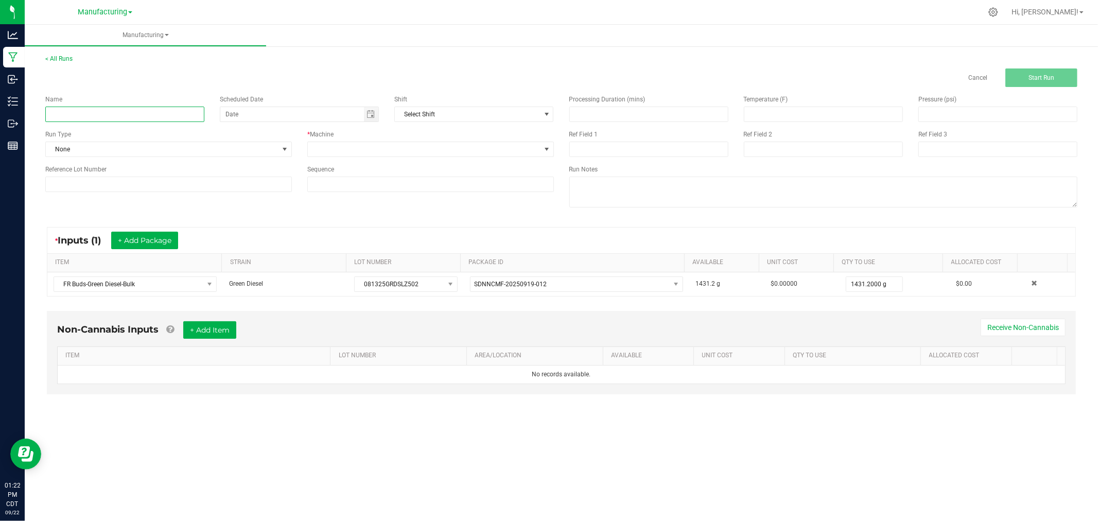
click at [144, 114] on input at bounding box center [124, 114] width 159 height 15
type input "092225-green diesel 1/8 bags"
click at [271, 148] on span "None" at bounding box center [162, 149] width 233 height 14
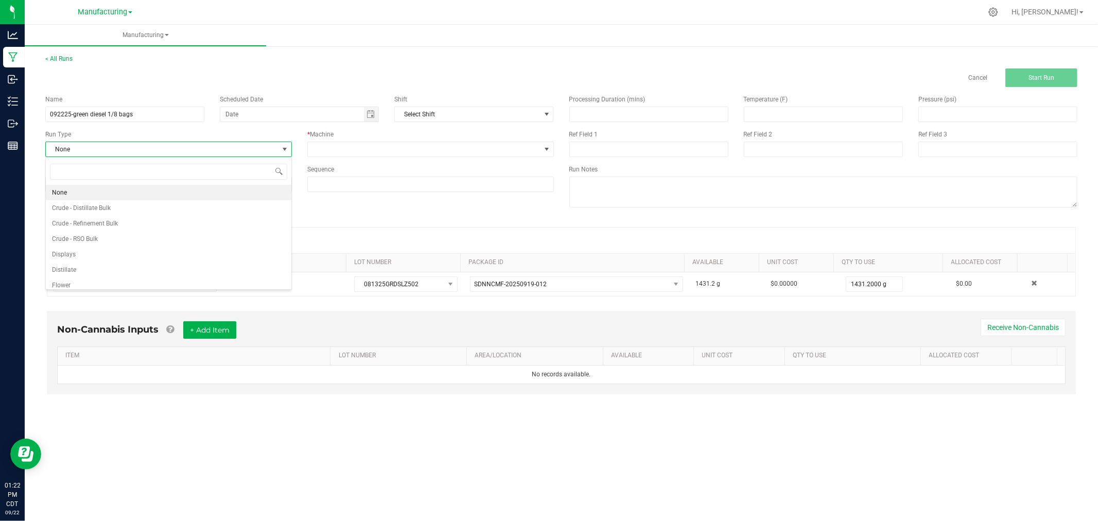
scroll to position [51, 0]
click at [221, 262] on li "Packaging" at bounding box center [169, 264] width 246 height 15
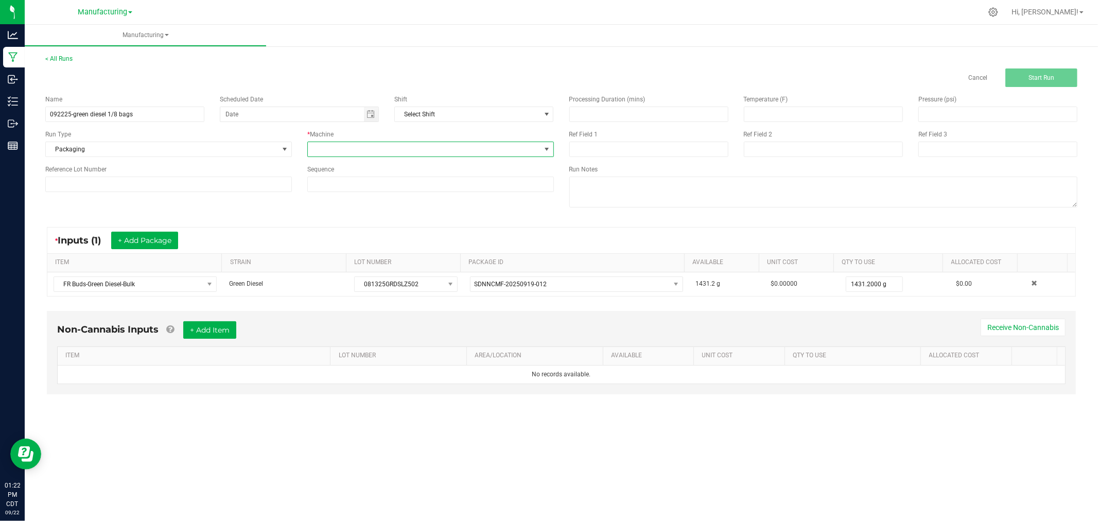
click at [343, 150] on span at bounding box center [424, 149] width 233 height 14
click at [355, 246] on li "Packaging" at bounding box center [431, 242] width 246 height 18
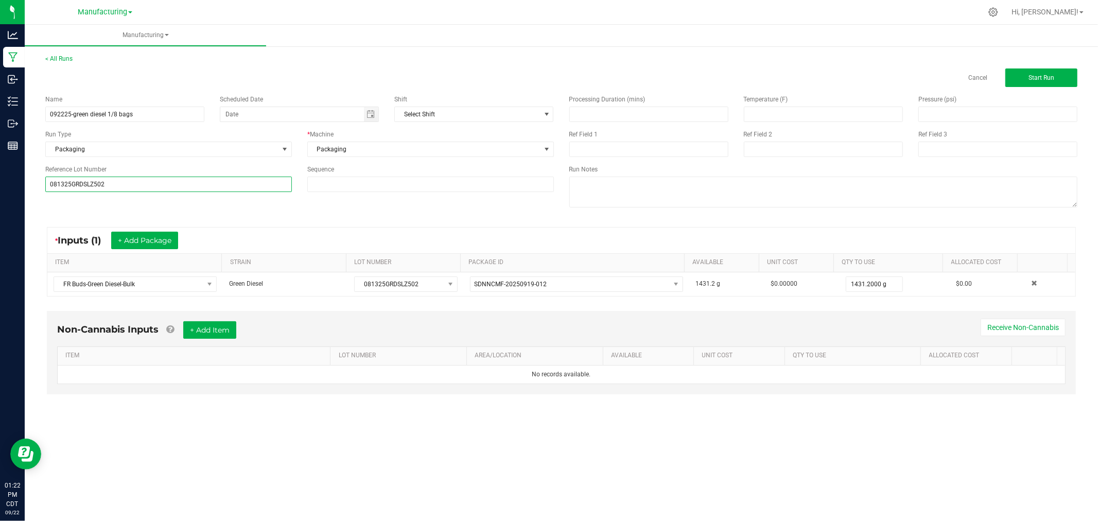
type input "081325GRDSLZ502"
click at [91, 217] on div "Name 092225-green diesel 1/8 bags Scheduled Date Shift Select Shift Run Type Pa…" at bounding box center [562, 152] width 1048 height 131
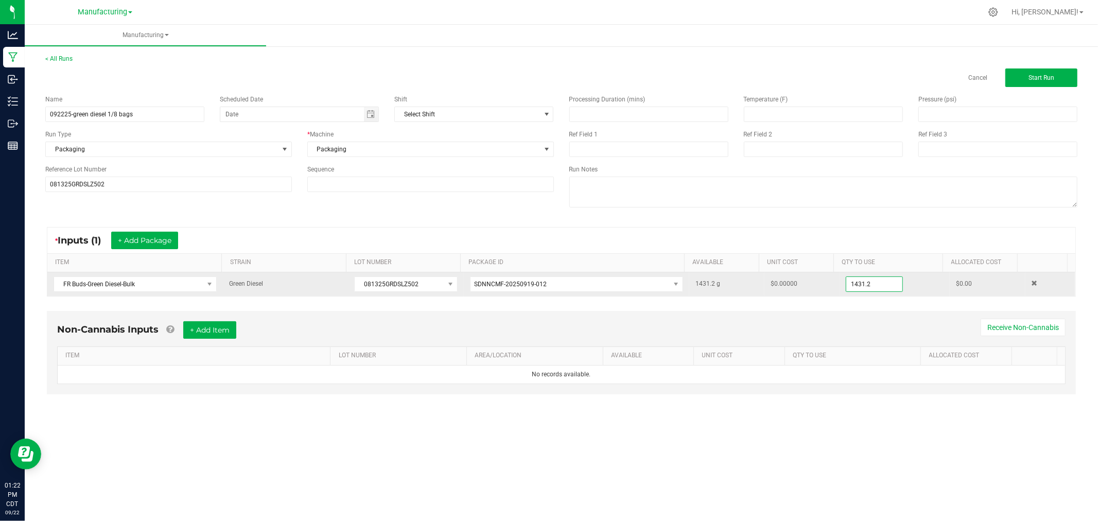
click at [876, 289] on input "1431.2" at bounding box center [875, 284] width 56 height 14
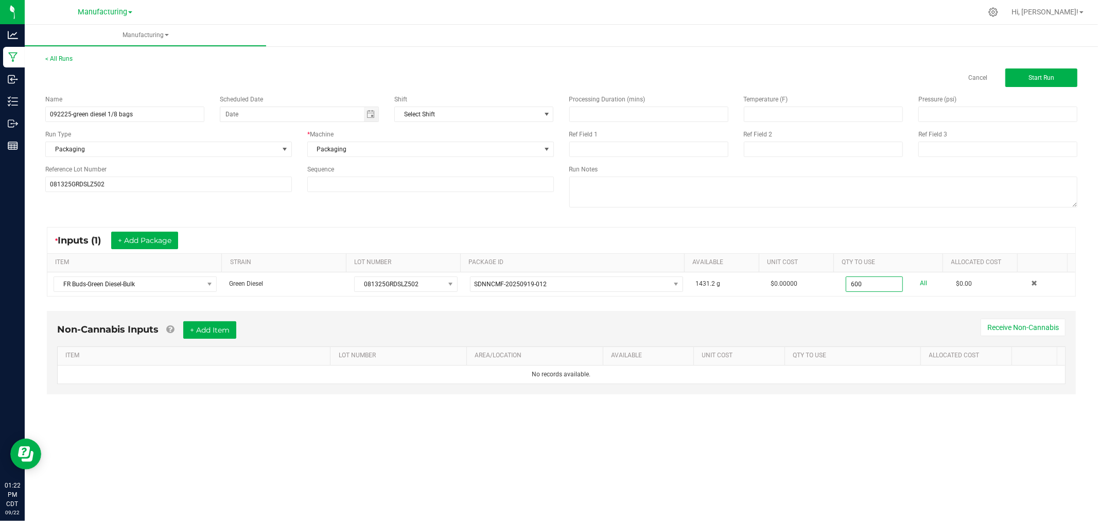
type input "600.0000 g"
click at [899, 228] on div "* Inputs (1) + Add Package" at bounding box center [561, 241] width 1028 height 26
click at [1022, 73] on button "Start Run" at bounding box center [1042, 77] width 72 height 19
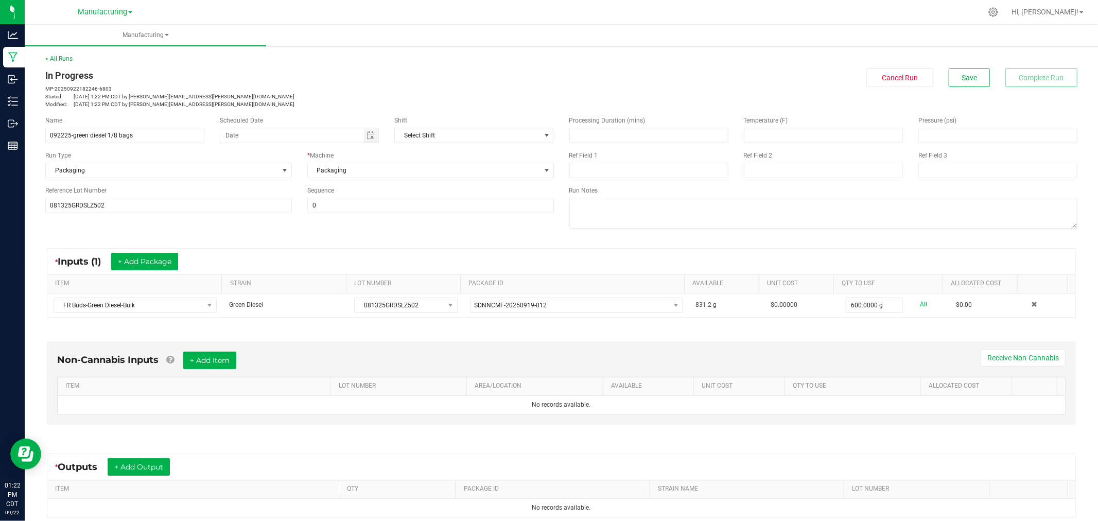
scroll to position [115, 0]
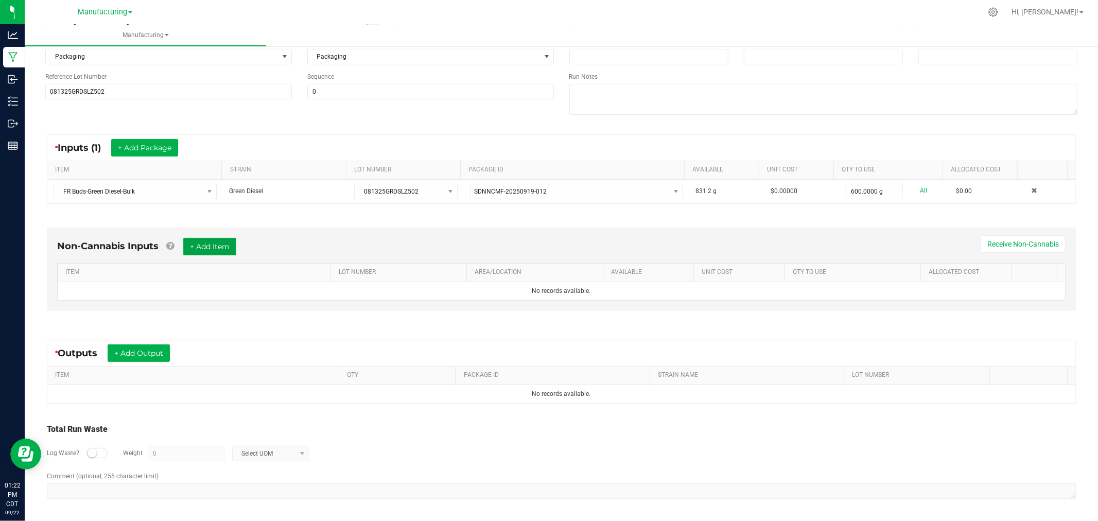
click at [214, 244] on button "+ Add Item" at bounding box center [209, 247] width 53 height 18
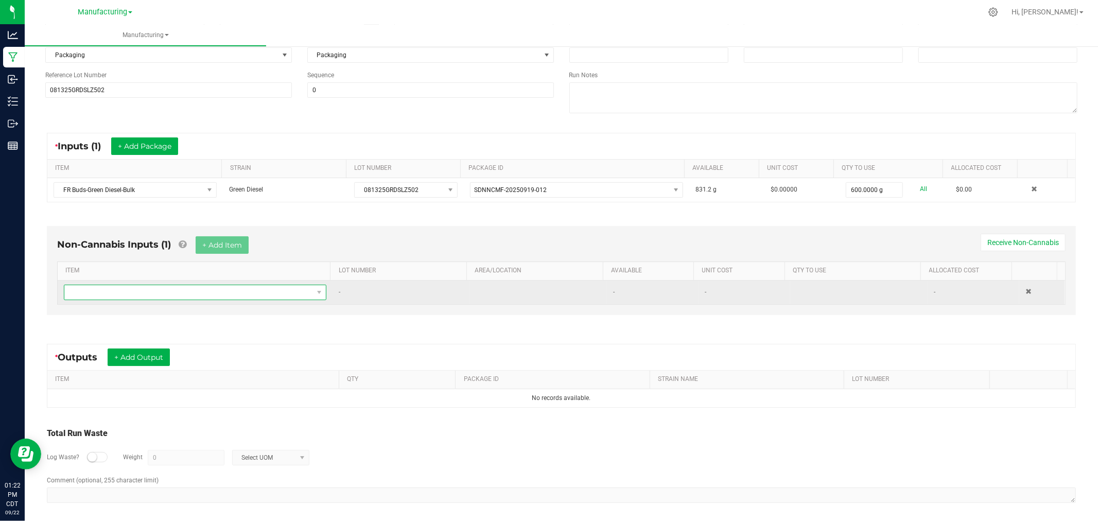
click at [227, 295] on span "NO DATA FOUND" at bounding box center [188, 292] width 249 height 14
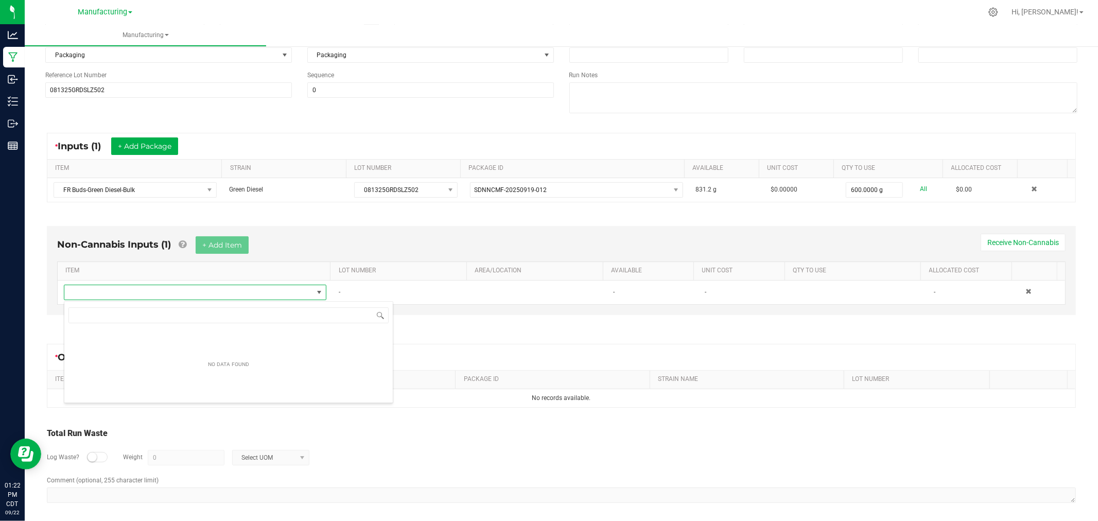
scroll to position [15, 257]
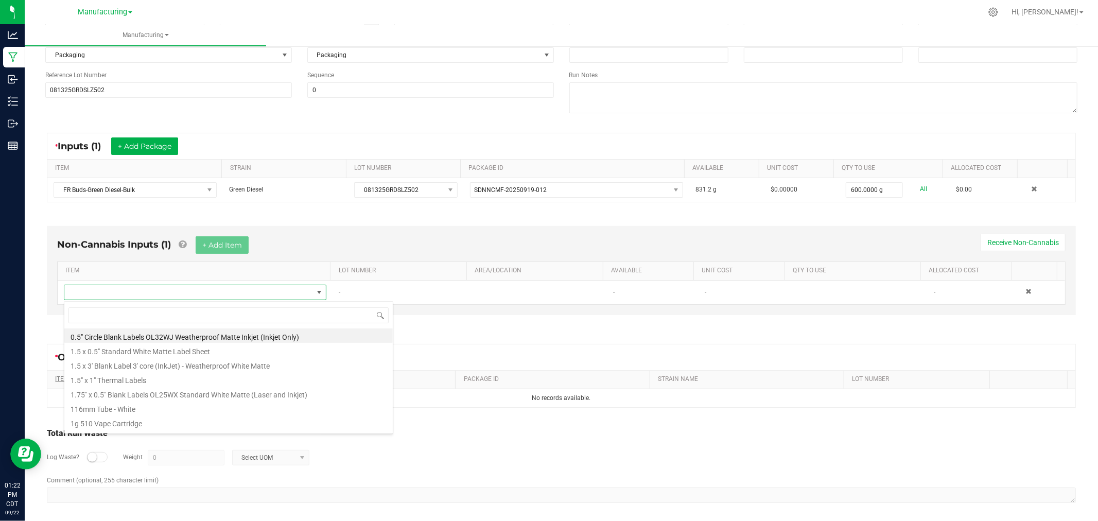
click at [164, 381] on li "1.5" x 1" Thermal Labels" at bounding box center [228, 379] width 329 height 14
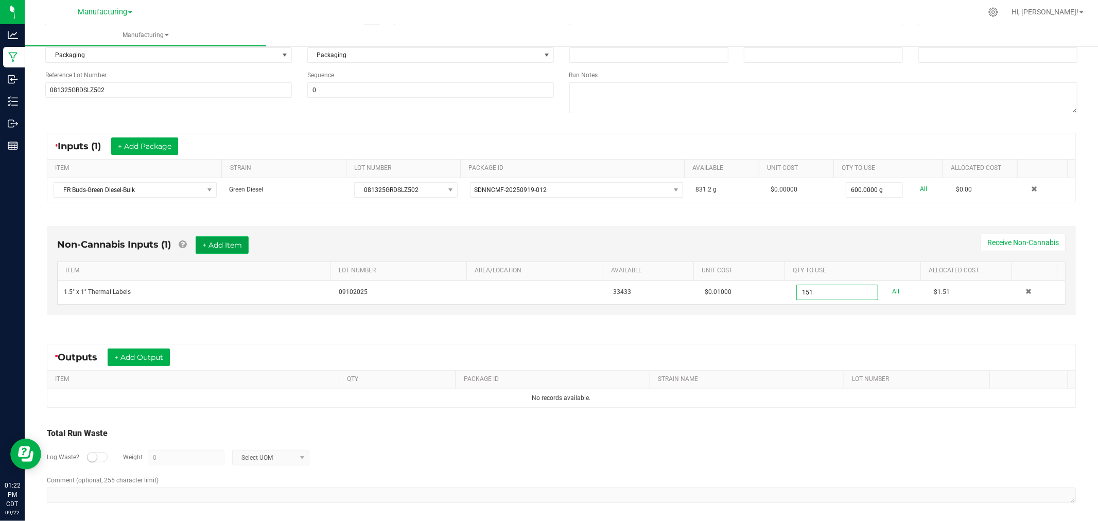
type input "151 ea"
click at [212, 239] on button "+ Add Item" at bounding box center [222, 245] width 53 height 18
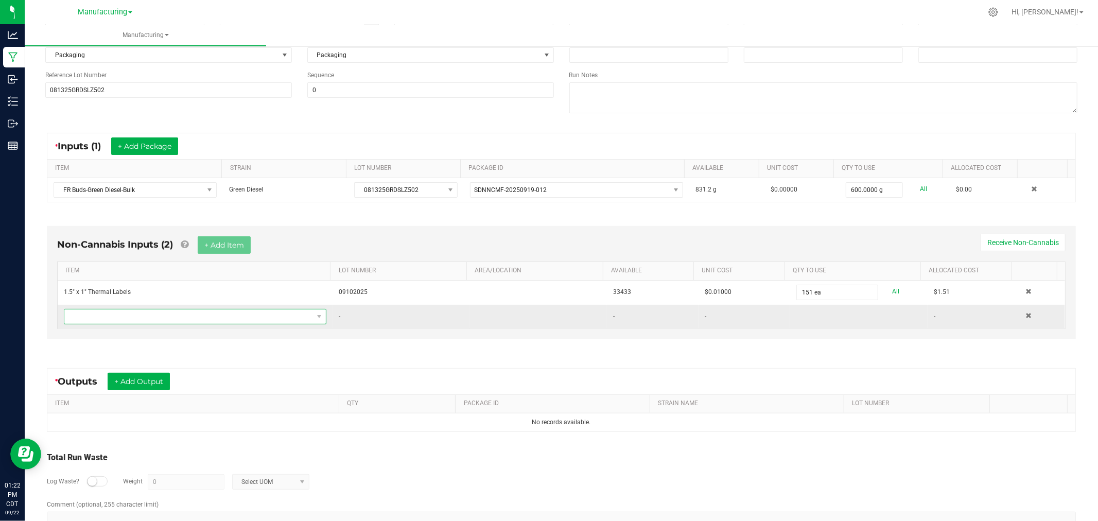
click at [237, 317] on span "NO DATA FOUND" at bounding box center [188, 316] width 249 height 14
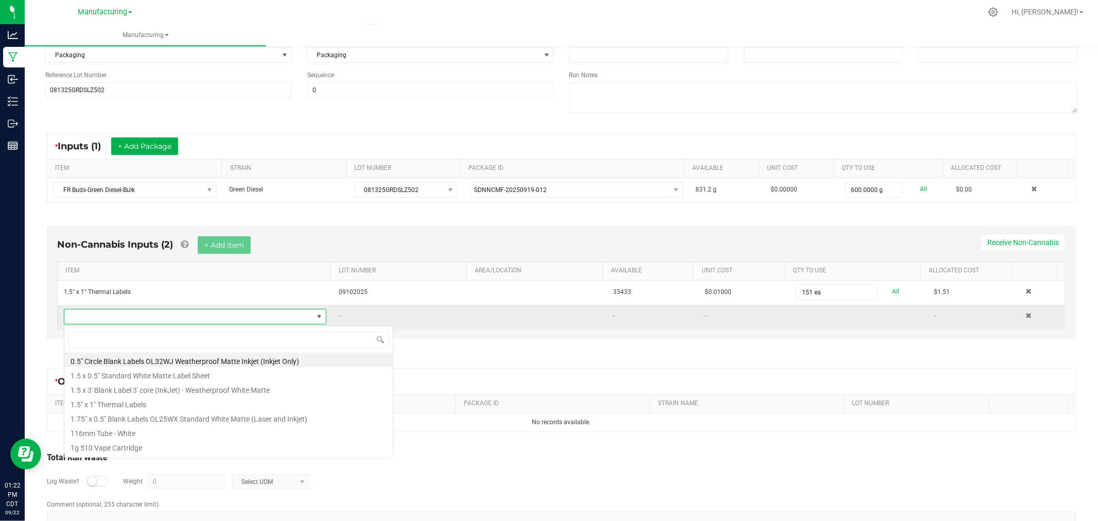
scroll to position [15, 255]
type input "bag"
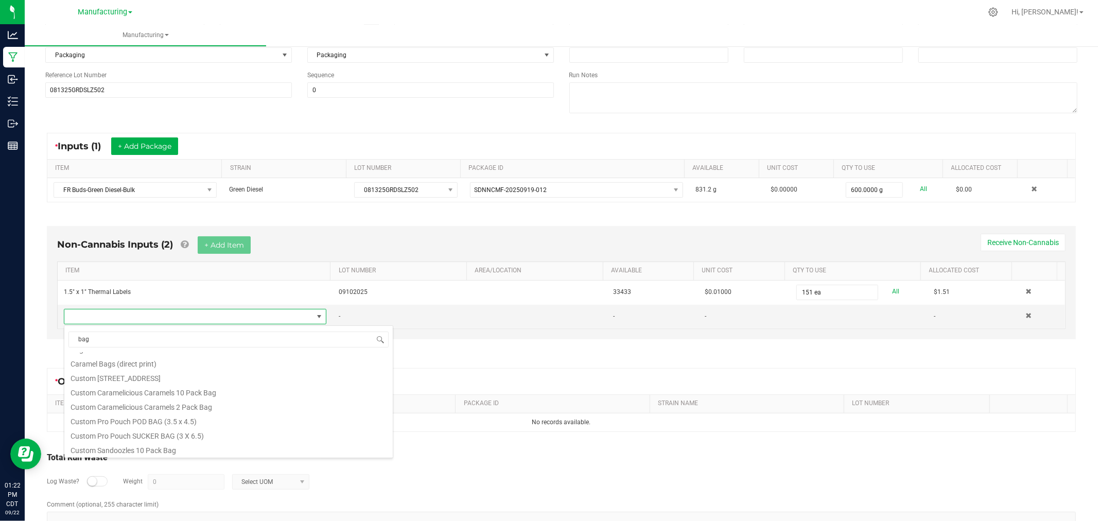
scroll to position [157, 0]
click at [160, 421] on li "Flower Bag 1/8" at bounding box center [228, 419] width 329 height 14
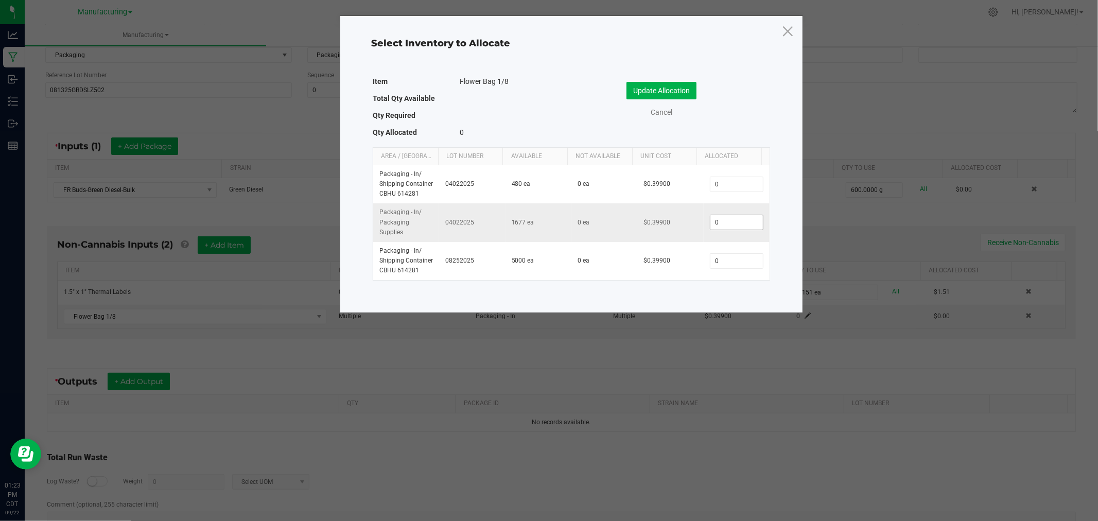
click at [733, 223] on input "0" at bounding box center [737, 222] width 53 height 14
type input "150"
click at [682, 89] on button "Update Allocation" at bounding box center [662, 91] width 70 height 18
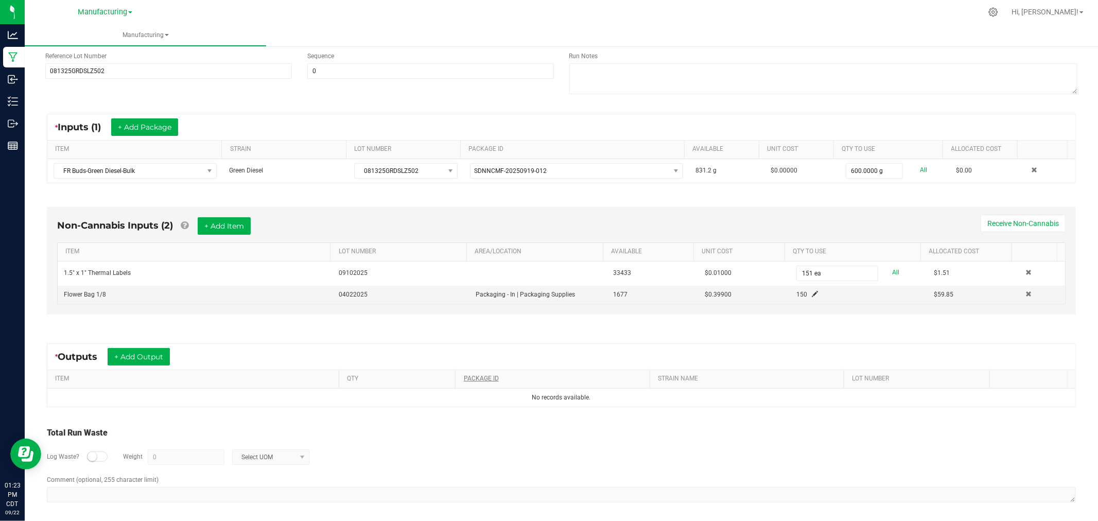
scroll to position [140, 0]
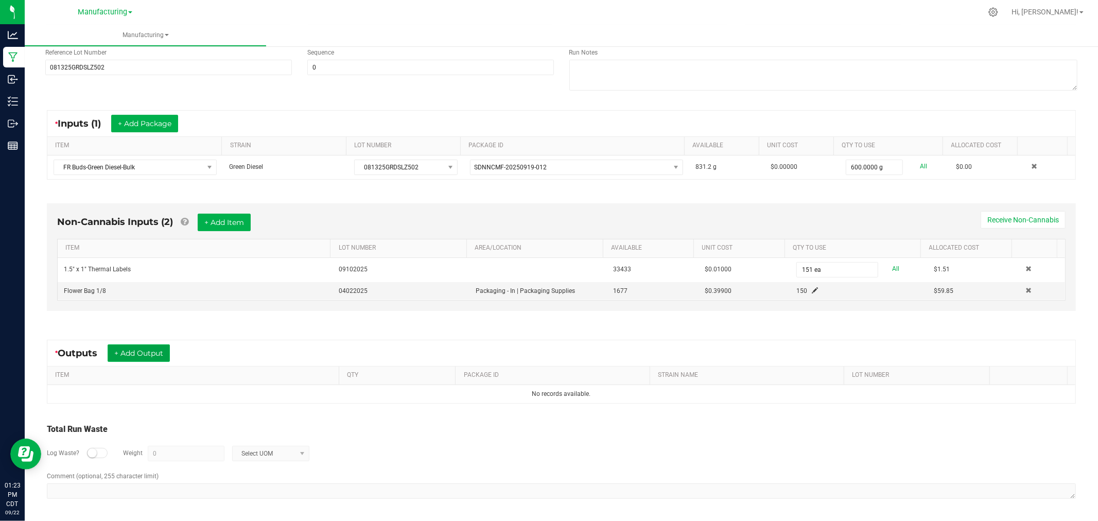
click at [152, 353] on button "+ Add Output" at bounding box center [139, 353] width 62 height 18
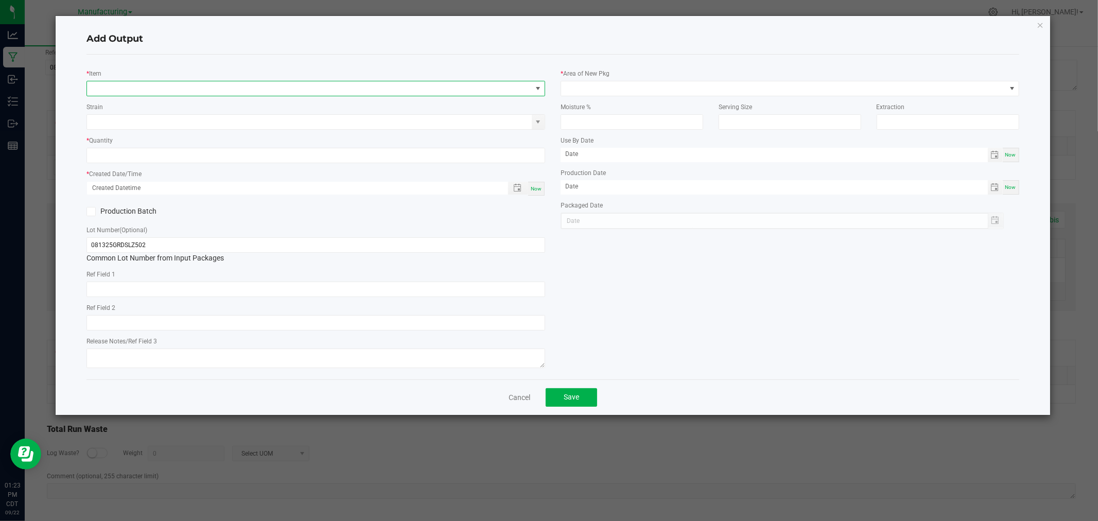
click at [133, 88] on span "NO DATA FOUND" at bounding box center [309, 88] width 445 height 14
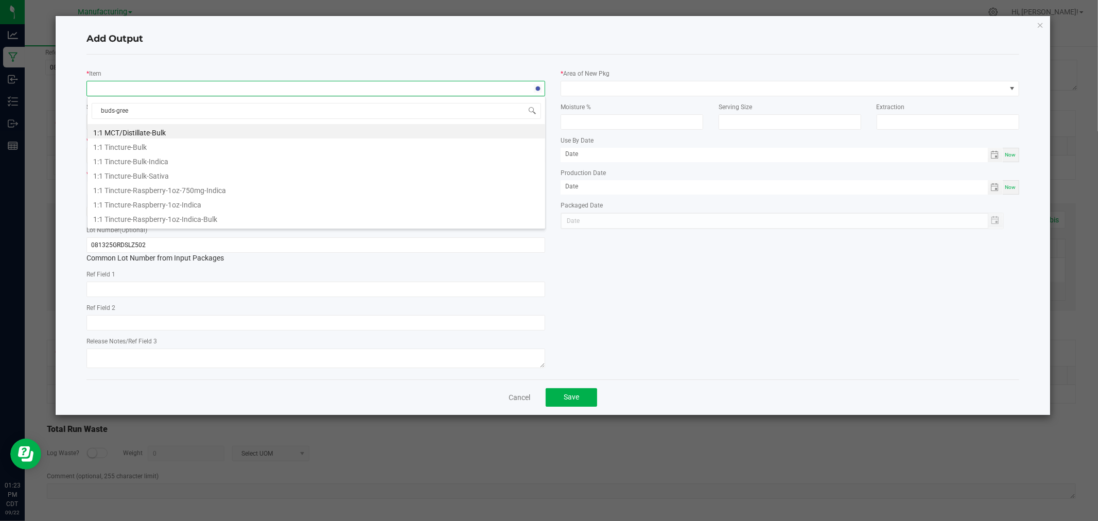
type input "buds-green"
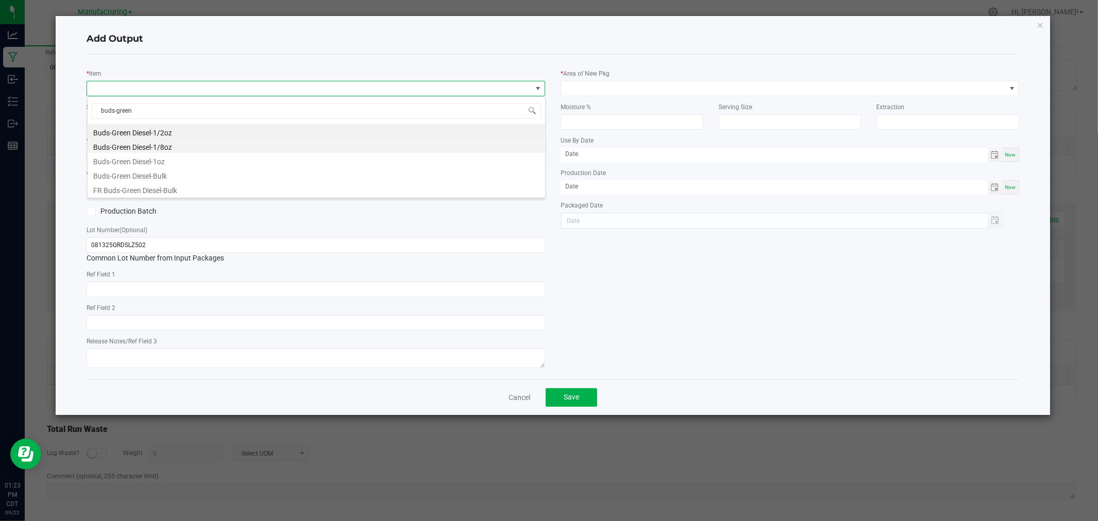
click at [141, 146] on li "Buds-Green Diesel-1/8oz" at bounding box center [317, 146] width 458 height 14
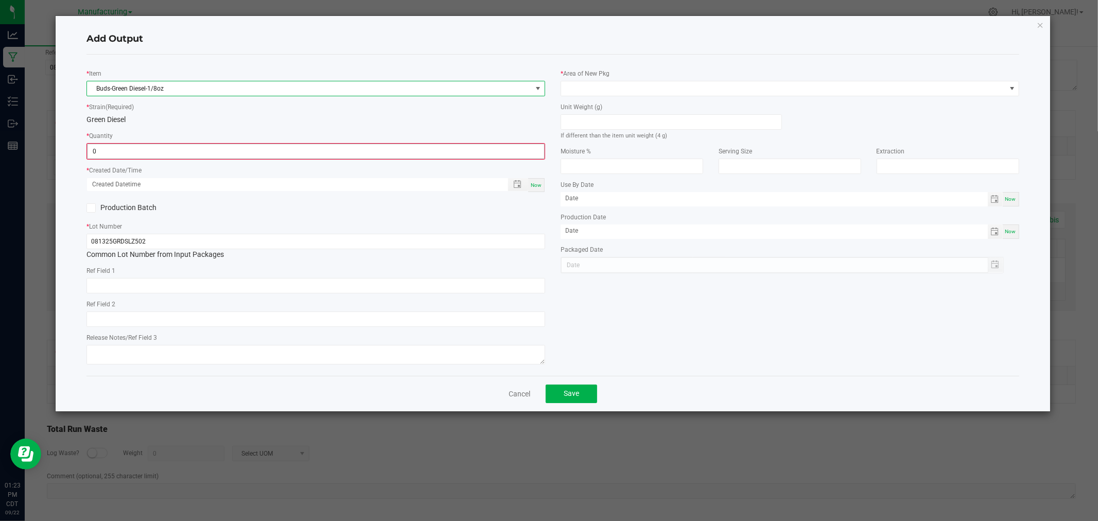
click at [141, 148] on input "0" at bounding box center [316, 151] width 457 height 14
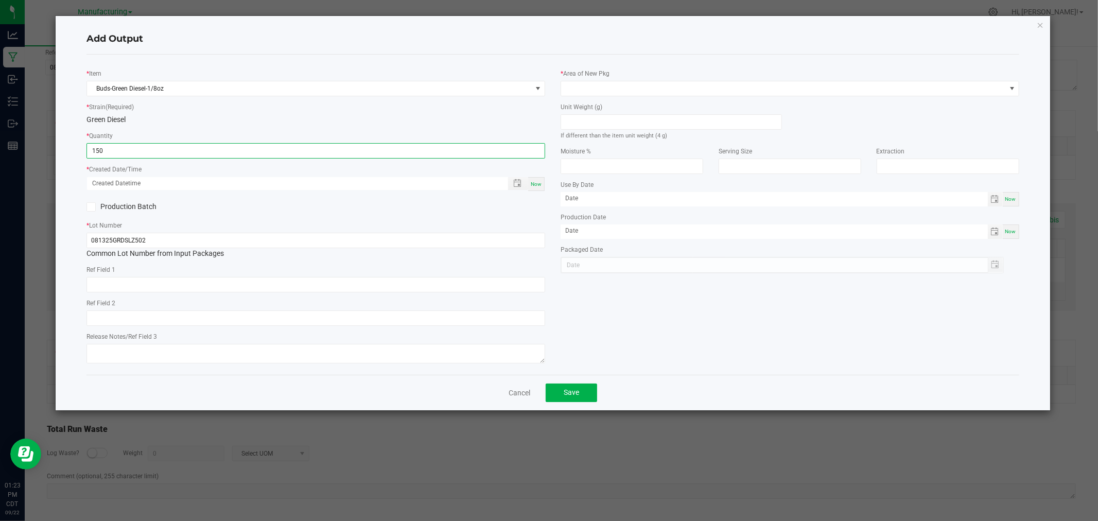
type input "150 ea"
click at [532, 179] on div "Now" at bounding box center [536, 184] width 16 height 14
type input "09/22/2025 1:23 PM"
type input "[DATE]"
drag, startPoint x: 603, startPoint y: 78, endPoint x: 603, endPoint y: 110, distance: 31.9
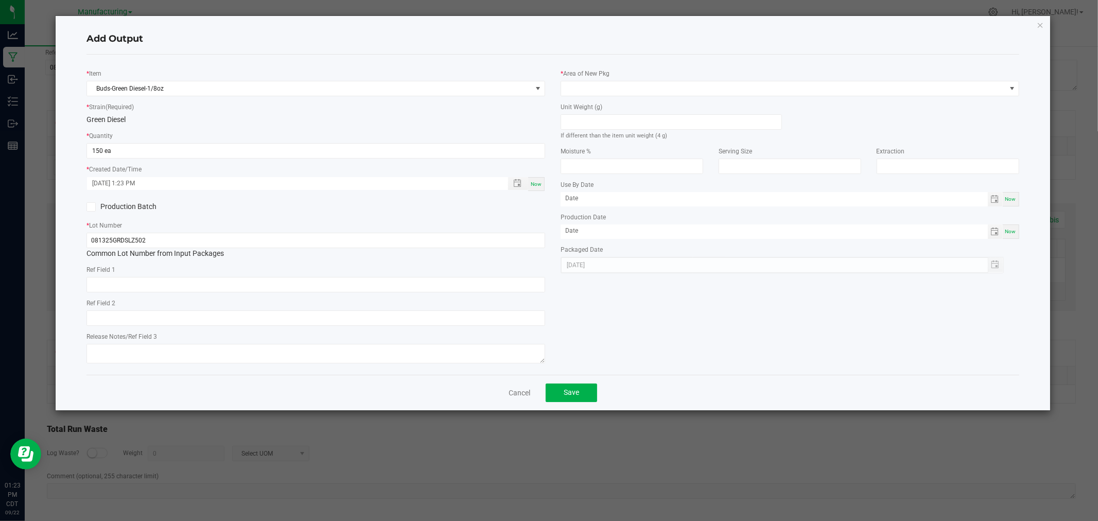
click at [603, 78] on div "* Area of New Pkg" at bounding box center [790, 82] width 459 height 28
click at [608, 86] on span at bounding box center [783, 88] width 445 height 14
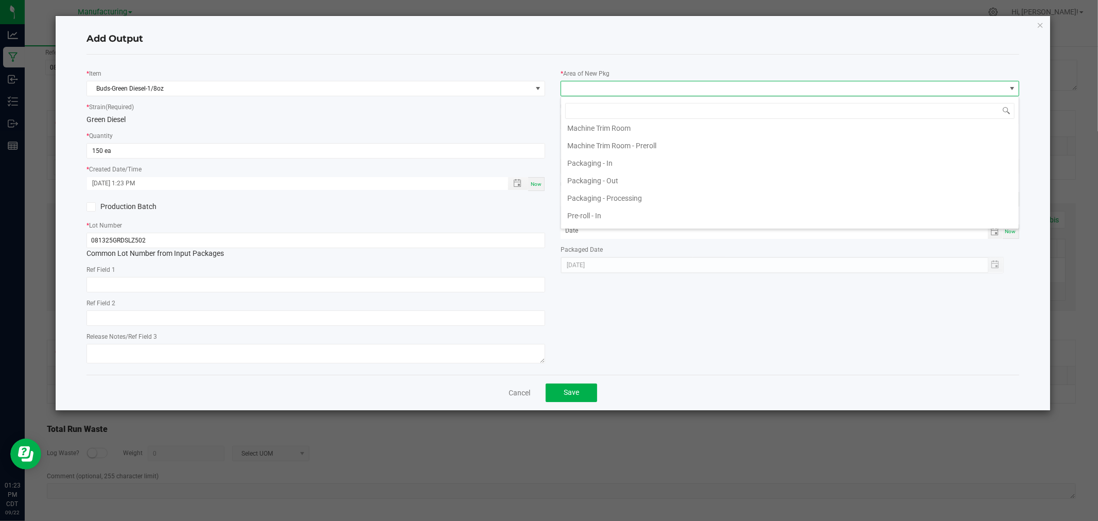
scroll to position [286, 0]
click at [637, 202] on li "Packaging - Processing" at bounding box center [790, 197] width 458 height 18
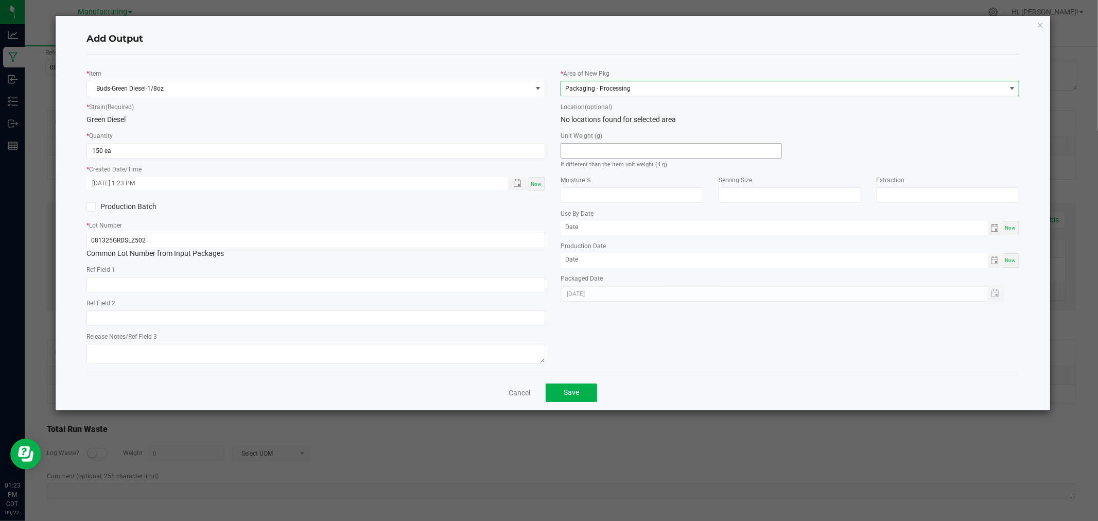
click at [644, 149] on input at bounding box center [671, 151] width 220 height 14
type input "4"
click at [578, 394] on span "Save" at bounding box center [571, 392] width 15 height 8
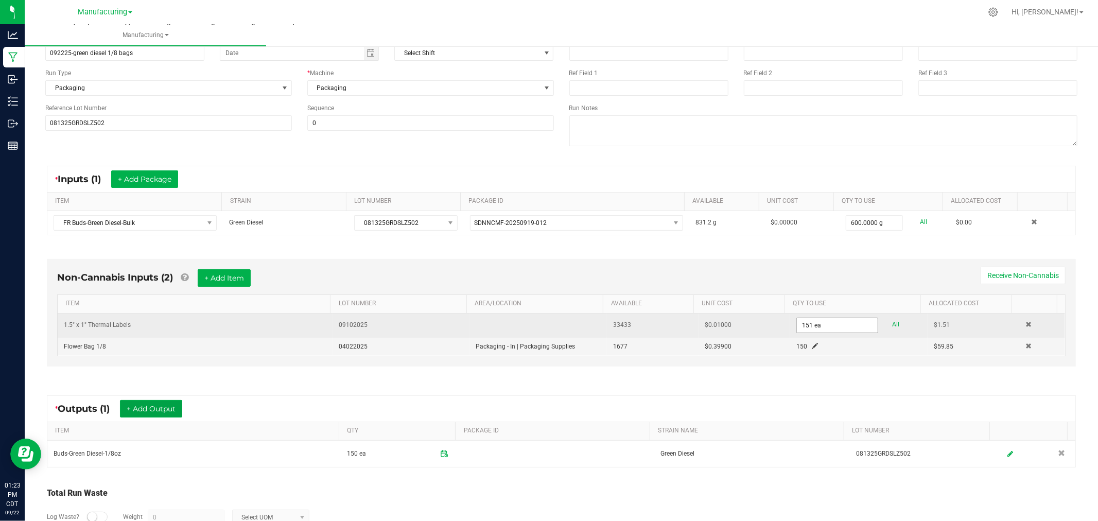
scroll to position [0, 0]
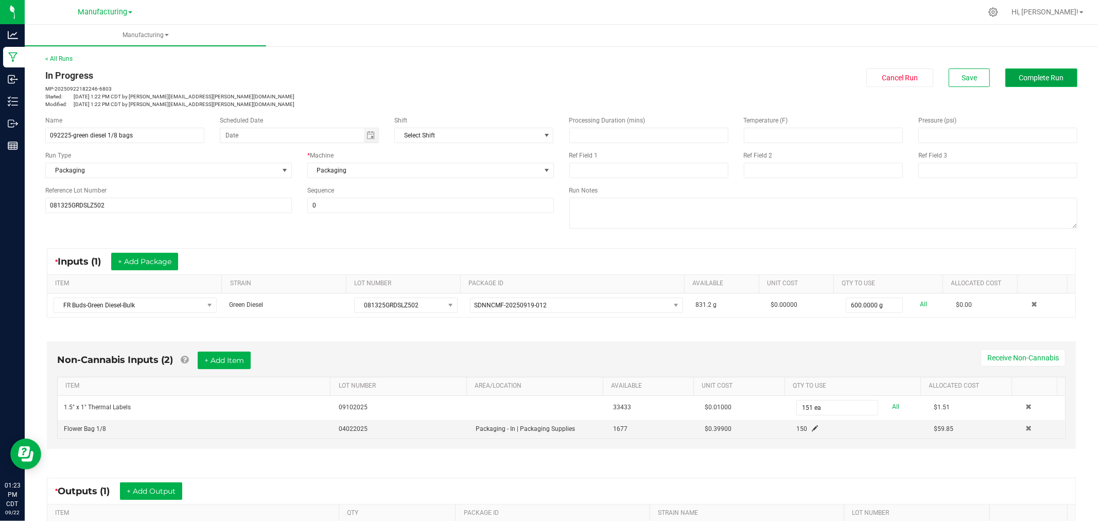
click at [1027, 83] on button "Complete Run" at bounding box center [1042, 77] width 72 height 19
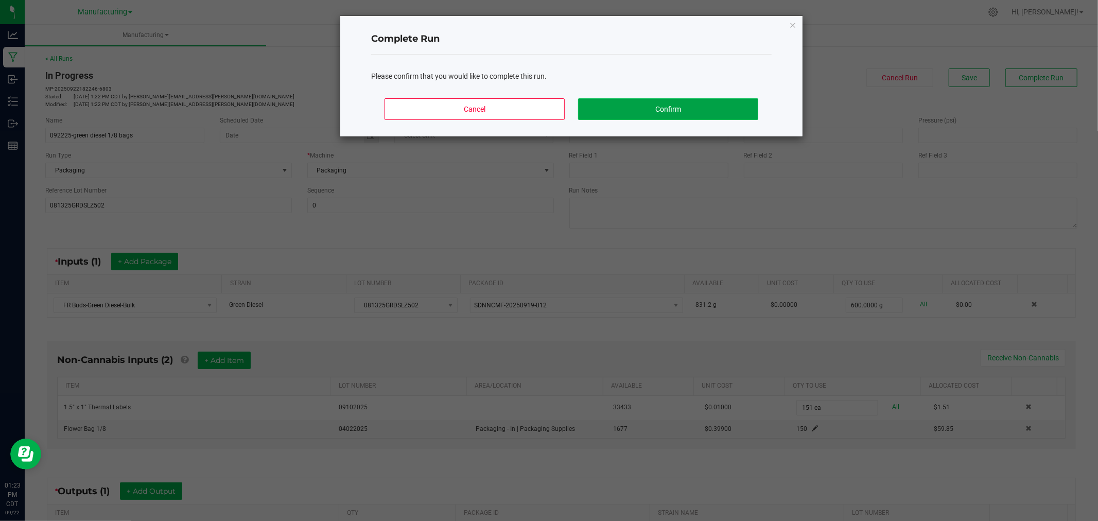
click at [755, 111] on button "Confirm" at bounding box center [668, 109] width 180 height 22
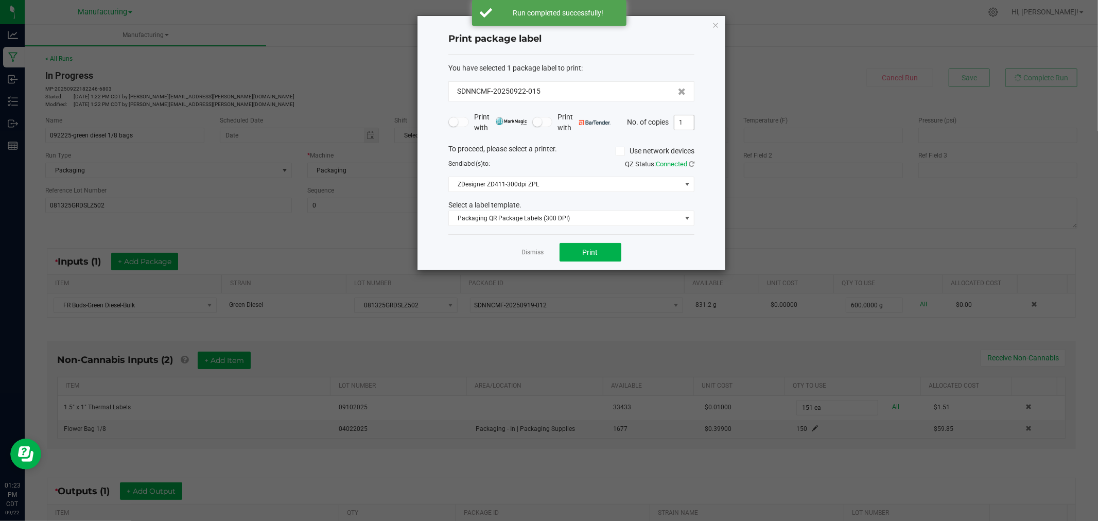
click at [689, 124] on input "1" at bounding box center [685, 122] width 20 height 14
type input "151"
click at [604, 248] on button "Print" at bounding box center [591, 252] width 62 height 19
click at [717, 23] on icon "button" at bounding box center [715, 25] width 7 height 12
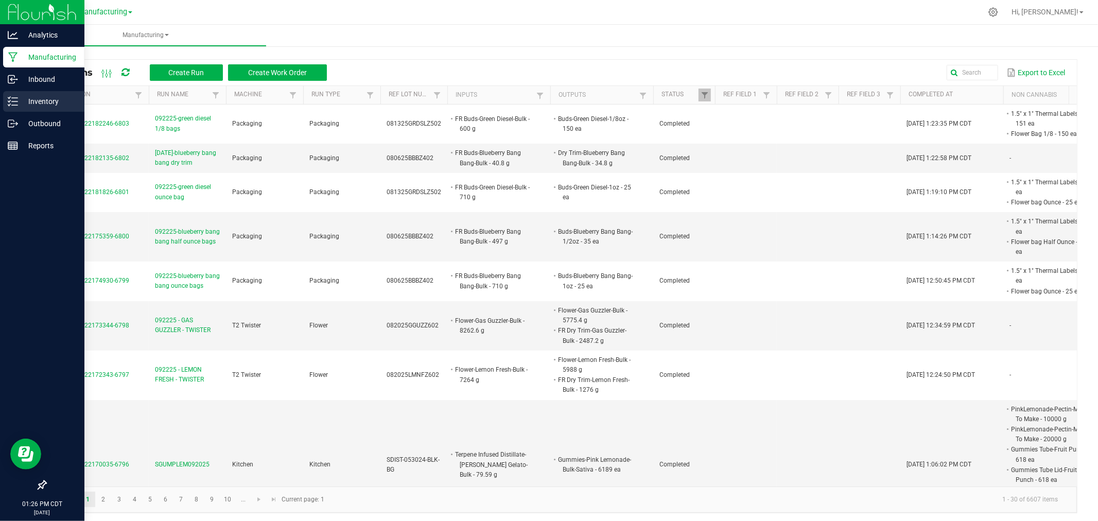
drag, startPoint x: 14, startPoint y: 96, endPoint x: 65, endPoint y: 104, distance: 52.1
click at [14, 95] on div "Inventory" at bounding box center [43, 101] width 81 height 21
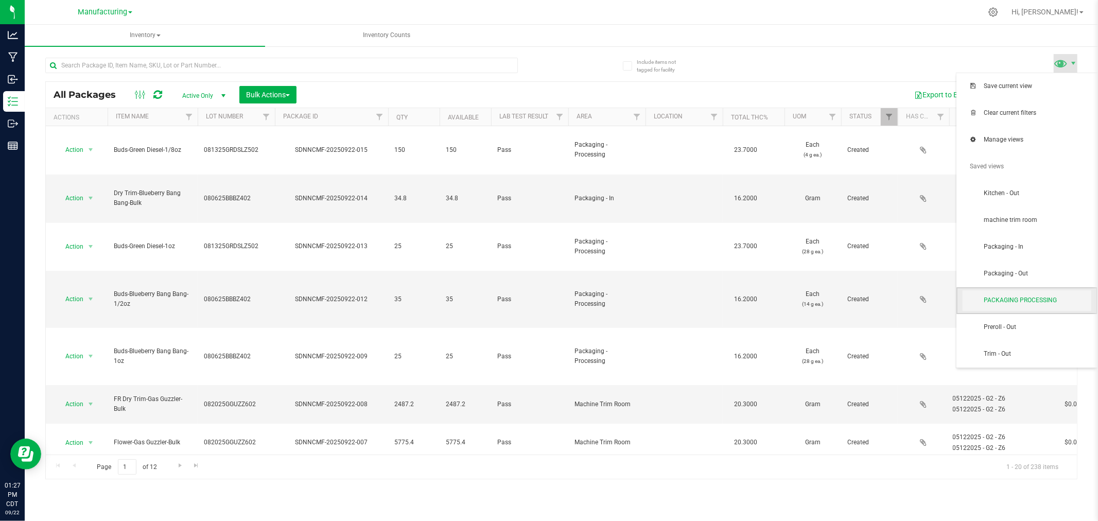
click at [1026, 295] on span "PACKAGING PROCESSING" at bounding box center [1027, 300] width 129 height 21
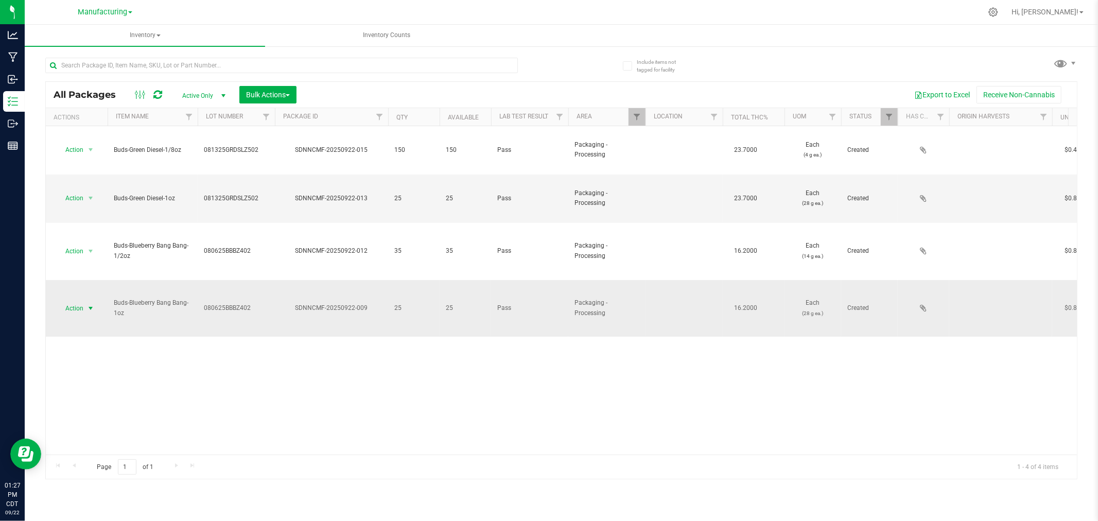
click at [93, 304] on span "select" at bounding box center [91, 308] width 8 height 8
click at [99, 343] on li "Locate package" at bounding box center [89, 347] width 65 height 15
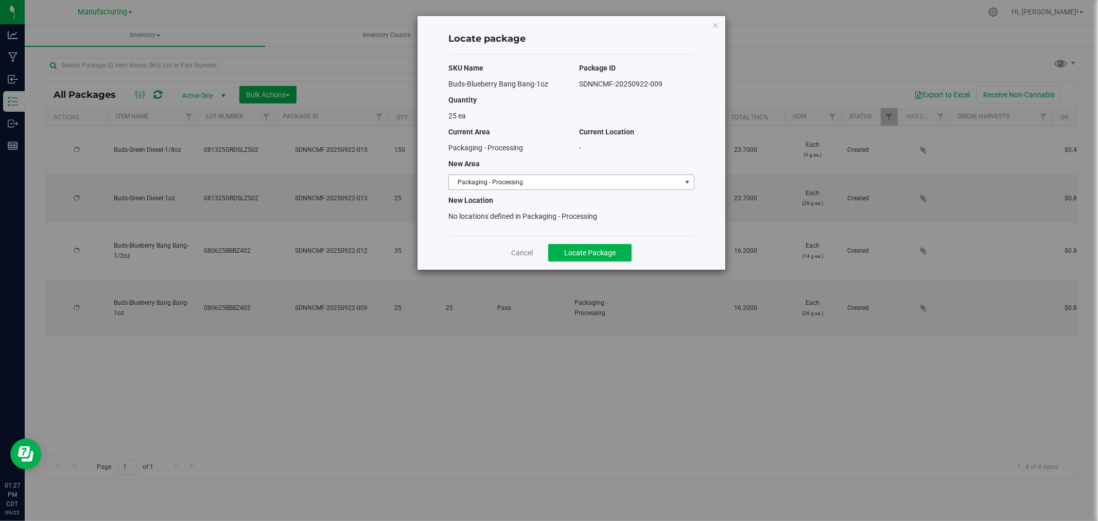
click at [601, 180] on span "Packaging - Processing" at bounding box center [565, 182] width 232 height 14
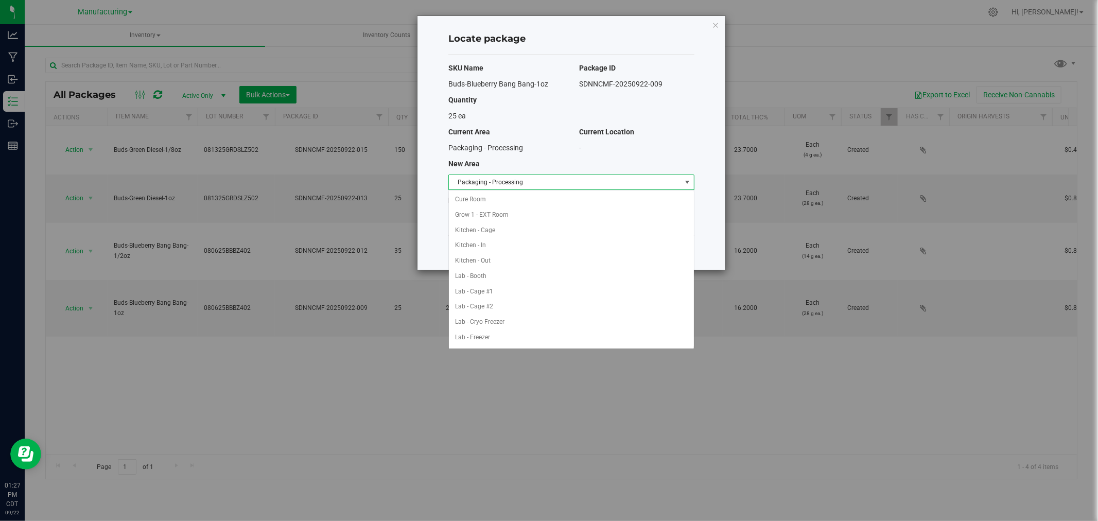
scroll to position [168, 0]
click at [500, 317] on li "Packaging - Out" at bounding box center [571, 322] width 245 height 15
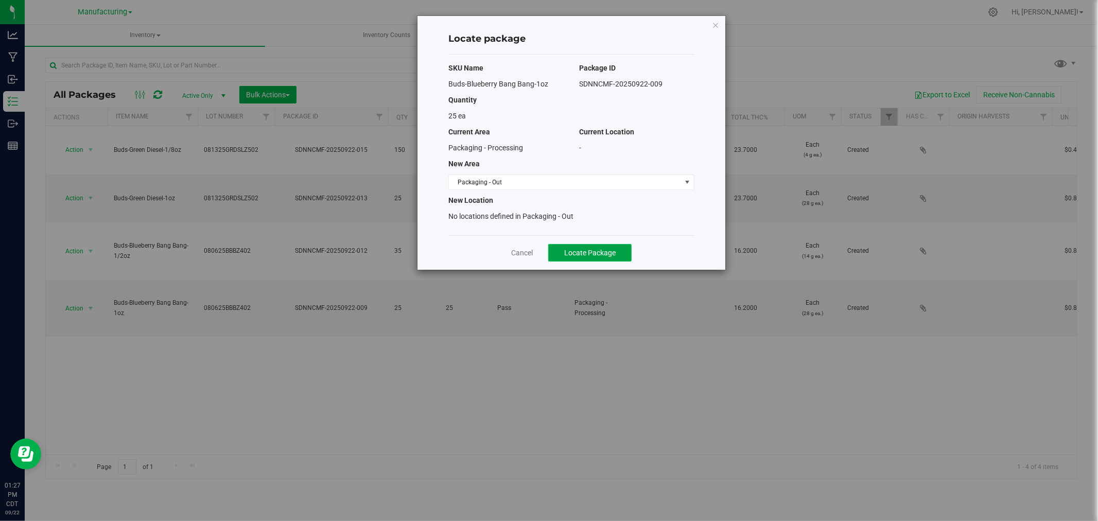
click at [589, 251] on span "Locate Package" at bounding box center [589, 253] width 51 height 8
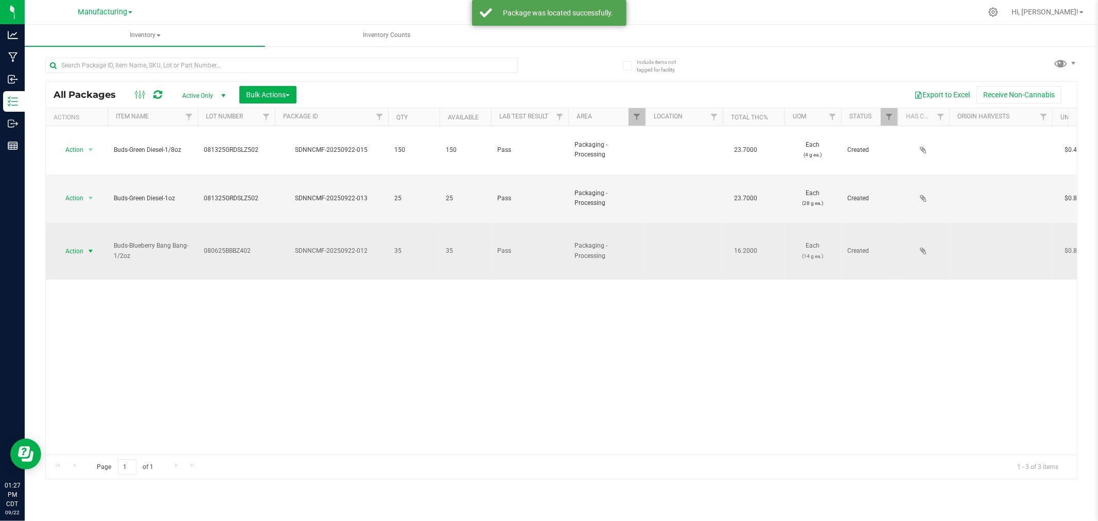
click at [92, 247] on span "select" at bounding box center [91, 251] width 8 height 8
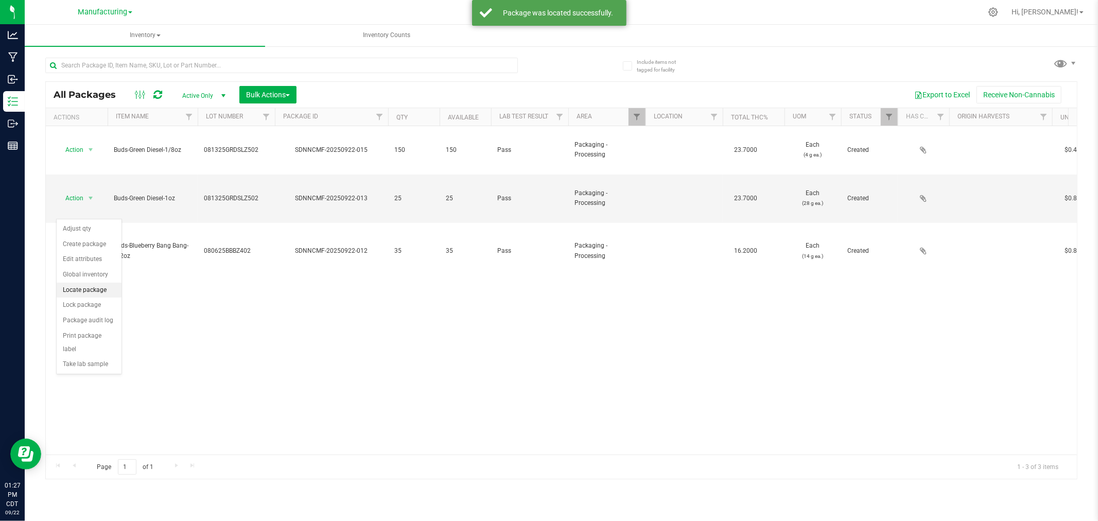
click at [103, 287] on li "Locate package" at bounding box center [89, 290] width 65 height 15
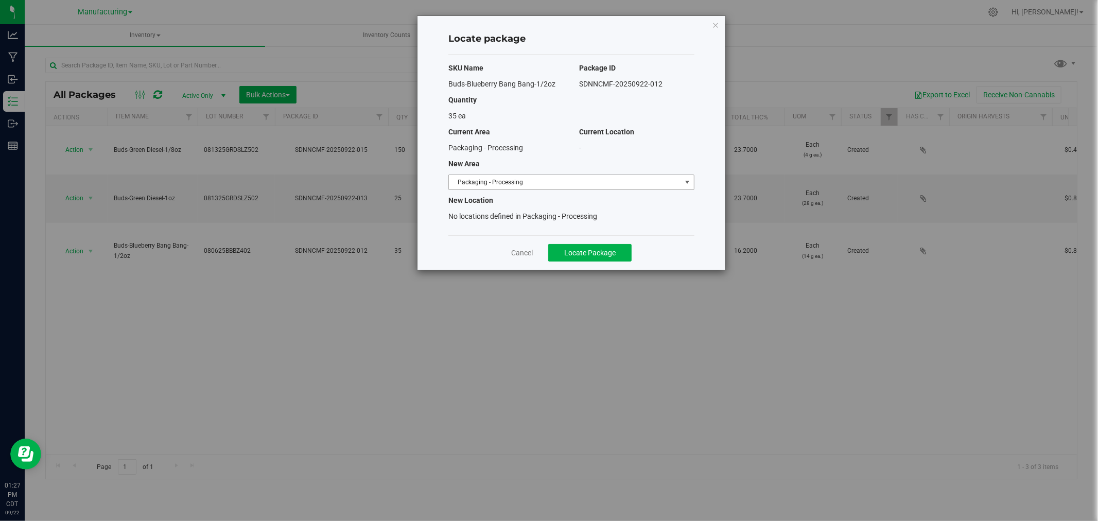
click at [635, 182] on span "Packaging - Processing" at bounding box center [565, 182] width 232 height 14
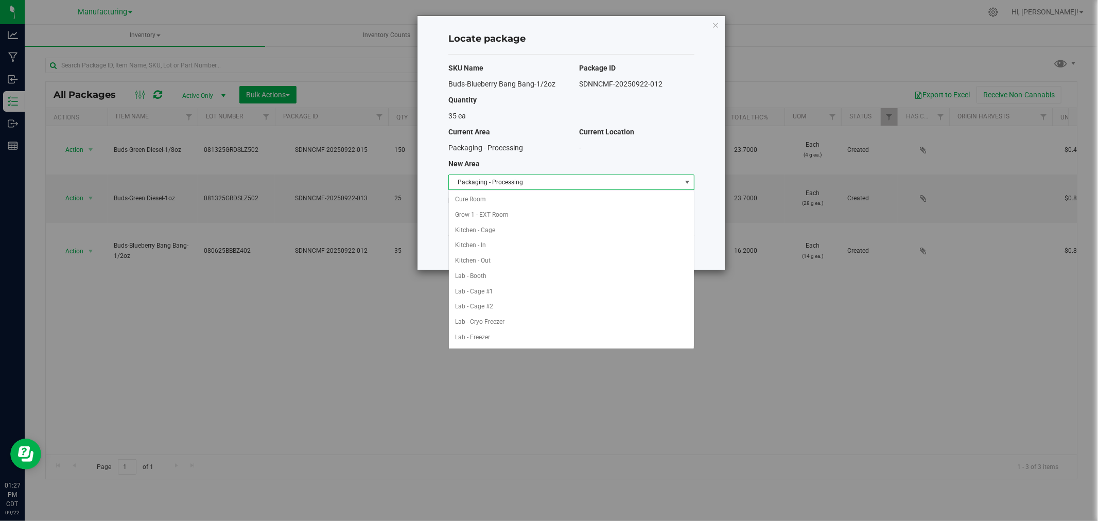
scroll to position [168, 0]
click at [515, 320] on li "Packaging - Out" at bounding box center [571, 322] width 245 height 15
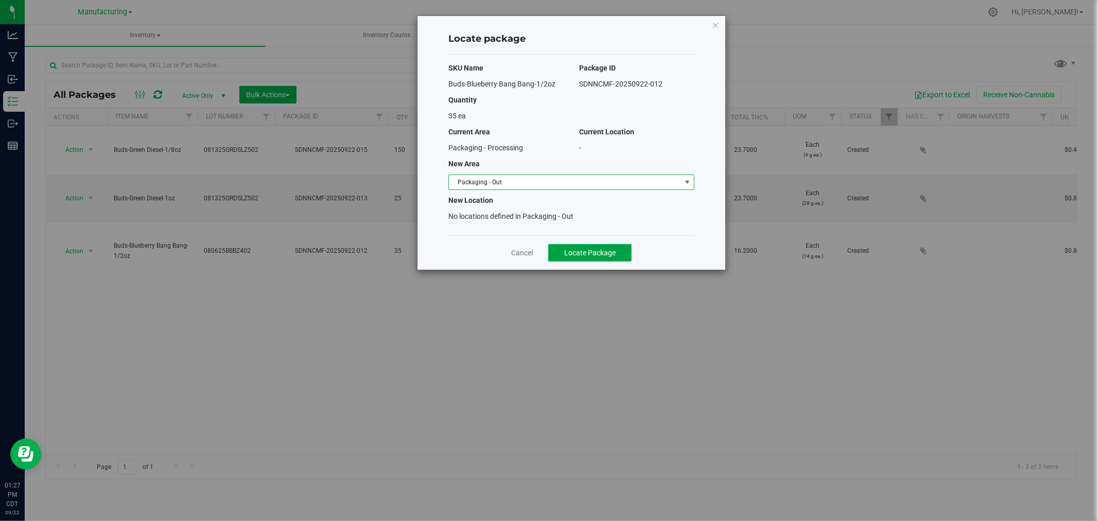
click at [567, 252] on span "Locate Package" at bounding box center [589, 253] width 51 height 8
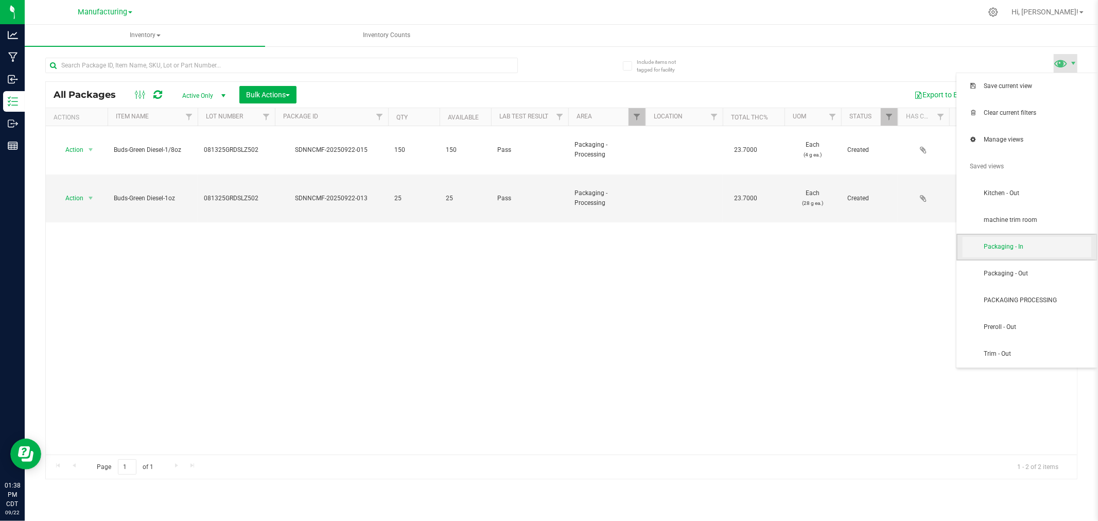
click at [1022, 247] on span "Packaging - In" at bounding box center [1037, 247] width 107 height 9
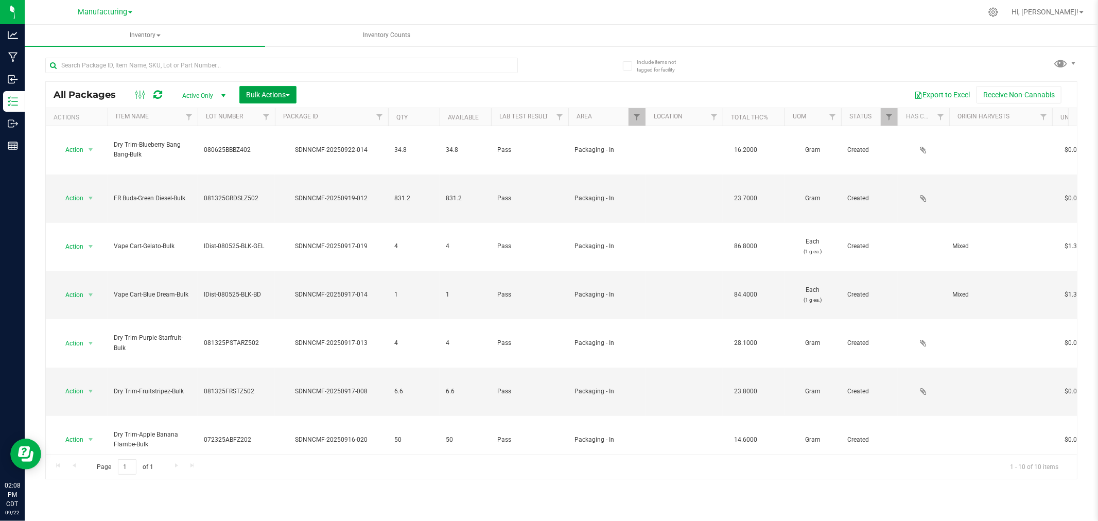
click at [277, 98] on span "Bulk Actions" at bounding box center [268, 95] width 44 height 8
click at [282, 119] on span "Add to manufacturing run" at bounding box center [285, 118] width 78 height 8
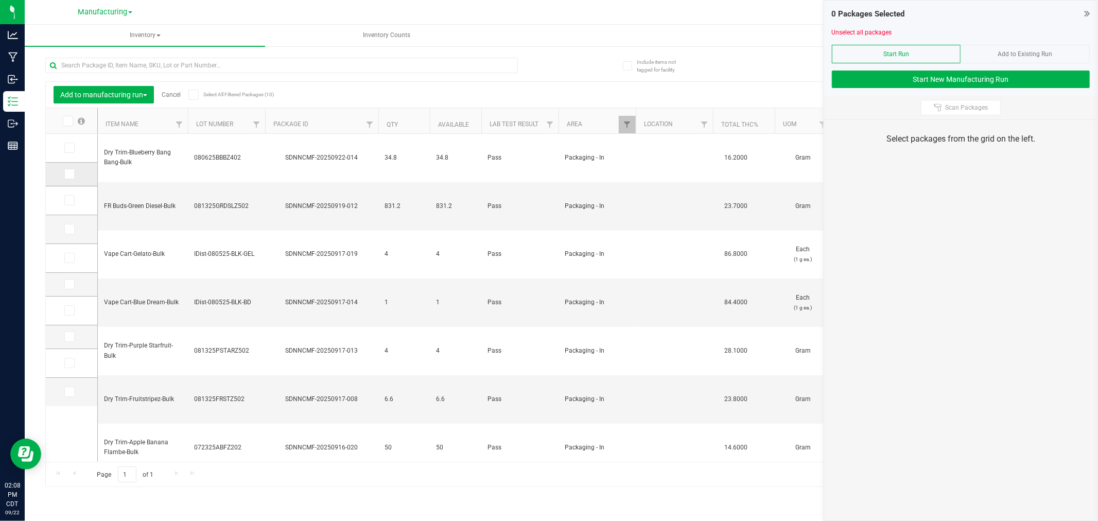
click at [70, 174] on icon at bounding box center [68, 174] width 7 height 0
click at [0, 0] on input "checkbox" at bounding box center [0, 0] width 0 height 0
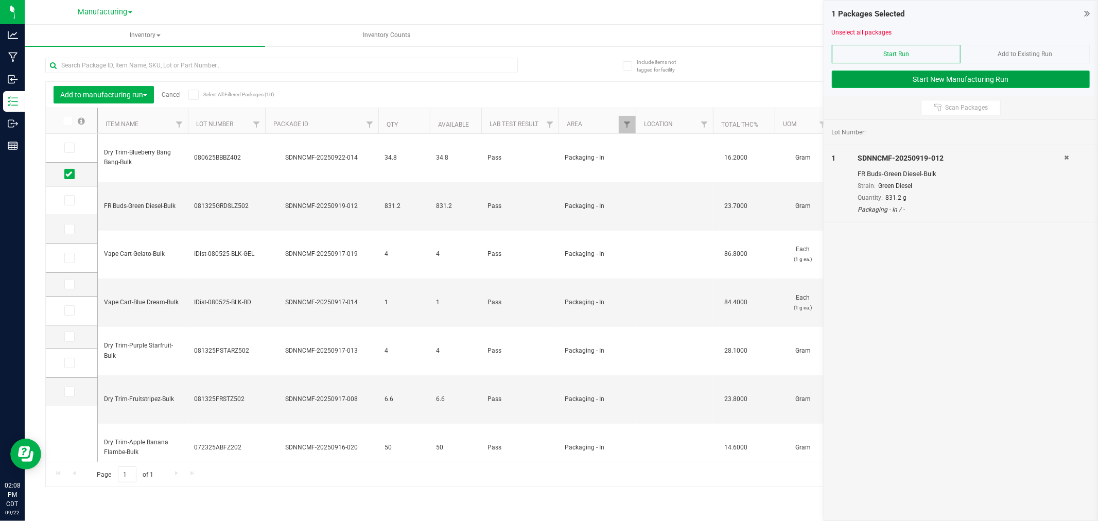
click at [1031, 78] on button "Start New Manufacturing Run" at bounding box center [961, 80] width 258 height 18
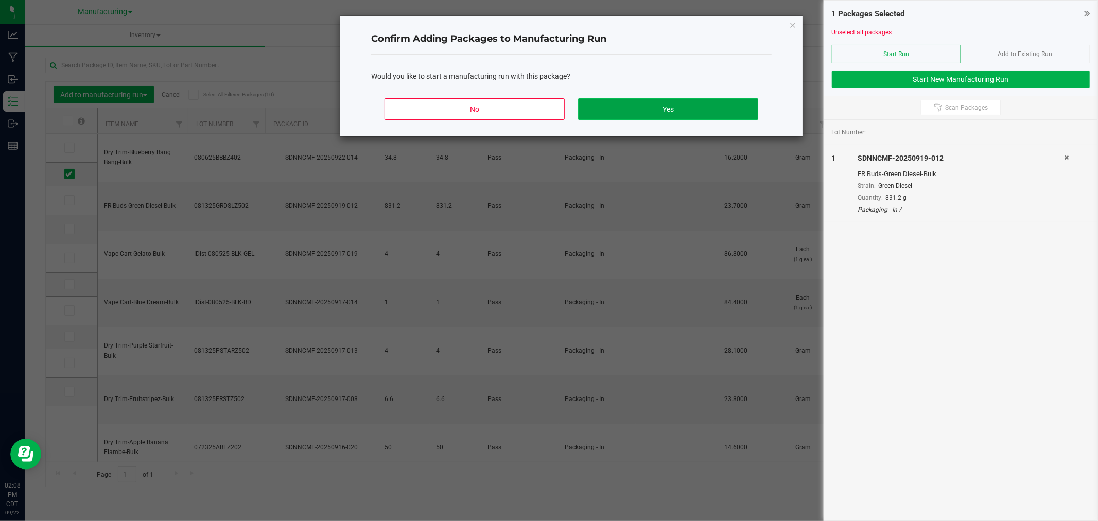
click at [637, 110] on button "Yes" at bounding box center [668, 109] width 180 height 22
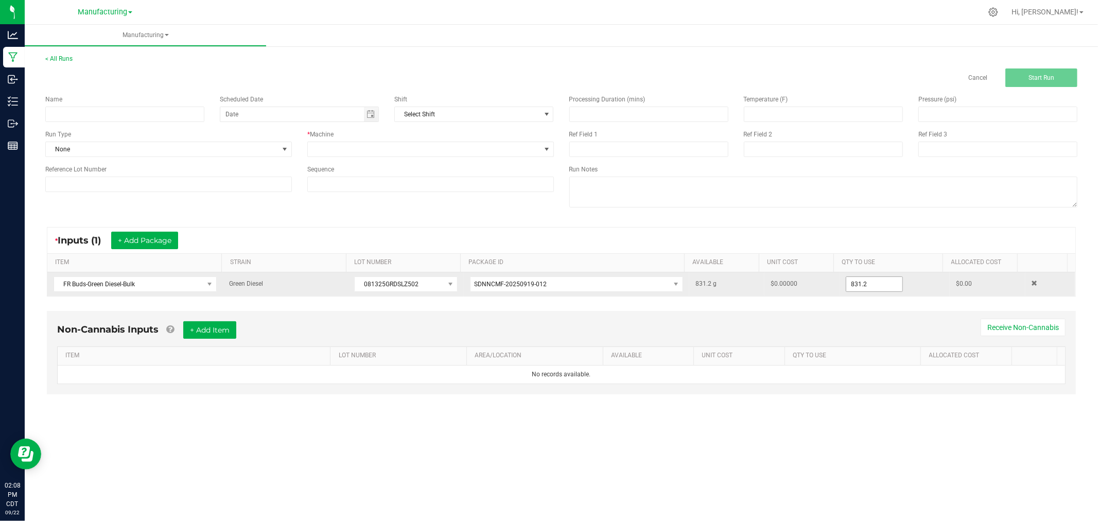
click at [892, 285] on input "831.2" at bounding box center [875, 284] width 56 height 14
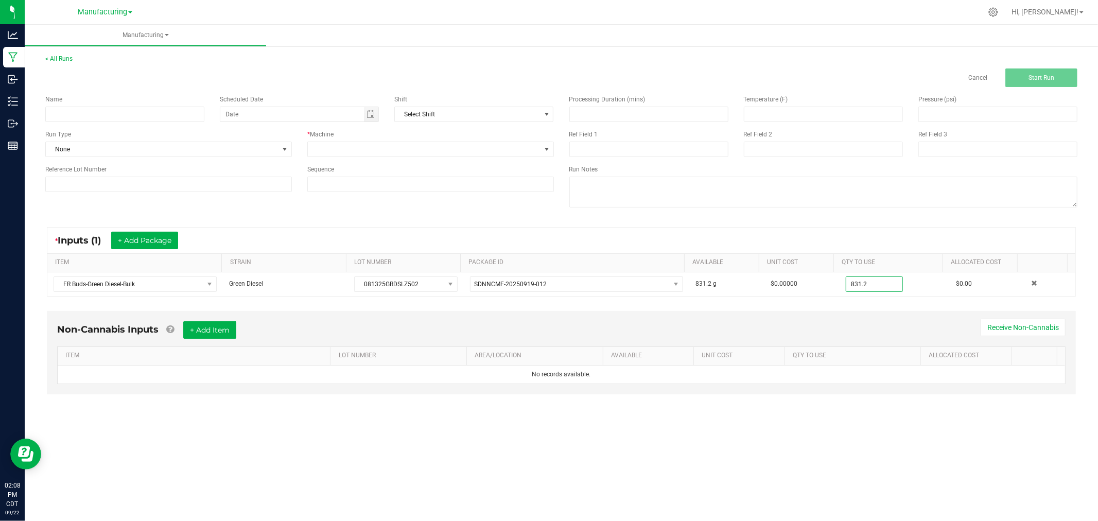
type input "831.2000 g"
click at [489, 225] on div "* Inputs (1) + Add Package ITEM STRAIN LOT NUMBER PACKAGE ID AVAILABLE Unit Cos…" at bounding box center [562, 262] width 1048 height 88
click at [145, 110] on input at bounding box center [124, 114] width 159 height 15
type input "092225-green diesel half ounce bags"
click at [285, 146] on span at bounding box center [285, 149] width 8 height 8
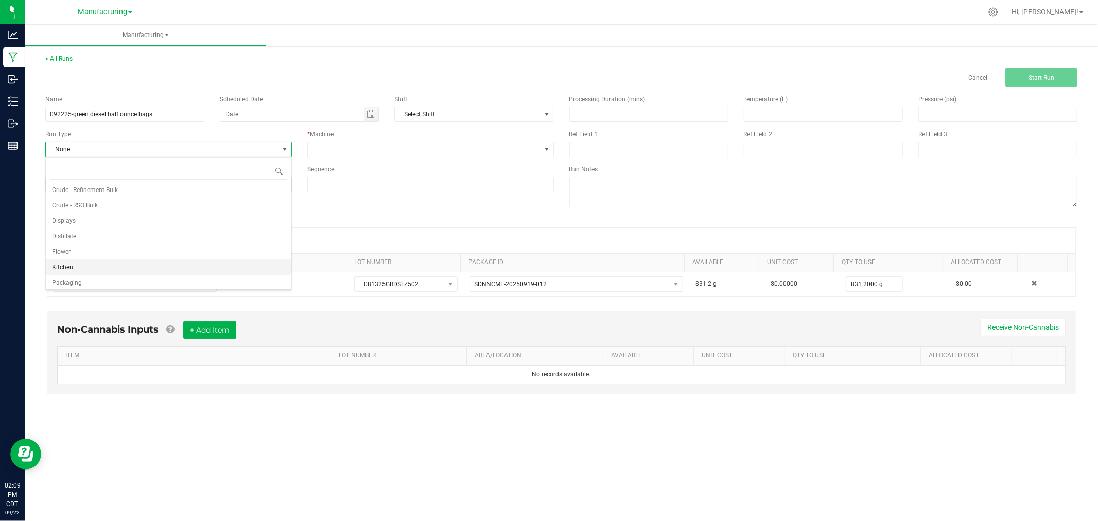
scroll to position [51, 0]
click at [182, 266] on li "Packaging" at bounding box center [169, 264] width 246 height 15
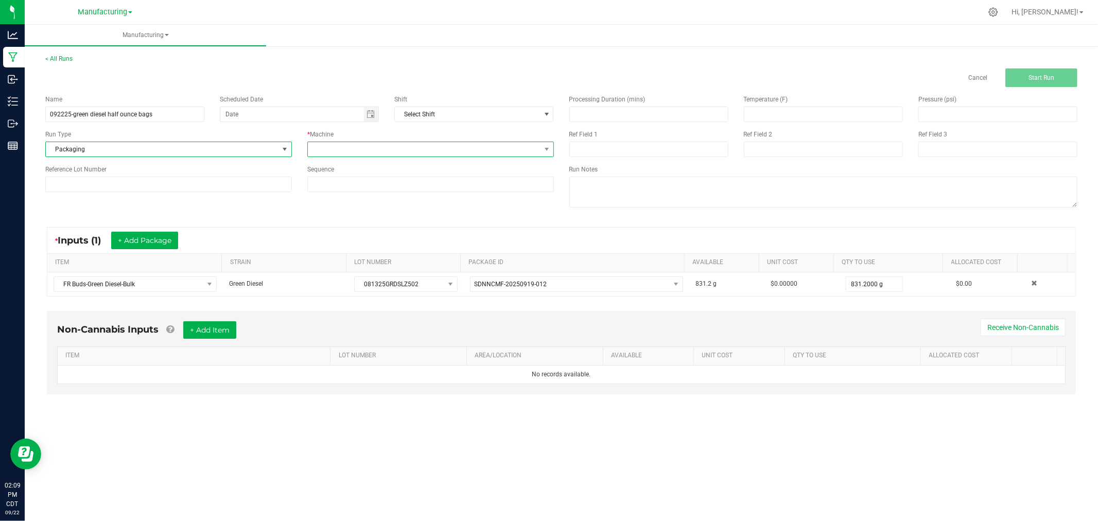
click at [338, 149] on span at bounding box center [424, 149] width 233 height 14
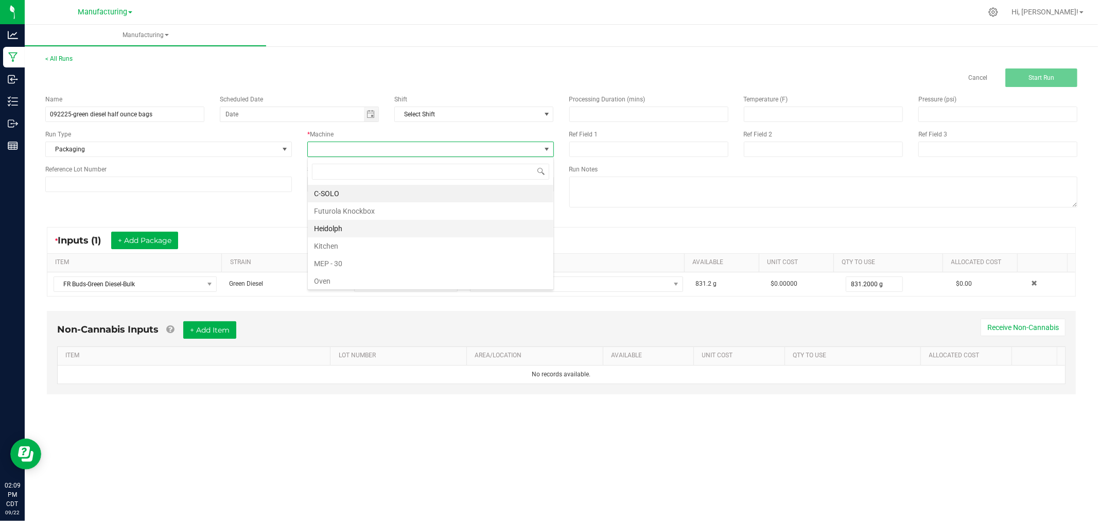
scroll to position [57, 0]
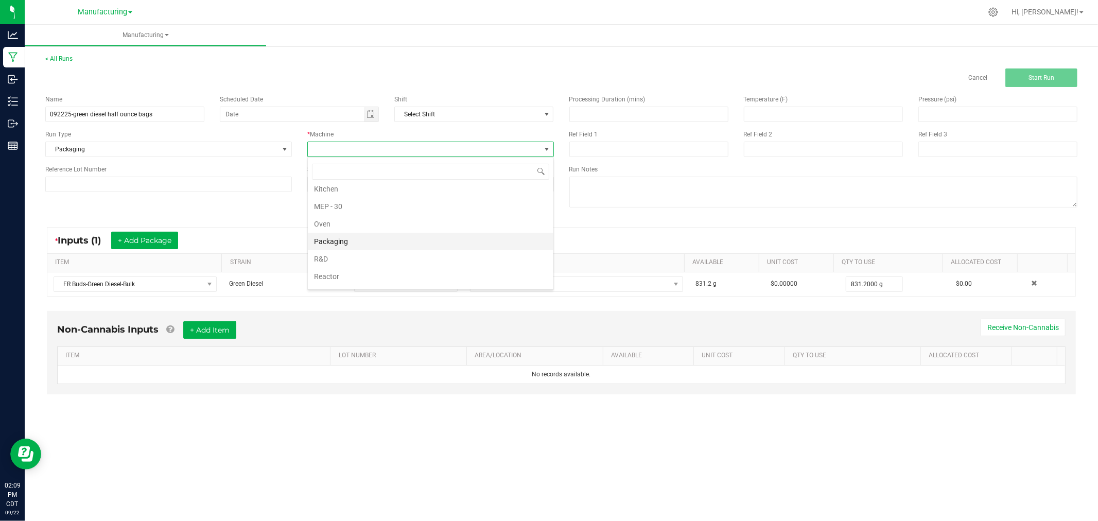
click at [333, 240] on li "Packaging" at bounding box center [431, 242] width 246 height 18
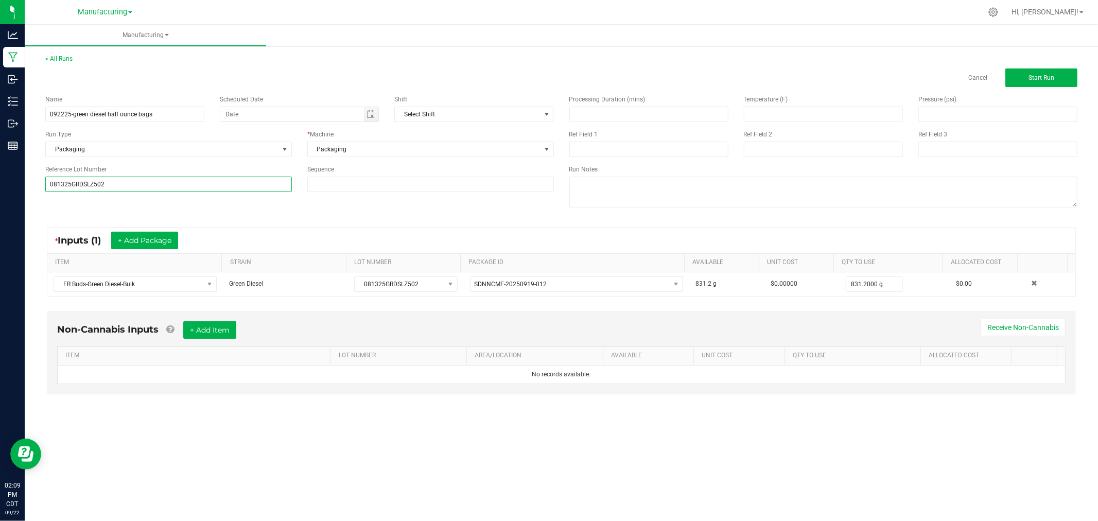
type input "081325GRDSLZ502"
drag, startPoint x: 156, startPoint y: 209, endPoint x: 263, endPoint y: 208, distance: 107.1
click at [158, 209] on div "Name 092225-green diesel half ounce bags Scheduled Date Shift Select Shift Run …" at bounding box center [562, 152] width 1048 height 131
click at [1044, 78] on span "Start Run" at bounding box center [1042, 77] width 26 height 7
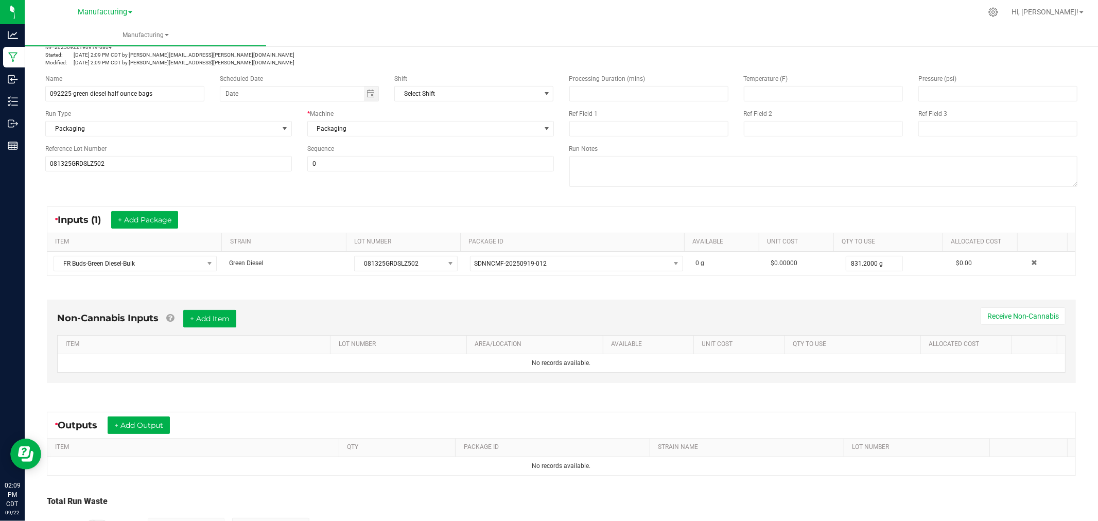
scroll to position [115, 0]
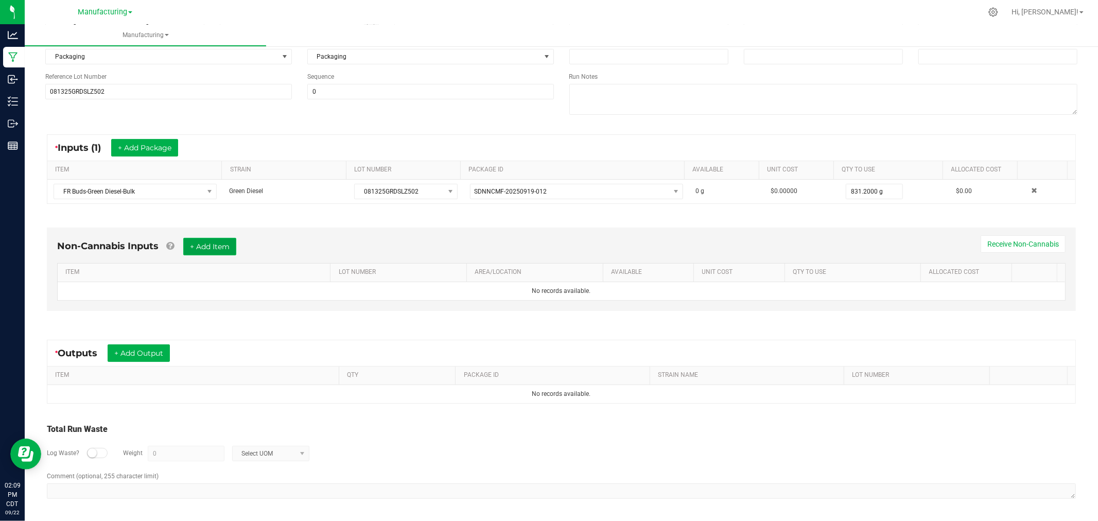
click at [220, 246] on button "+ Add Item" at bounding box center [209, 247] width 53 height 18
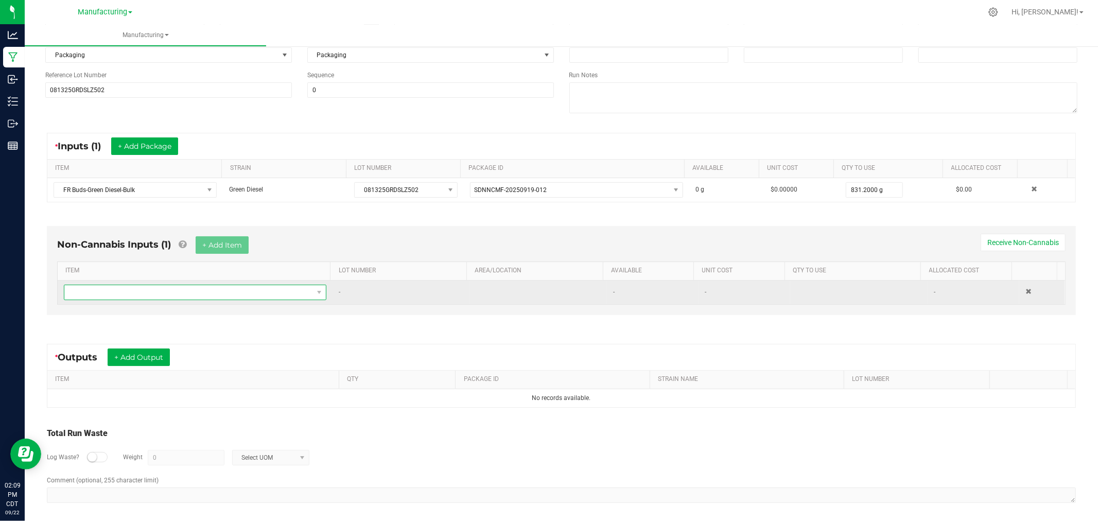
click at [249, 294] on span "NO DATA FOUND" at bounding box center [188, 292] width 249 height 14
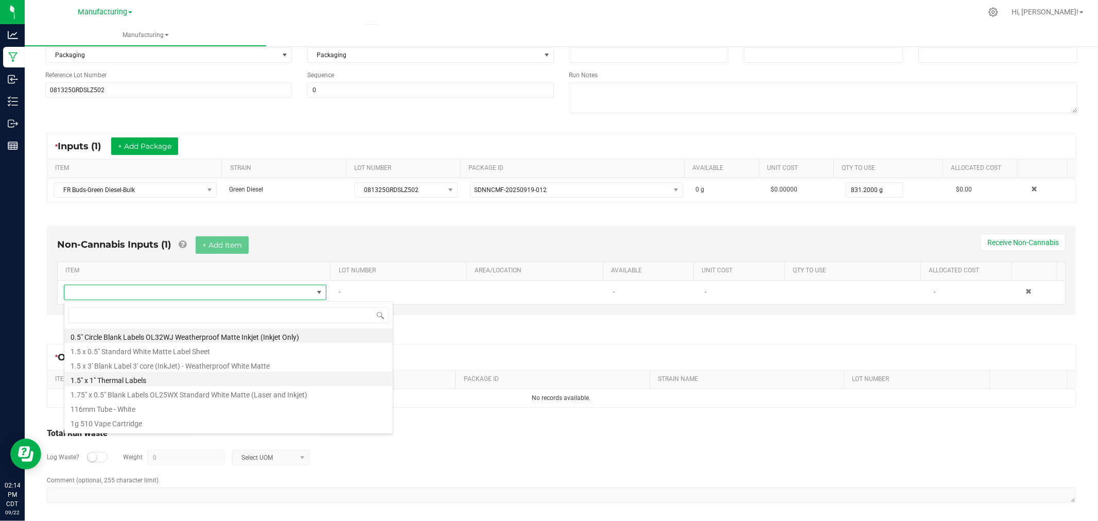
click at [165, 378] on li "1.5" x 1" Thermal Labels" at bounding box center [228, 379] width 329 height 14
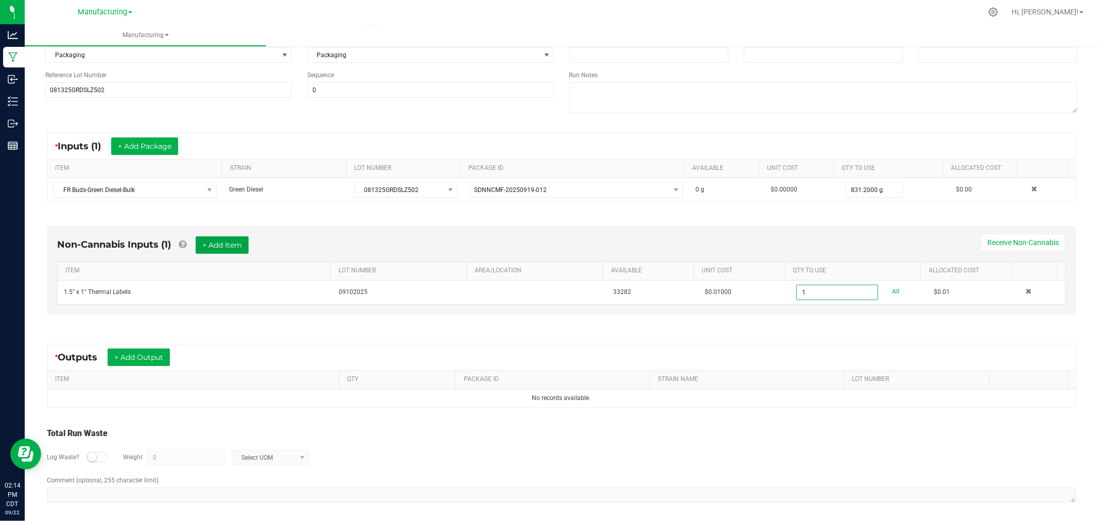
type input "1 ea"
click at [239, 249] on button "+ Add Item" at bounding box center [222, 245] width 53 height 18
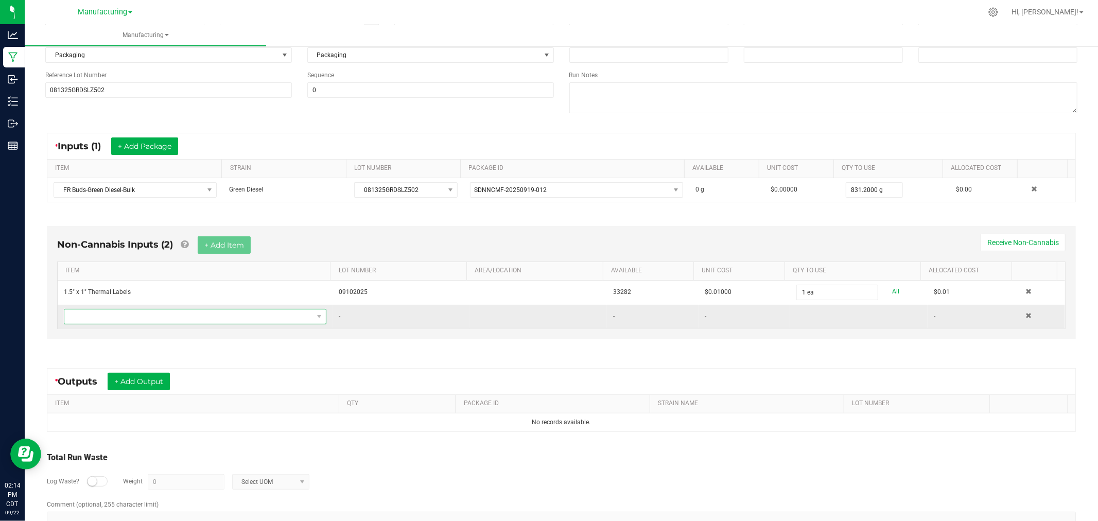
click at [248, 321] on span "NO DATA FOUND" at bounding box center [188, 316] width 249 height 14
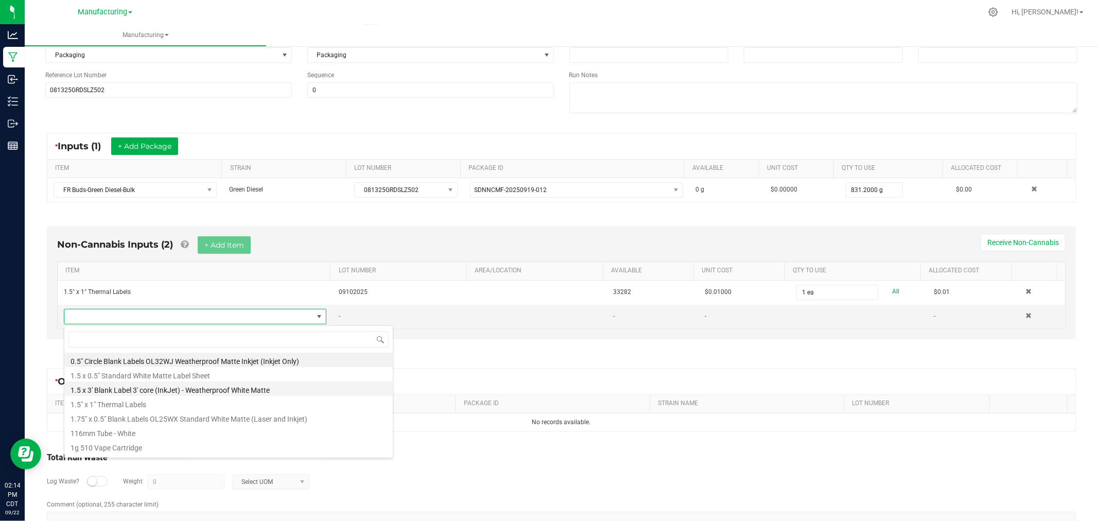
scroll to position [15, 255]
type input "bag"
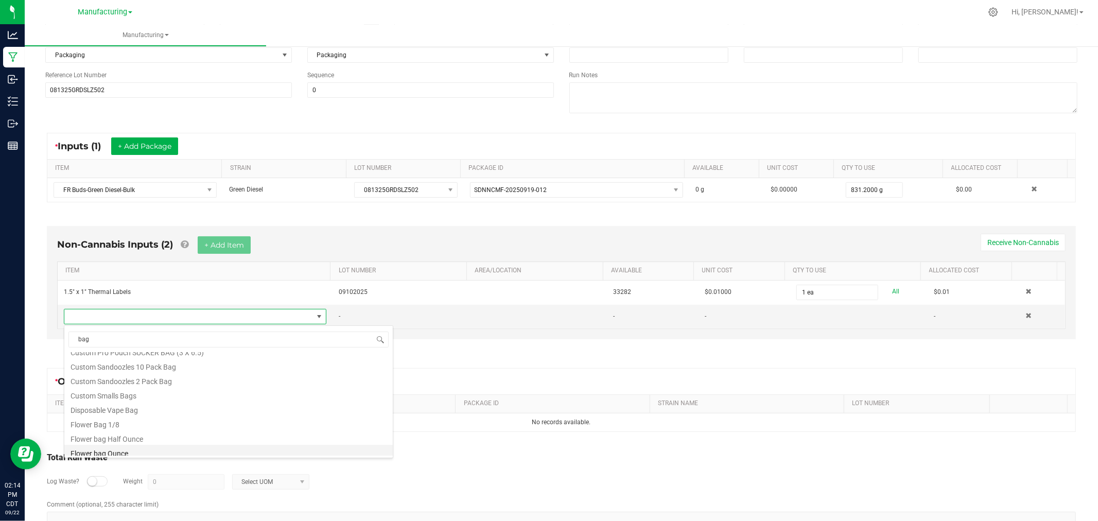
scroll to position [157, 0]
click at [191, 438] on li "Flower bag Half Ounce" at bounding box center [228, 434] width 329 height 14
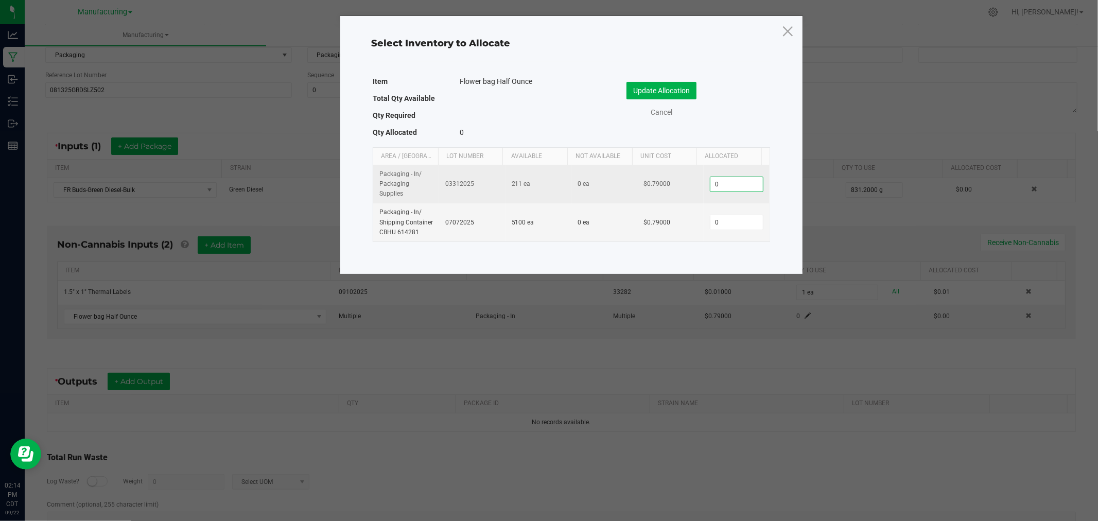
click at [716, 189] on input "0" at bounding box center [737, 184] width 53 height 14
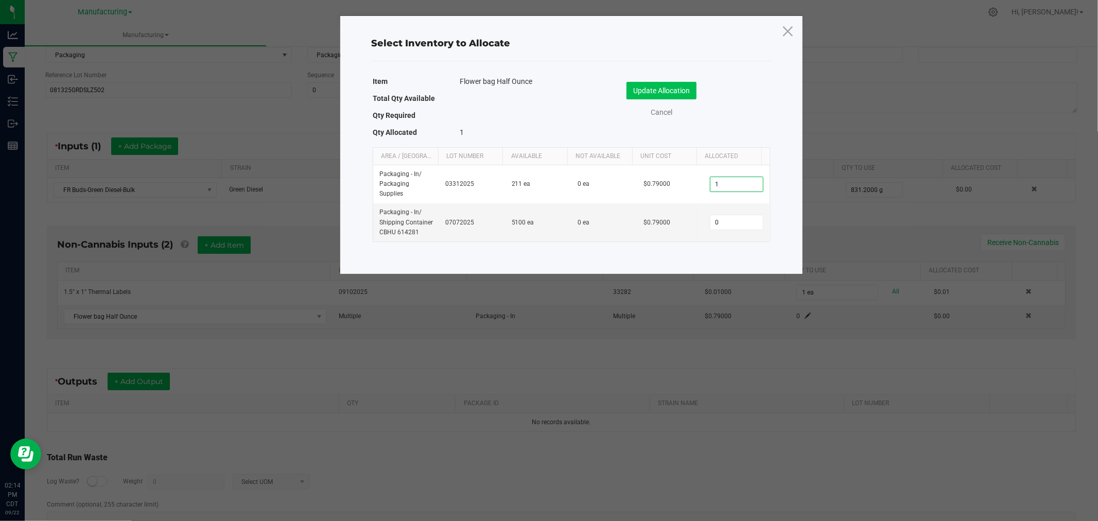
type input "1"
click at [683, 91] on button "Update Allocation" at bounding box center [662, 91] width 70 height 18
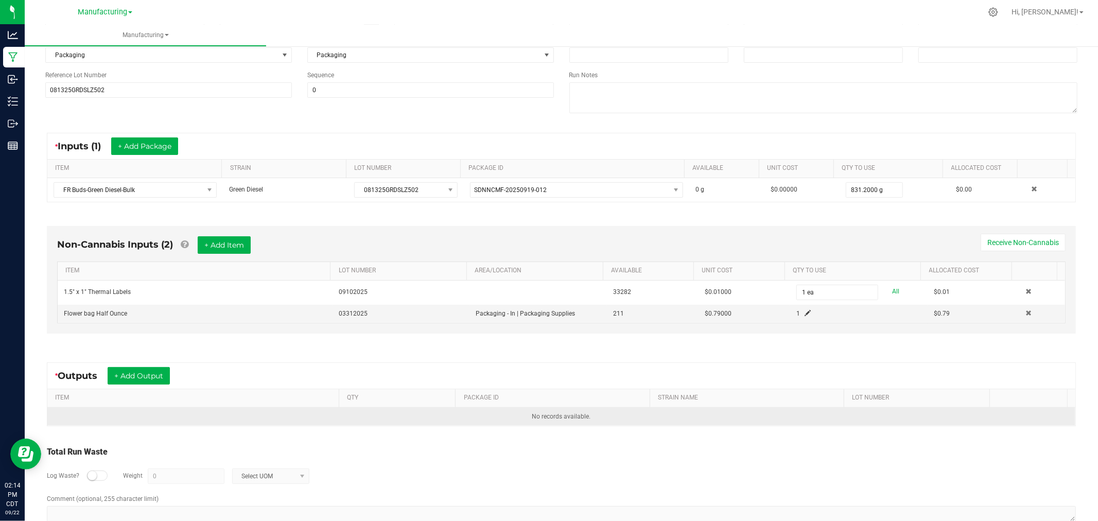
scroll to position [140, 0]
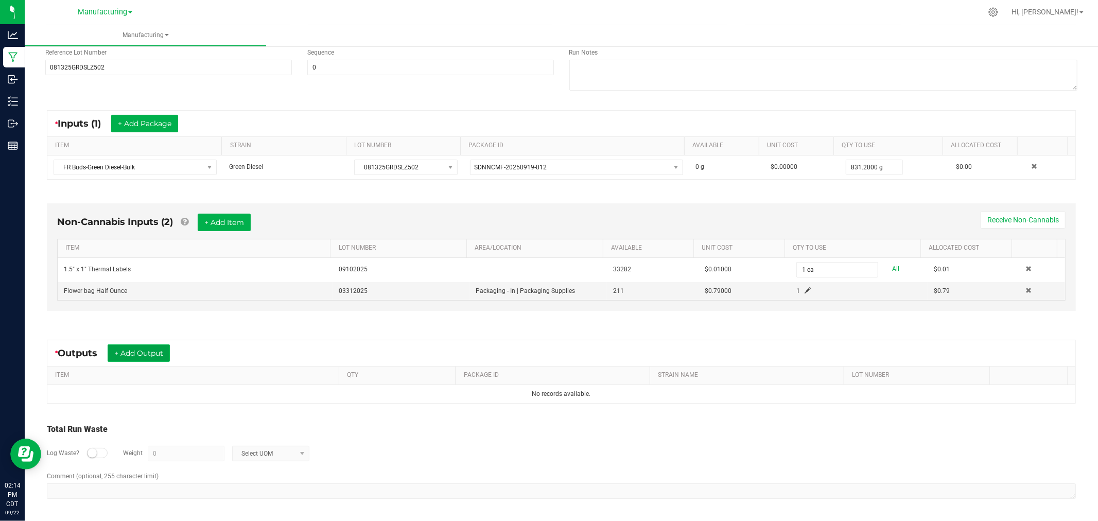
click at [154, 356] on button "+ Add Output" at bounding box center [139, 353] width 62 height 18
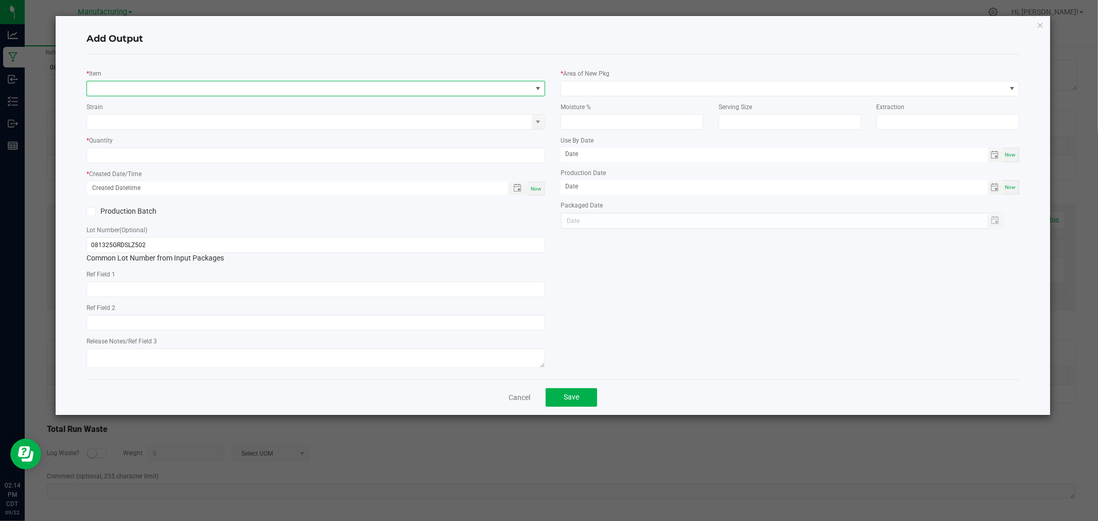
click at [195, 83] on span "NO DATA FOUND" at bounding box center [309, 88] width 445 height 14
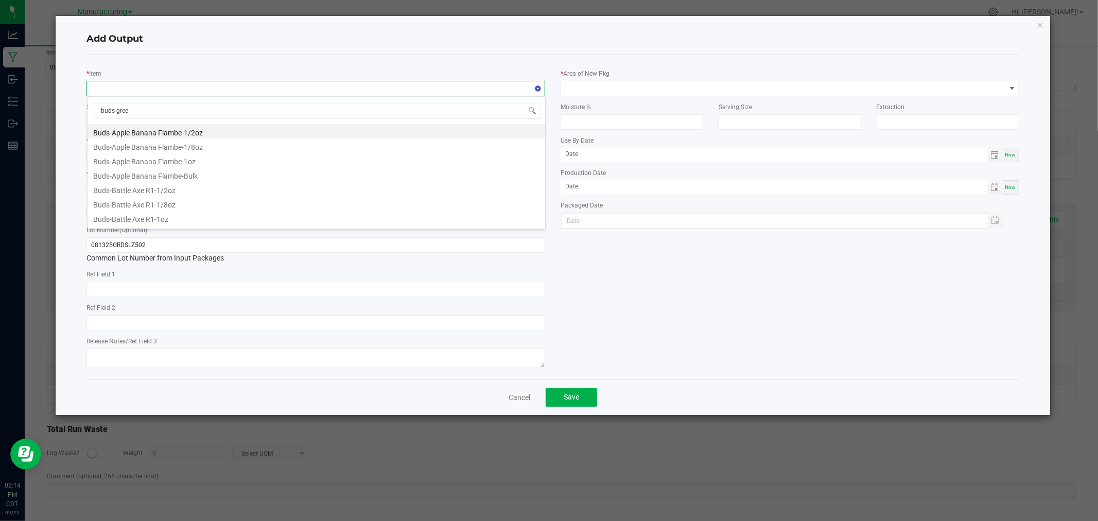
type input "buds-green"
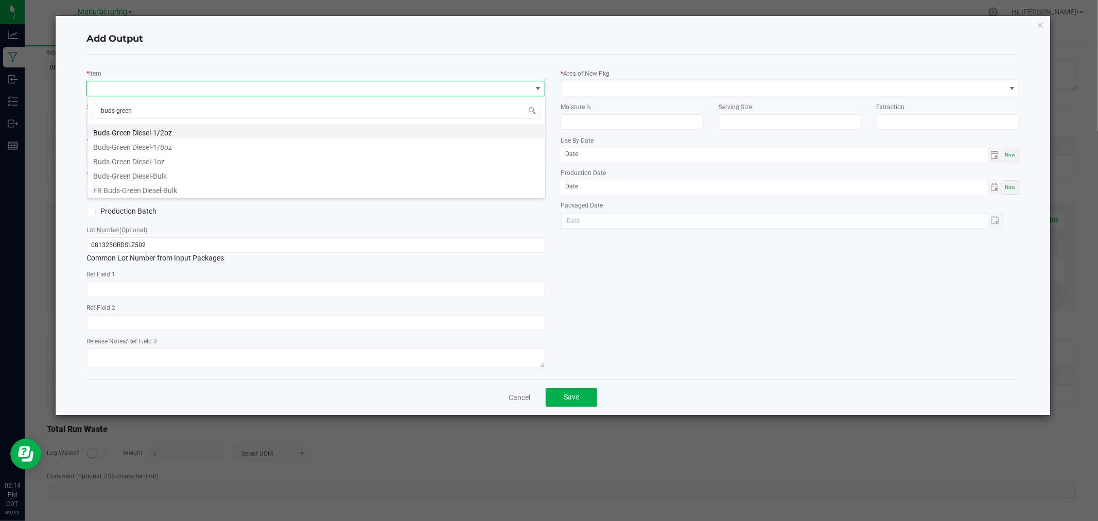
click at [206, 132] on li "Buds-Green Diesel-1/2oz" at bounding box center [317, 131] width 458 height 14
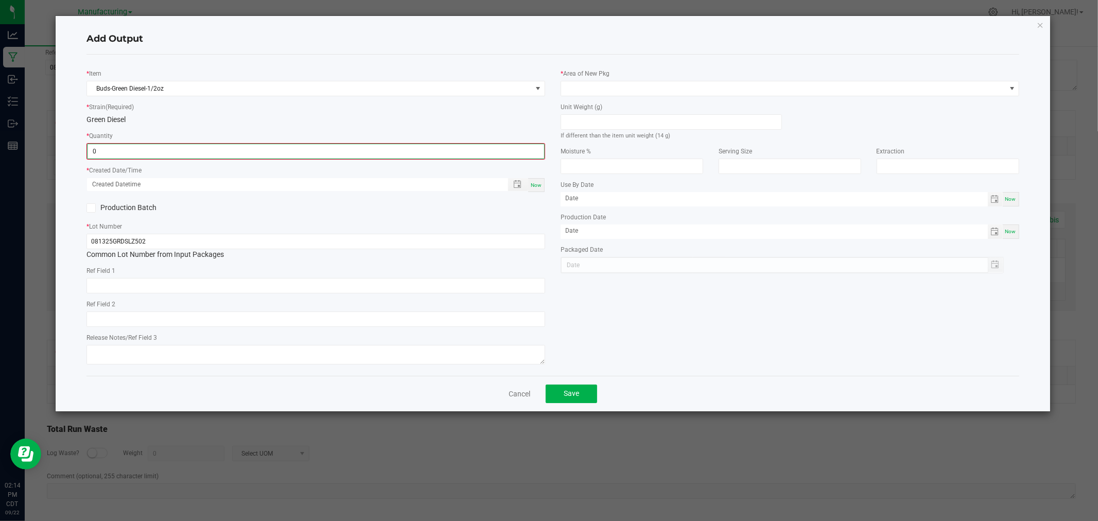
click at [193, 145] on input "0" at bounding box center [316, 151] width 457 height 14
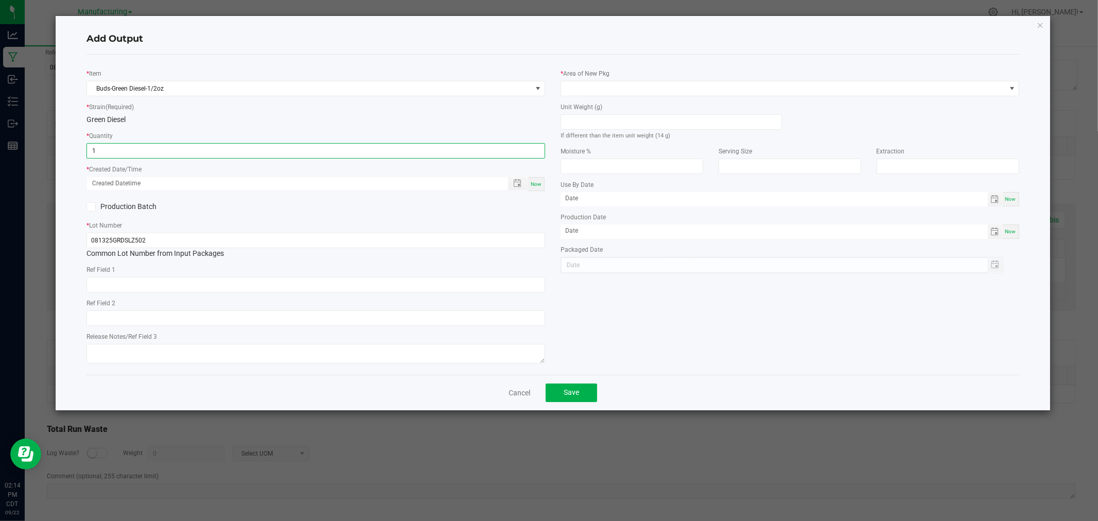
type input "1 ea"
click at [539, 184] on span "Now" at bounding box center [536, 184] width 11 height 6
type input "09/22/2025 2:14 PM"
type input "[DATE]"
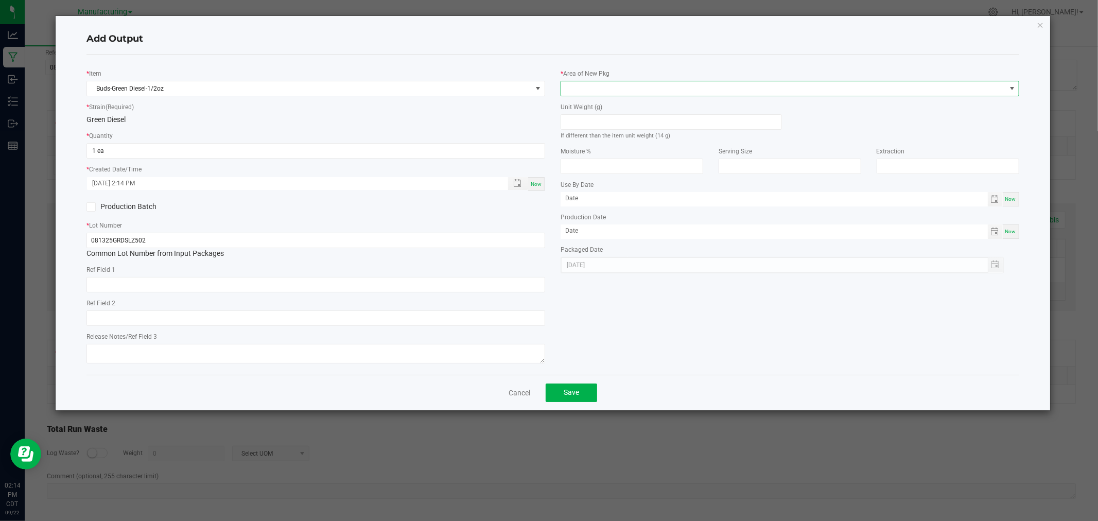
click at [608, 81] on span at bounding box center [783, 88] width 445 height 14
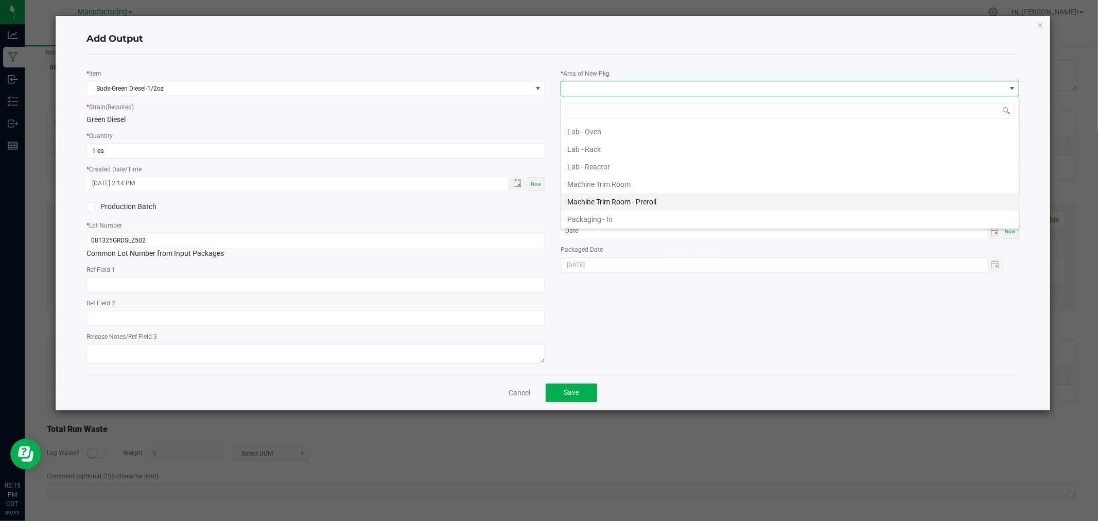
scroll to position [286, 0]
click at [627, 196] on li "Packaging - Processing" at bounding box center [790, 197] width 458 height 18
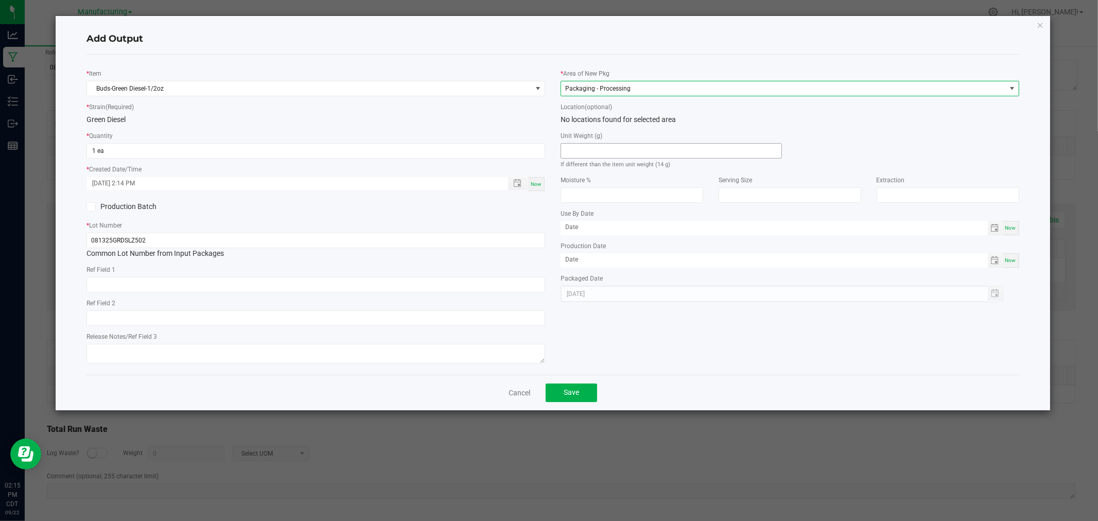
click at [628, 154] on input at bounding box center [671, 151] width 220 height 14
type input "14"
click at [566, 395] on span "Save" at bounding box center [571, 392] width 15 height 8
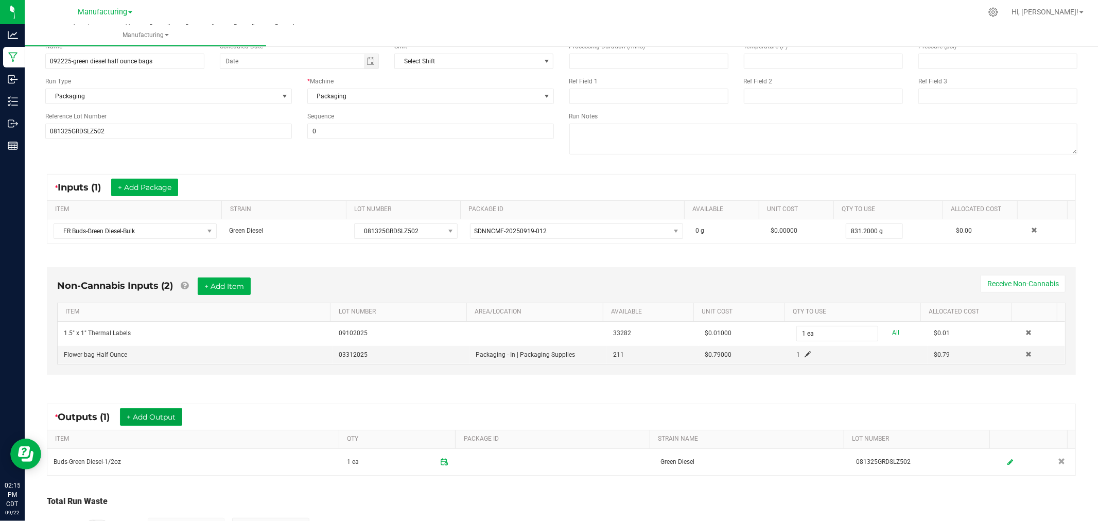
scroll to position [0, 0]
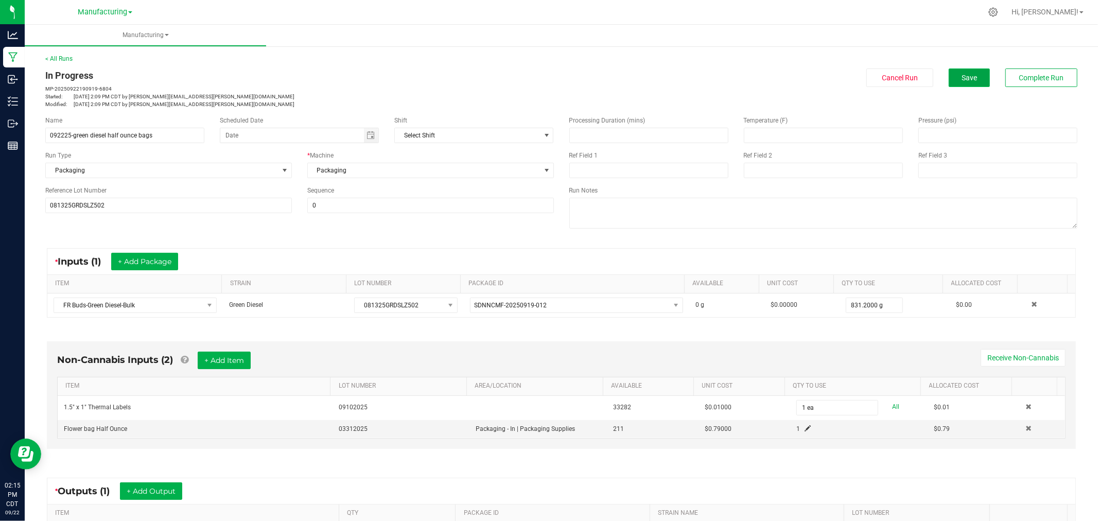
click at [962, 80] on span "Save" at bounding box center [969, 78] width 15 height 8
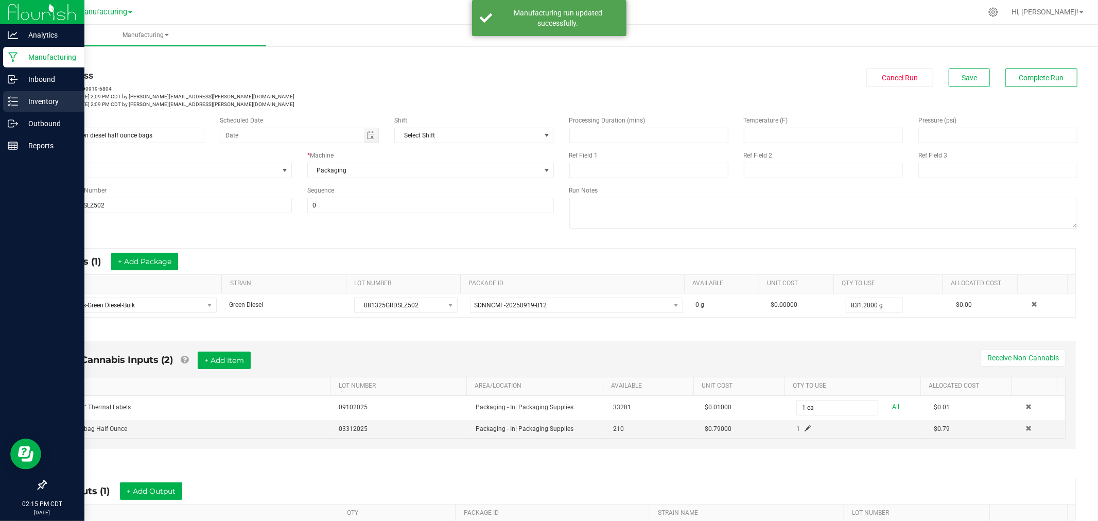
click at [24, 101] on p "Inventory" at bounding box center [49, 101] width 62 height 12
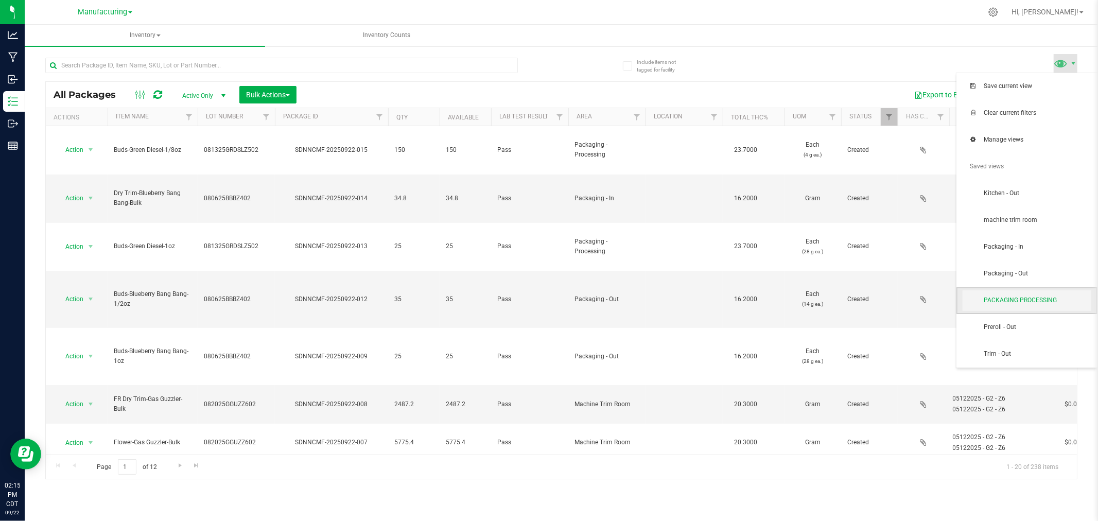
click at [1040, 302] on span "PACKAGING PROCESSING" at bounding box center [1037, 300] width 107 height 9
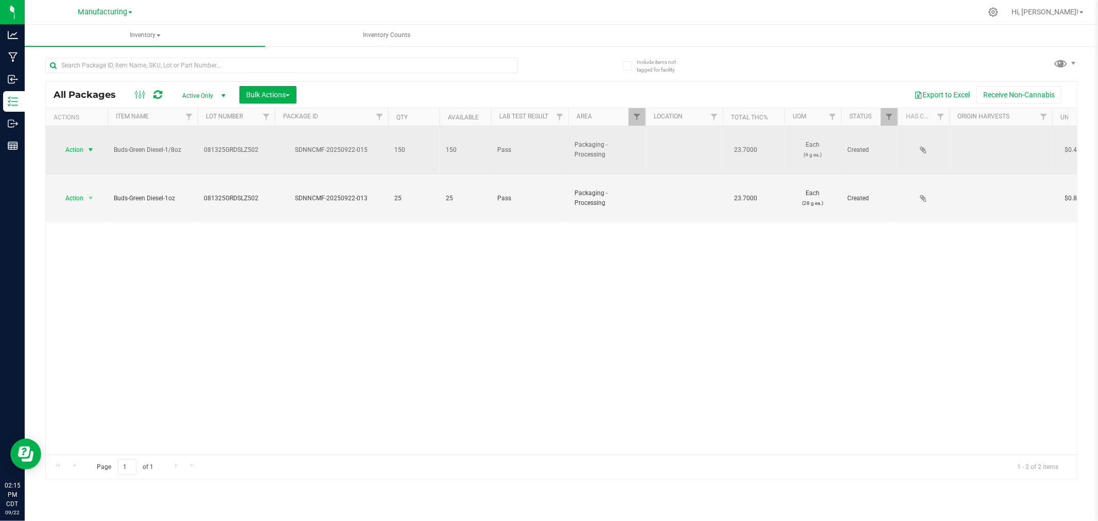
click at [90, 146] on span "select" at bounding box center [91, 150] width 8 height 8
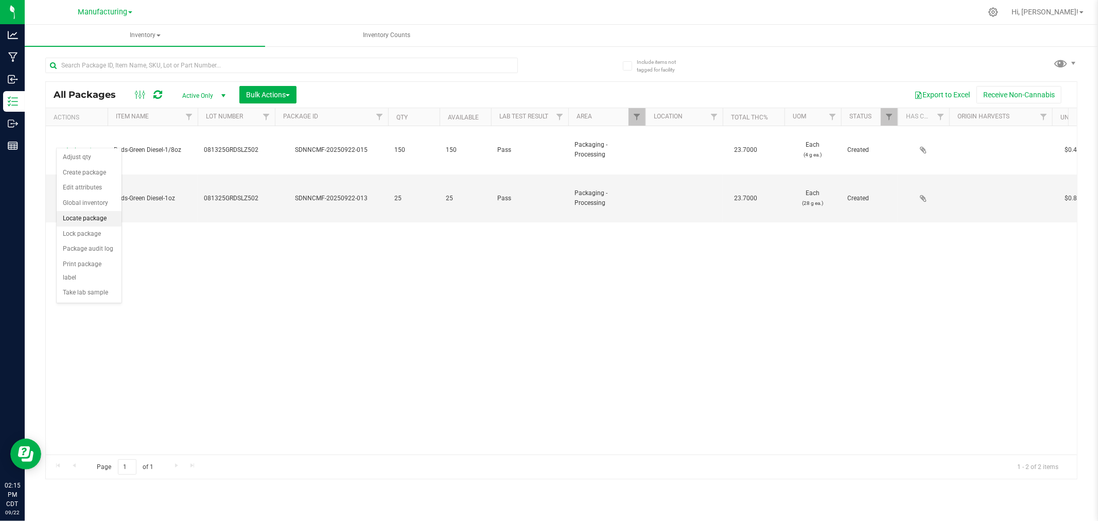
click at [99, 216] on li "Locate package" at bounding box center [89, 218] width 65 height 15
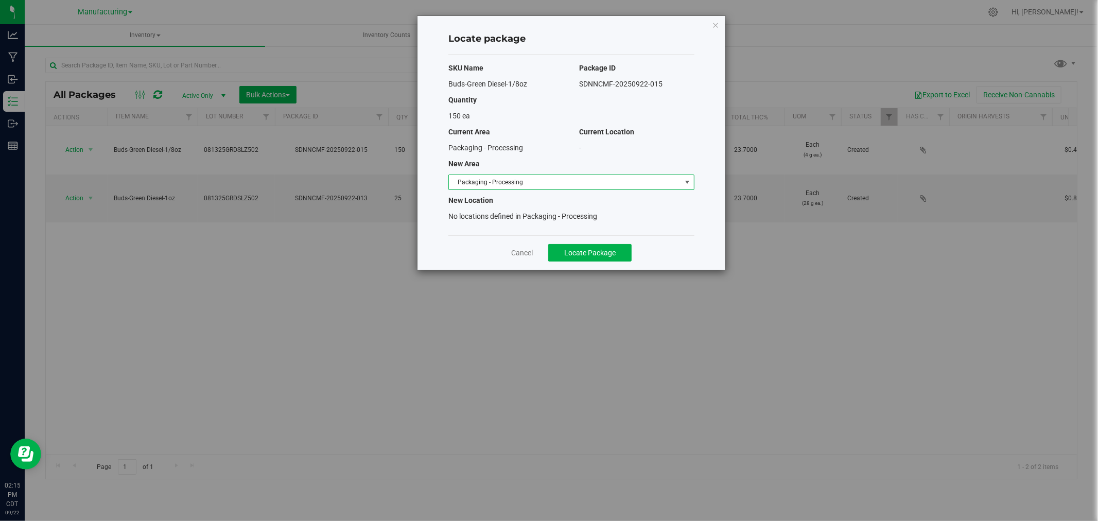
click at [652, 187] on span "Packaging - Processing" at bounding box center [565, 182] width 232 height 14
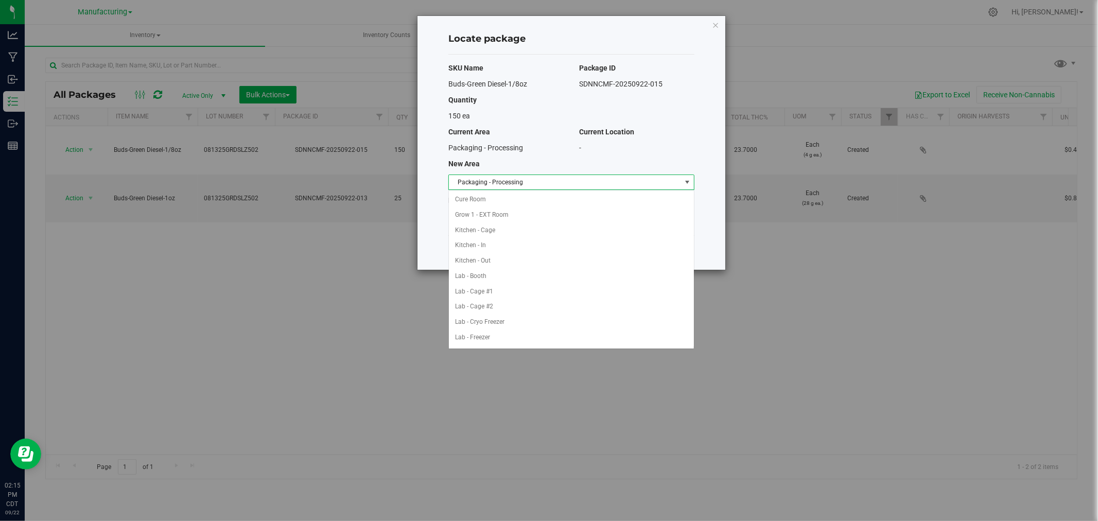
scroll to position [168, 0]
click at [486, 324] on li "Packaging - Out" at bounding box center [571, 322] width 245 height 15
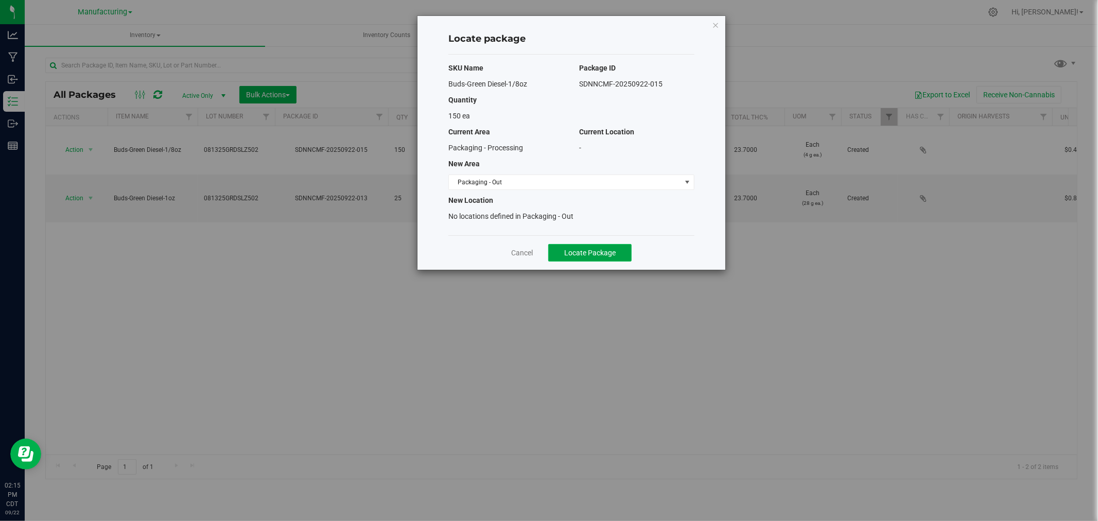
click at [606, 252] on span "Locate Package" at bounding box center [589, 253] width 51 height 8
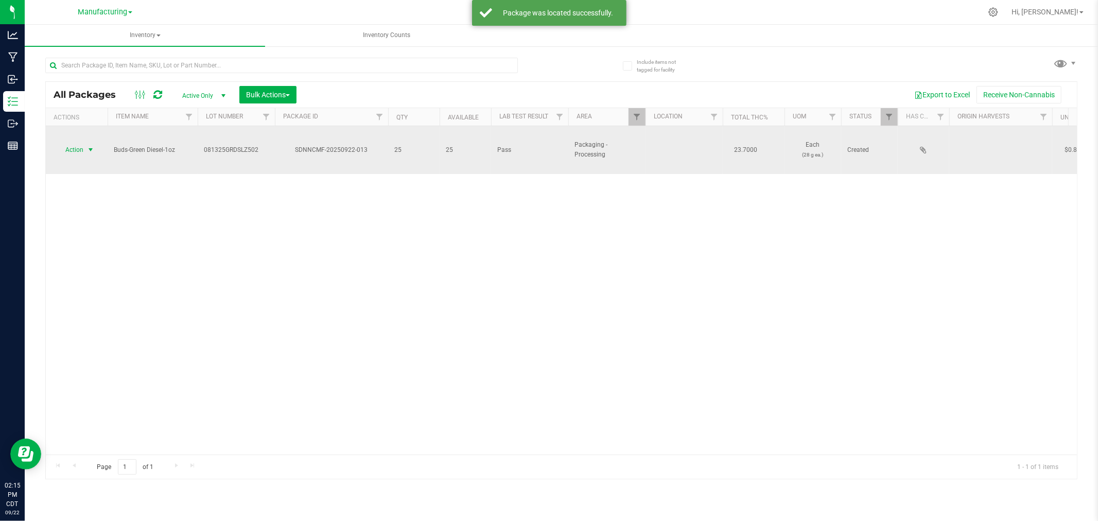
click at [93, 146] on span "select" at bounding box center [91, 150] width 8 height 8
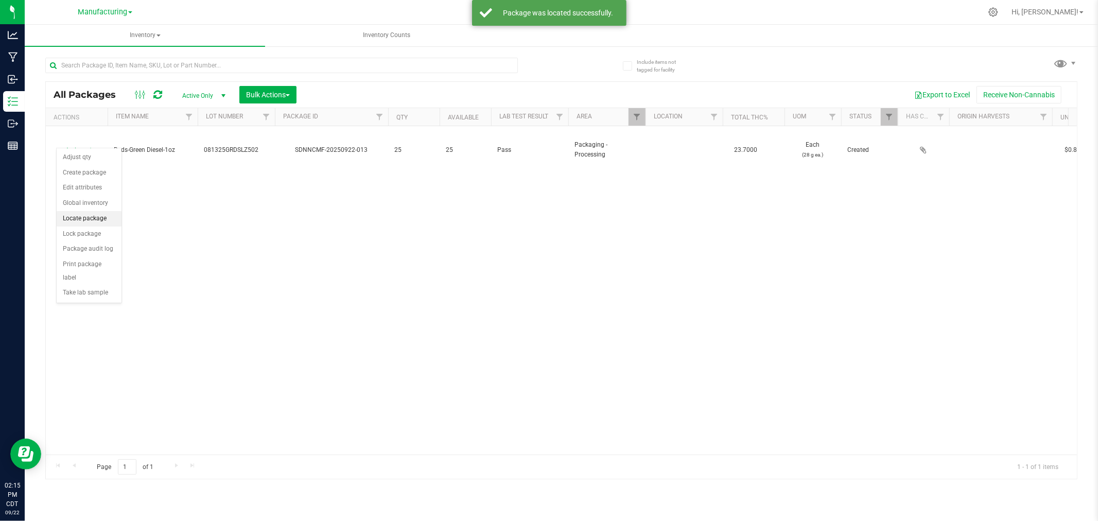
click at [95, 219] on li "Locate package" at bounding box center [89, 218] width 65 height 15
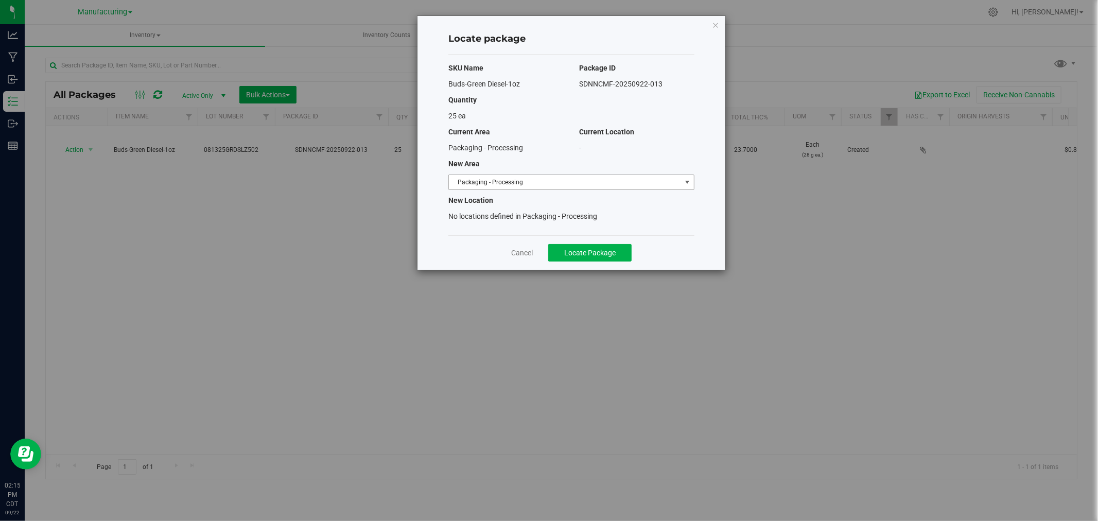
click at [561, 177] on span "Packaging - Processing" at bounding box center [565, 182] width 232 height 14
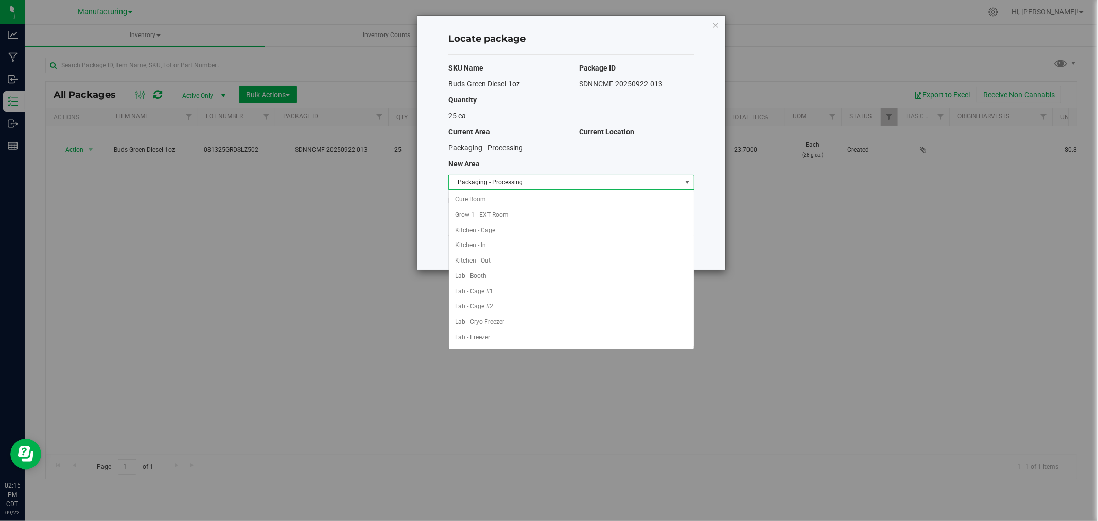
scroll to position [168, 0]
drag, startPoint x: 501, startPoint y: 321, endPoint x: 528, endPoint y: 298, distance: 35.4
click at [502, 320] on li "Packaging - Out" at bounding box center [571, 322] width 245 height 15
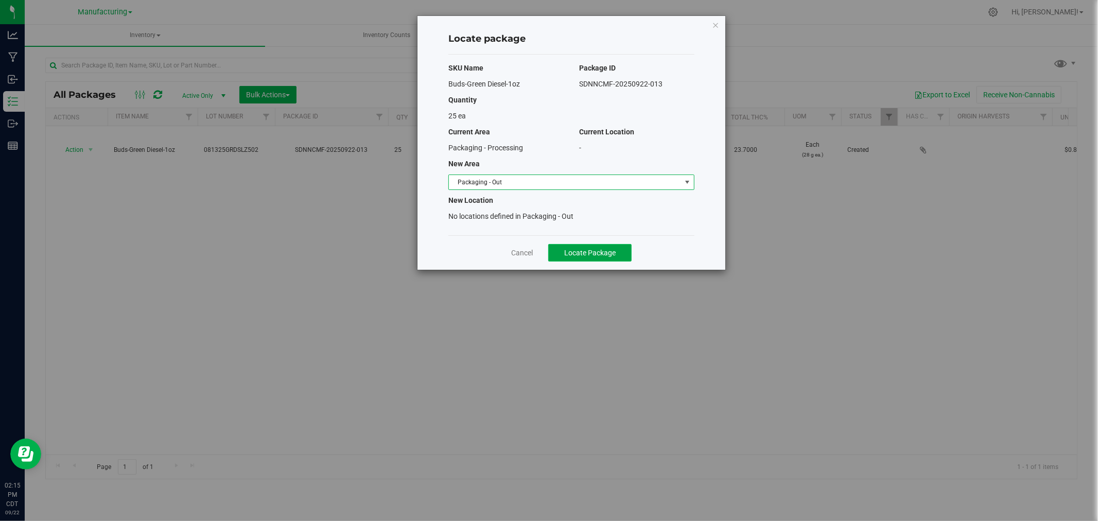
click at [589, 245] on button "Locate Package" at bounding box center [589, 253] width 83 height 18
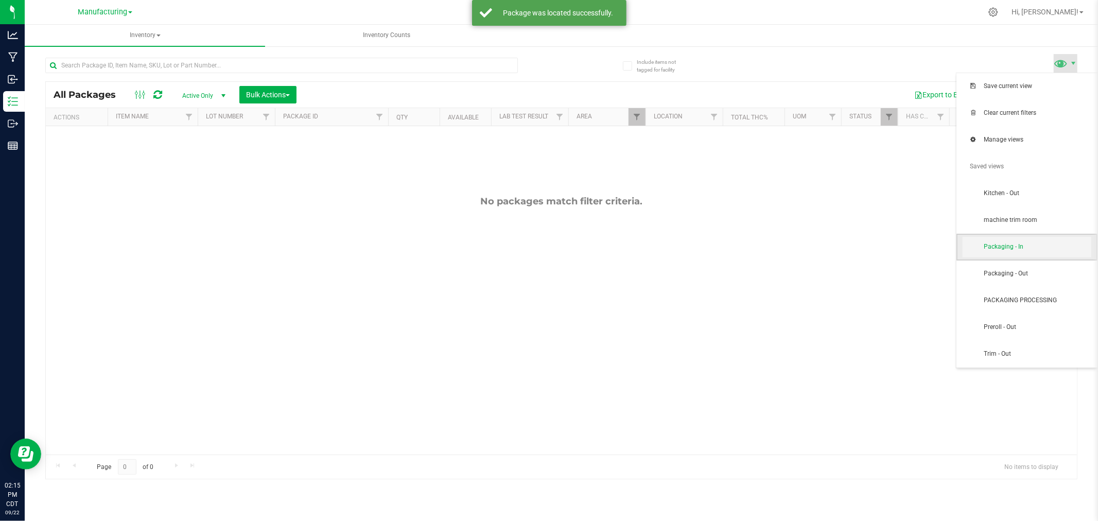
click at [1042, 247] on span "Packaging - In" at bounding box center [1037, 247] width 107 height 9
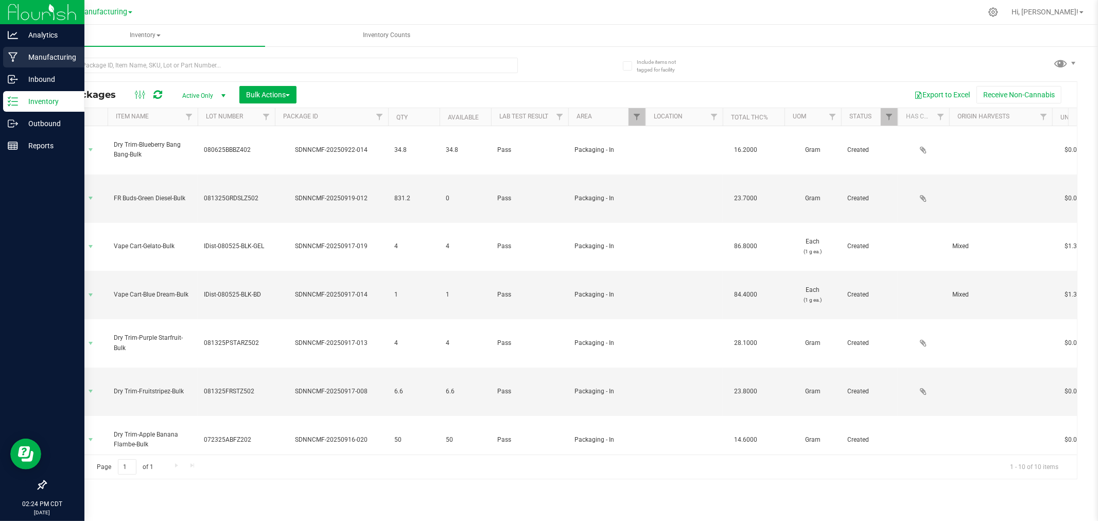
click at [16, 54] on icon at bounding box center [12, 58] width 9 height 10
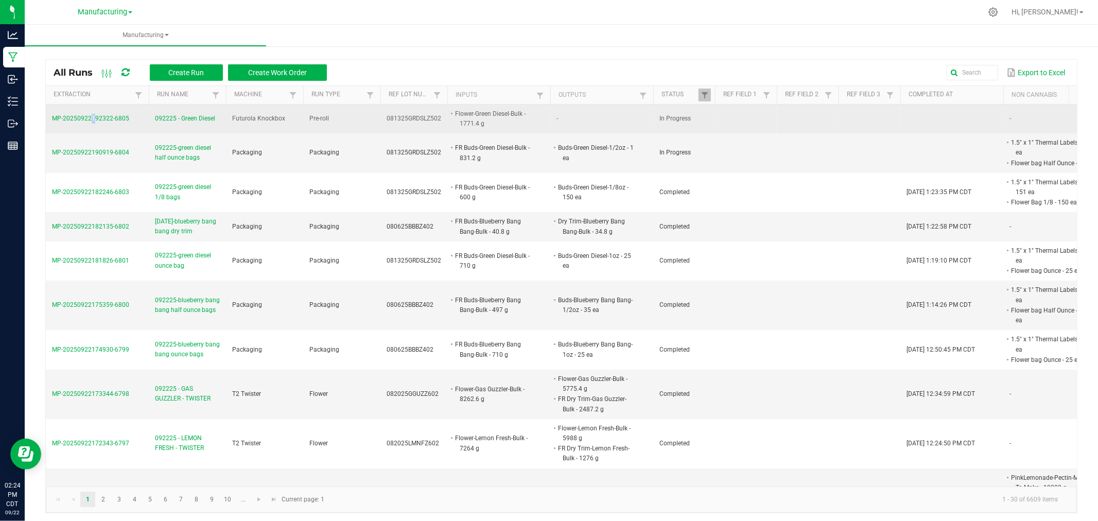
click at [89, 119] on span "MP-20250922192322-6805" at bounding box center [90, 118] width 77 height 7
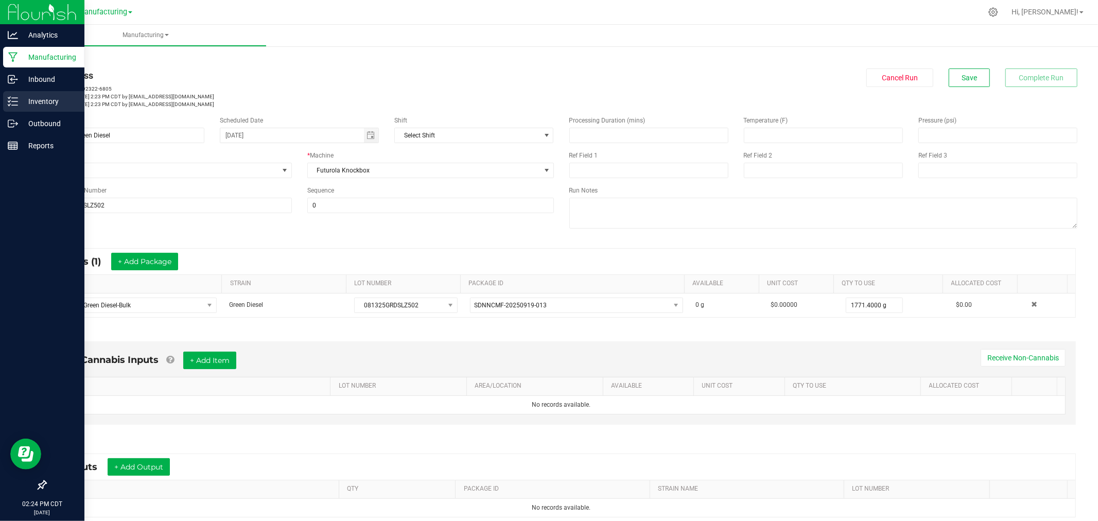
click at [14, 99] on icon at bounding box center [13, 101] width 10 height 10
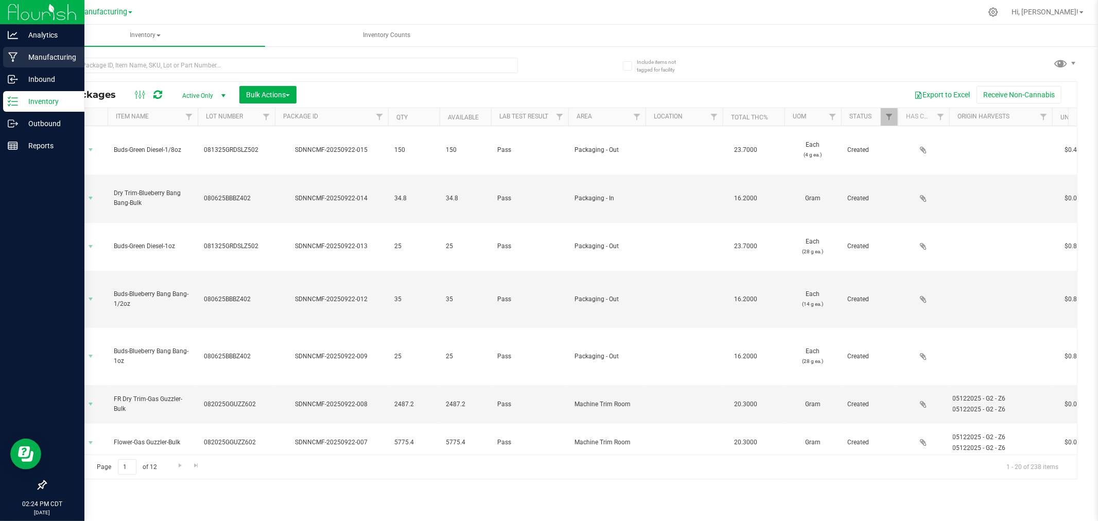
click at [33, 50] on div "Manufacturing" at bounding box center [43, 57] width 81 height 21
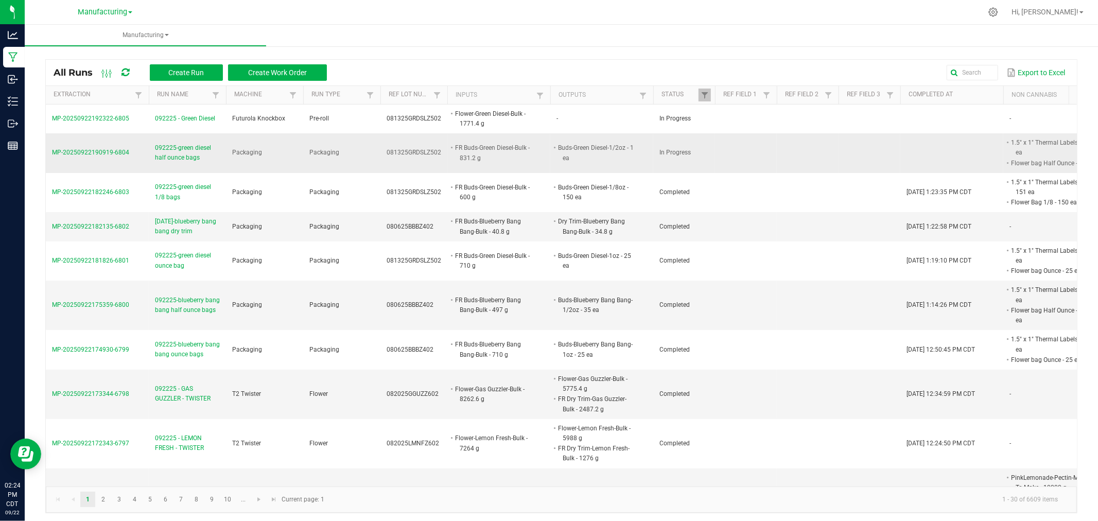
click at [99, 149] on span "MP-20250922190919-6804" at bounding box center [90, 152] width 77 height 7
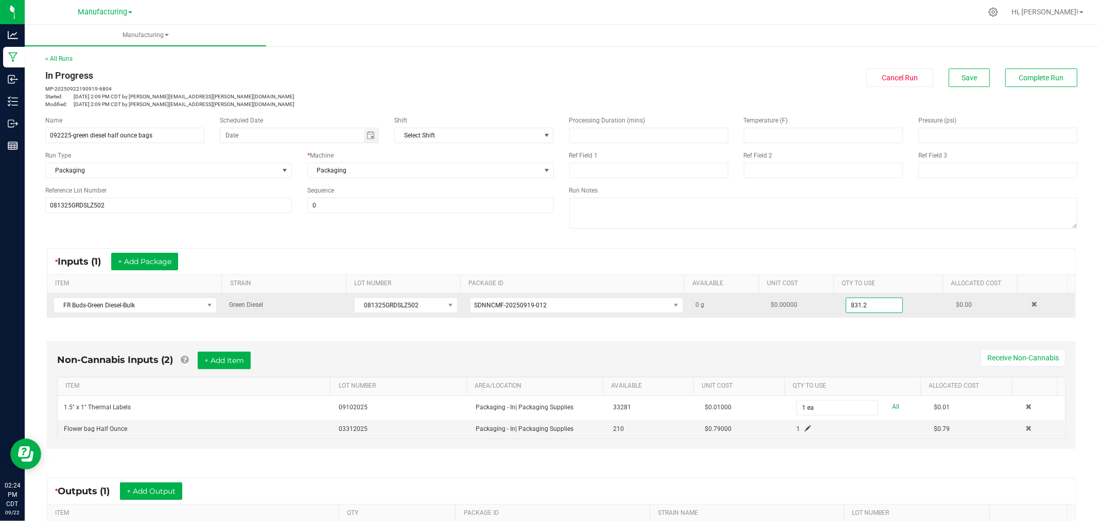
click at [869, 305] on input "831.2" at bounding box center [875, 305] width 56 height 14
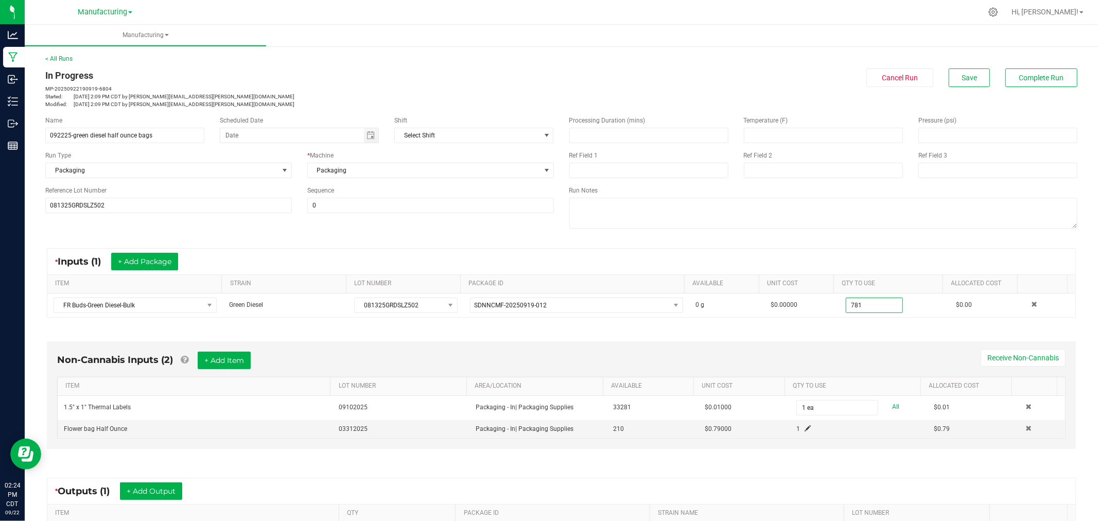
type input "781.0000 g"
click at [876, 245] on div "* Inputs (1) + Add Package ITEM STRAIN LOT NUMBER PACKAGE ID AVAILABLE Unit Cos…" at bounding box center [562, 283] width 1048 height 88
click at [965, 76] on span "Save" at bounding box center [969, 78] width 15 height 8
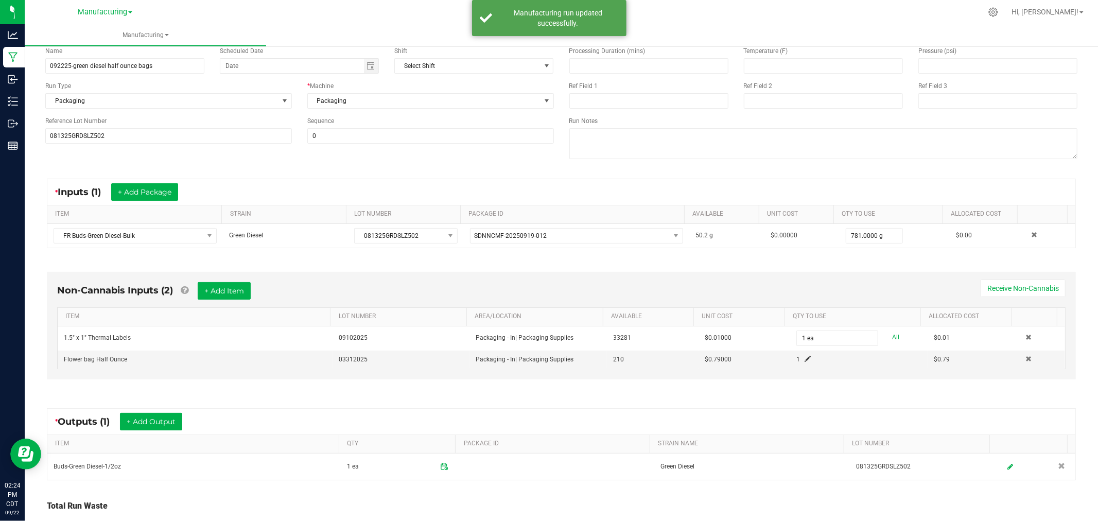
scroll to position [148, 0]
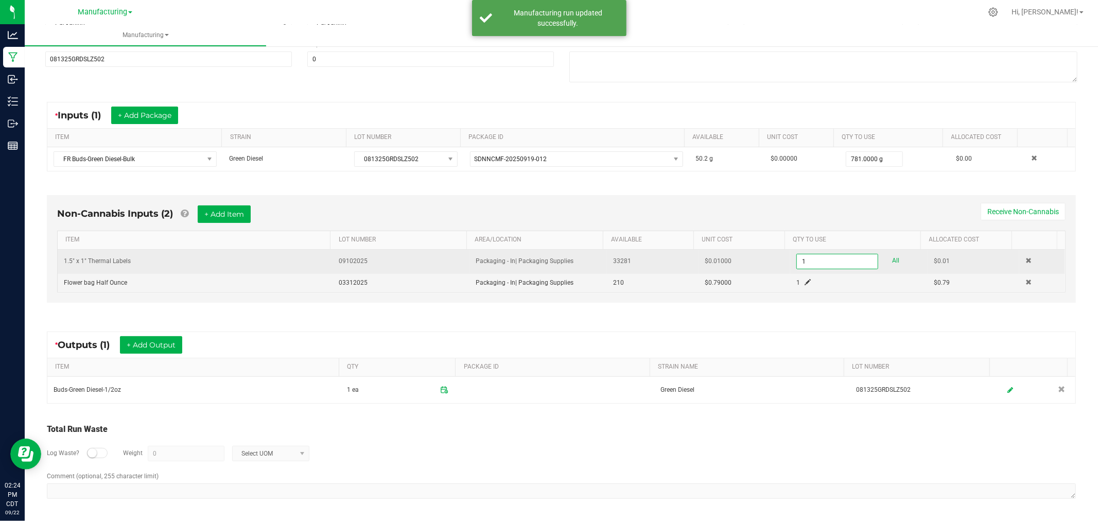
click at [804, 265] on input "1" at bounding box center [837, 261] width 81 height 14
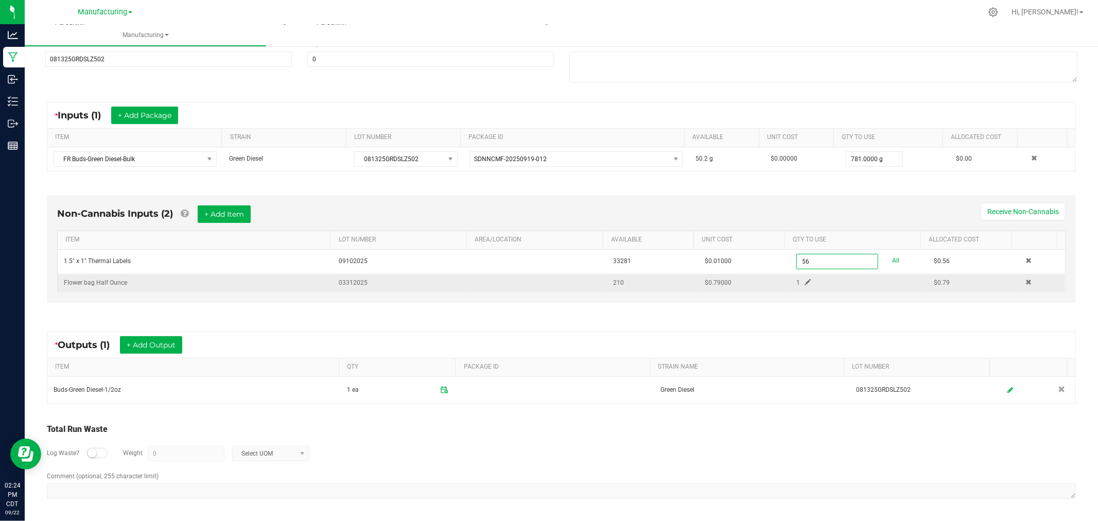
type input "56 ea"
click at [805, 279] on span at bounding box center [808, 282] width 6 height 6
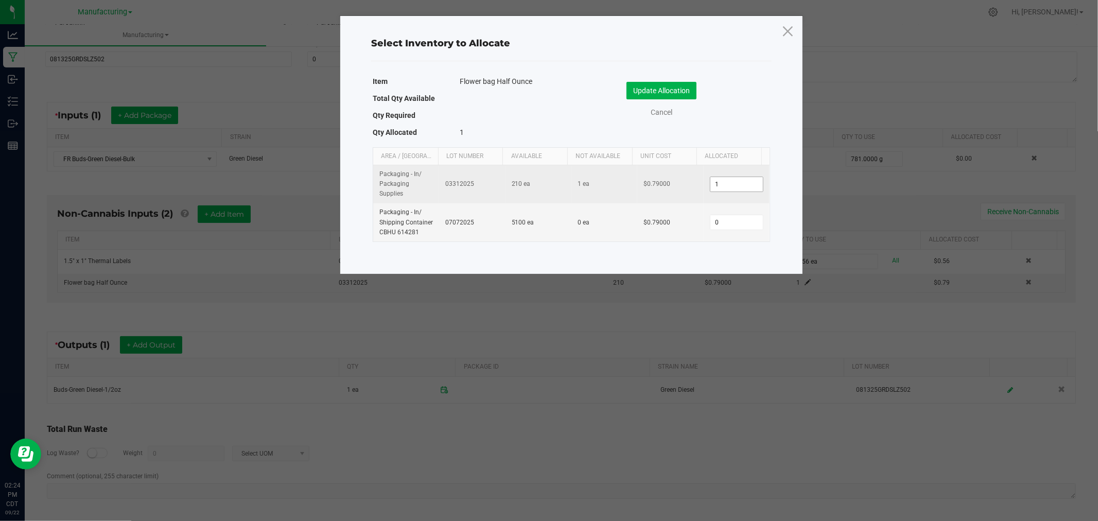
click at [723, 184] on input "1" at bounding box center [737, 184] width 53 height 14
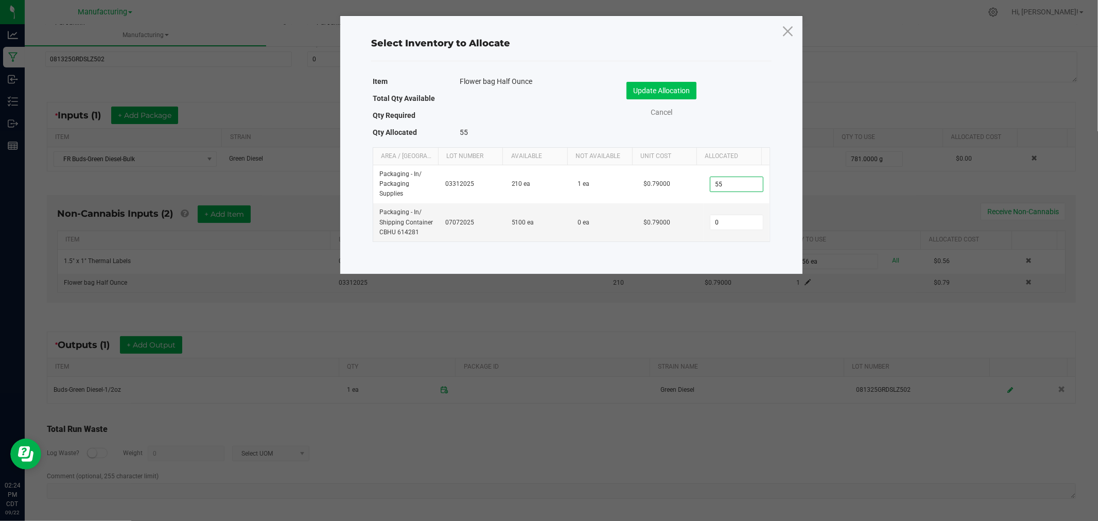
type input "55"
click at [667, 88] on button "Update Allocation" at bounding box center [662, 91] width 70 height 18
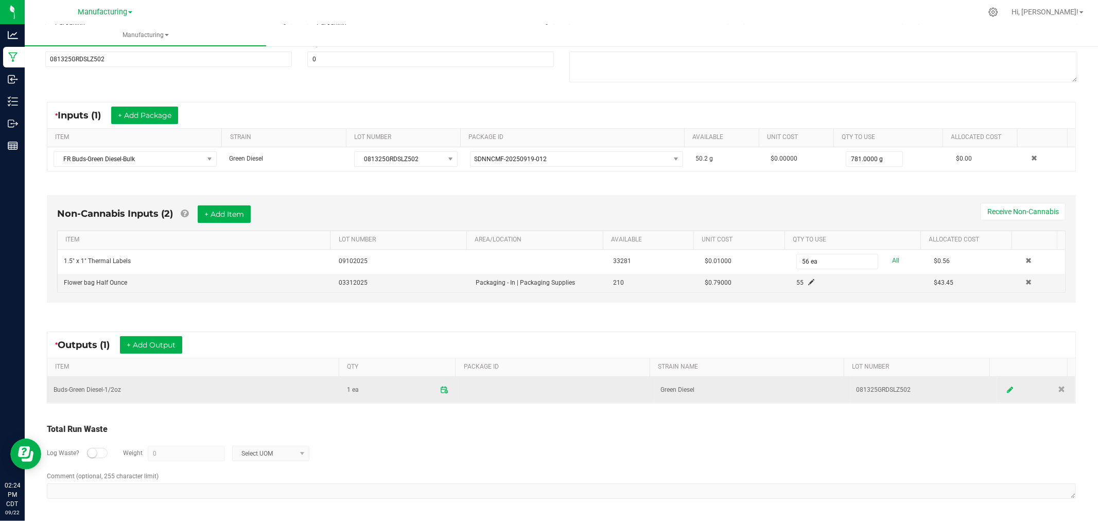
click at [1007, 389] on icon at bounding box center [1010, 389] width 6 height 7
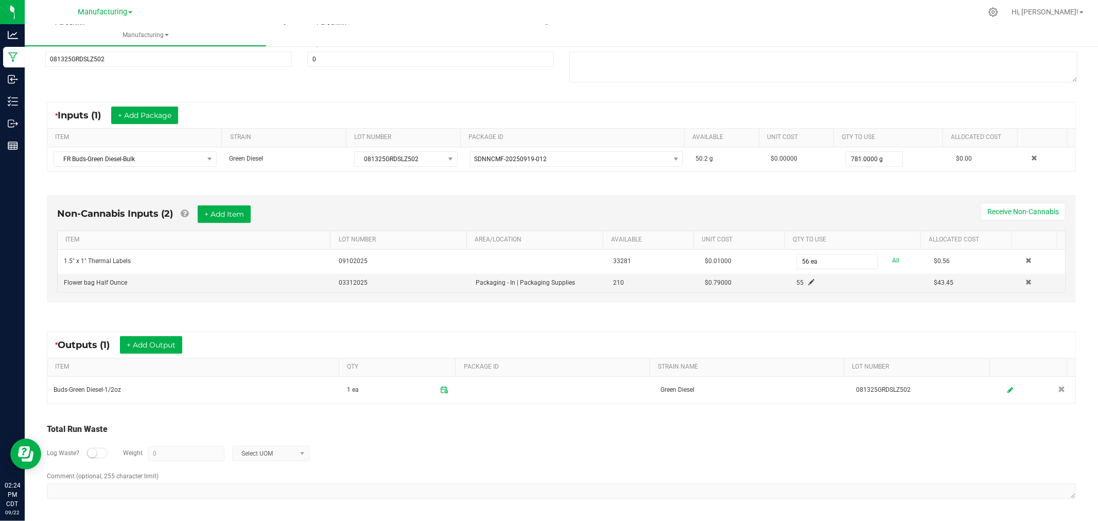
scroll to position [0, 0]
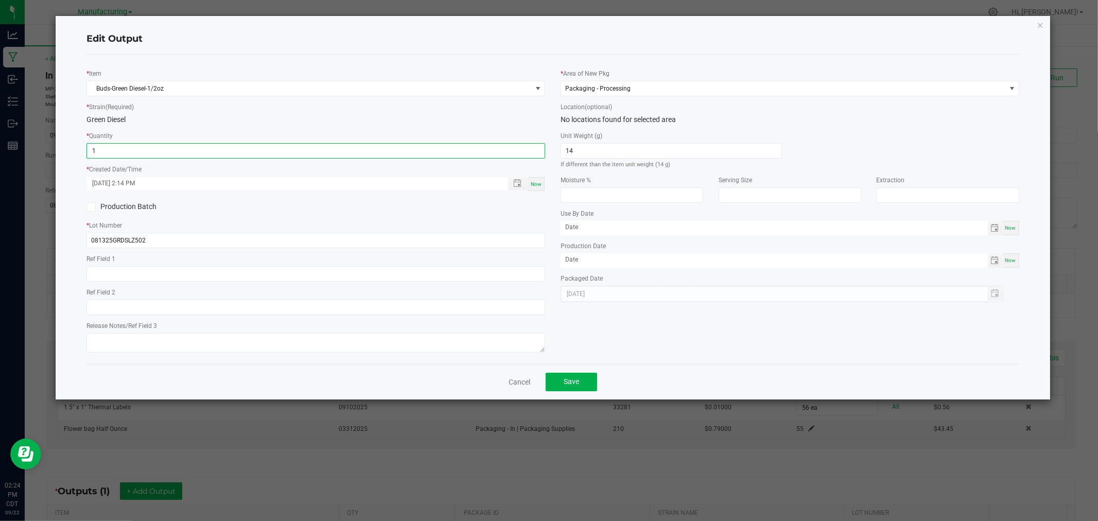
click at [116, 147] on input "1" at bounding box center [316, 151] width 458 height 14
type input "55 ea"
click at [577, 377] on button "Save" at bounding box center [571, 382] width 51 height 19
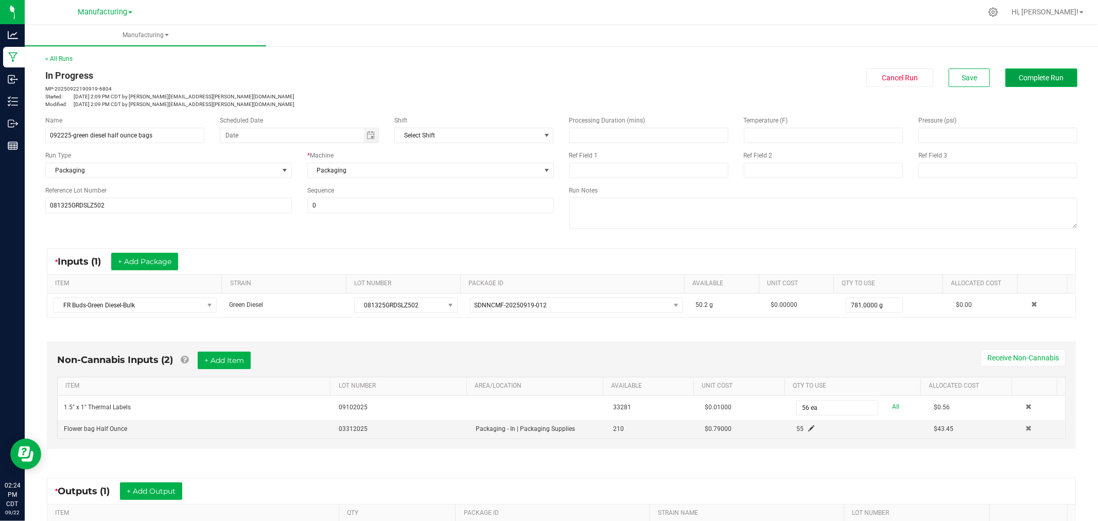
click at [1032, 77] on span "Complete Run" at bounding box center [1042, 78] width 45 height 8
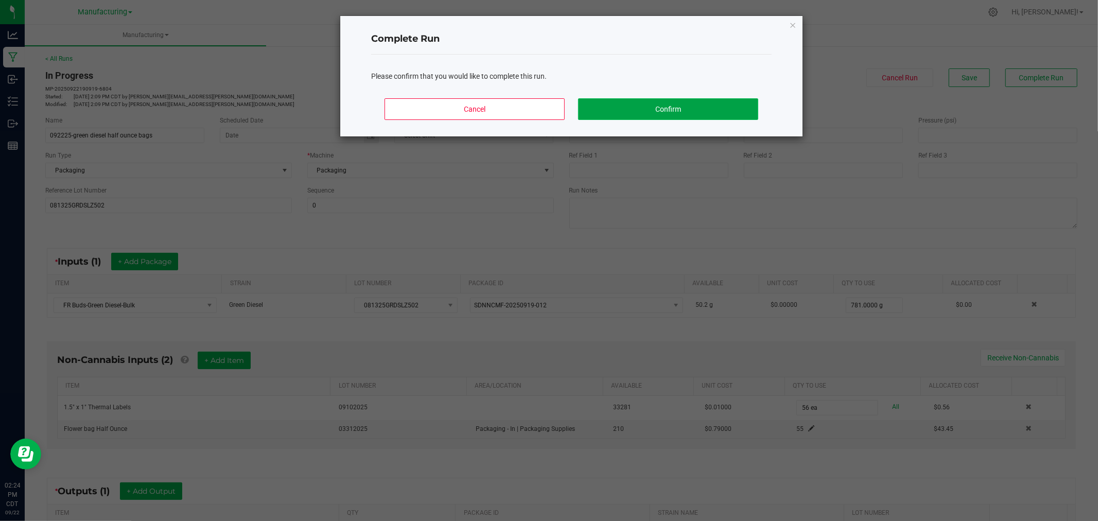
click at [739, 105] on button "Confirm" at bounding box center [668, 109] width 180 height 22
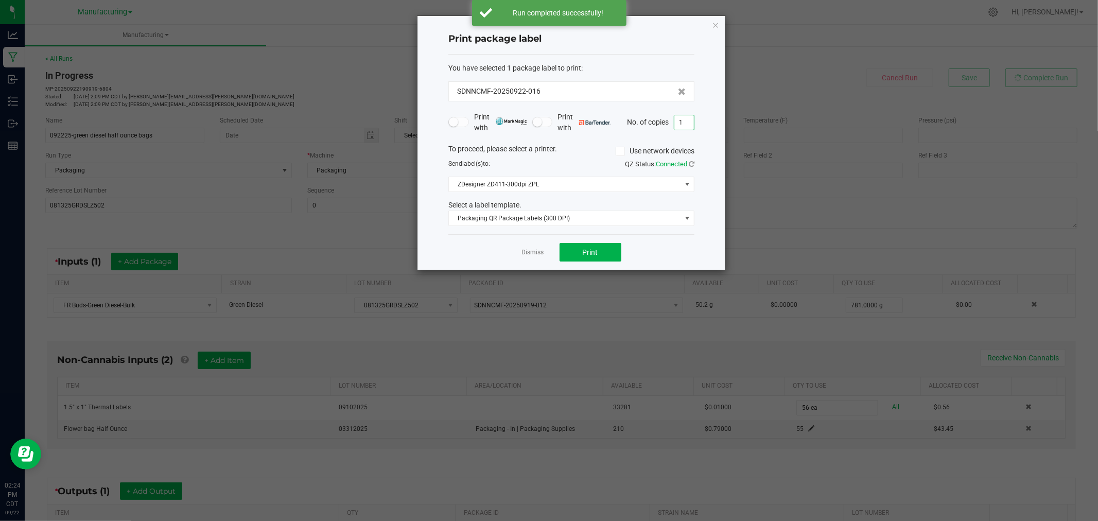
click at [689, 123] on input "1" at bounding box center [685, 122] width 20 height 14
type input "56"
click at [589, 252] on span "Print" at bounding box center [590, 252] width 15 height 8
click at [715, 24] on icon "button" at bounding box center [715, 25] width 7 height 12
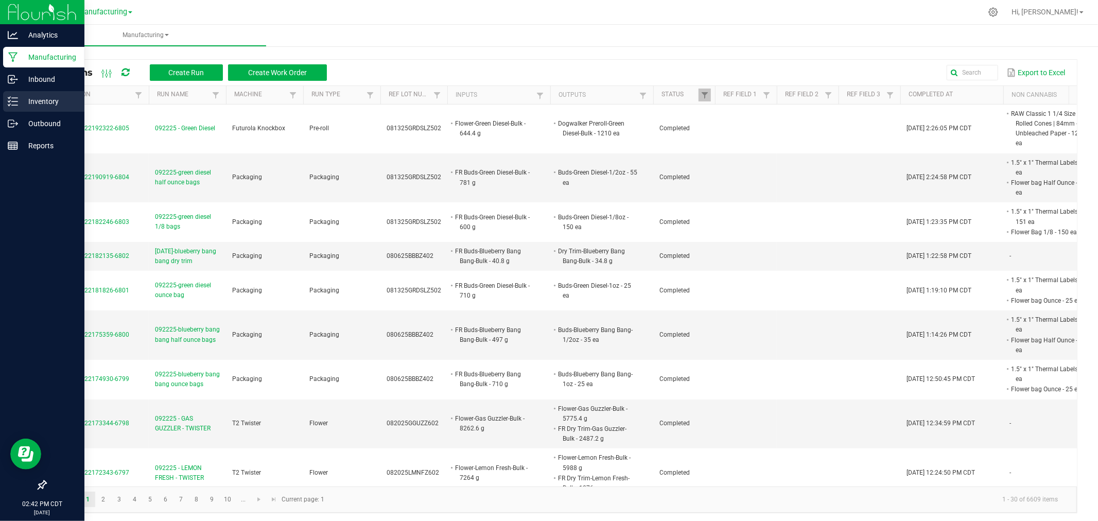
click at [17, 101] on line at bounding box center [15, 101] width 6 height 0
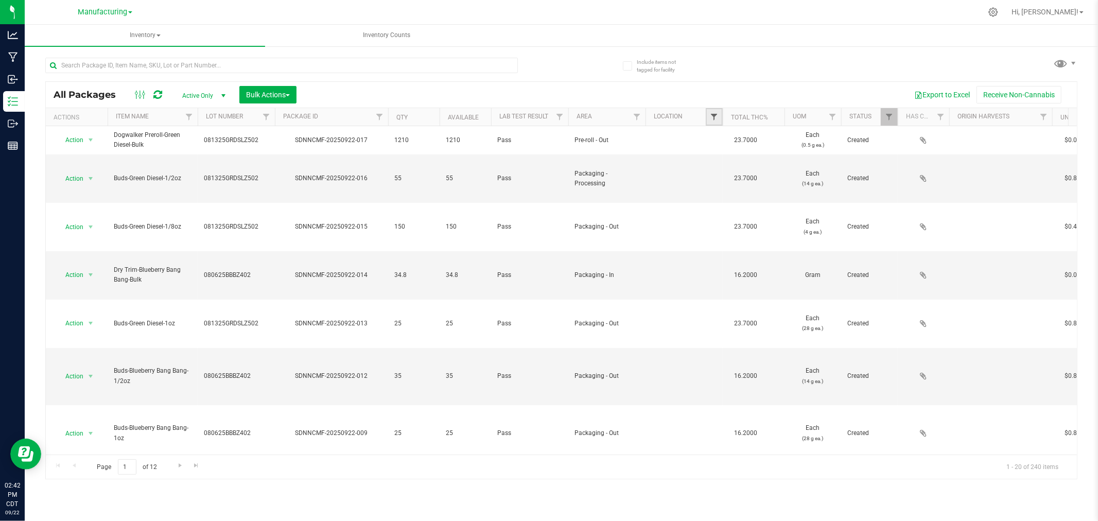
click at [713, 116] on span "Filter" at bounding box center [714, 117] width 8 height 8
click at [636, 117] on span "Filter" at bounding box center [637, 117] width 8 height 8
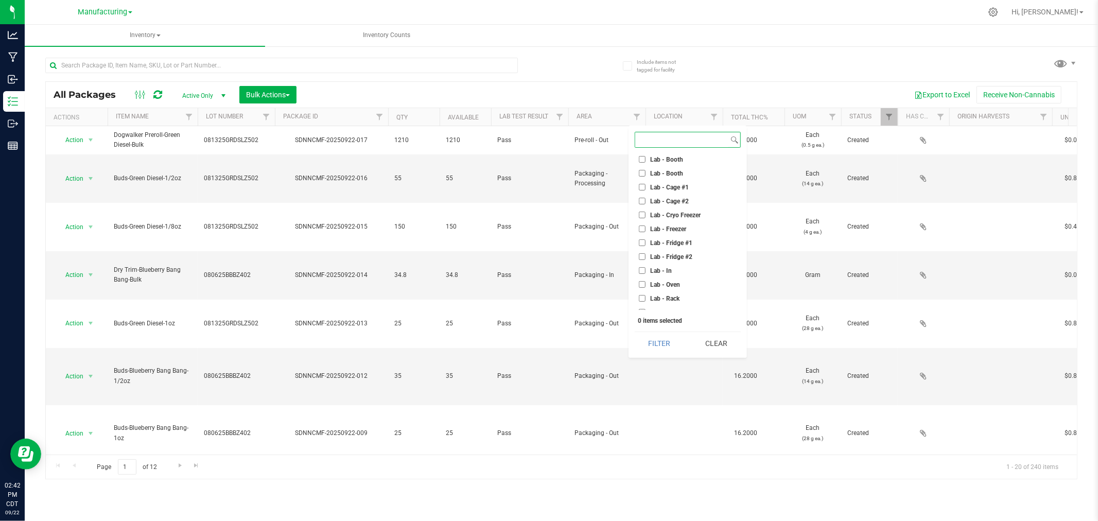
scroll to position [171, 0]
click at [640, 238] on input "Machine Trim Room" at bounding box center [642, 239] width 7 height 7
checkbox input "true"
click at [676, 341] on button "Filter" at bounding box center [659, 343] width 49 height 23
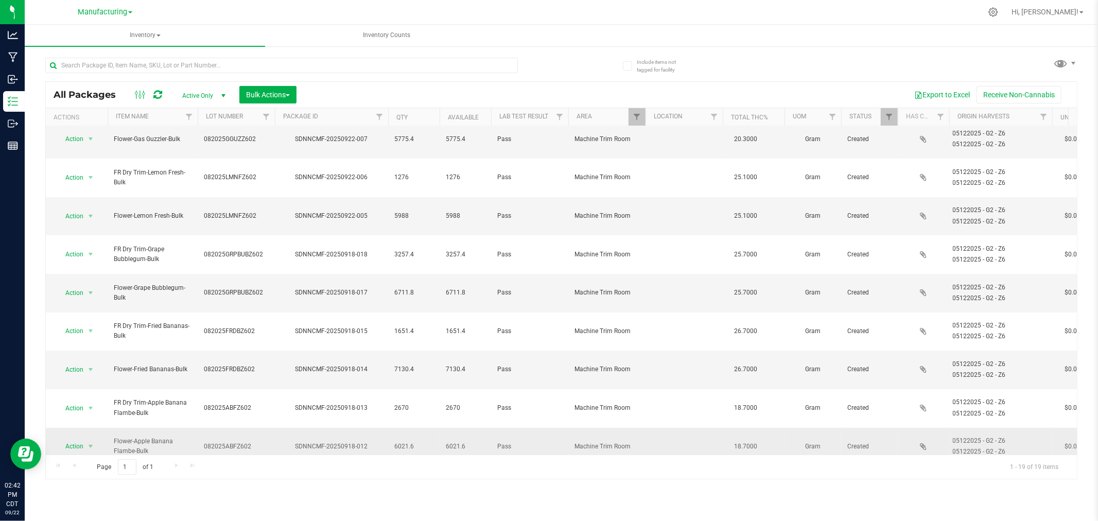
scroll to position [114, 0]
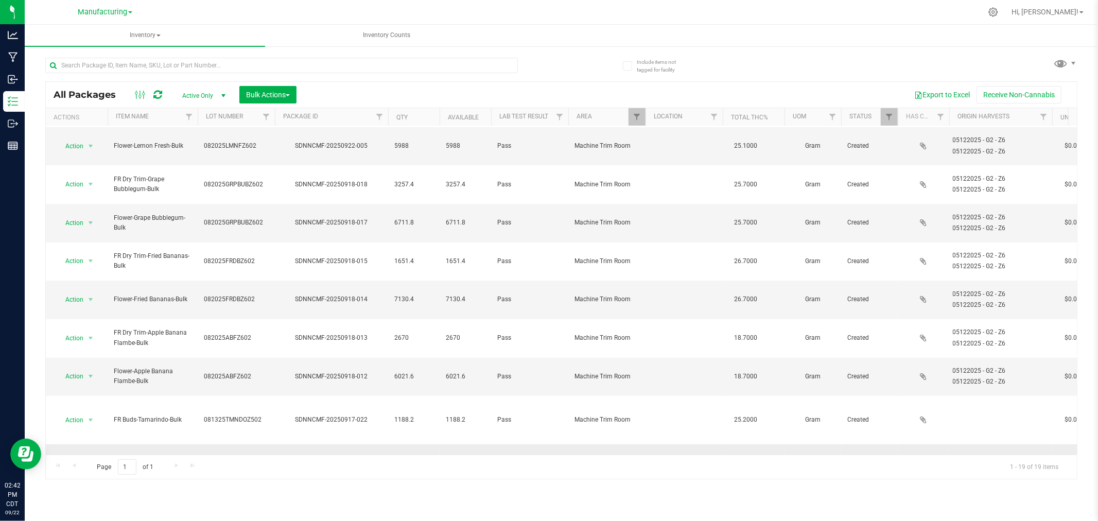
click at [91, 464] on span "select" at bounding box center [91, 468] width 8 height 8
click at [99, 413] on li "Locate package" at bounding box center [89, 412] width 65 height 15
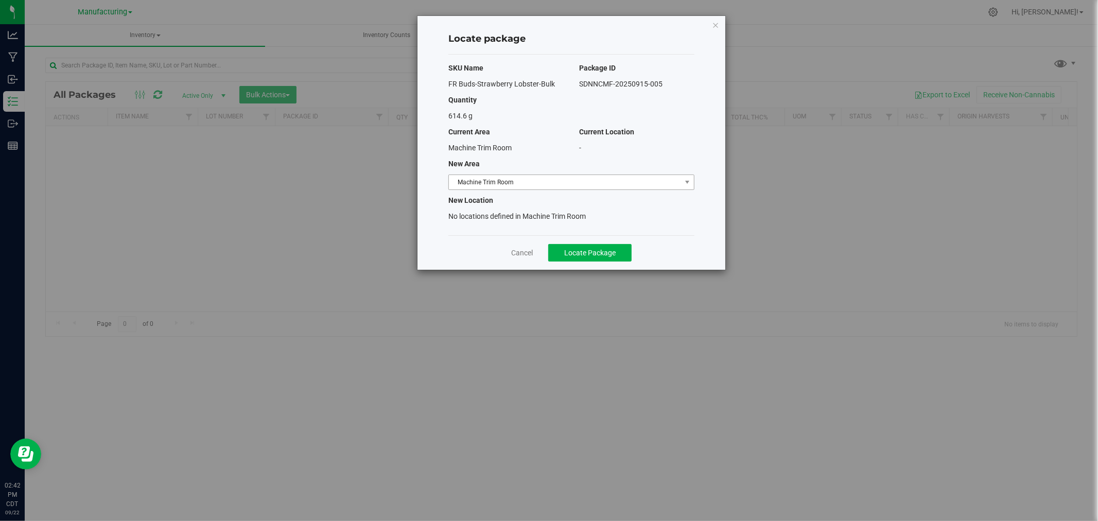
click at [673, 181] on span "Machine Trim Room" at bounding box center [565, 182] width 232 height 14
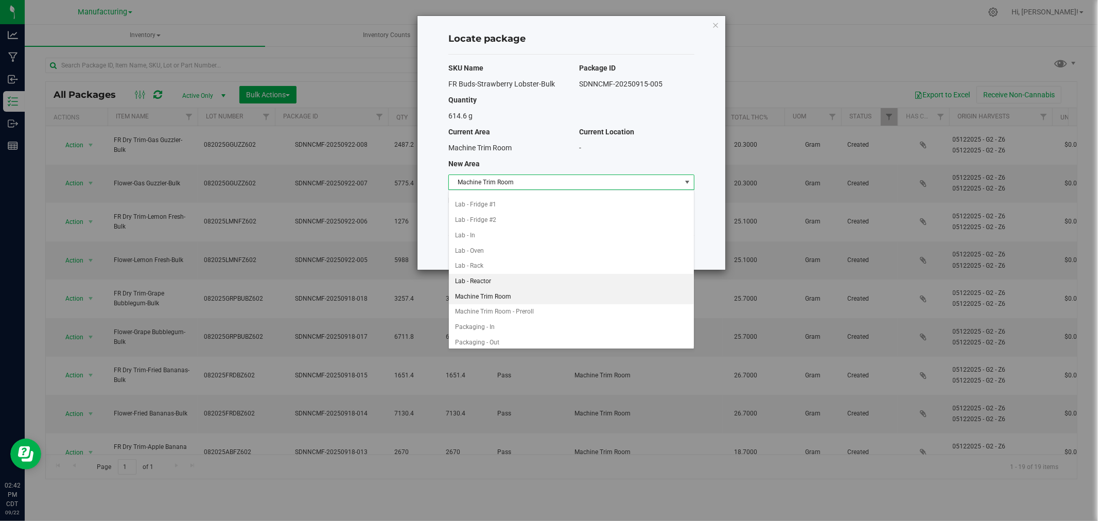
scroll to position [165, 0]
click at [472, 315] on li "Packaging - In" at bounding box center [571, 310] width 245 height 15
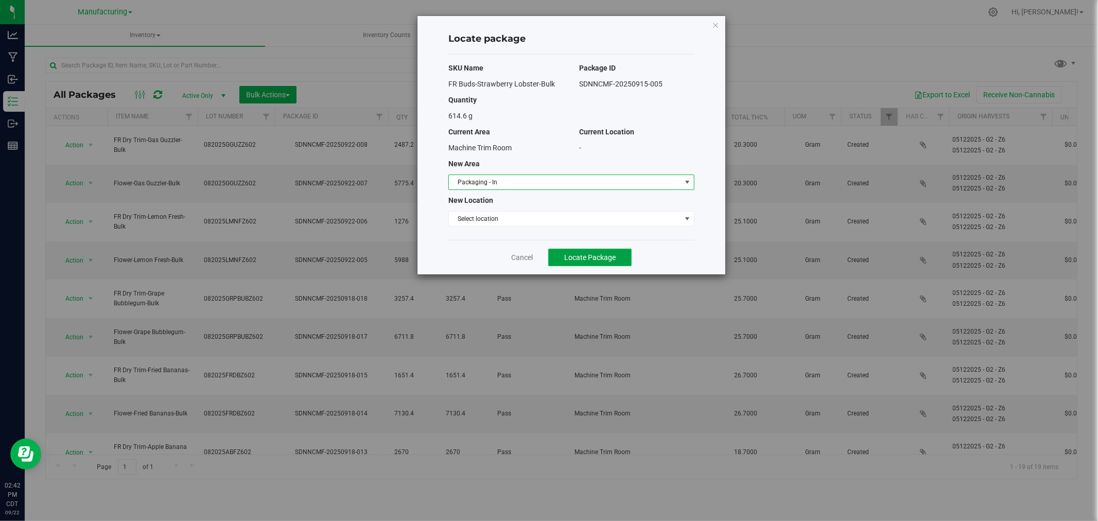
click at [619, 255] on button "Locate Package" at bounding box center [589, 258] width 83 height 18
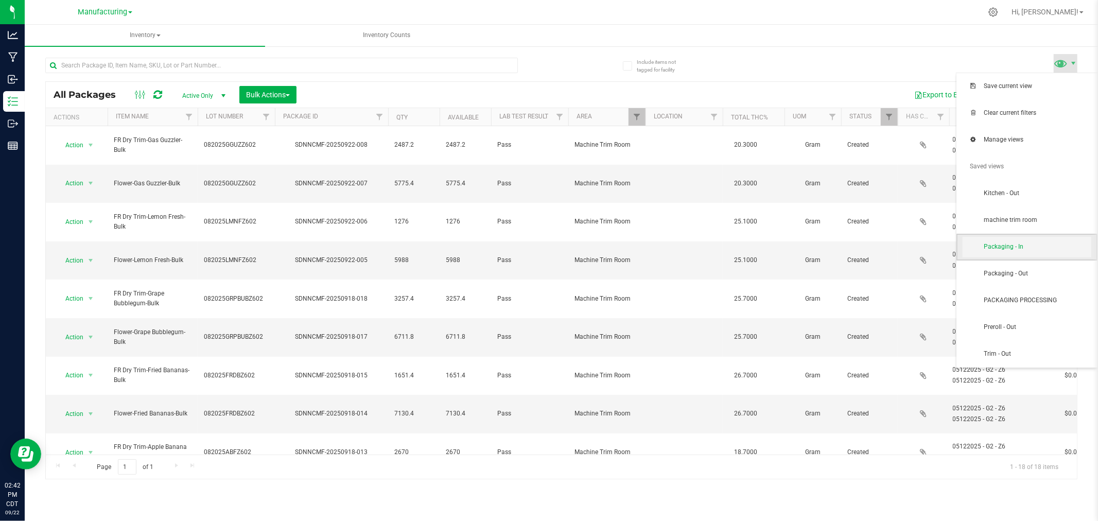
click at [1042, 247] on span "Packaging - In" at bounding box center [1037, 247] width 107 height 9
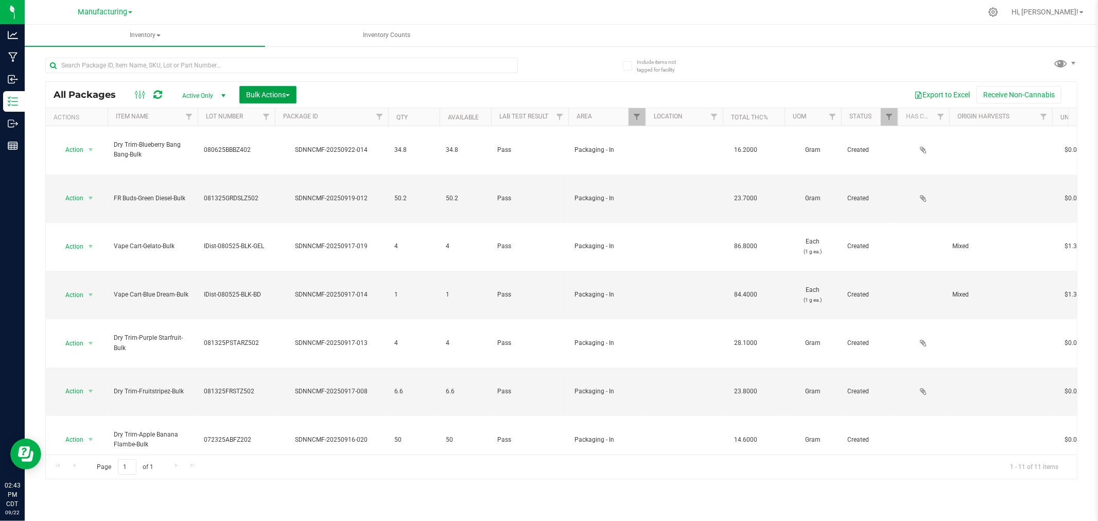
click at [257, 94] on span "Bulk Actions" at bounding box center [268, 95] width 44 height 8
click at [255, 118] on span "Add to manufacturing run" at bounding box center [285, 118] width 78 height 8
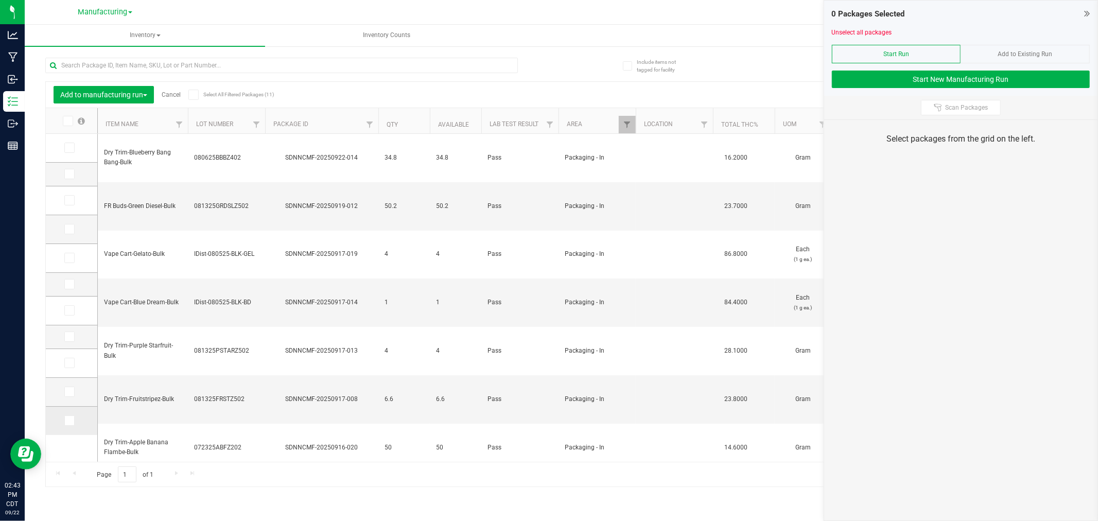
click at [72, 421] on span at bounding box center [69, 421] width 10 height 10
click at [0, 0] on input "checkbox" at bounding box center [0, 0] width 0 height 0
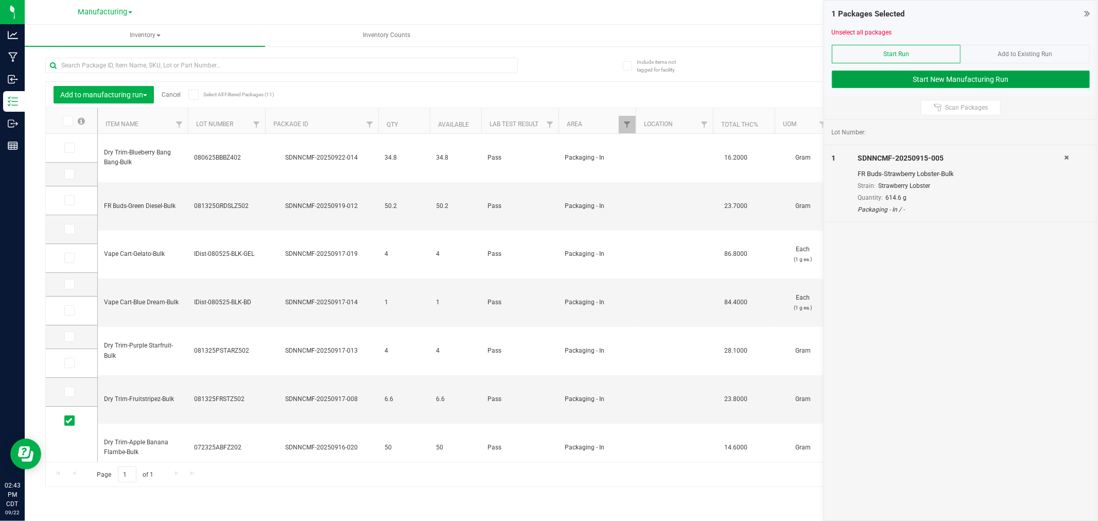
click at [975, 79] on button "Start New Manufacturing Run" at bounding box center [961, 80] width 258 height 18
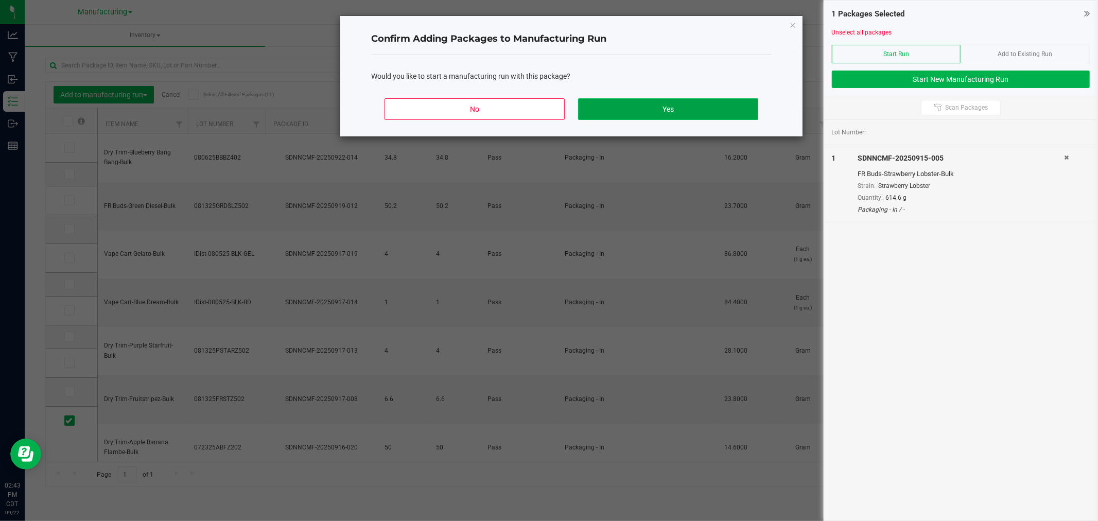
click at [718, 114] on button "Yes" at bounding box center [668, 109] width 180 height 22
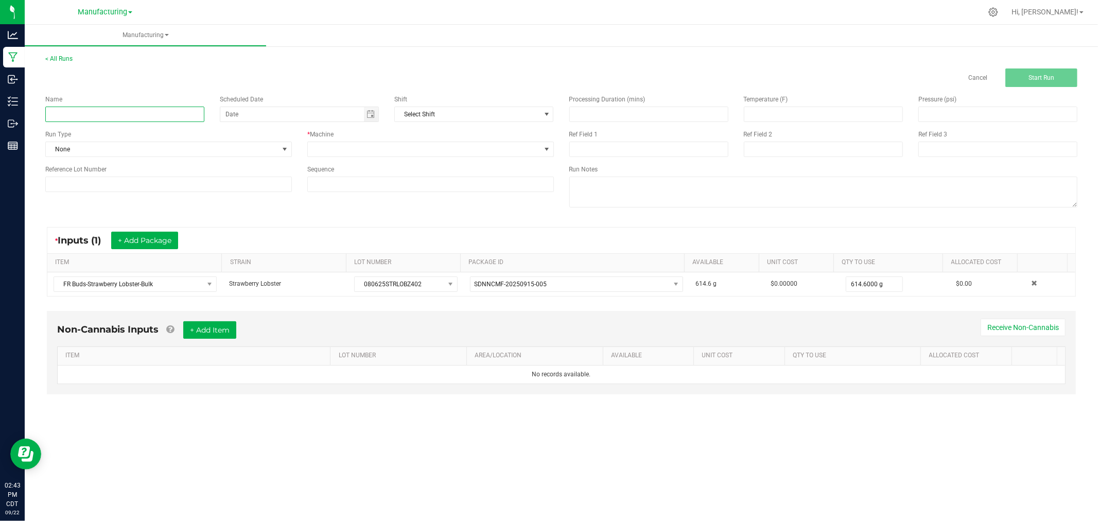
click at [175, 115] on input at bounding box center [124, 114] width 159 height 15
type input "092225-strawberry lobster 1/2 oz bags"
click at [259, 147] on span "None" at bounding box center [162, 149] width 233 height 14
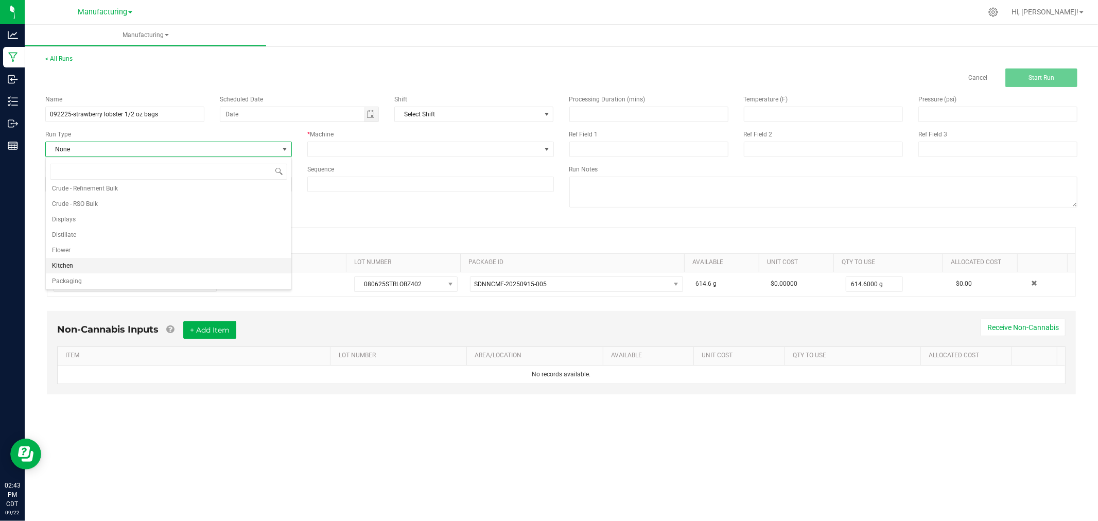
scroll to position [51, 0]
click at [119, 260] on li "Packaging" at bounding box center [169, 264] width 246 height 15
click at [354, 141] on div "* Machine" at bounding box center [431, 143] width 262 height 27
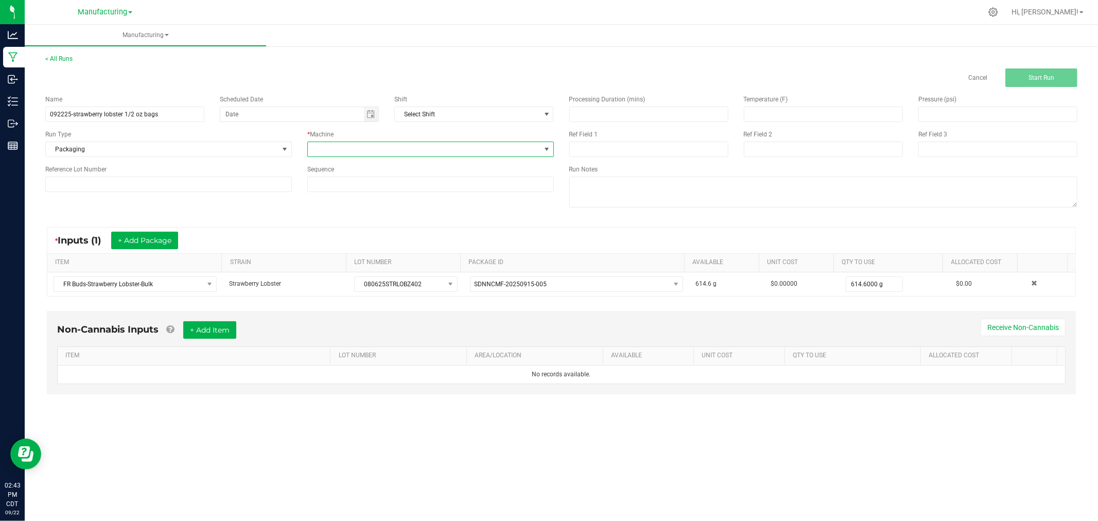
click at [349, 153] on span at bounding box center [424, 149] width 233 height 14
click at [342, 240] on li "Packaging" at bounding box center [431, 242] width 246 height 18
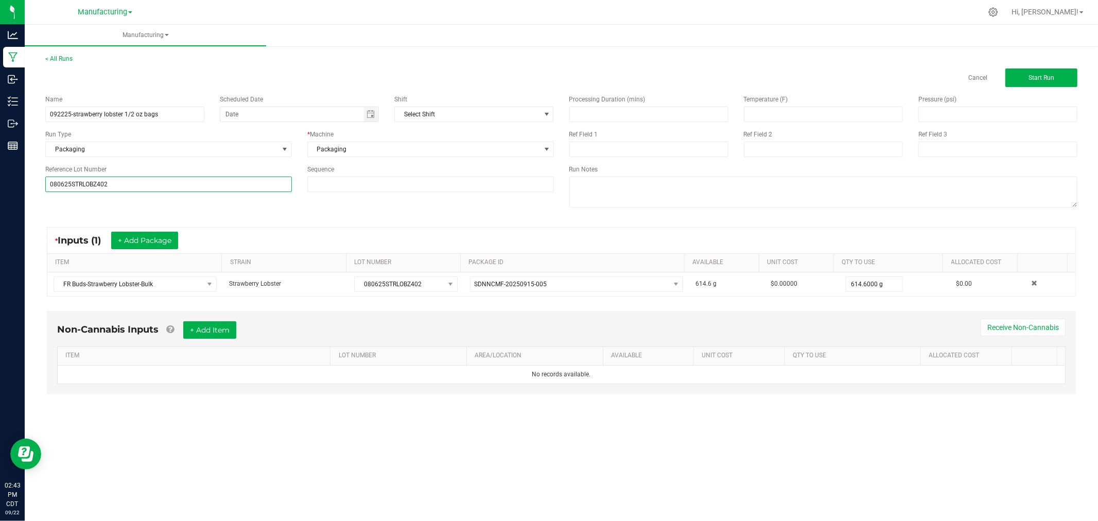
type input "080625STRLOBZ402"
click at [99, 228] on div "* Inputs (1) + Add Package" at bounding box center [561, 241] width 1028 height 26
click at [1027, 73] on button "Start Run" at bounding box center [1042, 77] width 72 height 19
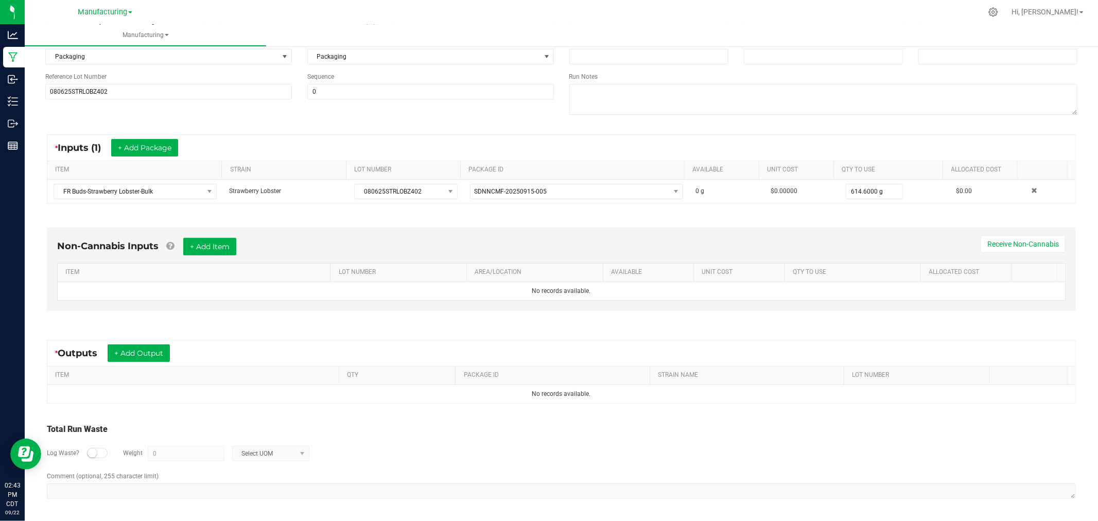
scroll to position [115, 0]
click at [200, 244] on button "+ Add Item" at bounding box center [209, 247] width 53 height 18
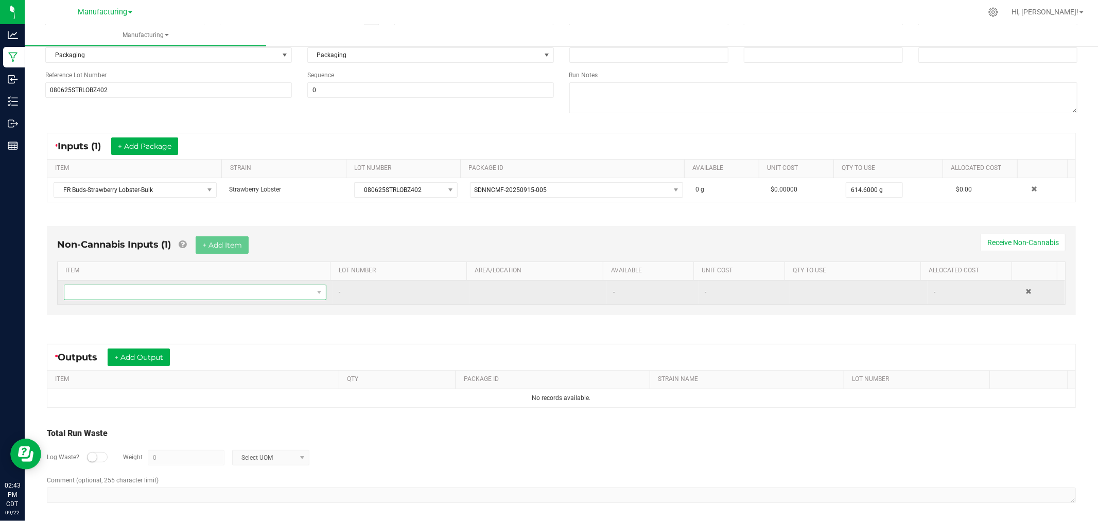
click at [221, 291] on span "NO DATA FOUND" at bounding box center [188, 292] width 249 height 14
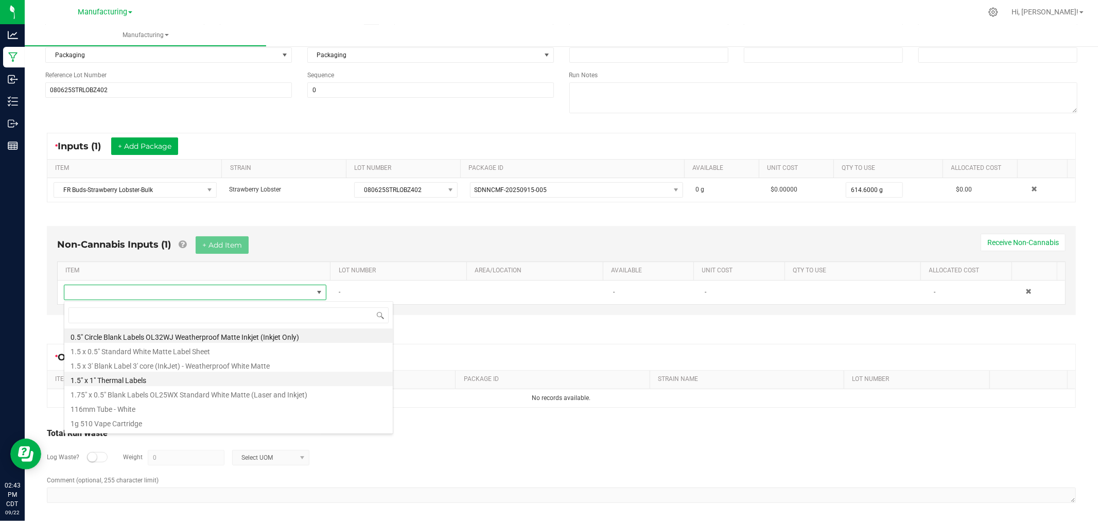
click at [130, 378] on li "1.5" x 1" Thermal Labels" at bounding box center [228, 379] width 329 height 14
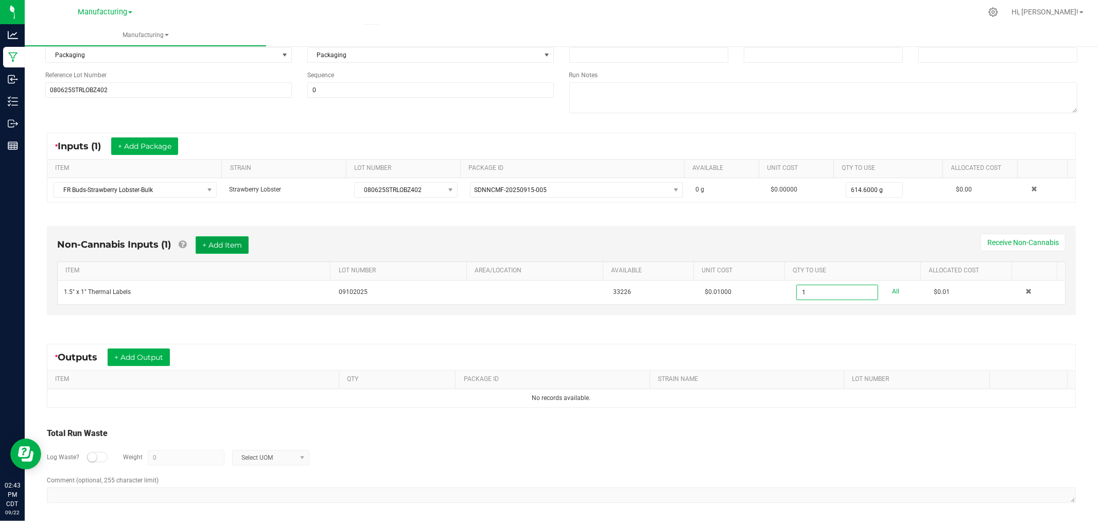
type input "1 ea"
click at [223, 244] on button "+ Add Item" at bounding box center [222, 245] width 53 height 18
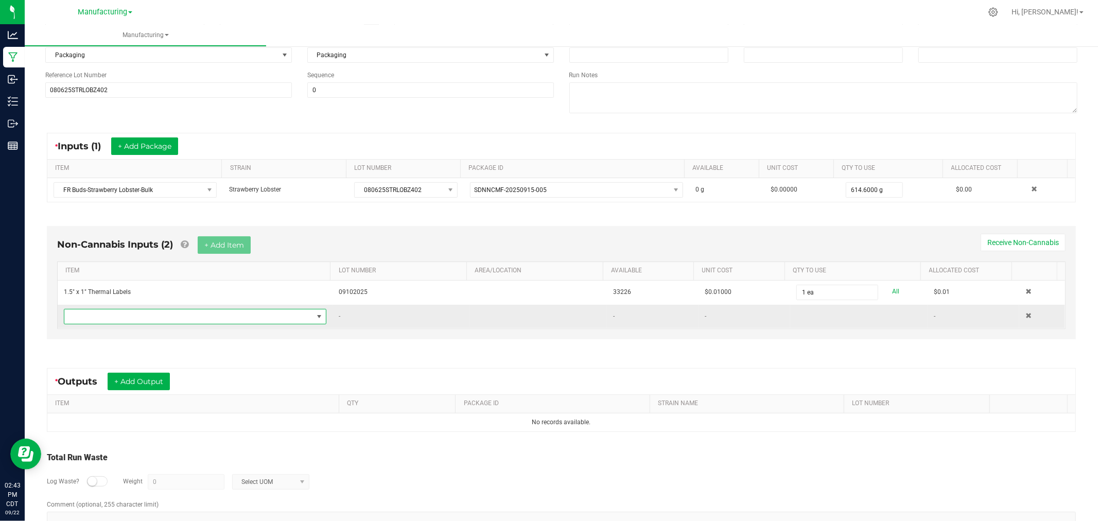
click at [240, 314] on span "NO DATA FOUND" at bounding box center [188, 316] width 249 height 14
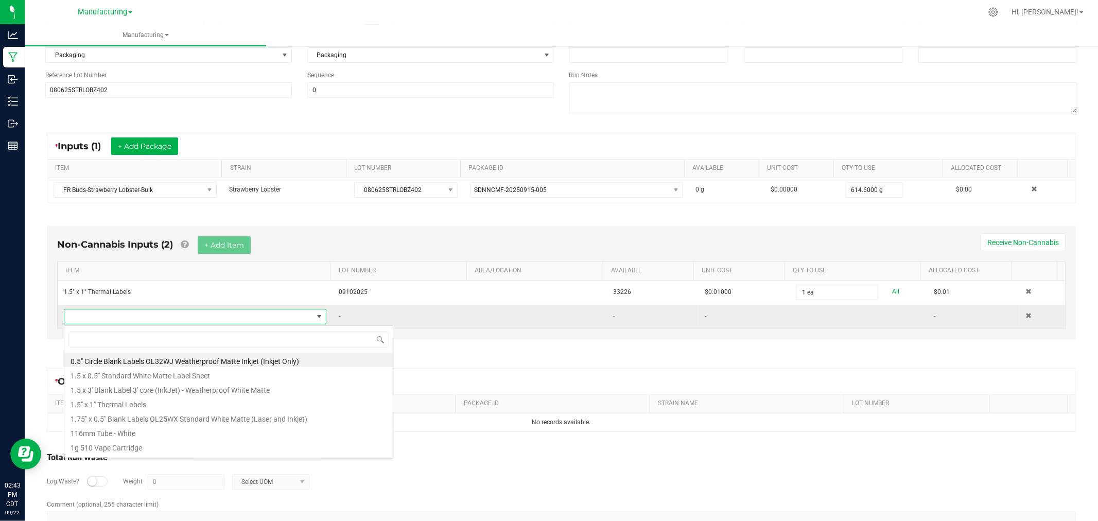
scroll to position [15, 255]
type input "bag"
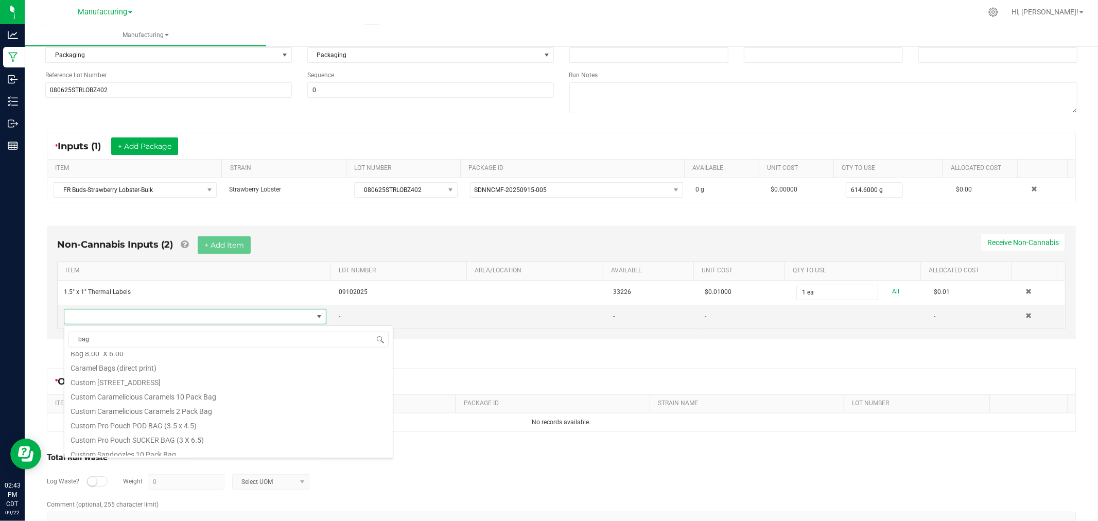
scroll to position [157, 0]
click at [157, 438] on li "Flower bag Half Ounce" at bounding box center [228, 434] width 329 height 14
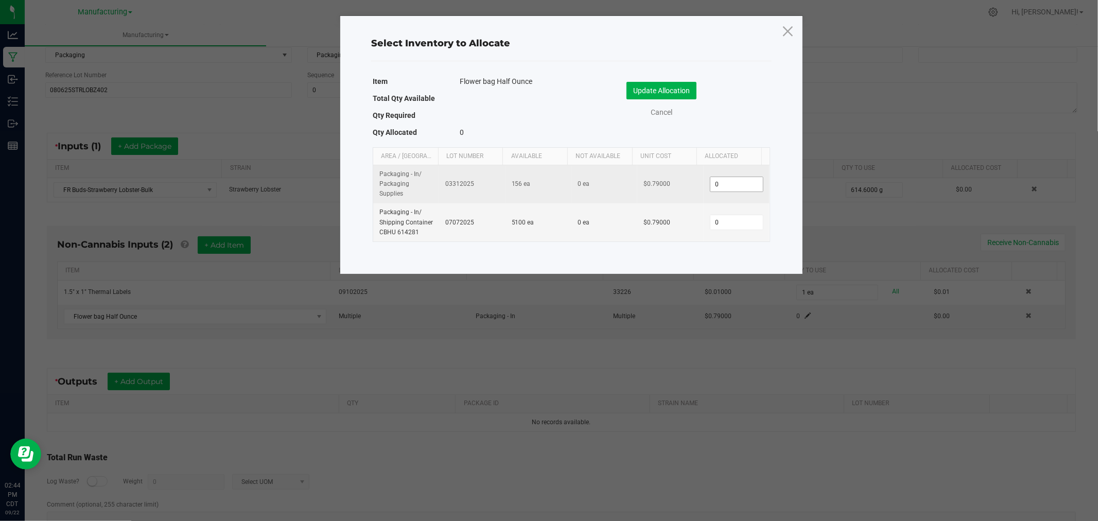
click at [715, 186] on input "0" at bounding box center [737, 184] width 53 height 14
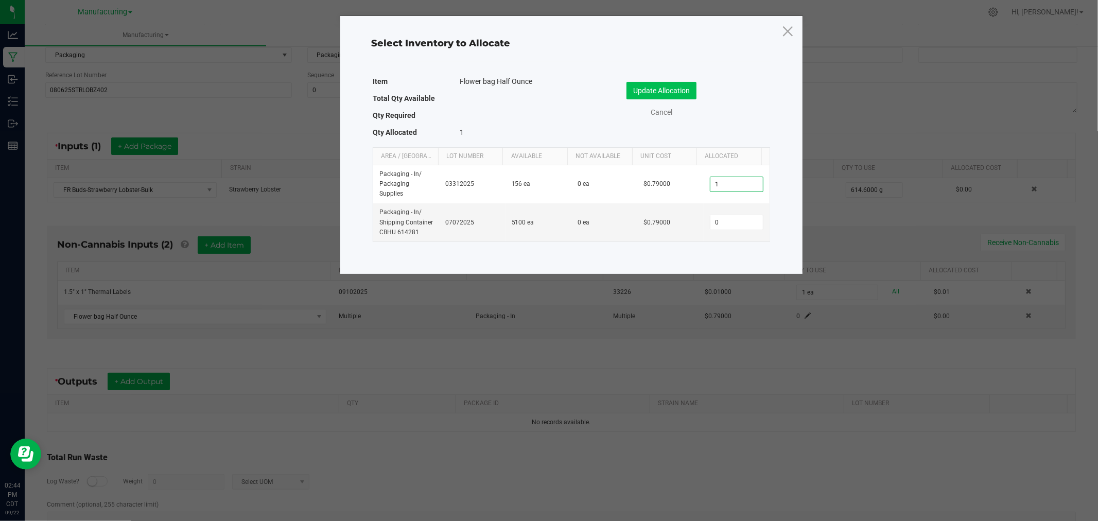
type input "1"
click at [675, 89] on button "Update Allocation" at bounding box center [662, 91] width 70 height 18
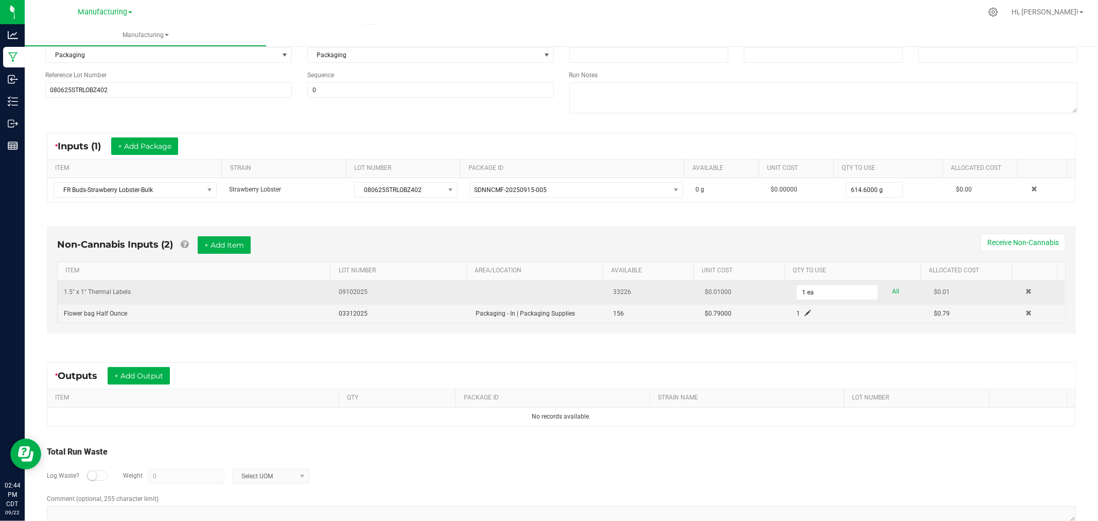
scroll to position [140, 0]
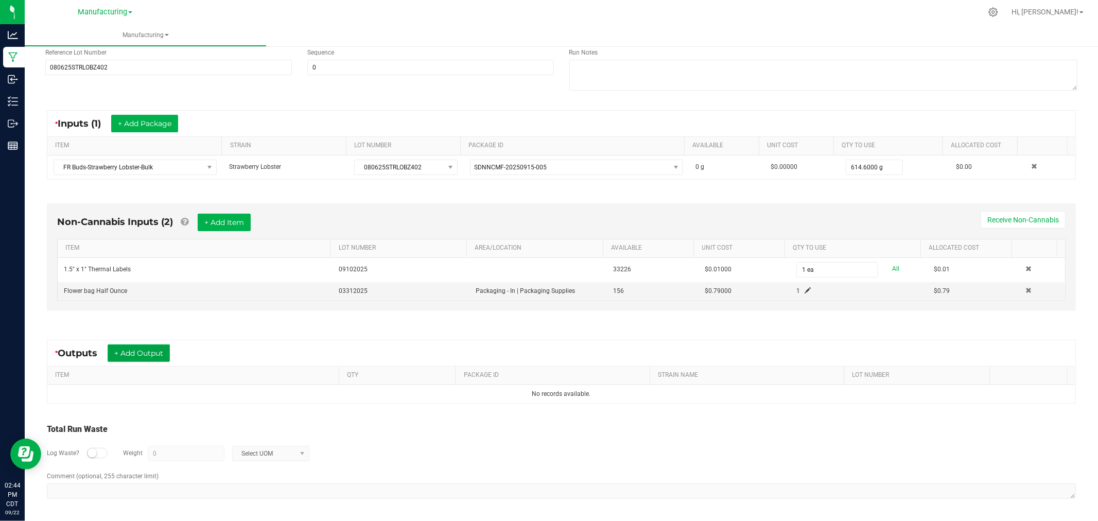
click at [143, 352] on button "+ Add Output" at bounding box center [139, 353] width 62 height 18
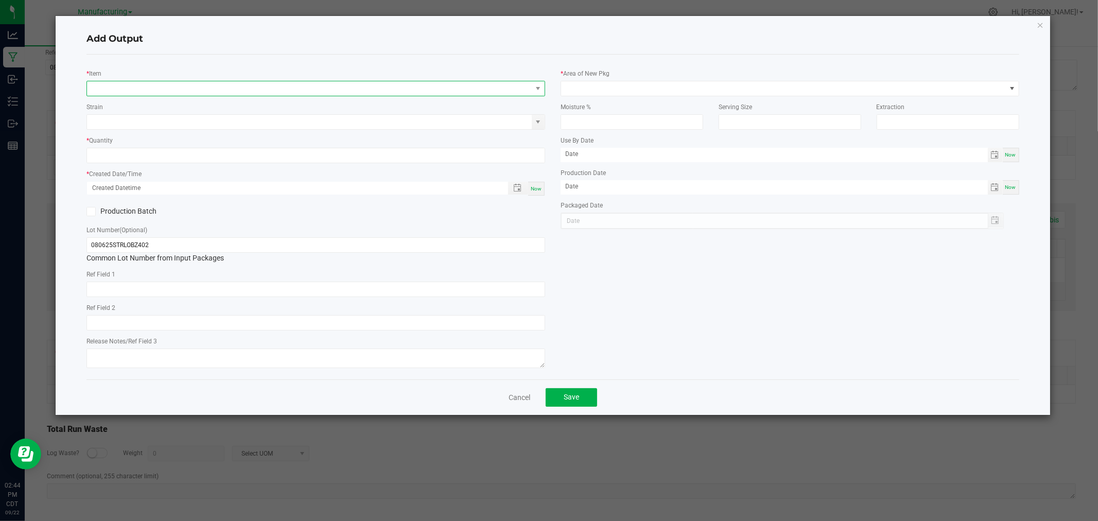
click at [150, 87] on span "NO DATA FOUND" at bounding box center [309, 88] width 445 height 14
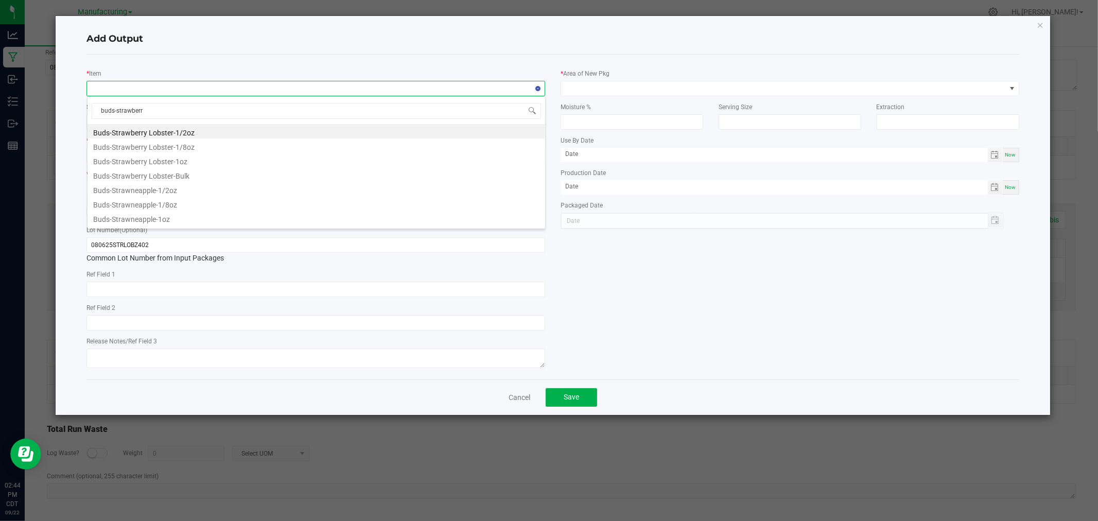
type input "buds-strawberry"
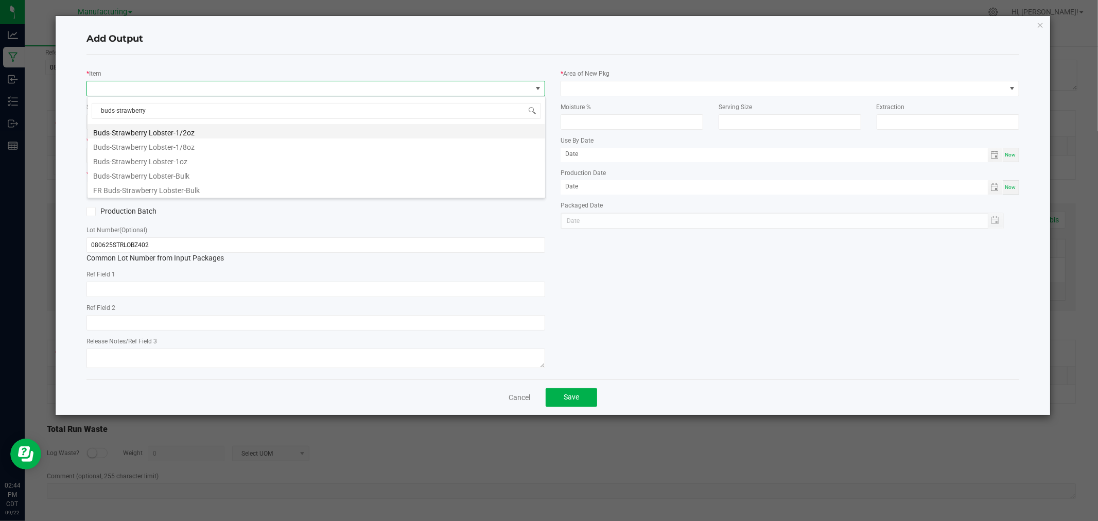
click at [205, 134] on li "Buds-Strawberry Lobster-1/2oz" at bounding box center [317, 131] width 458 height 14
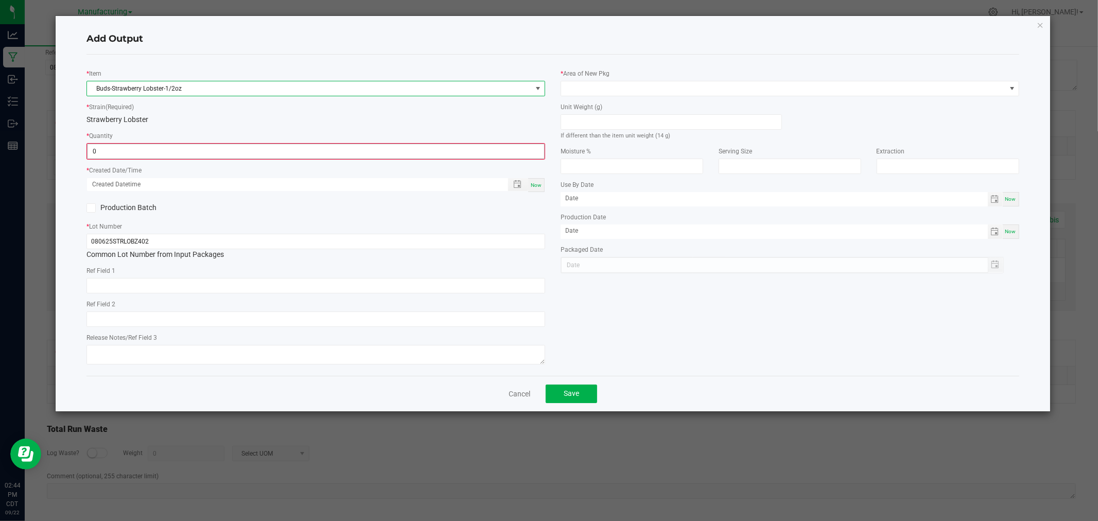
click at [197, 157] on input "0" at bounding box center [316, 151] width 457 height 14
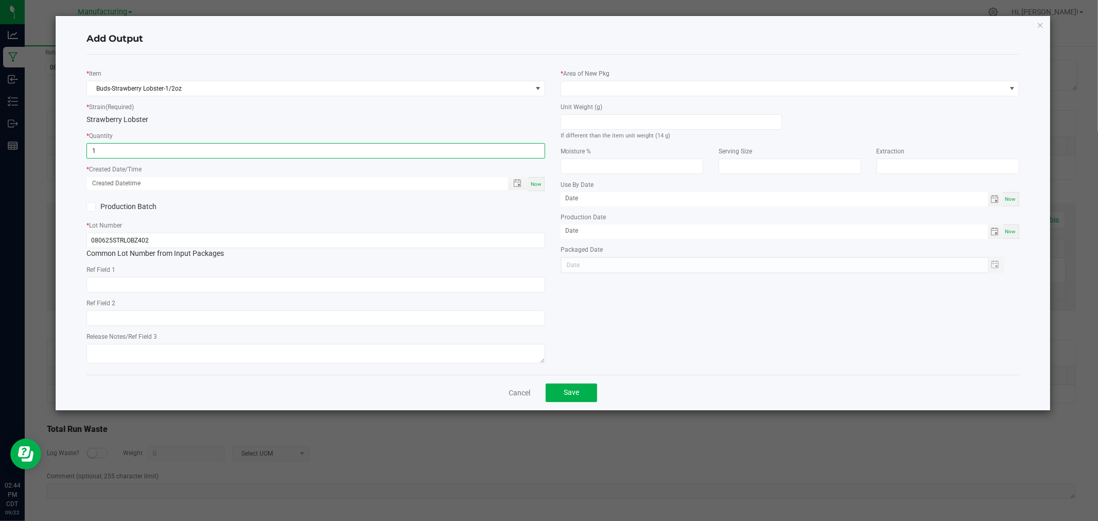
type input "1 ea"
click at [534, 187] on span "Now" at bounding box center [536, 184] width 11 height 6
type input "[DATE] 2:44 PM"
type input "[DATE]"
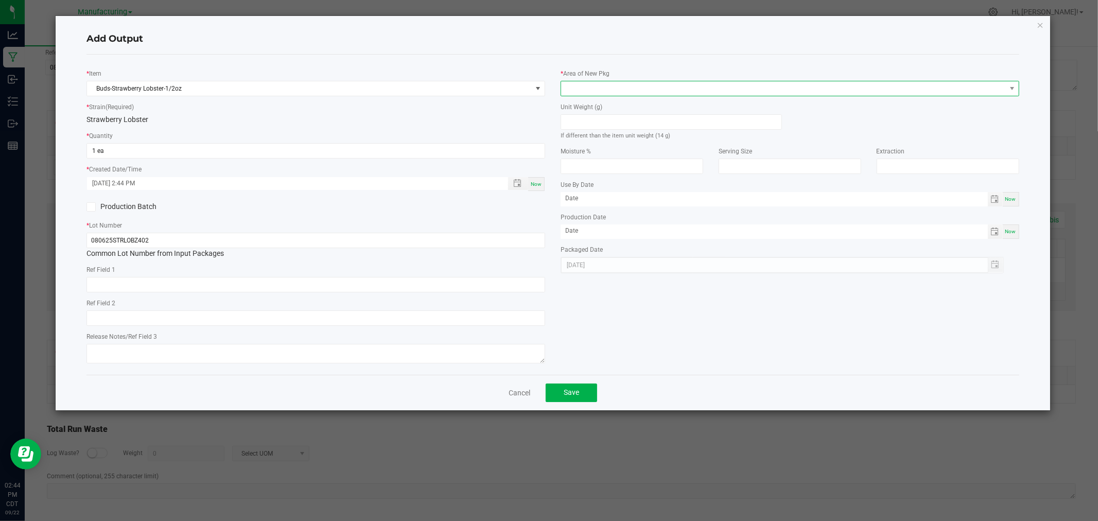
click at [586, 83] on span at bounding box center [783, 88] width 445 height 14
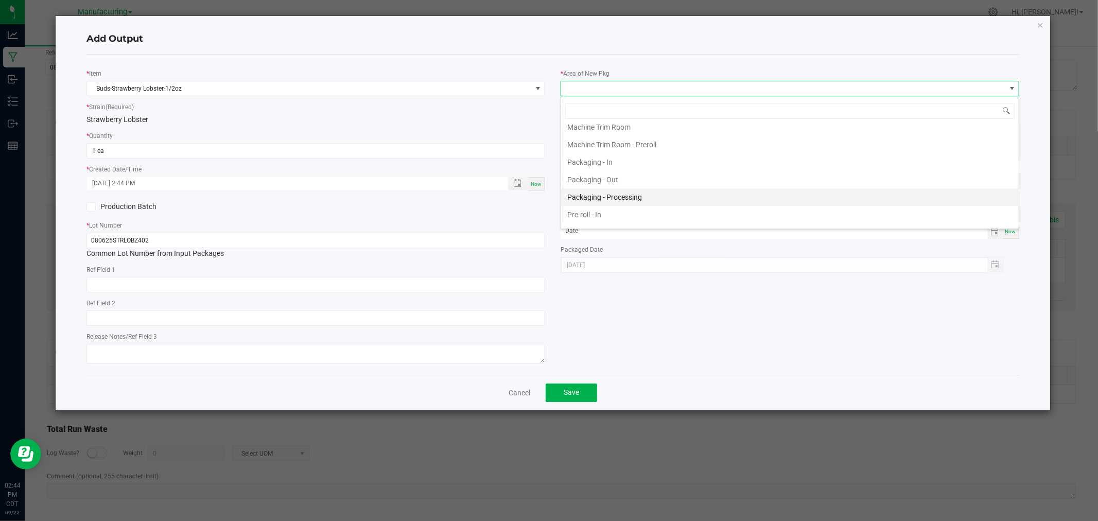
click at [608, 193] on li "Packaging - Processing" at bounding box center [790, 197] width 458 height 18
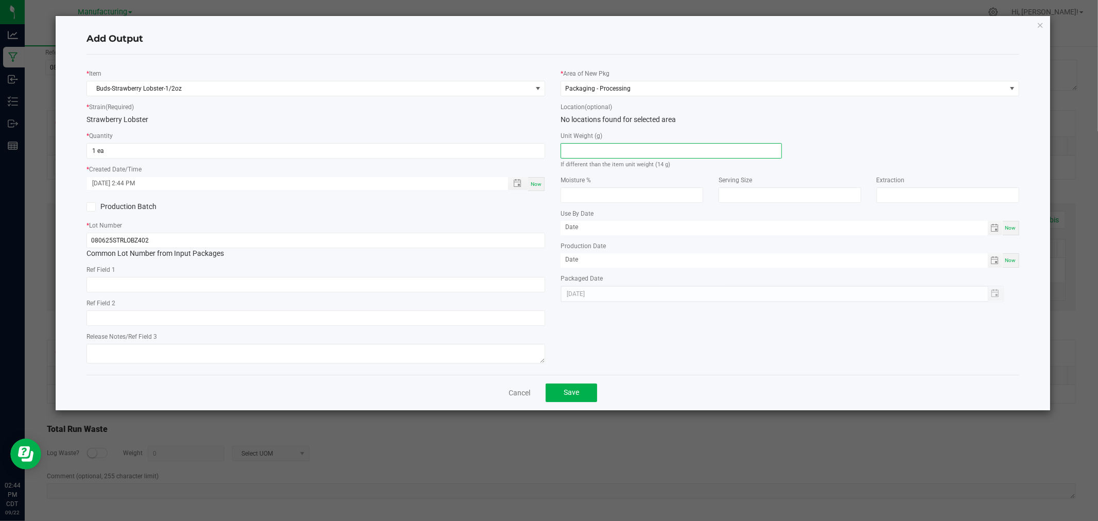
click at [609, 148] on input at bounding box center [671, 151] width 220 height 14
type input "14"
click at [585, 393] on button "Save" at bounding box center [571, 393] width 51 height 19
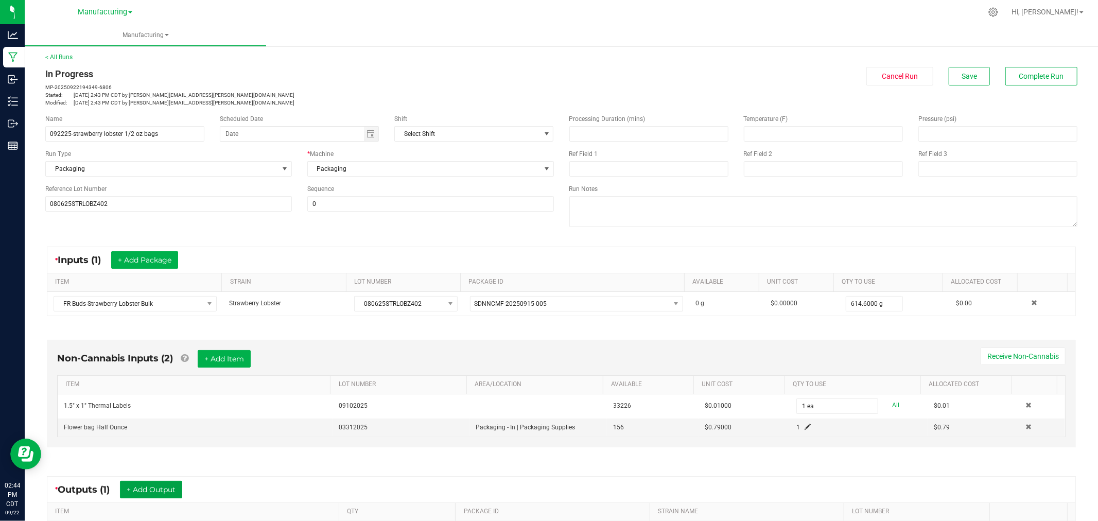
scroll to position [0, 0]
click at [969, 74] on span "Save" at bounding box center [969, 78] width 15 height 8
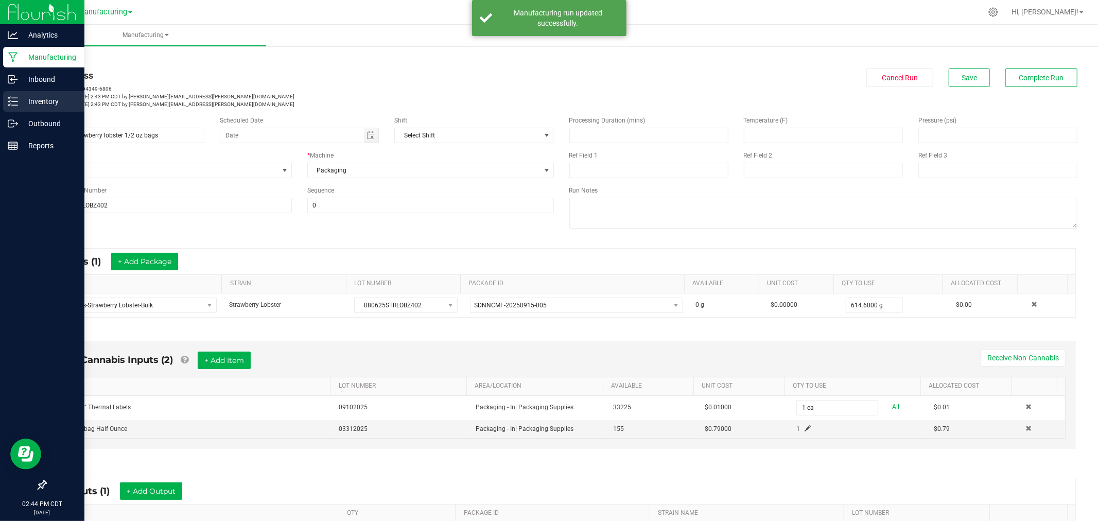
click at [24, 99] on p "Inventory" at bounding box center [49, 101] width 62 height 12
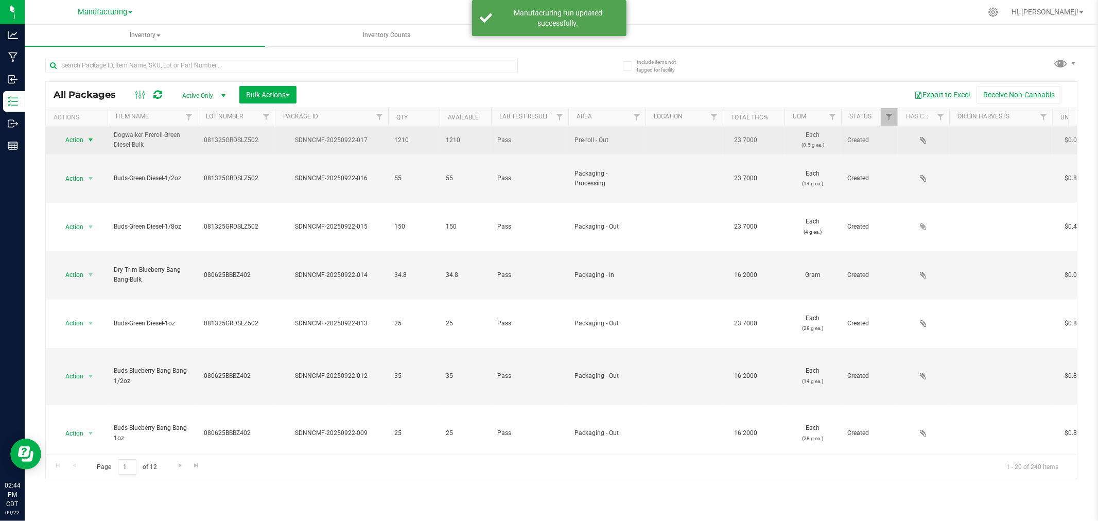
click at [93, 140] on span "select" at bounding box center [91, 140] width 8 height 8
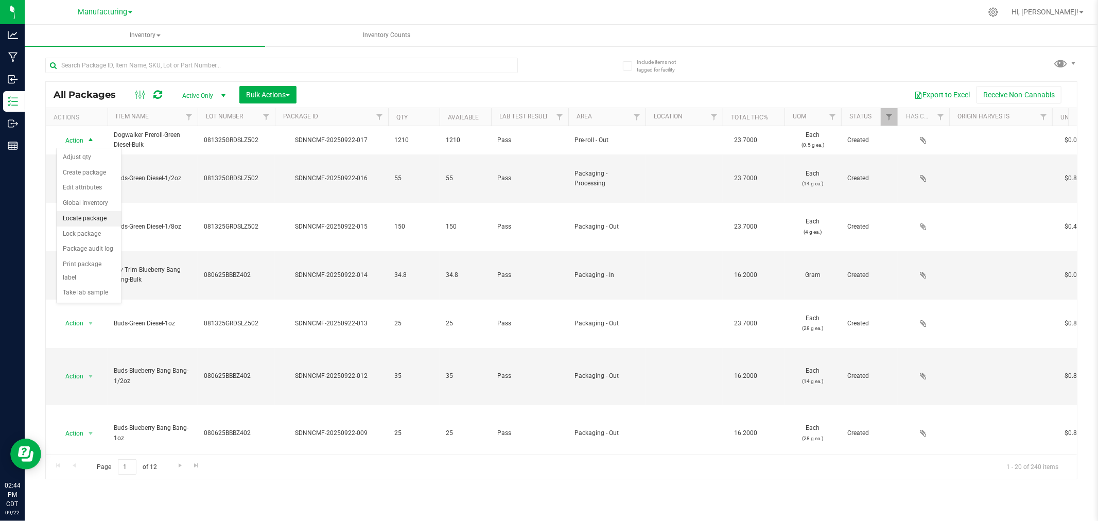
click at [91, 220] on li "Locate package" at bounding box center [89, 218] width 65 height 15
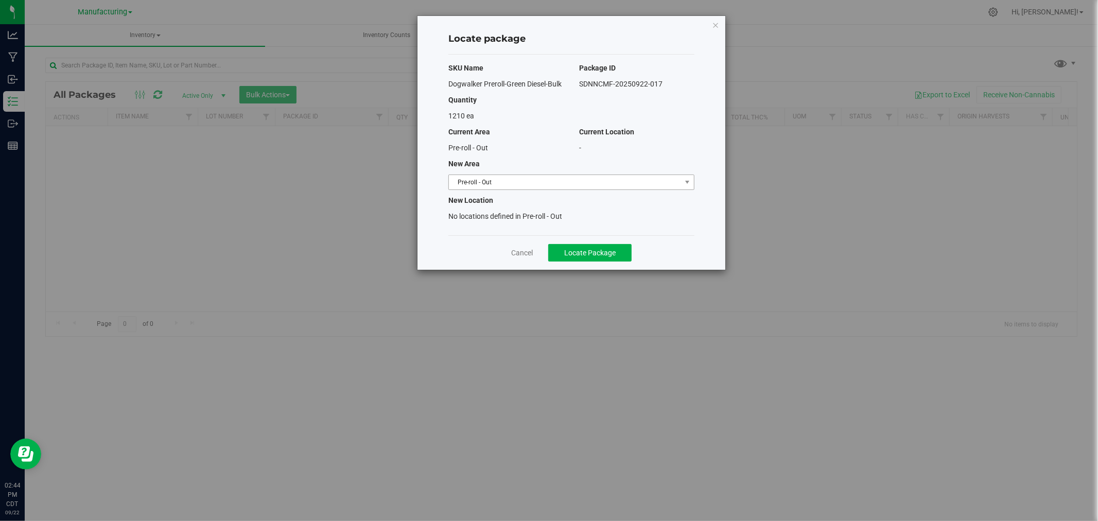
click at [653, 178] on span "Pre-roll - Out" at bounding box center [565, 182] width 232 height 14
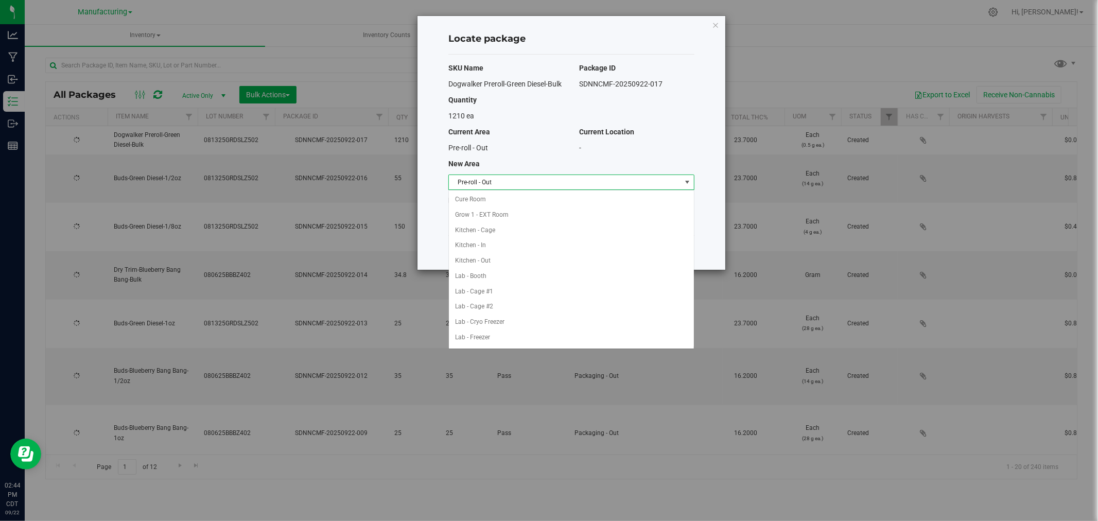
type input "[DATE]"
click at [487, 239] on li "Packaging - In" at bounding box center [571, 240] width 245 height 15
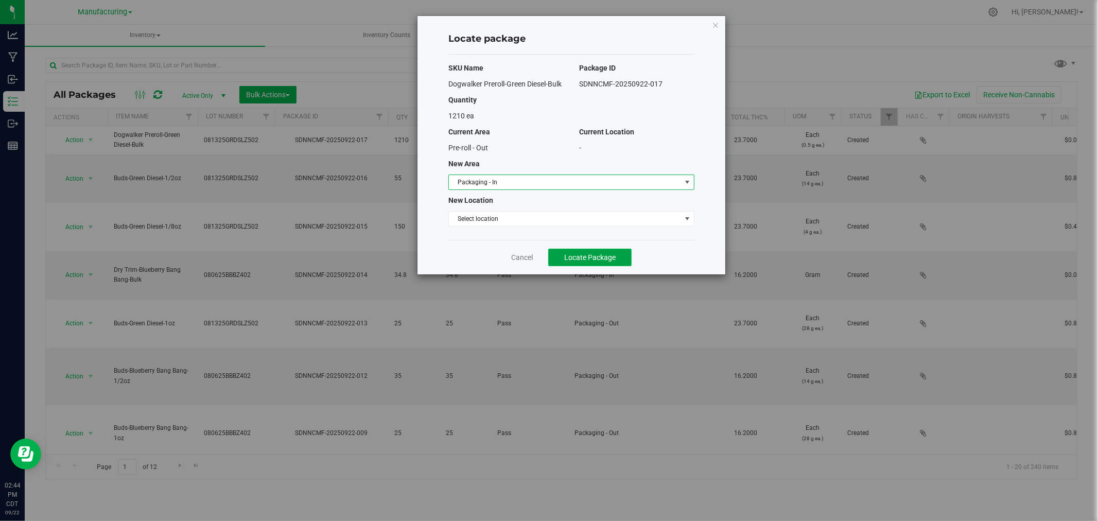
click at [575, 254] on span "Locate Package" at bounding box center [589, 257] width 51 height 8
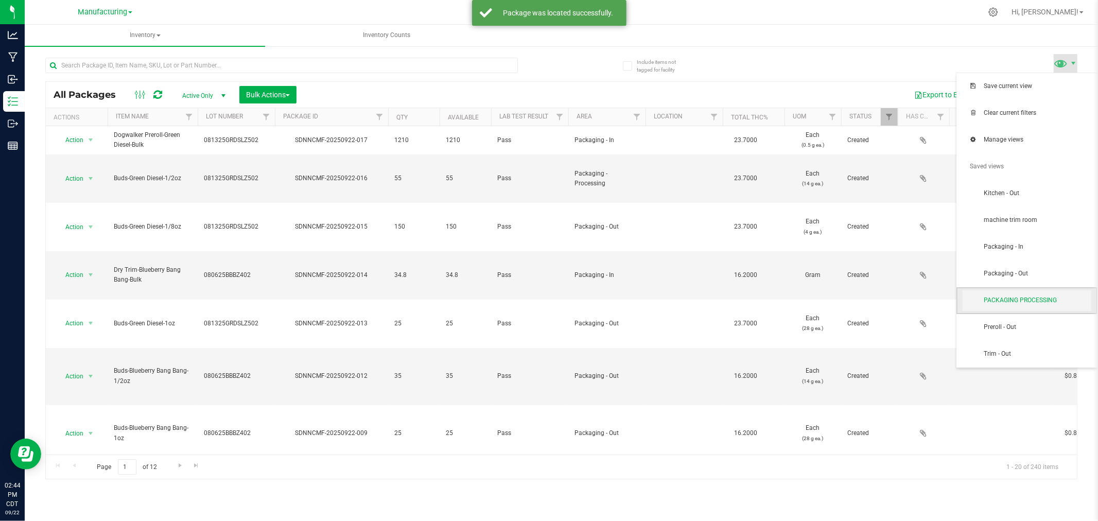
click at [1052, 297] on span "PACKAGING PROCESSING" at bounding box center [1037, 300] width 107 height 9
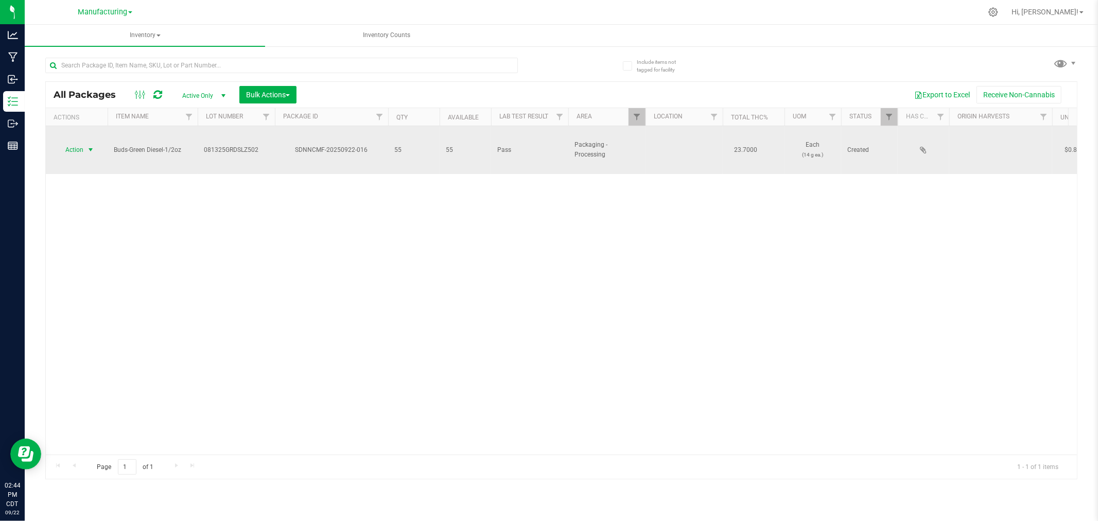
click at [93, 146] on span "select" at bounding box center [91, 150] width 8 height 8
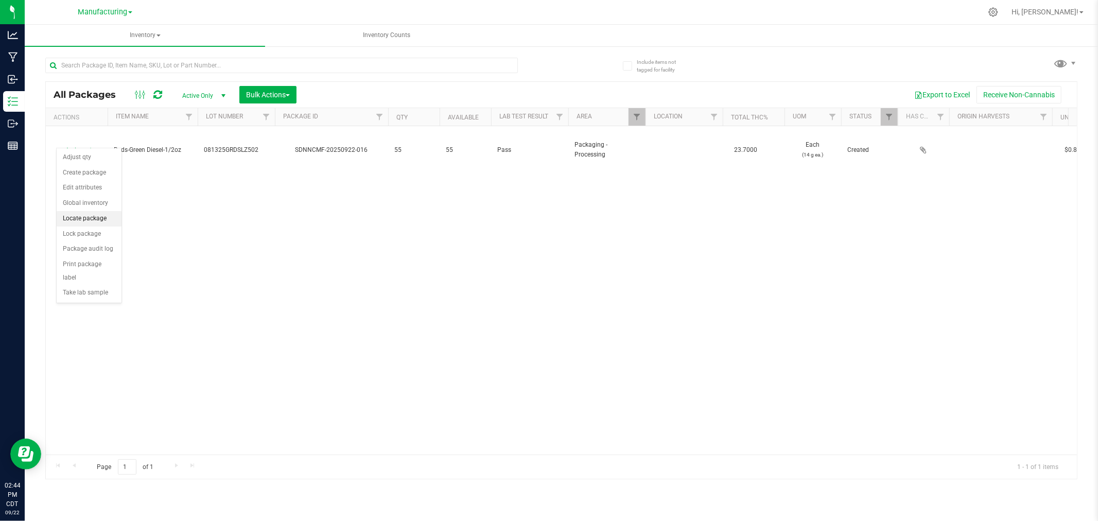
click at [94, 219] on li "Locate package" at bounding box center [89, 218] width 65 height 15
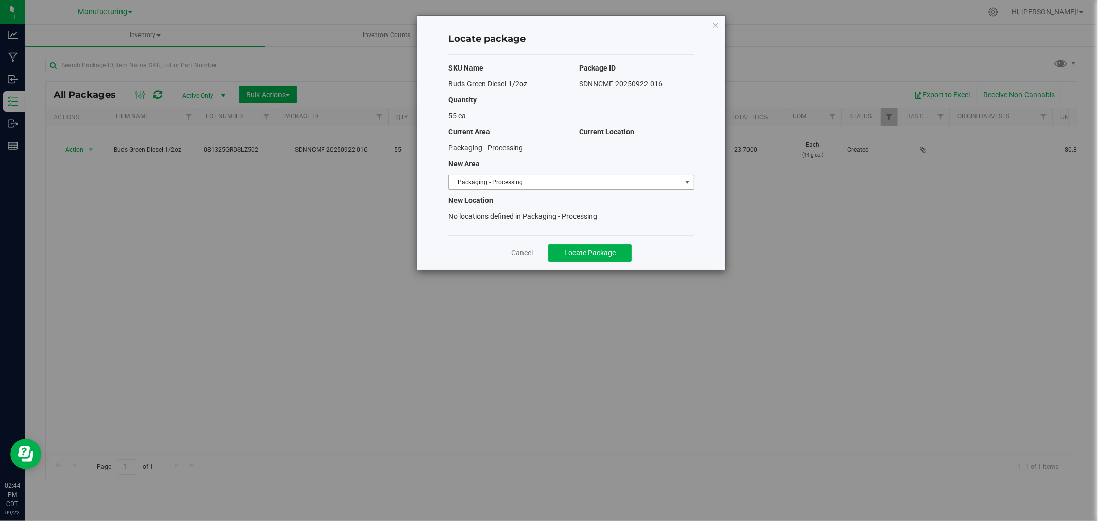
click at [534, 183] on span "Packaging - Processing" at bounding box center [565, 182] width 232 height 14
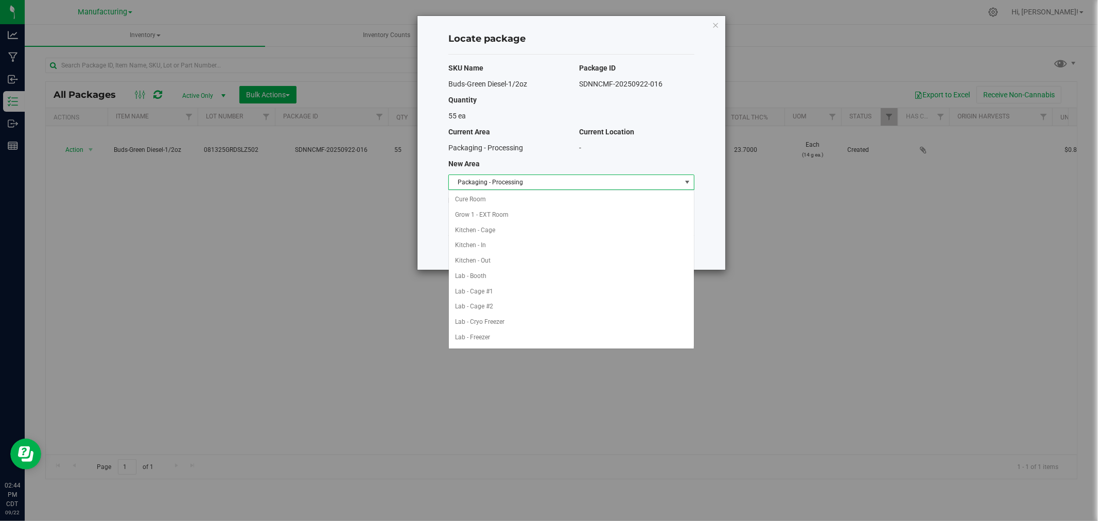
scroll to position [168, 0]
click at [506, 323] on li "Packaging - Out" at bounding box center [571, 322] width 245 height 15
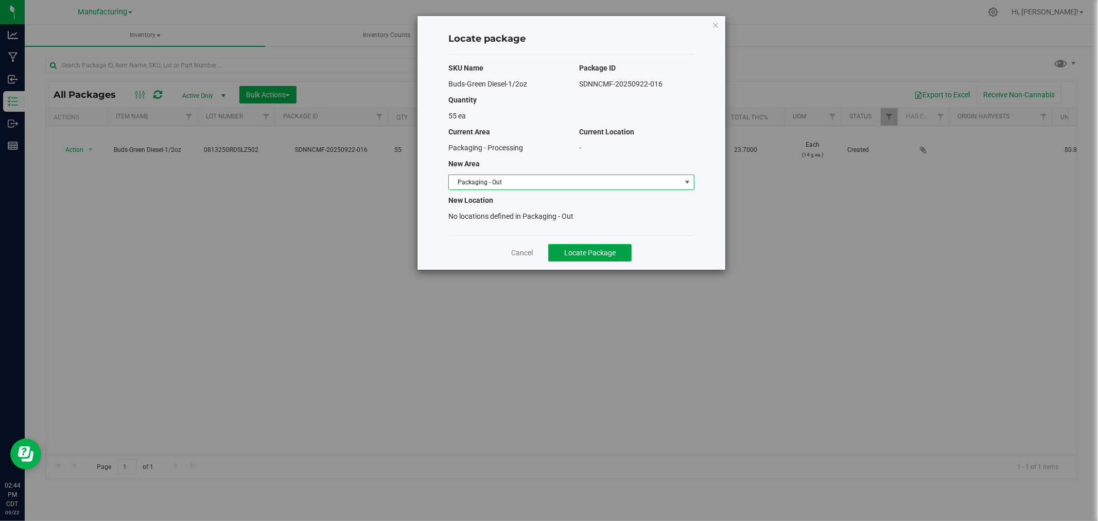
click at [608, 249] on span "Locate Package" at bounding box center [589, 253] width 51 height 8
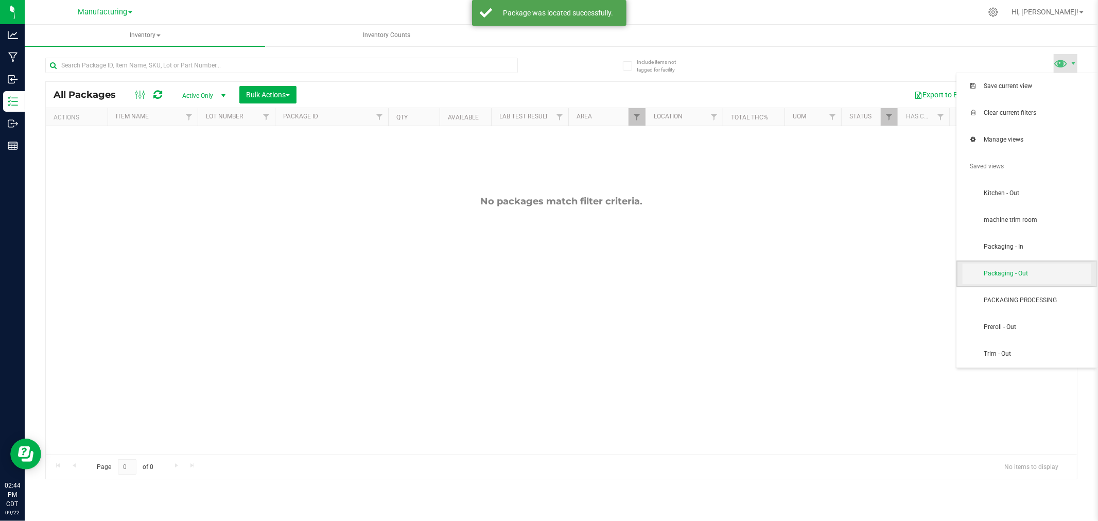
click at [1005, 270] on span "Packaging - Out" at bounding box center [1037, 273] width 107 height 9
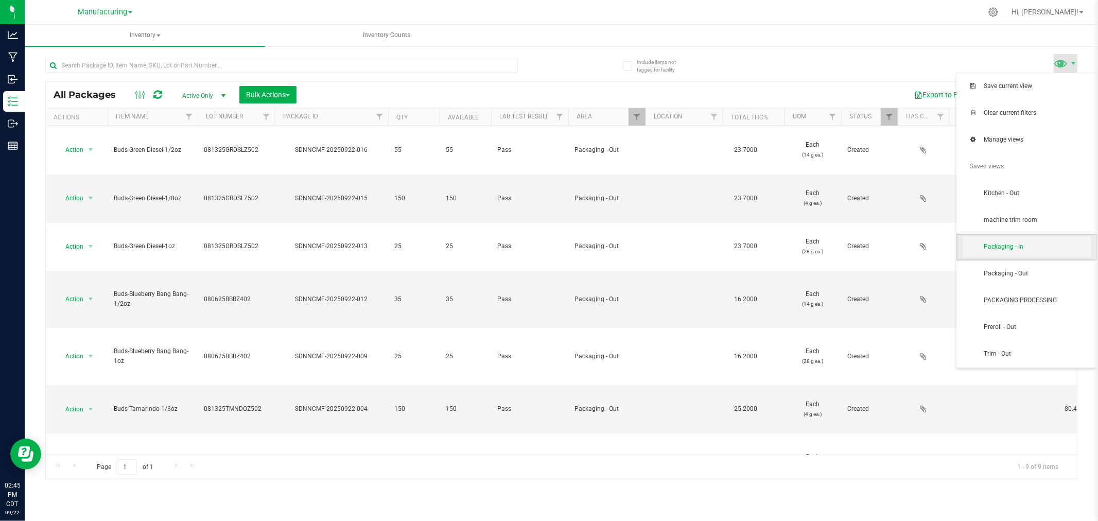
click at [1037, 245] on span "Packaging - In" at bounding box center [1037, 247] width 107 height 9
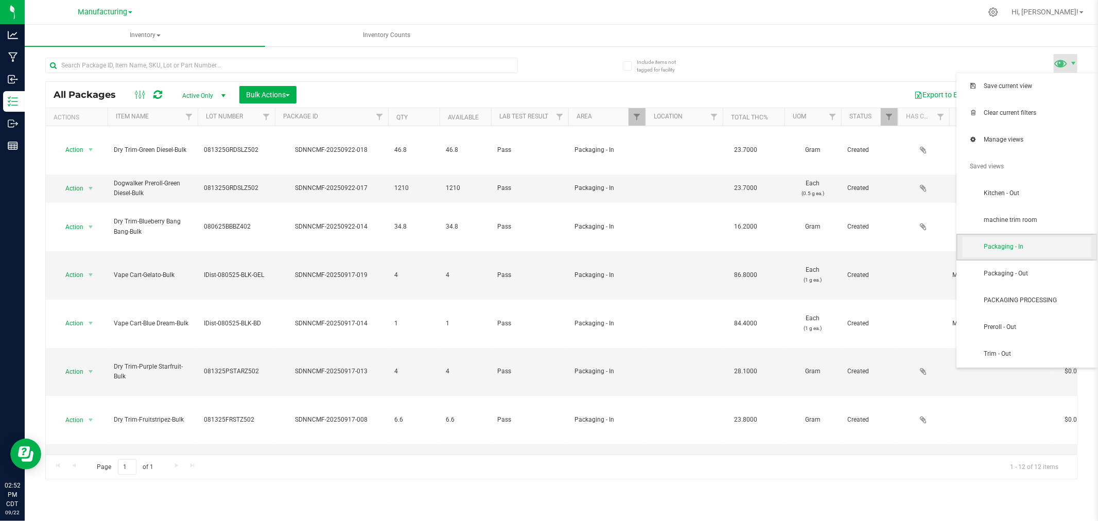
click at [1025, 247] on span "Packaging - In" at bounding box center [1037, 247] width 107 height 9
click at [1036, 302] on span "PACKAGING PROCESSING" at bounding box center [1037, 300] width 107 height 9
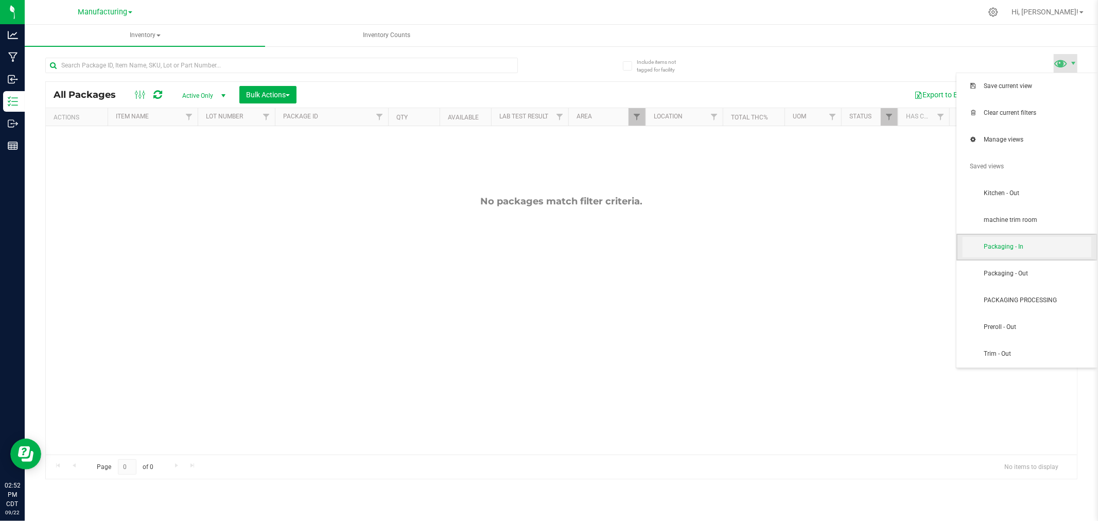
click at [1044, 254] on span "Packaging - In" at bounding box center [1027, 247] width 129 height 21
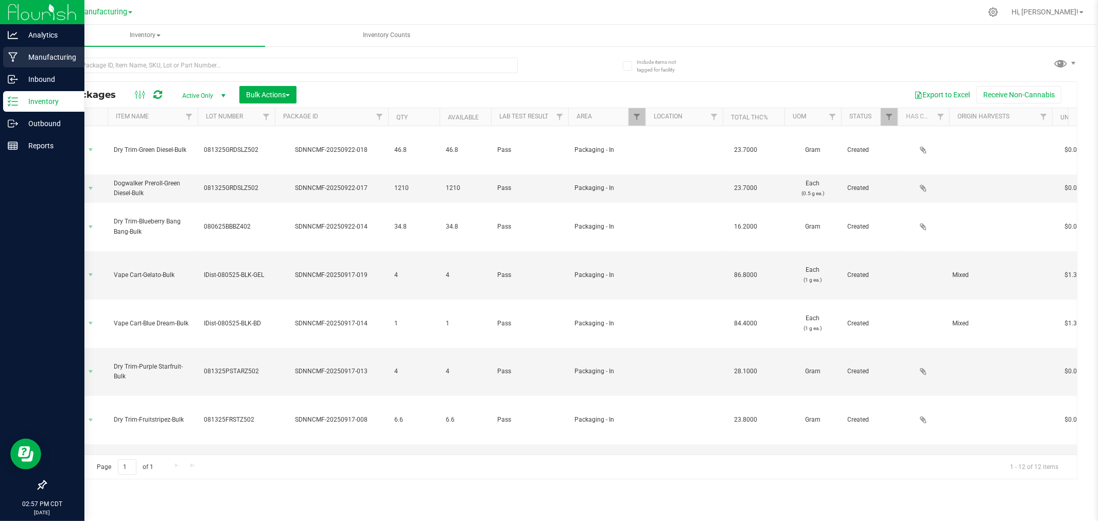
click at [18, 57] on div "Manufacturing" at bounding box center [43, 57] width 81 height 21
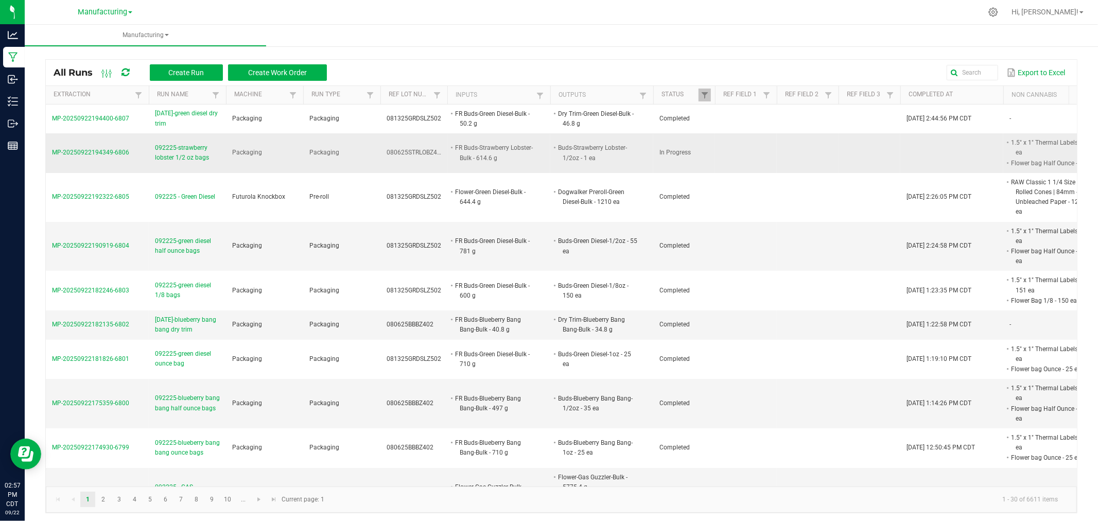
click at [109, 157] on td "MP-20250922194349-6806" at bounding box center [97, 153] width 103 height 40
click at [127, 151] on td "MP-20250922194349-6806" at bounding box center [97, 153] width 103 height 40
click at [100, 153] on span "MP-20250922194349-6806" at bounding box center [90, 152] width 77 height 7
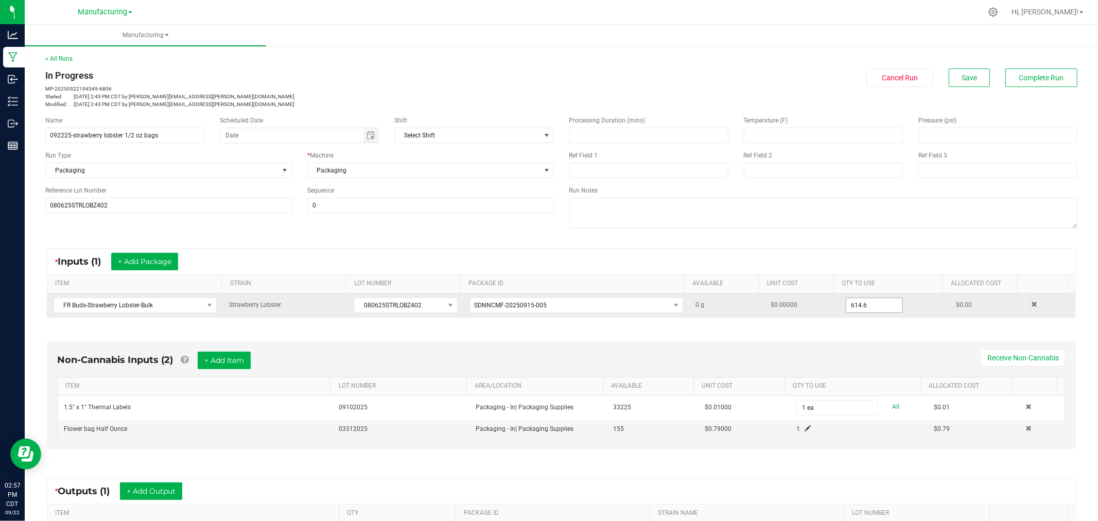
click at [868, 303] on input "614.6" at bounding box center [875, 305] width 56 height 14
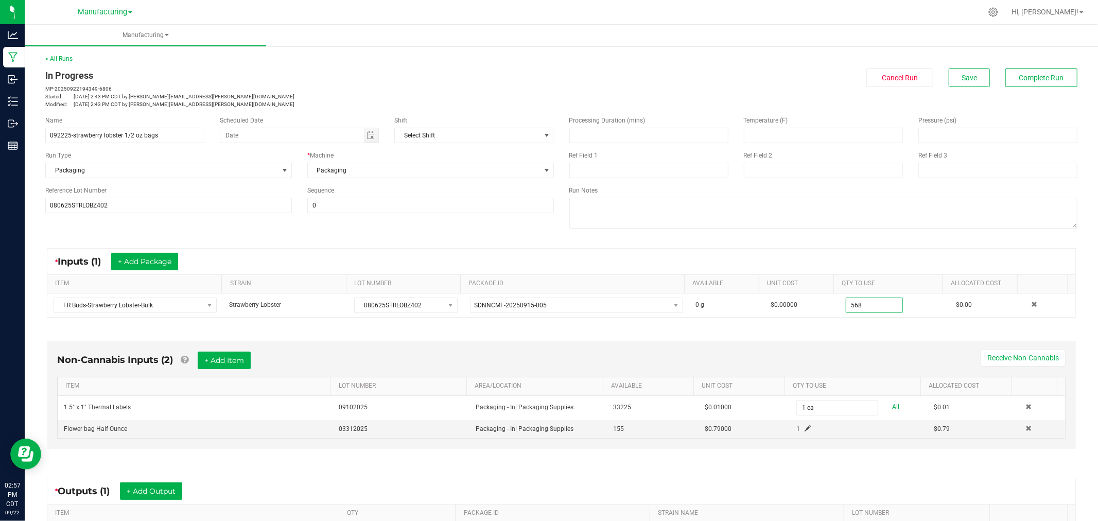
type input "568.0000 g"
click at [838, 239] on div "* Inputs (1) + Add Package ITEM STRAIN LOT NUMBER PACKAGE ID AVAILABLE Unit Cos…" at bounding box center [562, 283] width 1048 height 88
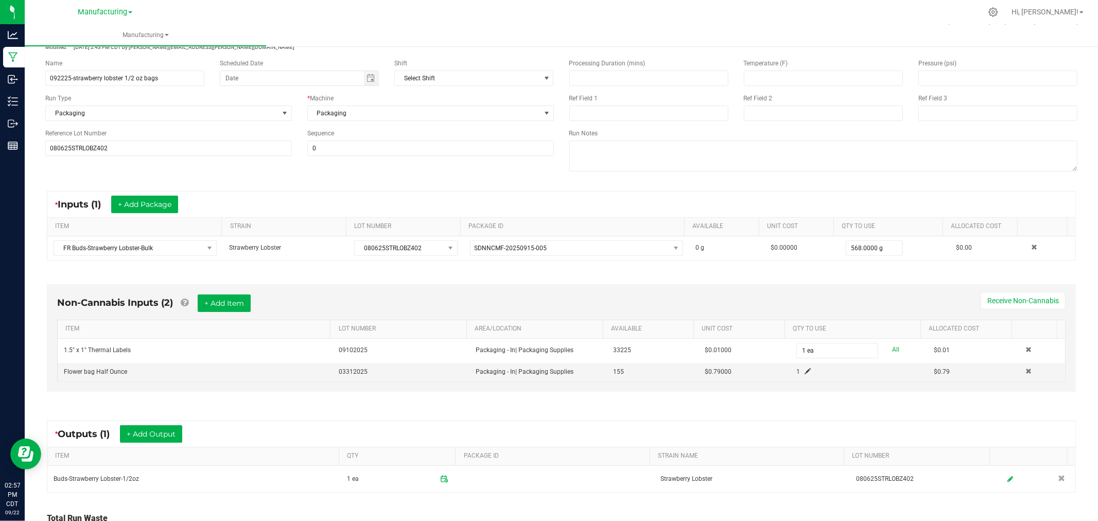
scroll to position [148, 0]
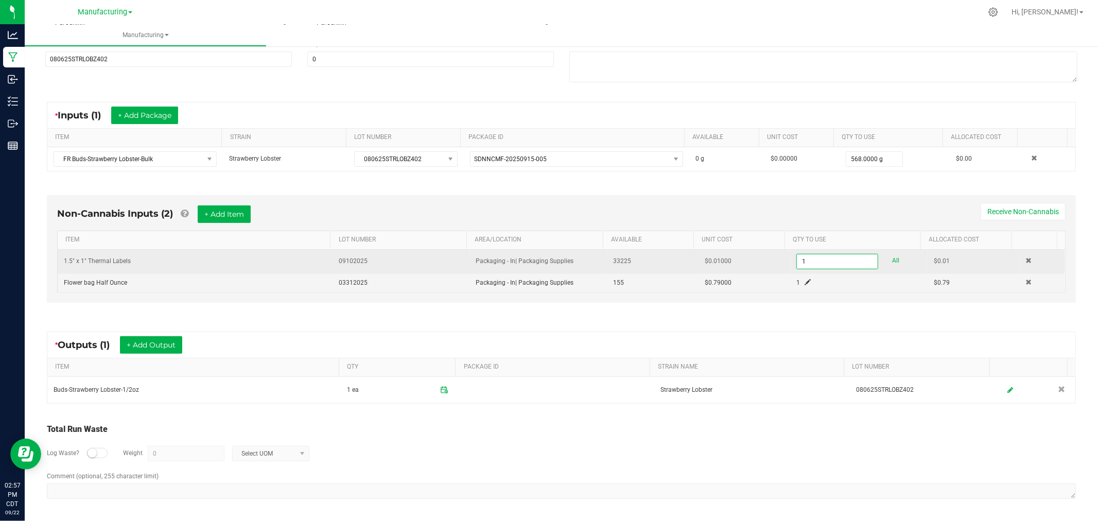
click at [819, 261] on input "1" at bounding box center [837, 261] width 81 height 14
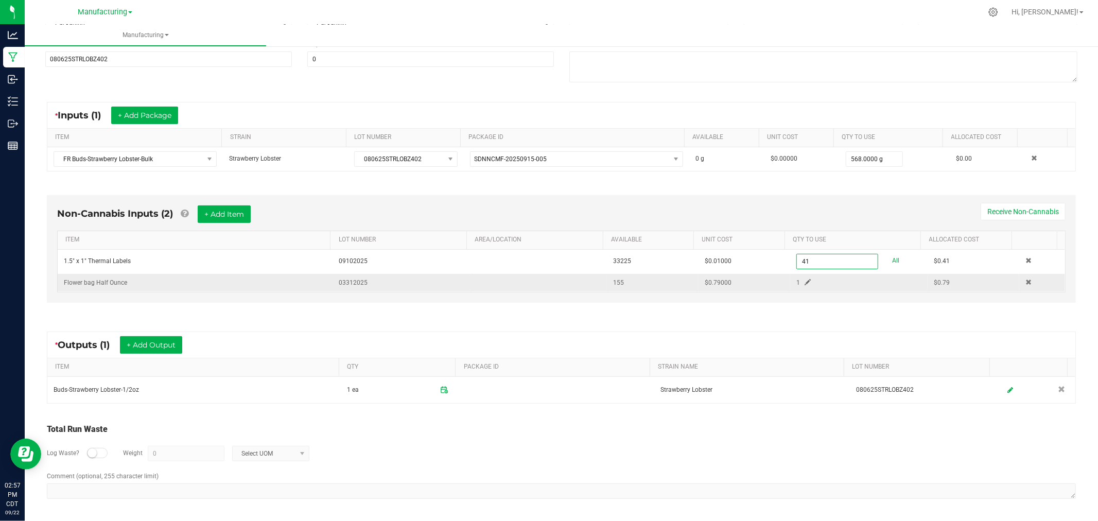
type input "41 ea"
click at [805, 280] on span at bounding box center [808, 282] width 6 height 6
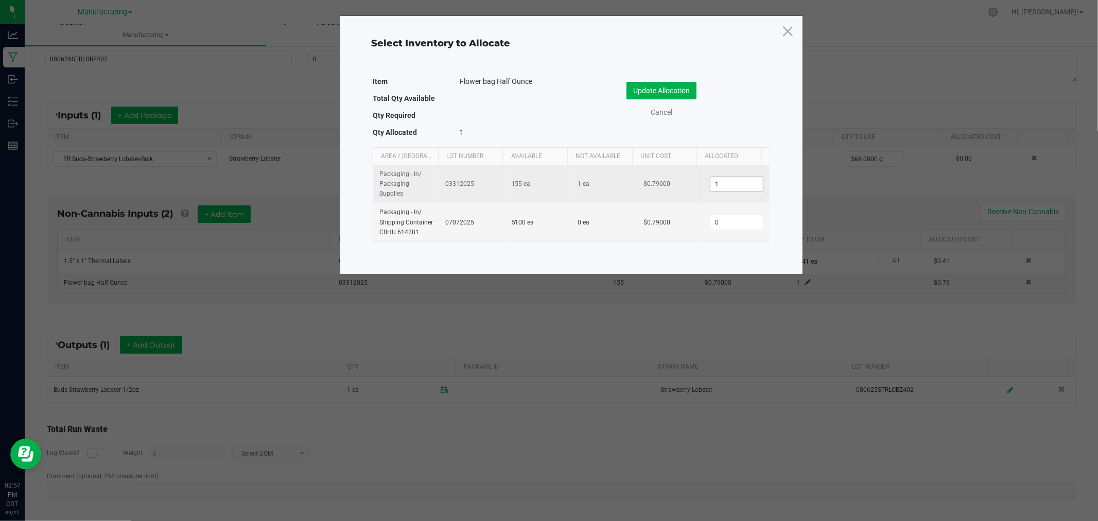
click at [730, 186] on input "1" at bounding box center [737, 184] width 53 height 14
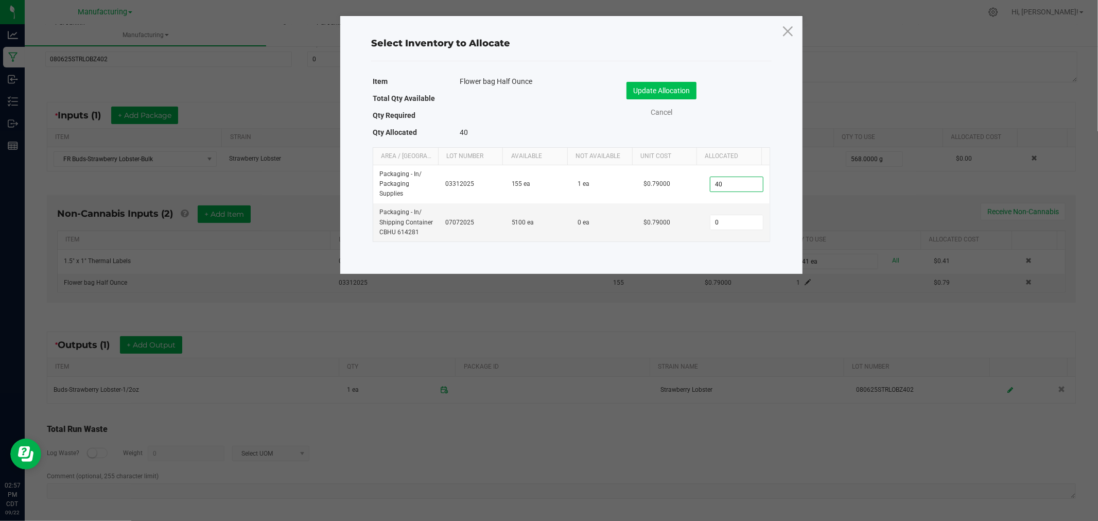
type input "40"
click at [660, 92] on button "Update Allocation" at bounding box center [662, 91] width 70 height 18
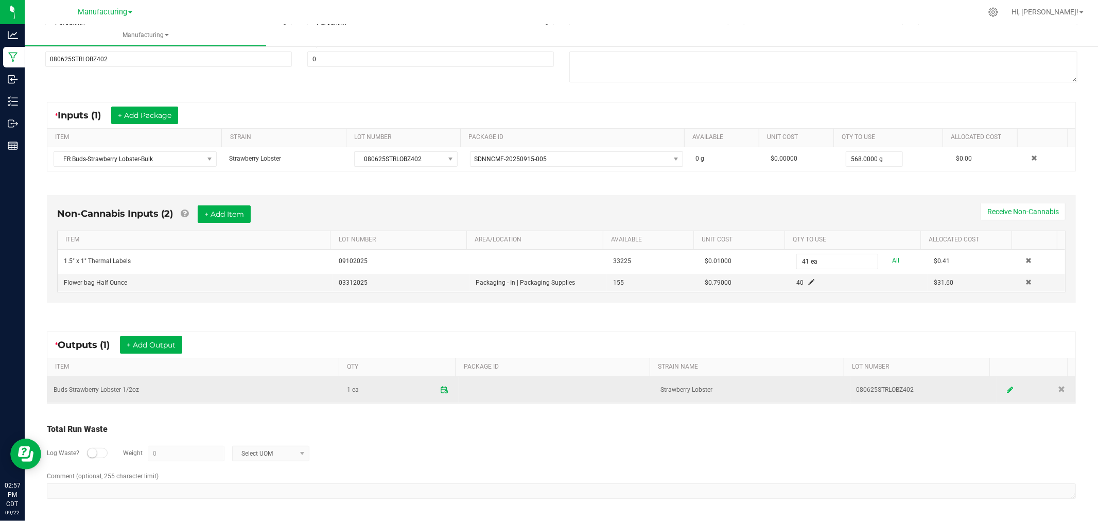
click at [1007, 388] on icon at bounding box center [1010, 389] width 6 height 7
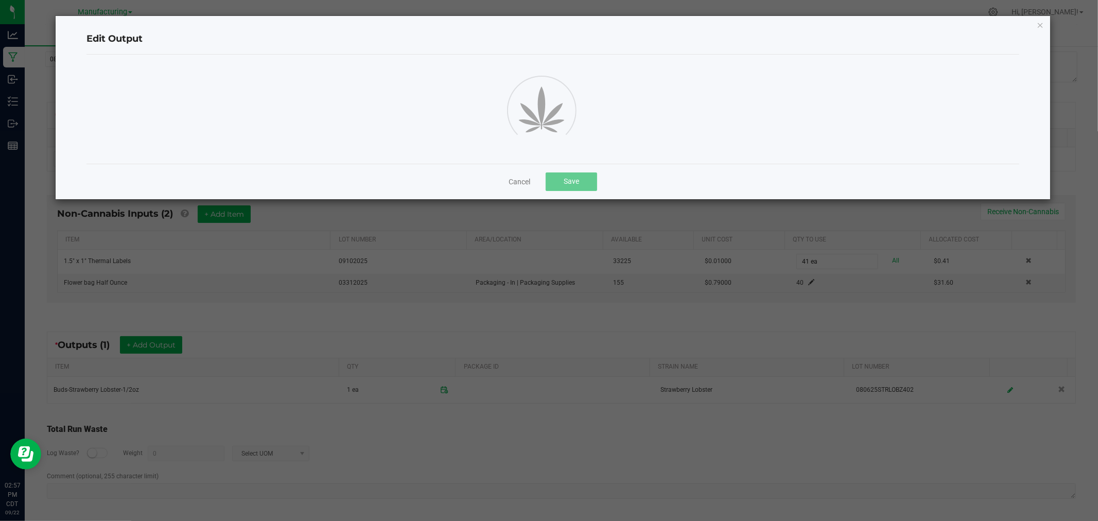
scroll to position [0, 0]
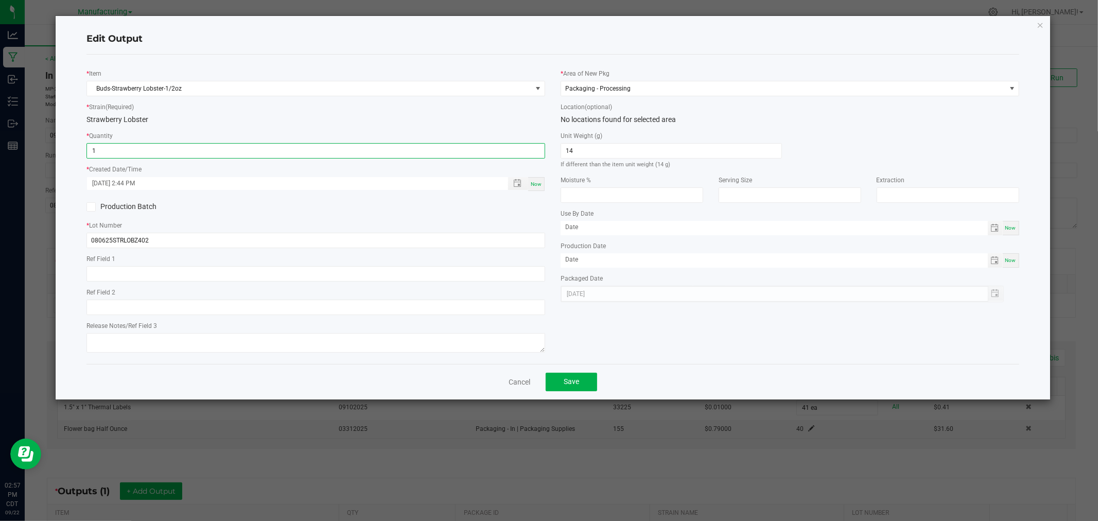
click at [111, 148] on input "1" at bounding box center [316, 151] width 458 height 14
type input "40 ea"
click at [541, 183] on span "Now" at bounding box center [536, 184] width 11 height 6
type input "[DATE] 2:58 PM"
click at [577, 386] on span "Save" at bounding box center [571, 381] width 15 height 8
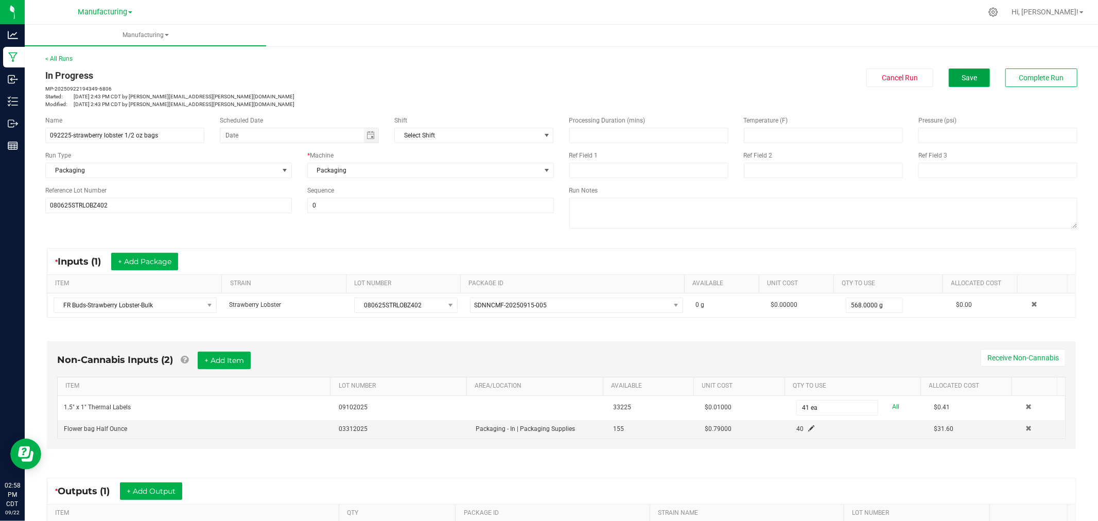
click at [962, 76] on span "Save" at bounding box center [969, 78] width 15 height 8
click at [1049, 82] on button "Complete Run" at bounding box center [1042, 77] width 72 height 19
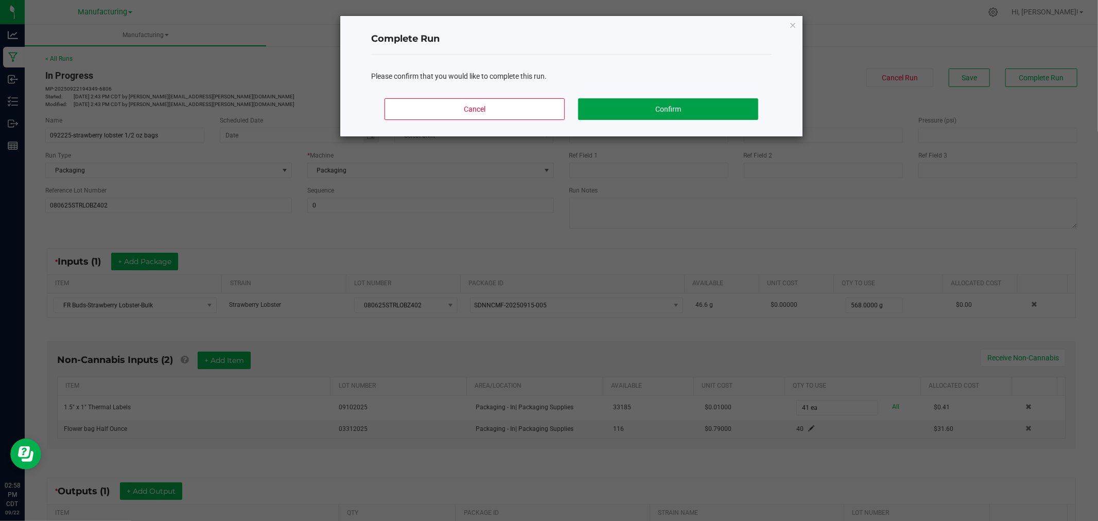
click at [748, 105] on button "Confirm" at bounding box center [668, 109] width 180 height 22
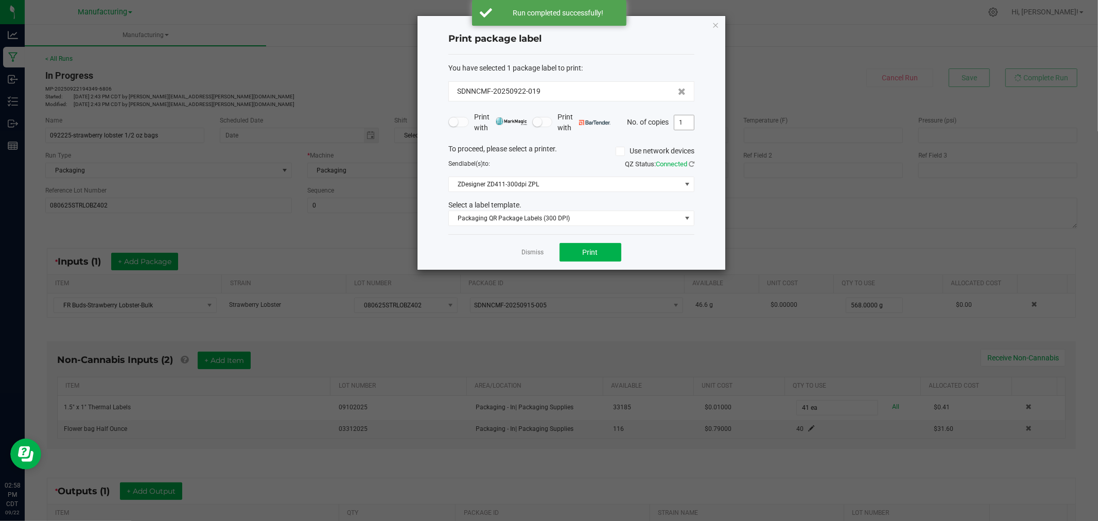
click at [686, 120] on input "1" at bounding box center [685, 122] width 20 height 14
type input "41"
click at [607, 254] on button "Print" at bounding box center [591, 252] width 62 height 19
click at [717, 24] on icon "button" at bounding box center [715, 25] width 7 height 12
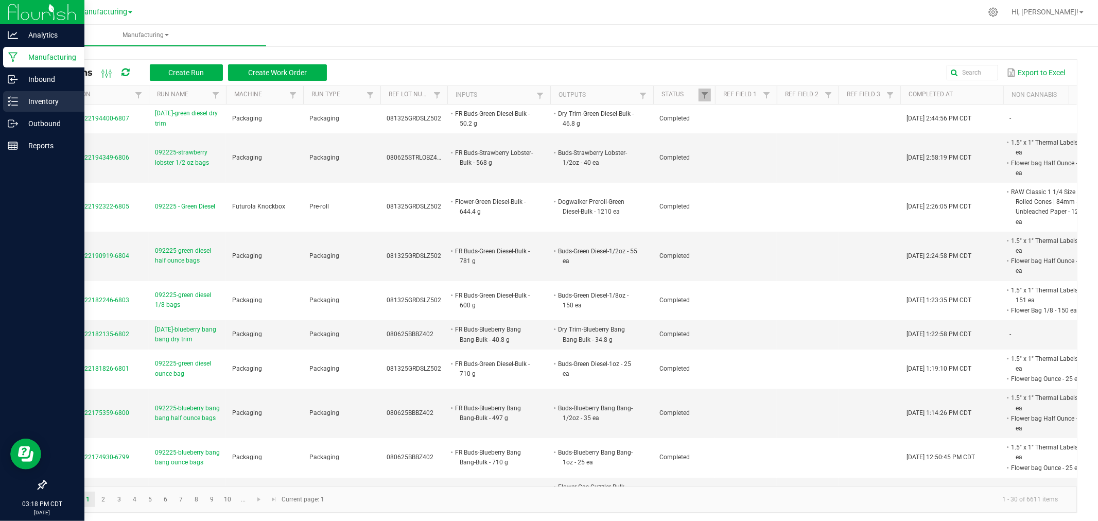
click at [19, 99] on p "Inventory" at bounding box center [49, 101] width 62 height 12
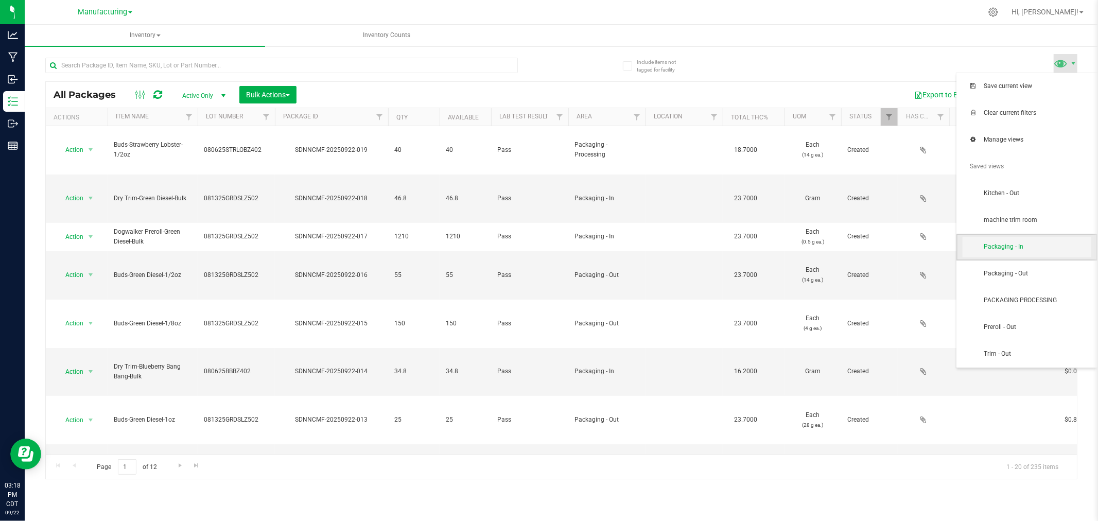
click at [1046, 248] on span "Packaging - In" at bounding box center [1037, 247] width 107 height 9
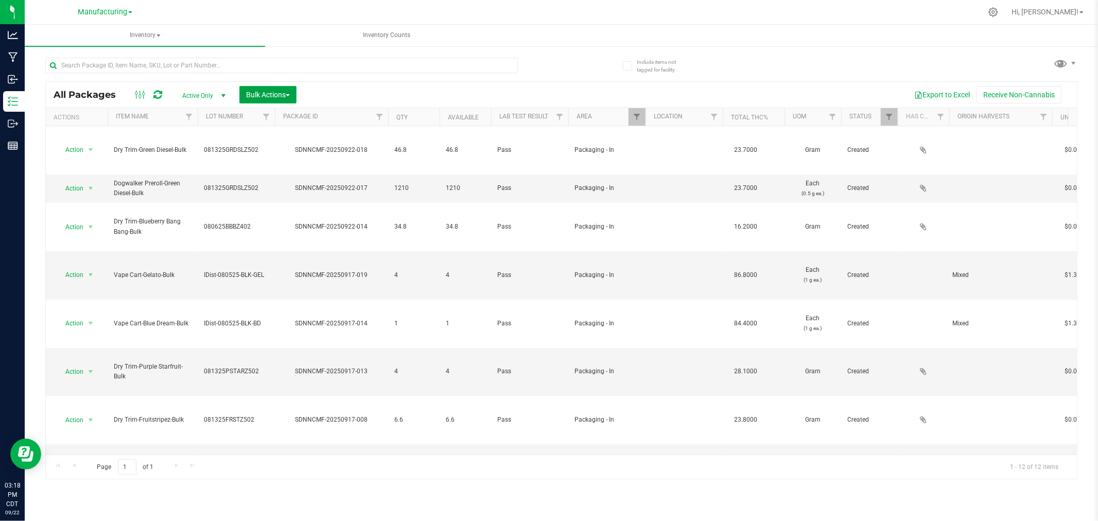
click at [260, 94] on span "Bulk Actions" at bounding box center [268, 95] width 44 height 8
click at [641, 115] on span "Filter" at bounding box center [637, 117] width 8 height 8
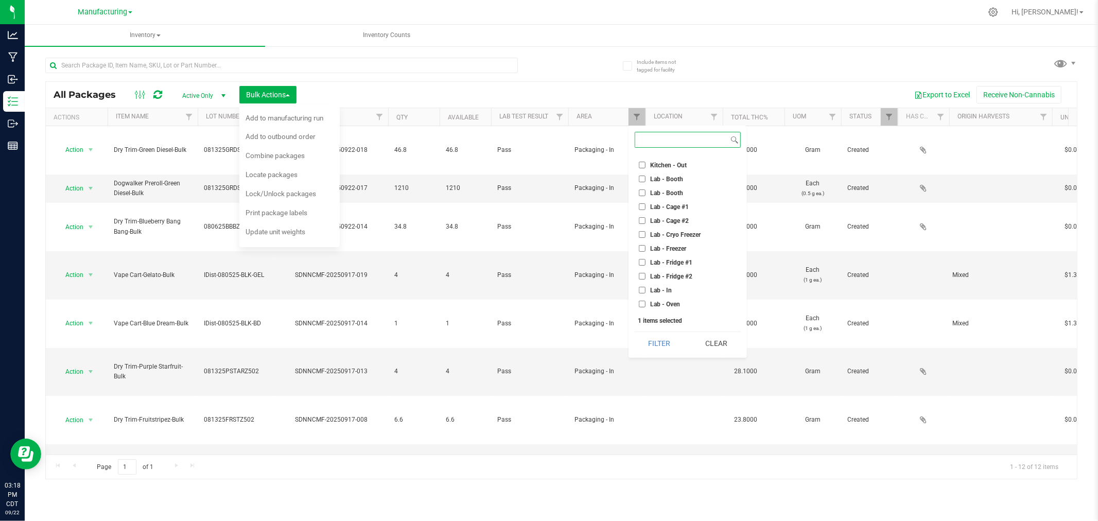
scroll to position [171, 0]
click at [657, 345] on button "Filter" at bounding box center [659, 343] width 49 height 23
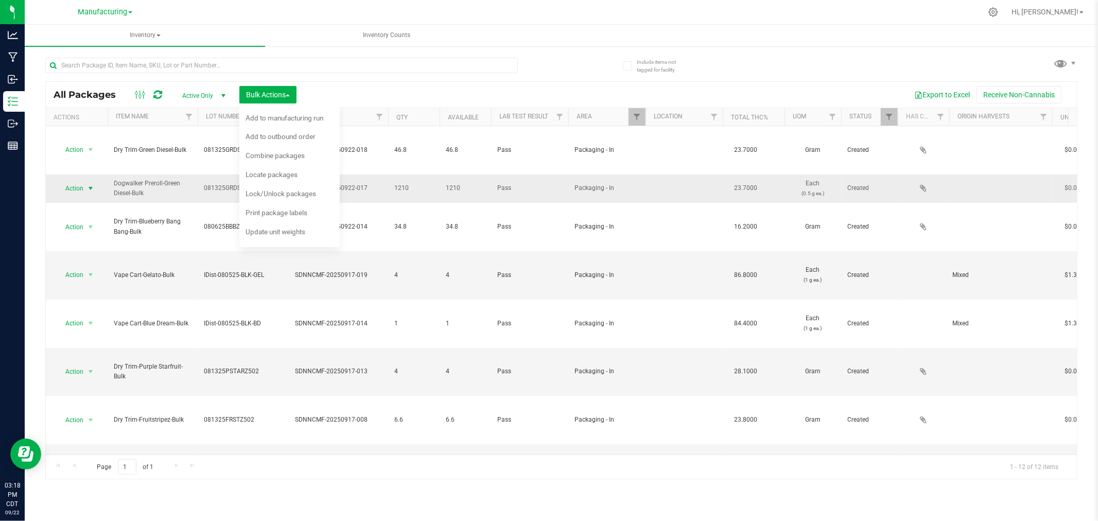
click at [87, 184] on span "select" at bounding box center [91, 188] width 8 height 8
drag, startPoint x: 390, startPoint y: 59, endPoint x: 387, endPoint y: 68, distance: 9.9
click at [390, 59] on input "text" at bounding box center [281, 65] width 473 height 15
click at [307, 119] on span "Add to manufacturing run" at bounding box center [285, 118] width 78 height 8
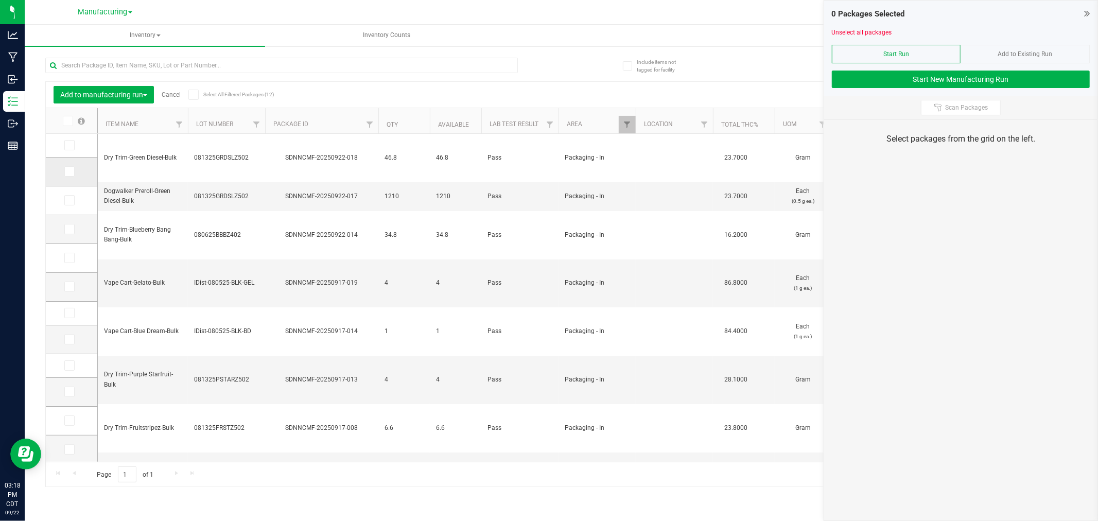
click at [68, 171] on icon at bounding box center [68, 171] width 7 height 0
click at [0, 0] on input "checkbox" at bounding box center [0, 0] width 0 height 0
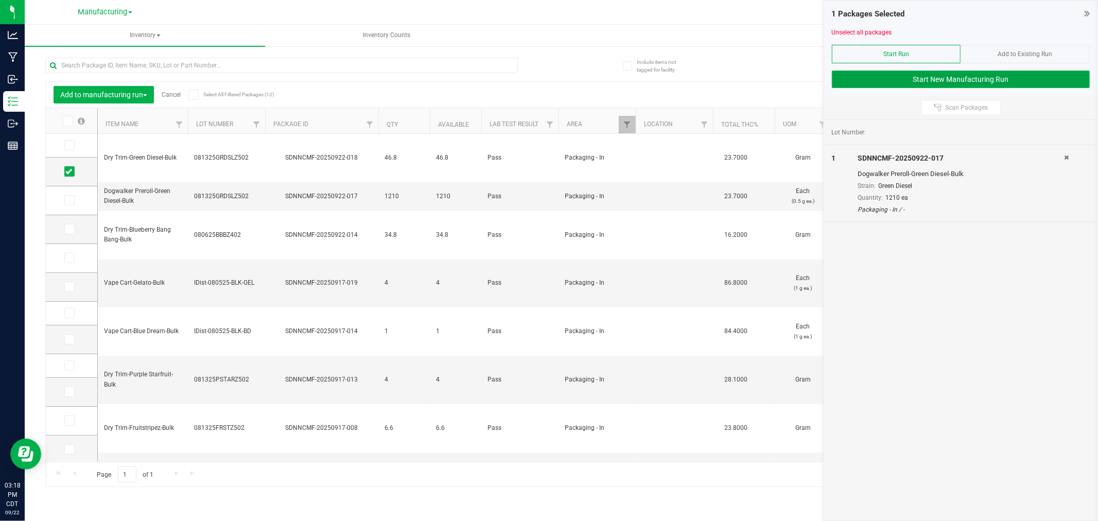
click at [922, 75] on button "Start New Manufacturing Run" at bounding box center [961, 80] width 258 height 18
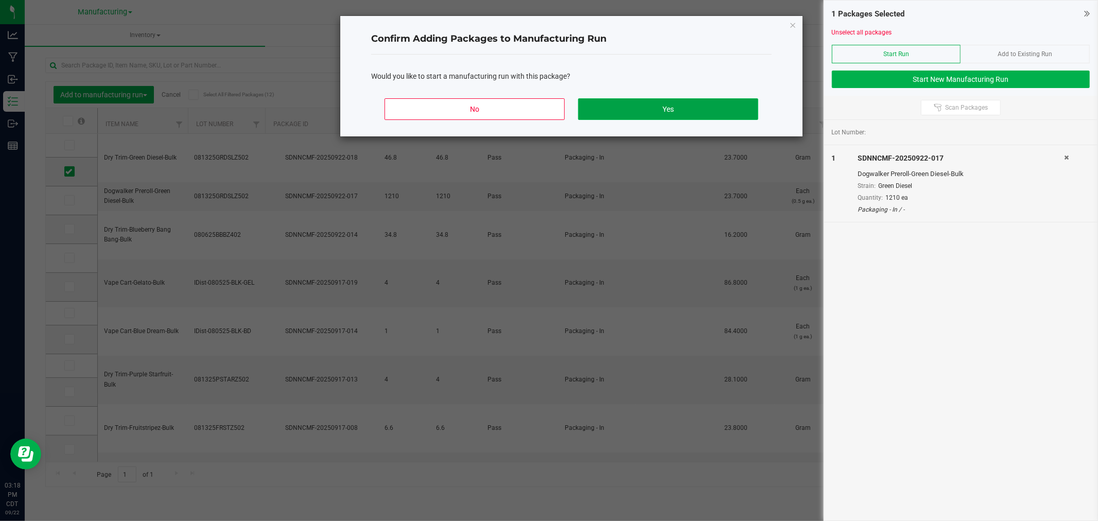
click at [651, 119] on button "Yes" at bounding box center [668, 109] width 180 height 22
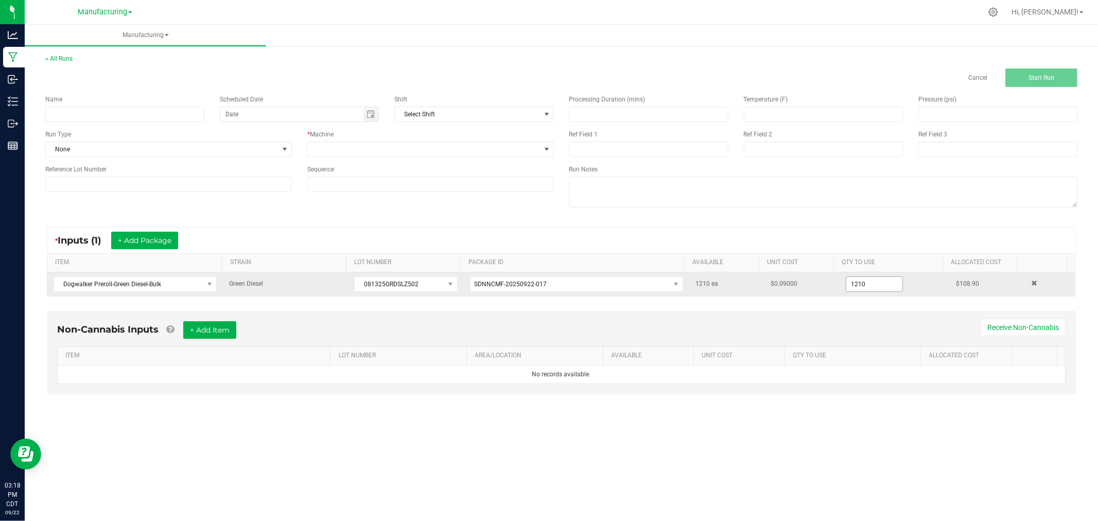
click at [874, 284] on input "1210" at bounding box center [875, 284] width 56 height 14
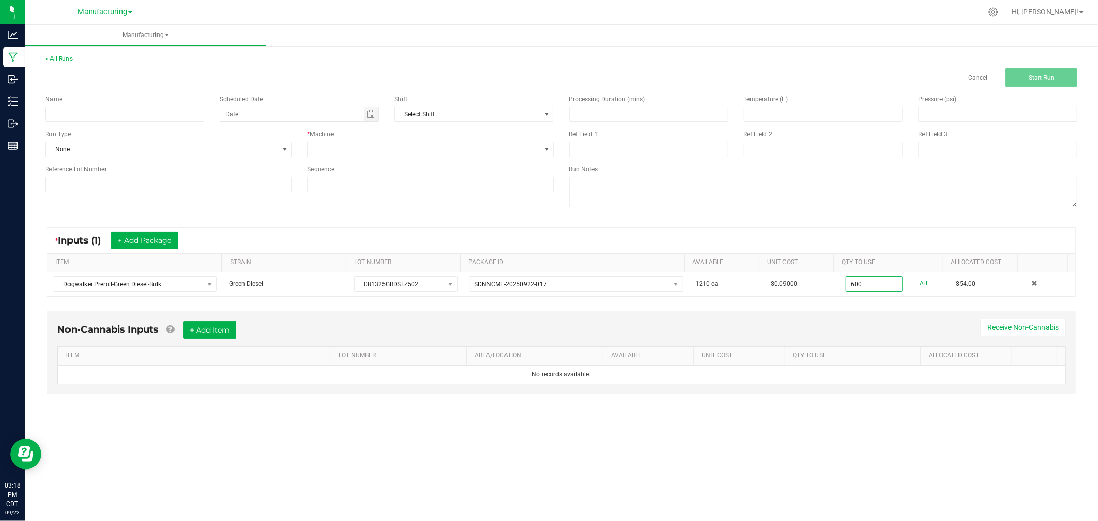
type input "600 ea"
click at [871, 228] on div "* Inputs (1) + Add Package" at bounding box center [561, 241] width 1028 height 26
click at [138, 110] on input at bounding box center [124, 114] width 159 height 15
type input "092225-green diesel 6pk dogwalkers"
click at [217, 146] on span "None" at bounding box center [162, 149] width 233 height 14
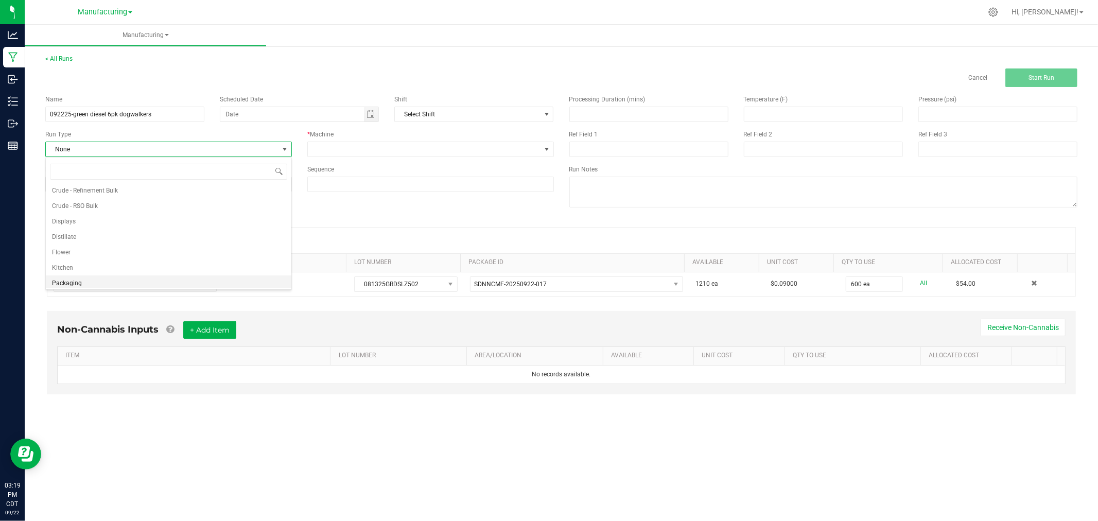
scroll to position [51, 0]
click at [156, 267] on li "Packaging" at bounding box center [169, 264] width 246 height 15
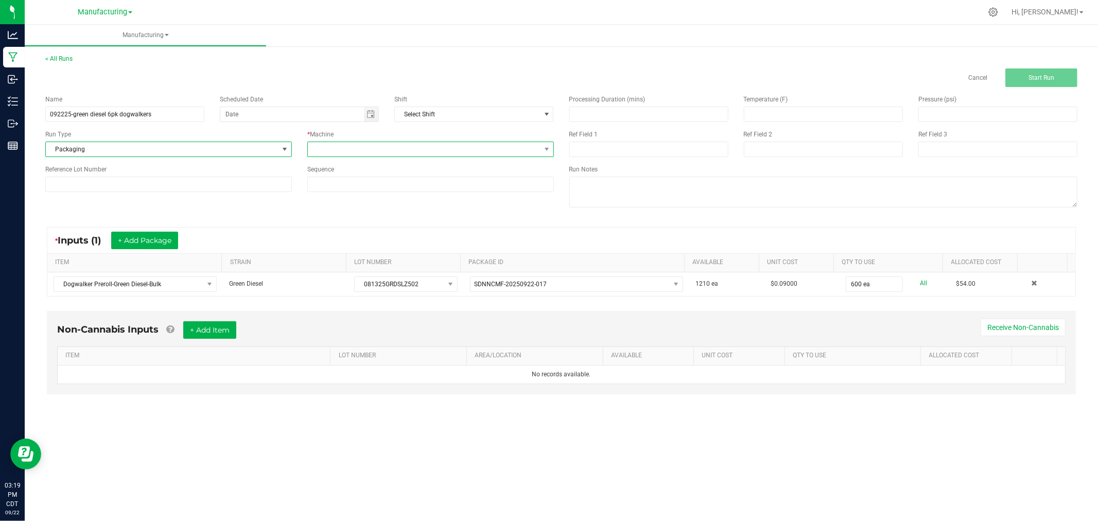
click at [346, 153] on span at bounding box center [424, 149] width 233 height 14
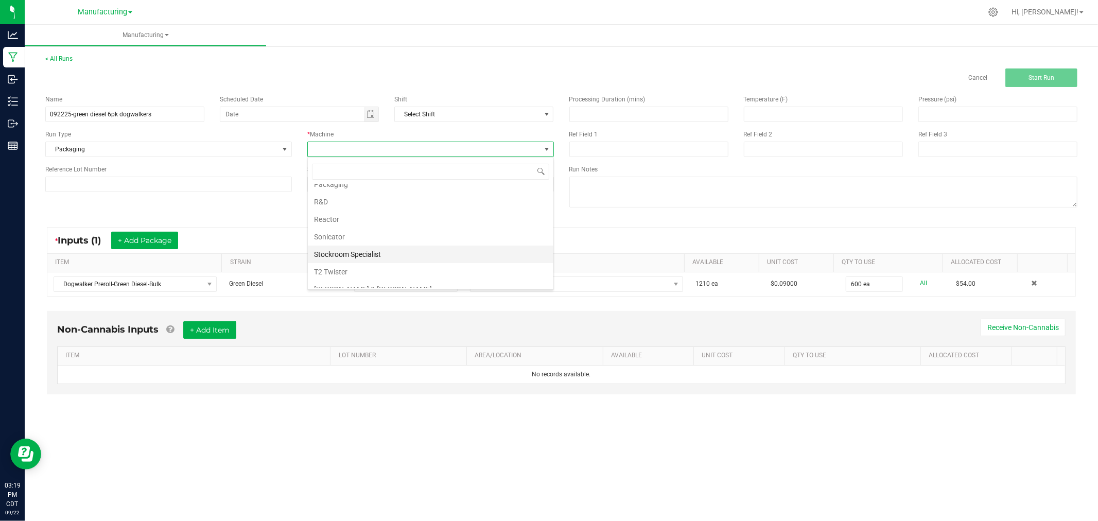
scroll to position [57, 0]
click at [355, 244] on li "Packaging" at bounding box center [431, 242] width 246 height 18
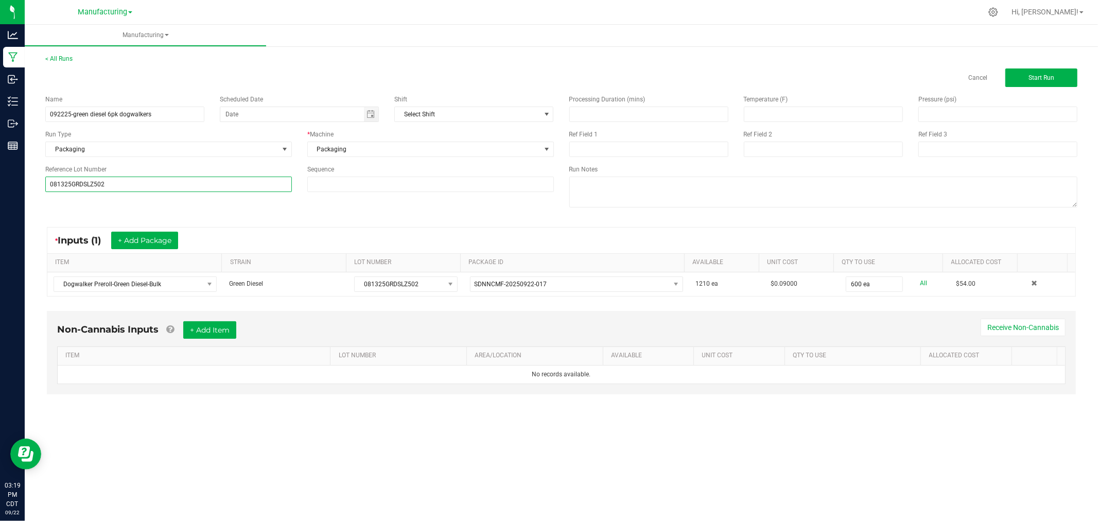
type input "081325GRDSLZ502"
click at [63, 204] on div "Name 092225-green diesel 6pk dogwalkers Scheduled Date Shift Select Shift Run T…" at bounding box center [562, 152] width 1048 height 131
click at [1052, 68] on button "Start Run" at bounding box center [1042, 77] width 72 height 19
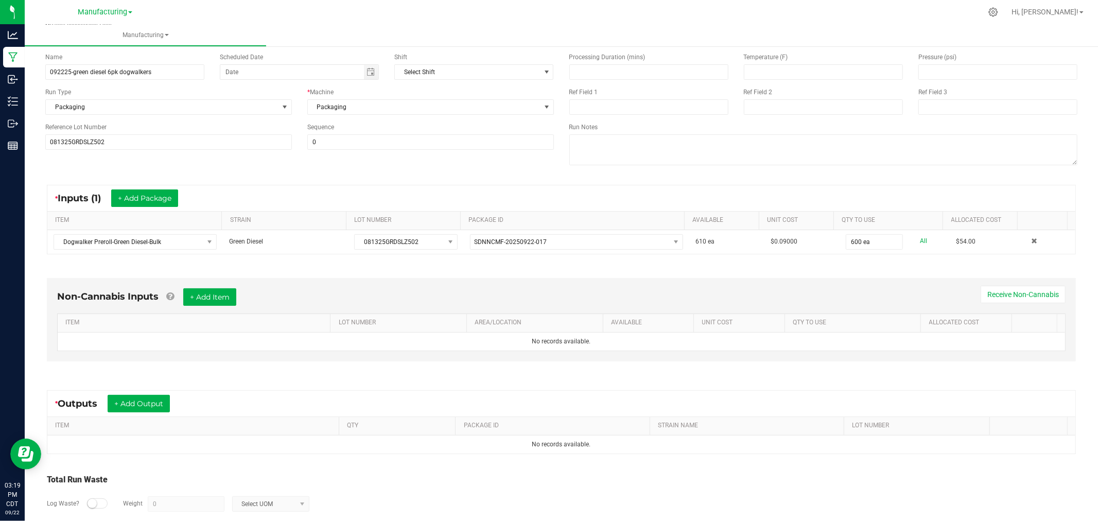
scroll to position [115, 0]
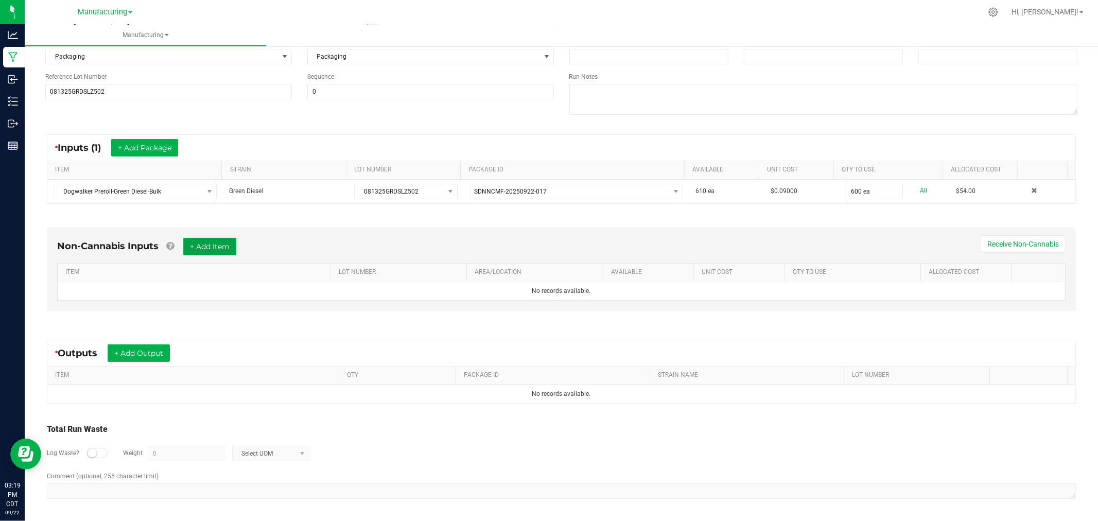
click at [225, 246] on button "+ Add Item" at bounding box center [209, 247] width 53 height 18
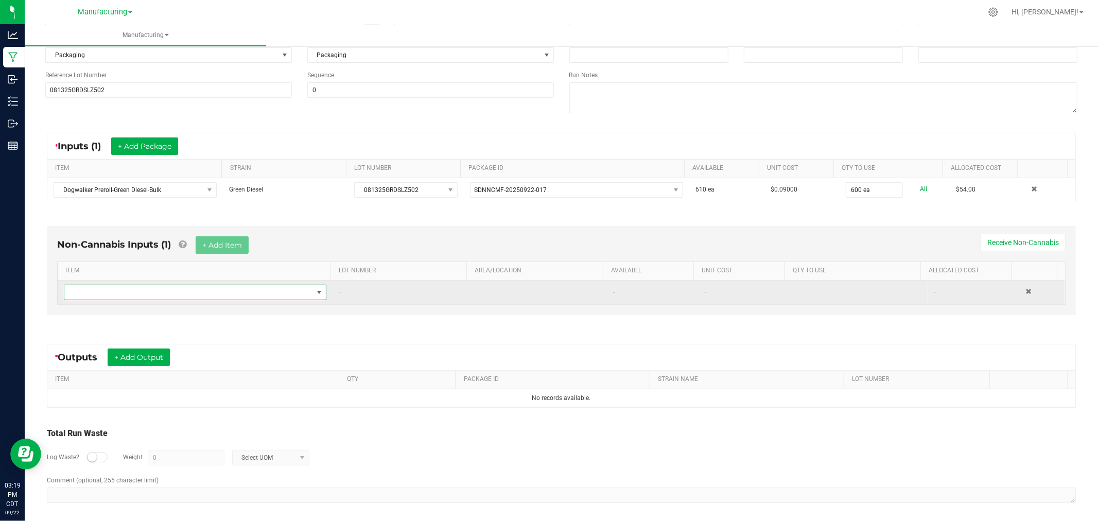
click at [232, 294] on span "NO DATA FOUND" at bounding box center [188, 292] width 249 height 14
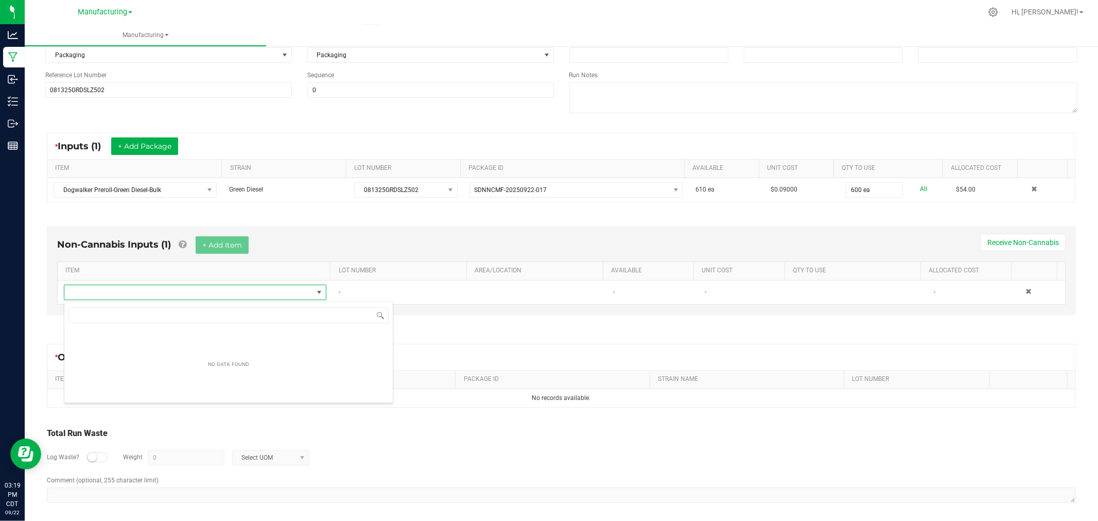
scroll to position [15, 257]
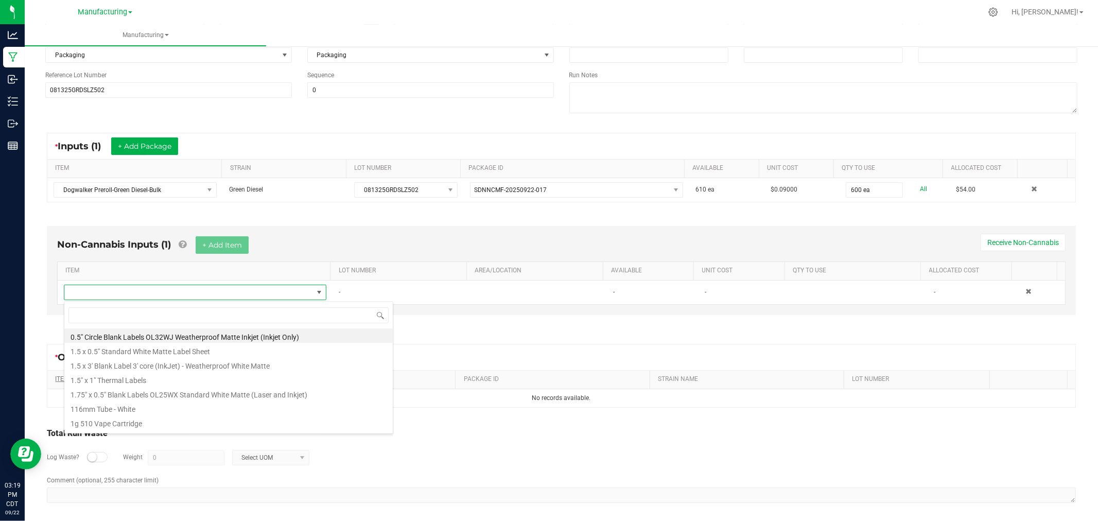
click at [131, 382] on li "1.5" x 1" Thermal Labels" at bounding box center [228, 379] width 329 height 14
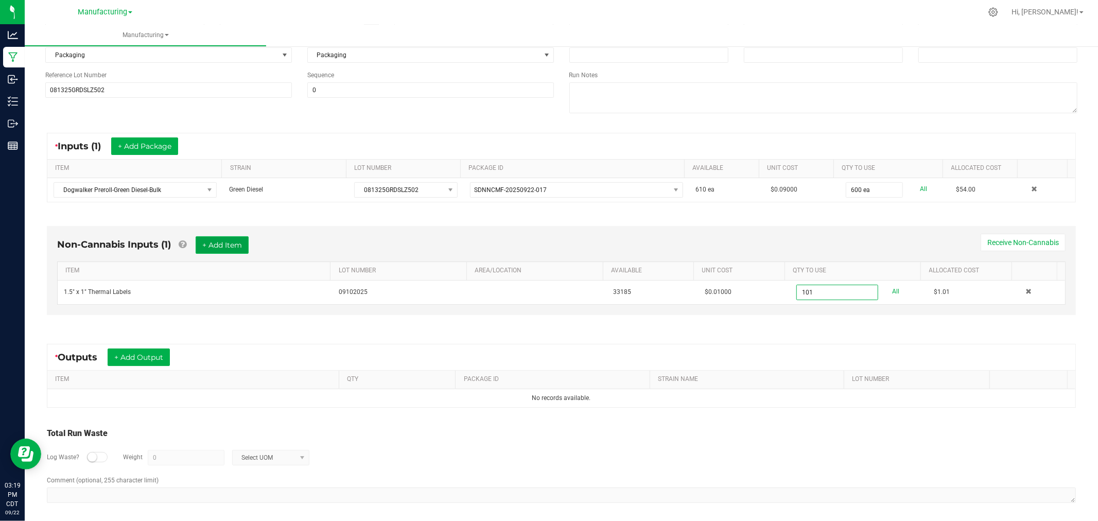
type input "101 ea"
click at [220, 246] on button "+ Add Item" at bounding box center [222, 245] width 53 height 18
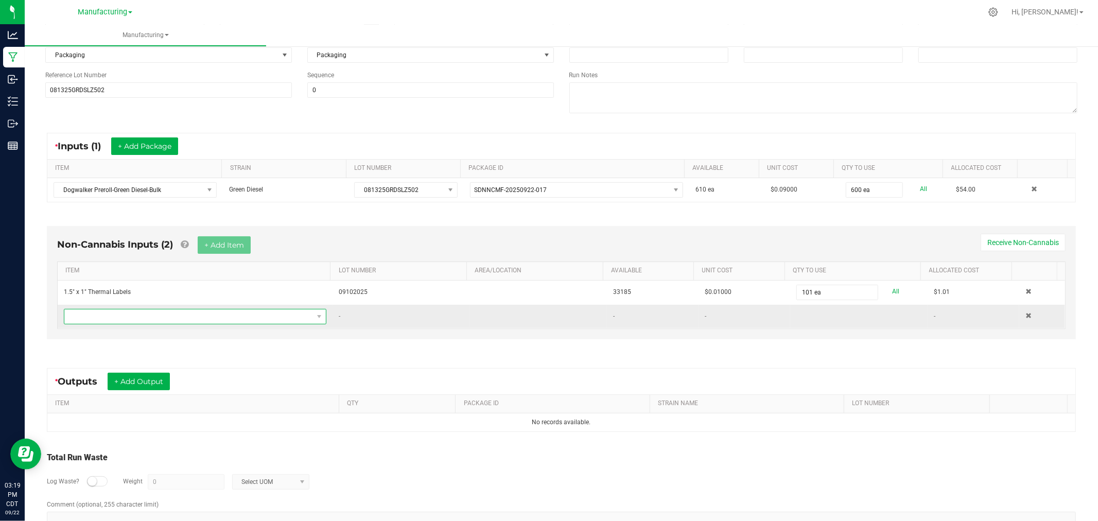
click at [256, 314] on span "NO DATA FOUND" at bounding box center [188, 316] width 249 height 14
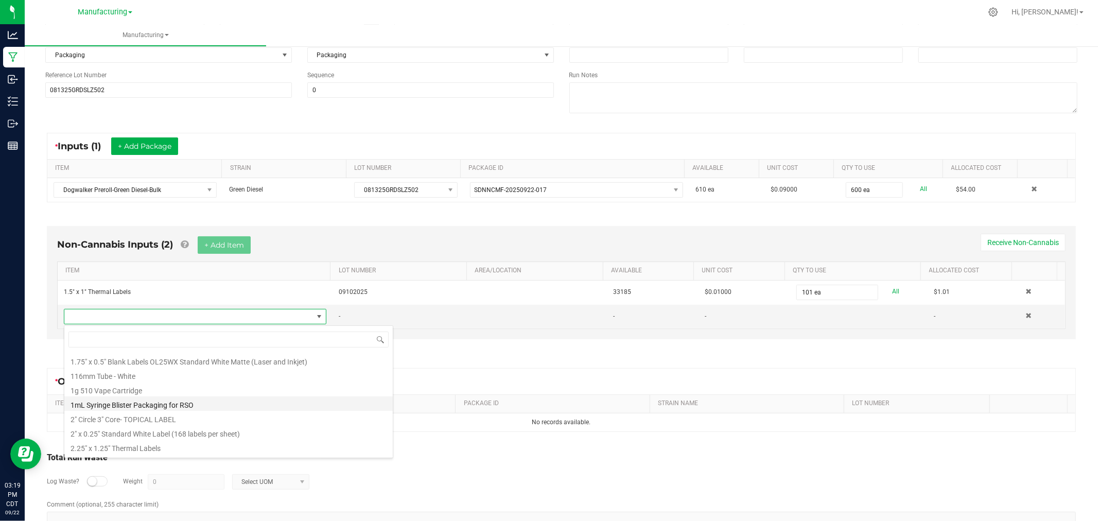
scroll to position [114, 0]
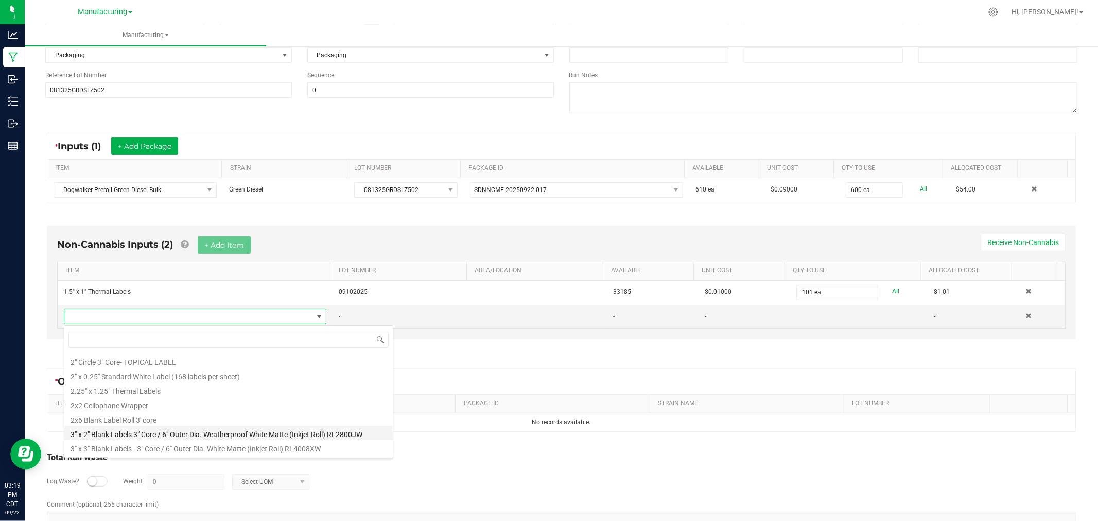
click at [203, 426] on li "3" x 2" Blank Labels 3" Core / 6" Outer Dia. Weatherproof White Matte (Inkjet R…" at bounding box center [228, 433] width 329 height 14
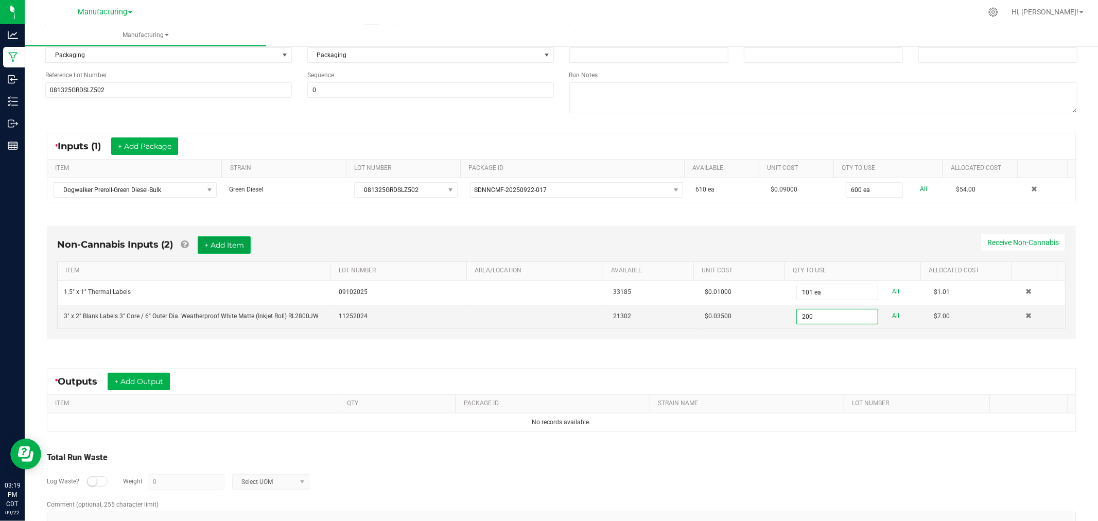
type input "200 ea"
click at [237, 239] on button "+ Add Item" at bounding box center [224, 245] width 53 height 18
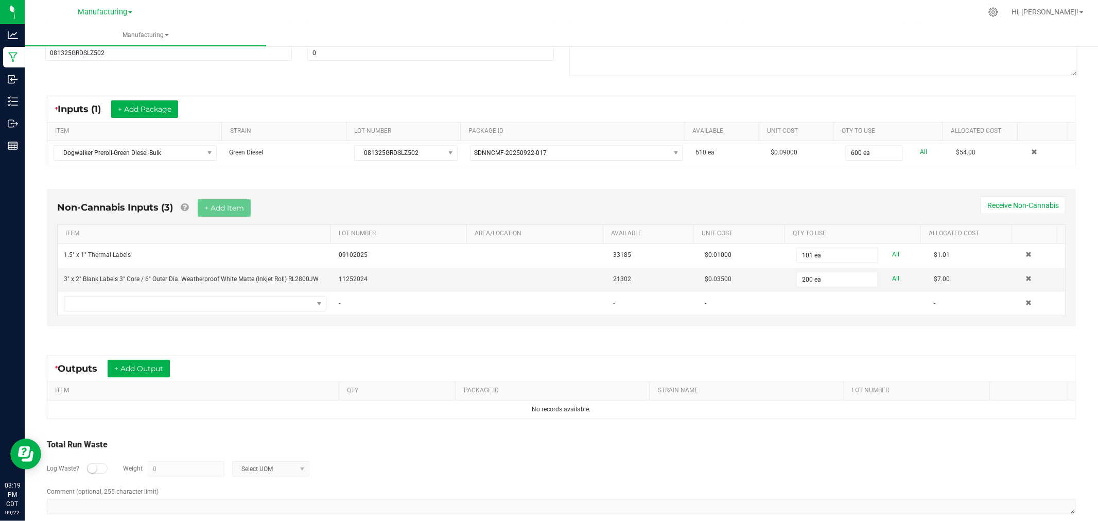
scroll to position [170, 0]
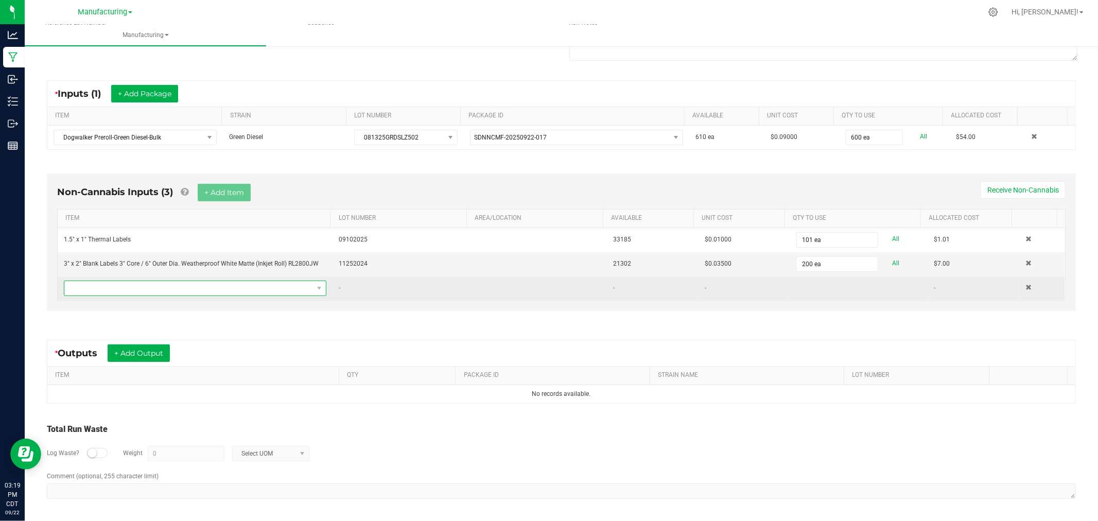
click at [251, 281] on span "NO DATA FOUND" at bounding box center [188, 288] width 249 height 14
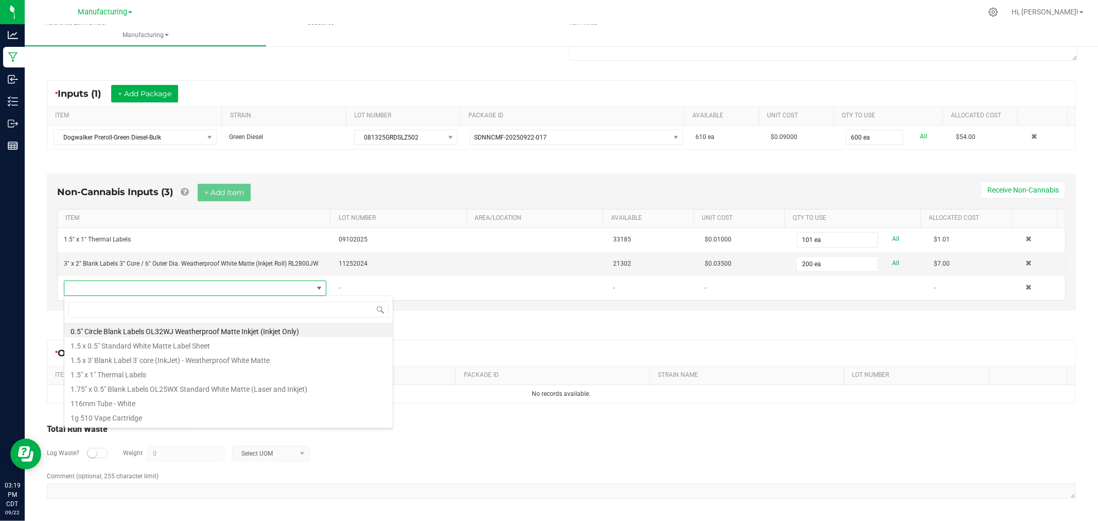
scroll to position [171, 0]
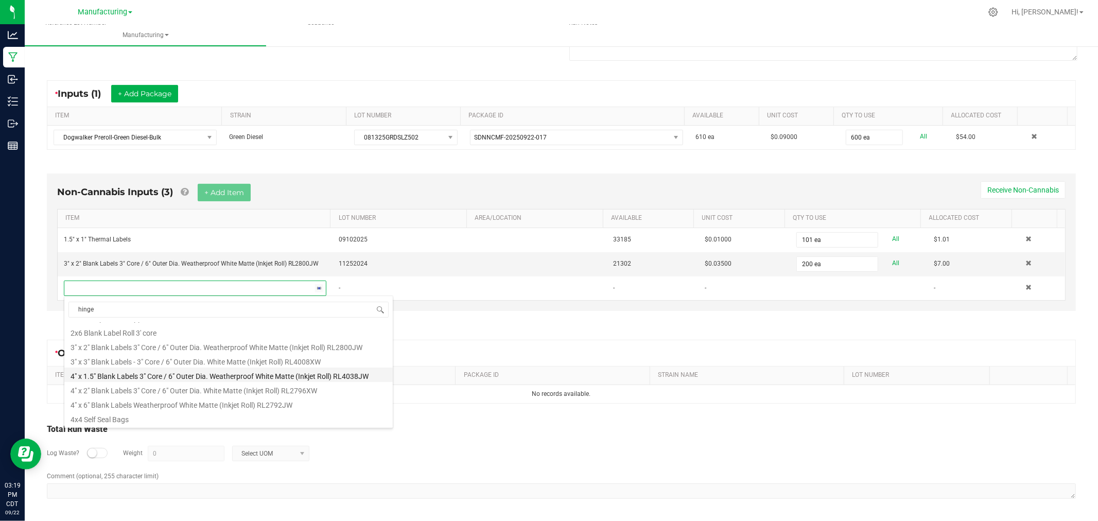
type input "hinged"
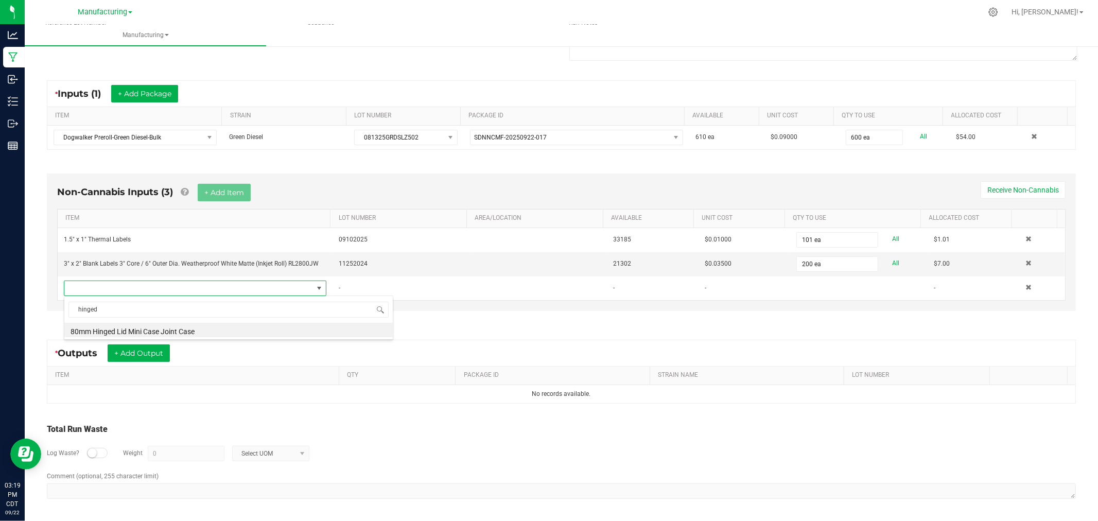
scroll to position [0, 0]
click at [175, 328] on li "80mm Hinged Lid Mini Case Joint Case" at bounding box center [228, 330] width 329 height 14
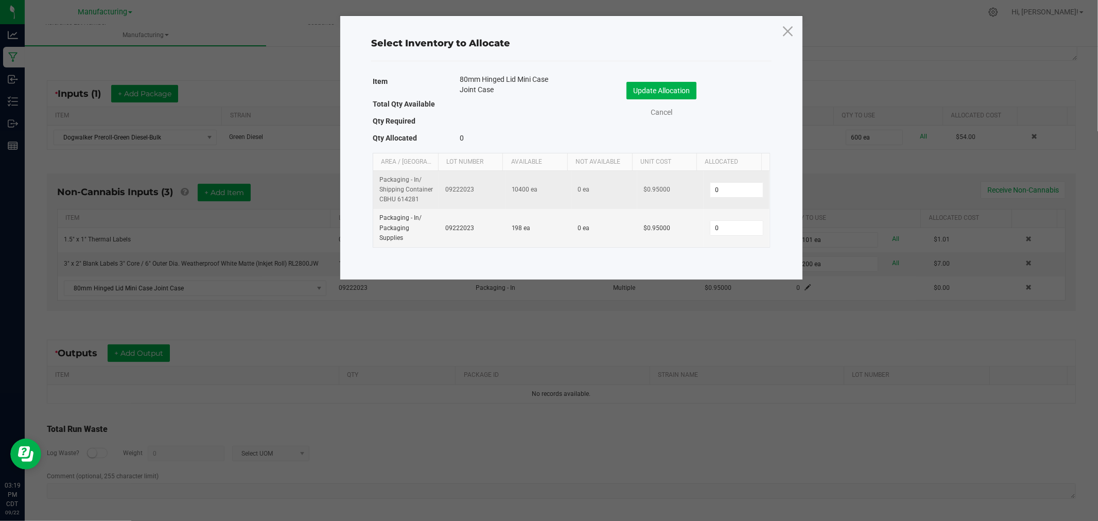
drag, startPoint x: 713, startPoint y: 228, endPoint x: 717, endPoint y: 202, distance: 25.6
click at [713, 227] on input "0" at bounding box center [737, 228] width 53 height 14
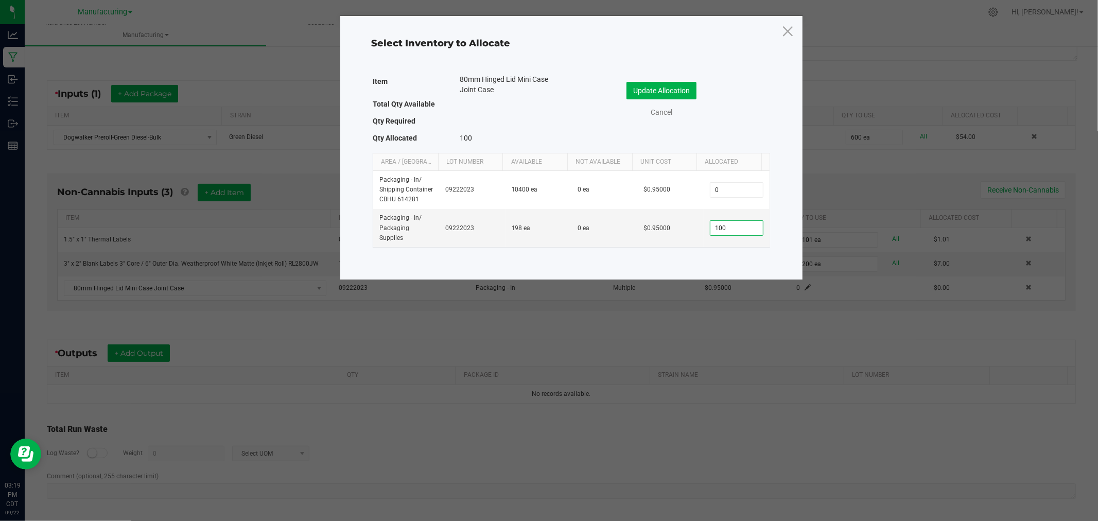
type input "100"
click at [670, 91] on button "Update Allocation" at bounding box center [662, 91] width 70 height 18
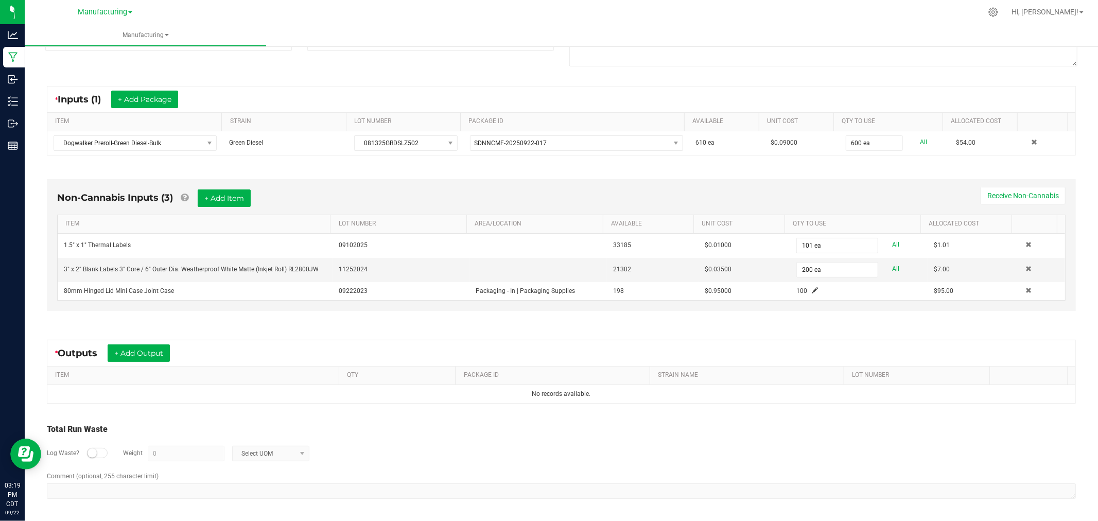
scroll to position [164, 0]
click at [220, 196] on button "+ Add Item" at bounding box center [224, 198] width 53 height 18
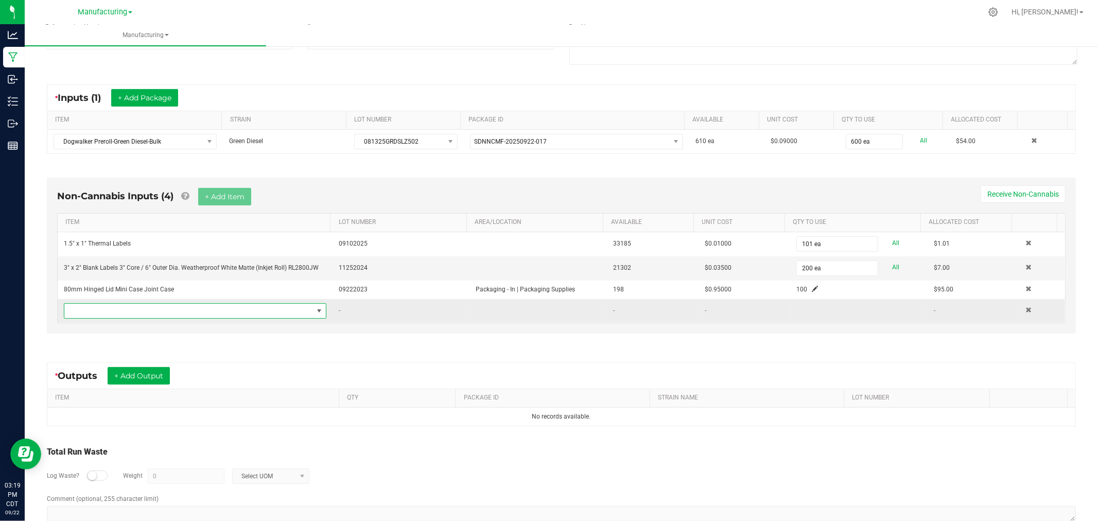
click at [230, 310] on span "NO DATA FOUND" at bounding box center [188, 311] width 249 height 14
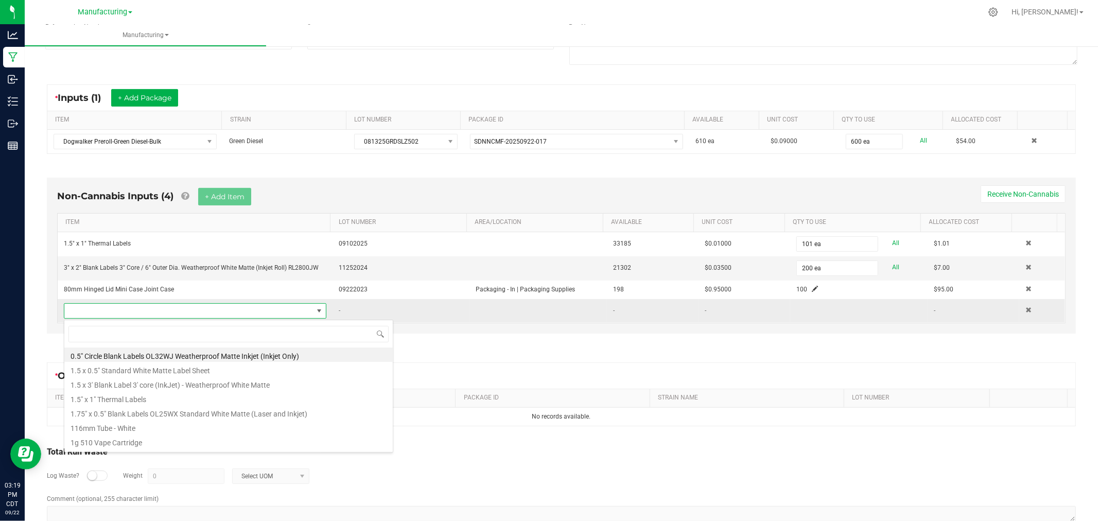
scroll to position [15, 255]
type input "shrink"
click at [275, 400] on li "Shrink Bands for All Pre-Roll Packs 76mm x 80mm - Clear Plastic" at bounding box center [228, 398] width 329 height 14
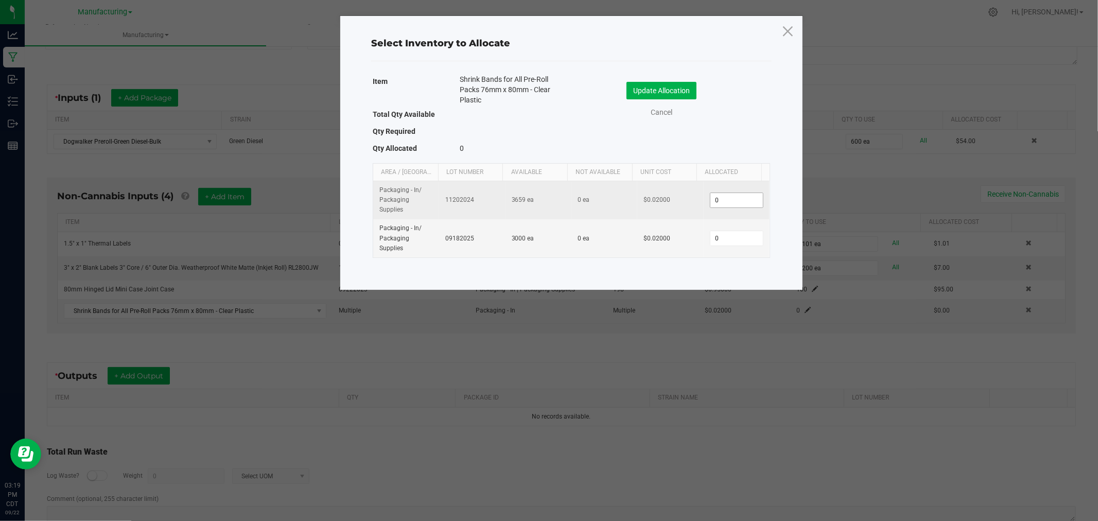
click at [715, 202] on input "0" at bounding box center [737, 200] width 53 height 14
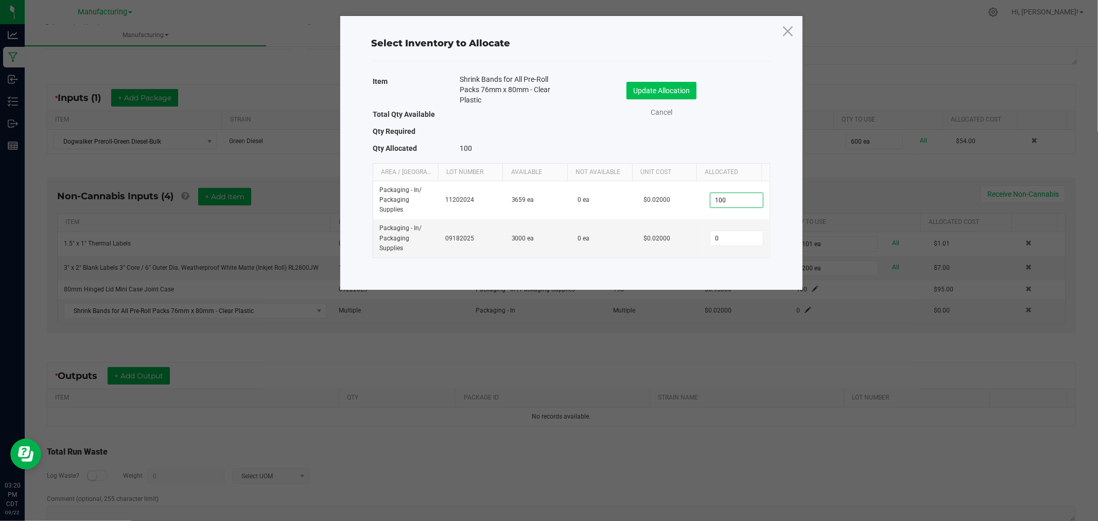
type input "100"
click at [681, 90] on button "Update Allocation" at bounding box center [662, 91] width 70 height 18
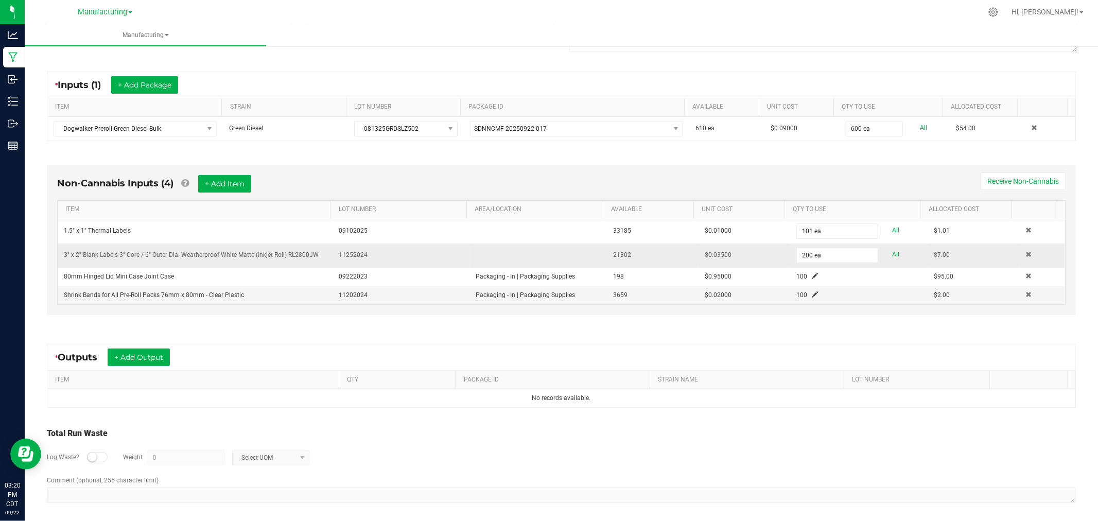
scroll to position [183, 0]
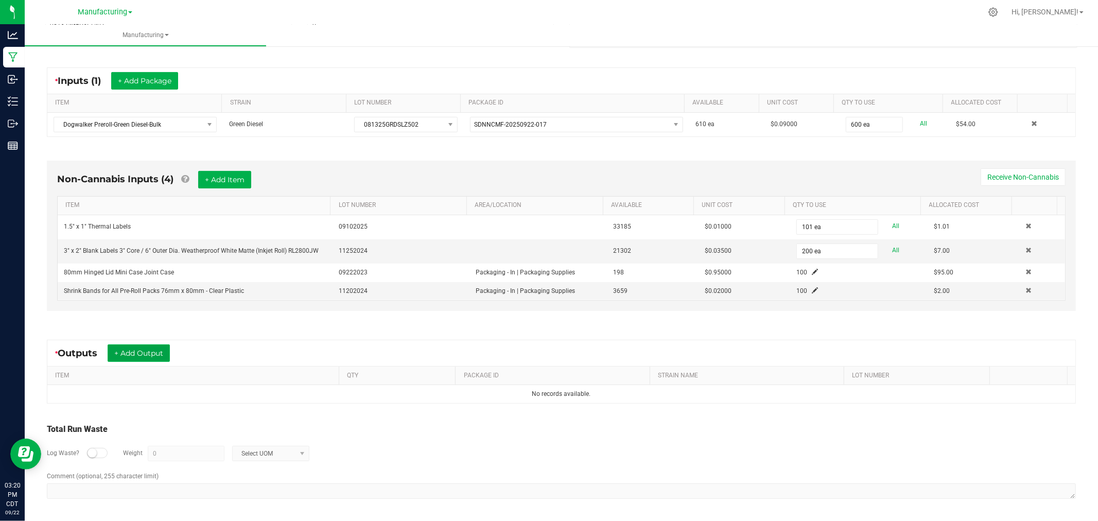
click at [146, 352] on button "+ Add Output" at bounding box center [139, 353] width 62 height 18
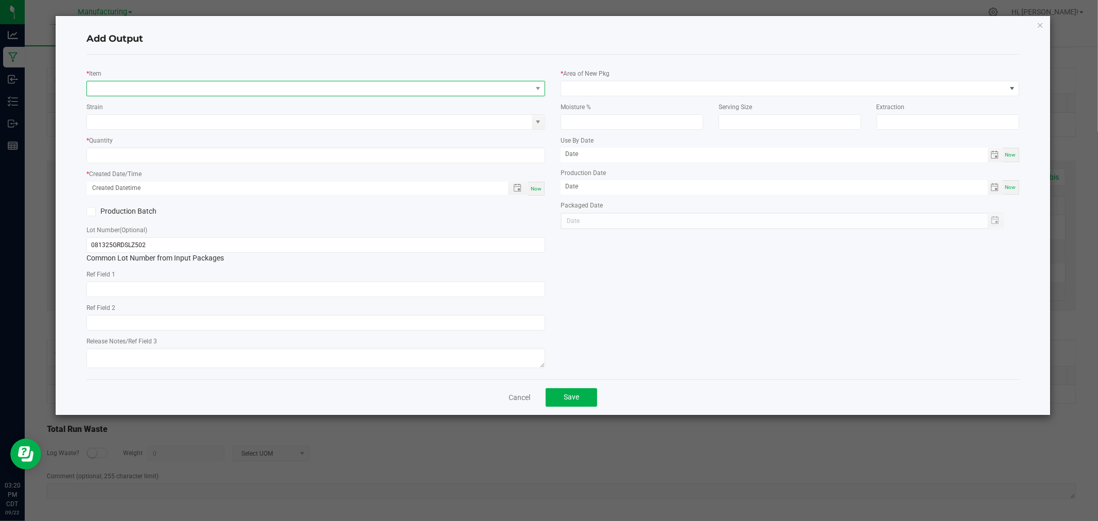
click at [136, 88] on span "NO DATA FOUND" at bounding box center [309, 88] width 445 height 14
type input "preroll pack-green"
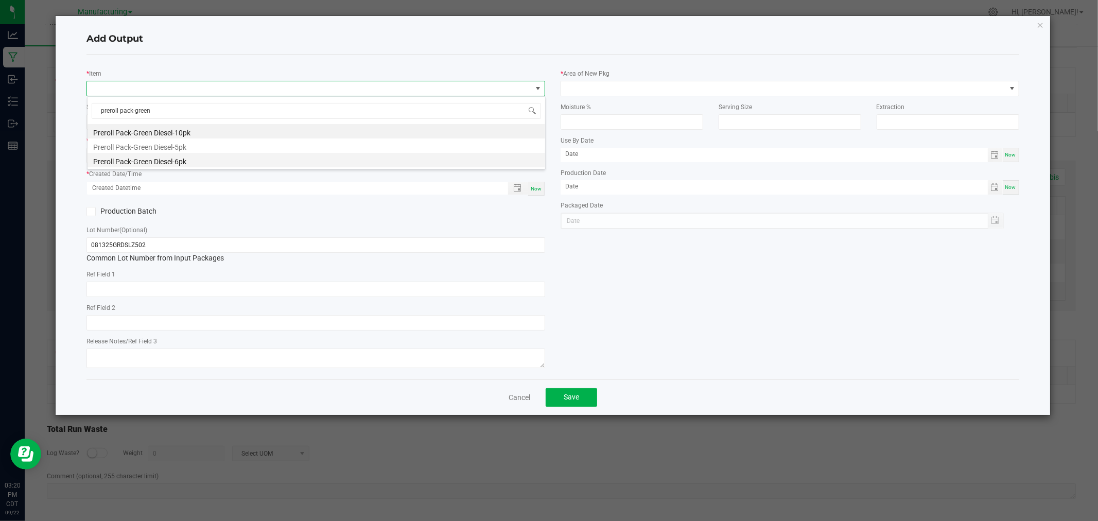
click at [176, 160] on li "Preroll Pack-Green Diesel-6pk" at bounding box center [317, 160] width 458 height 14
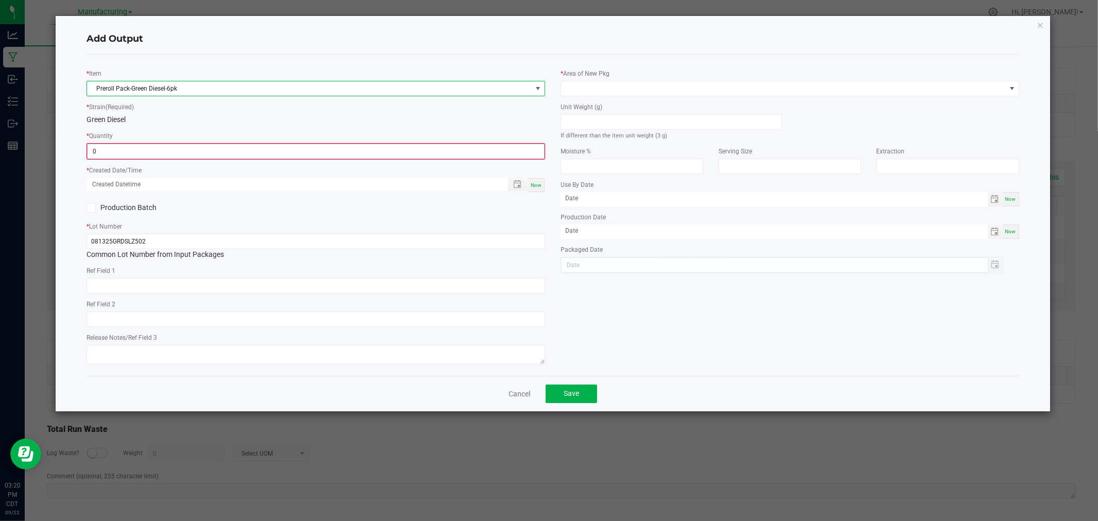
click at [143, 149] on input "0" at bounding box center [316, 151] width 457 height 14
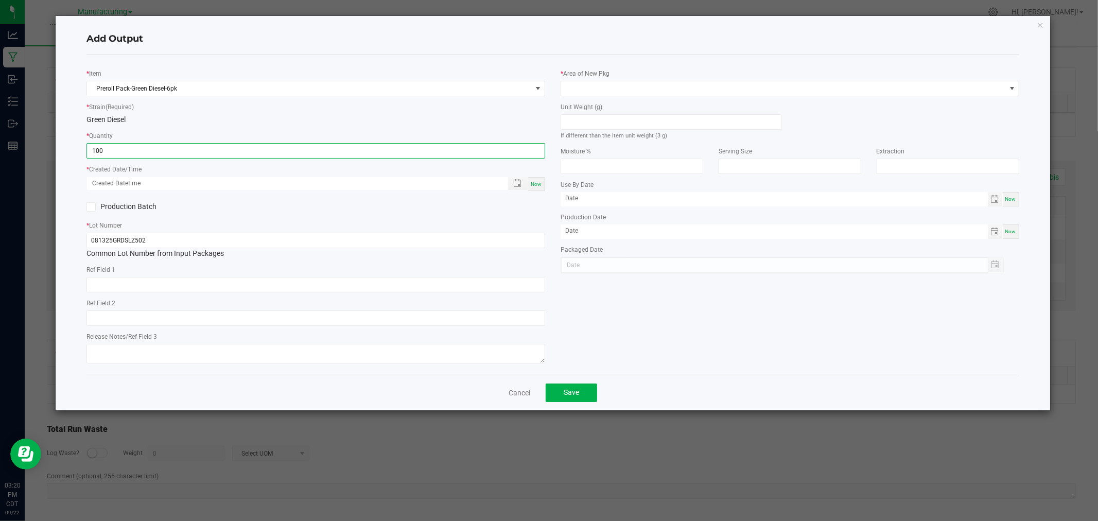
type input "100 ea"
click at [538, 186] on span "Now" at bounding box center [536, 184] width 11 height 6
type input "[DATE] 3:20 PM"
type input "[DATE]"
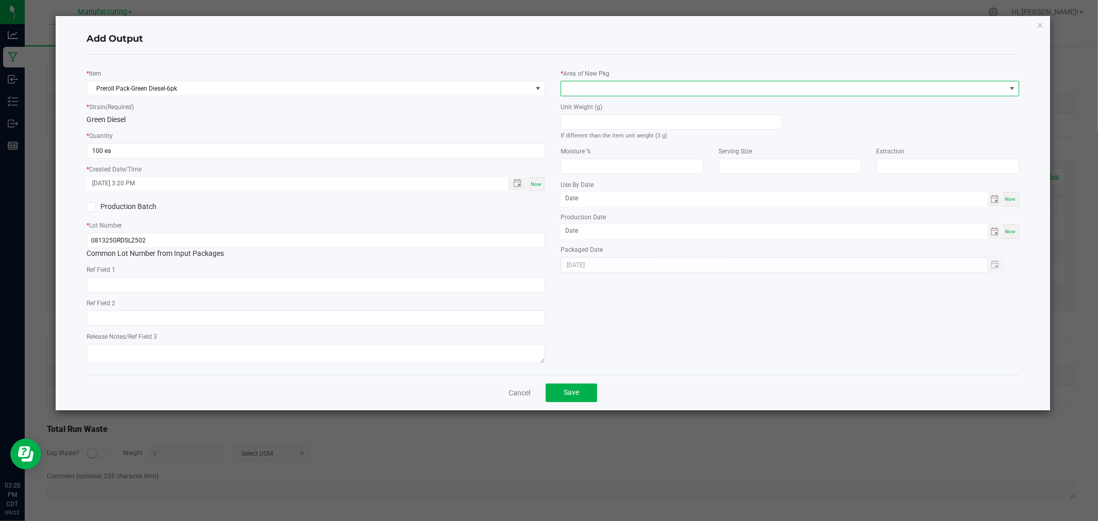
click at [602, 84] on span at bounding box center [783, 88] width 445 height 14
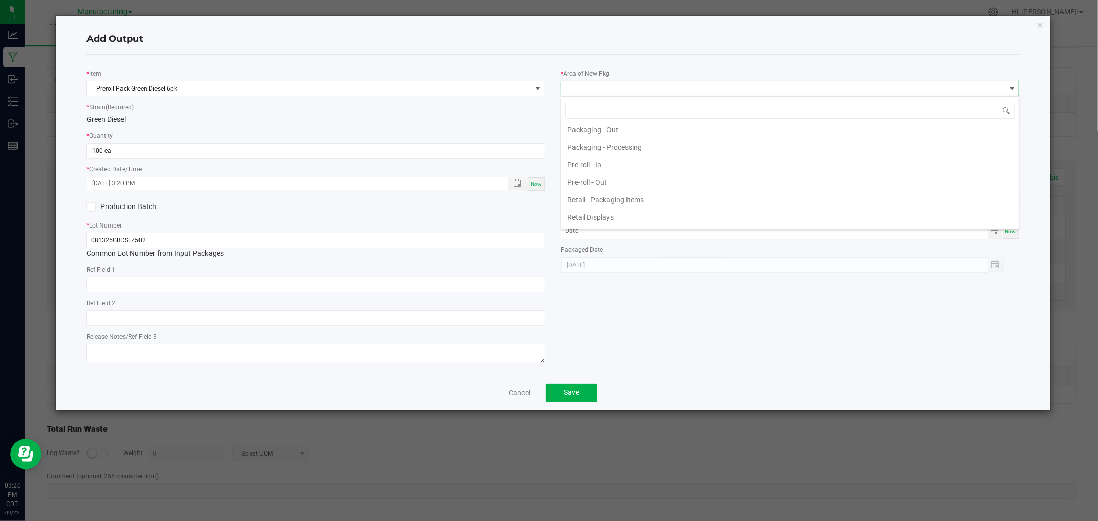
scroll to position [343, 0]
click at [615, 139] on li "Packaging - Processing" at bounding box center [790, 140] width 458 height 18
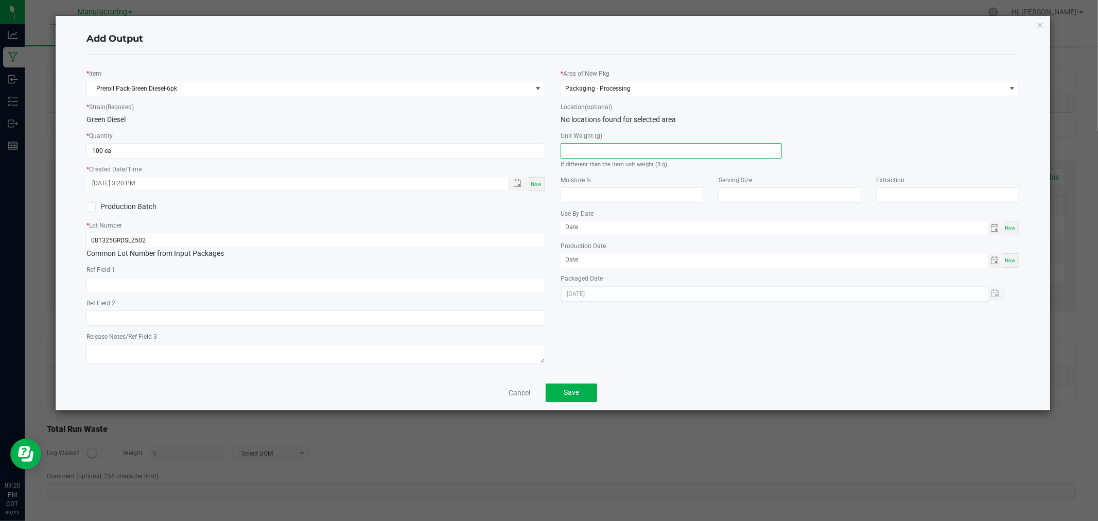
click at [616, 148] on input at bounding box center [671, 151] width 220 height 14
type input "3"
click at [563, 395] on button "Save" at bounding box center [571, 393] width 51 height 19
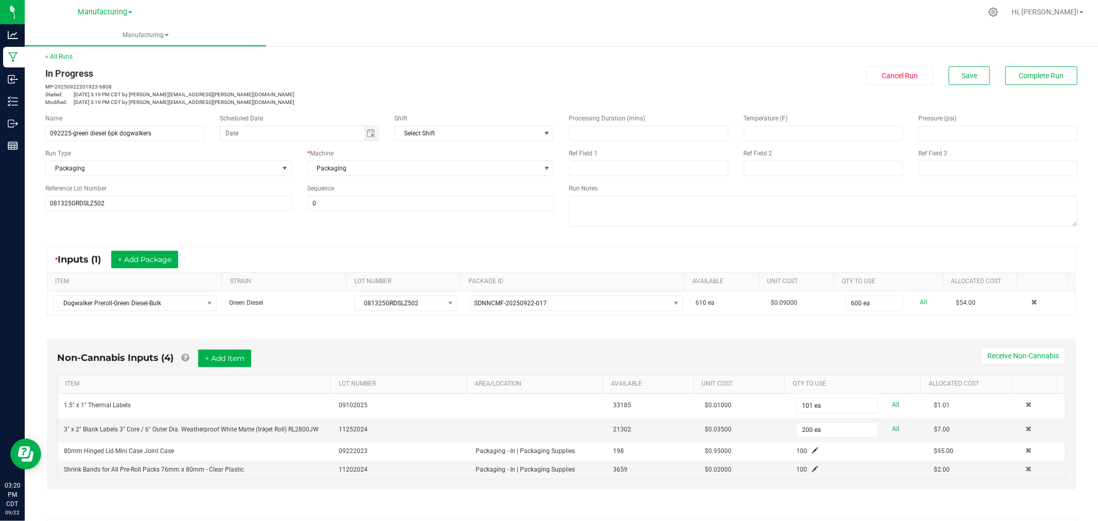
scroll to position [0, 0]
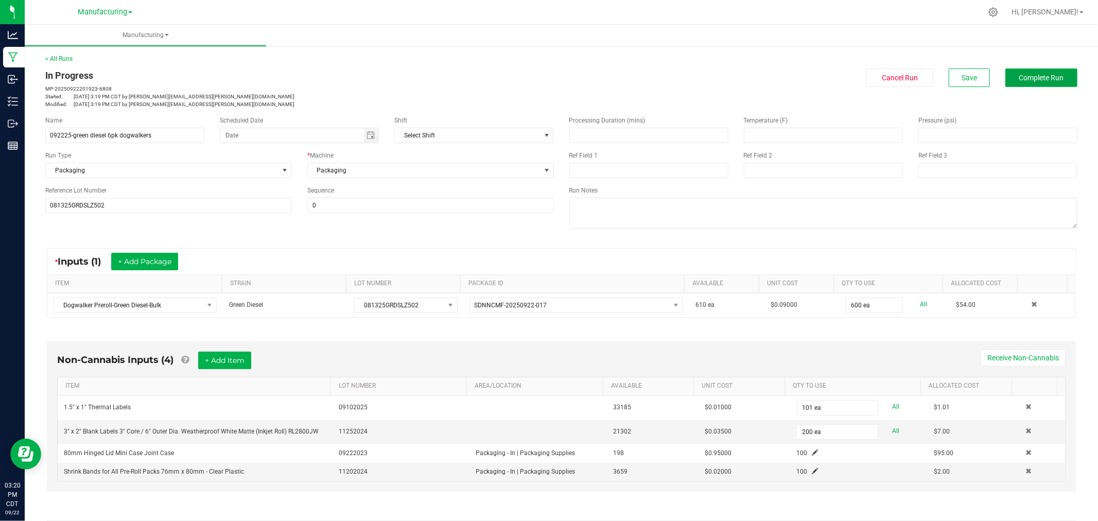
click at [1036, 82] on button "Complete Run" at bounding box center [1042, 77] width 72 height 19
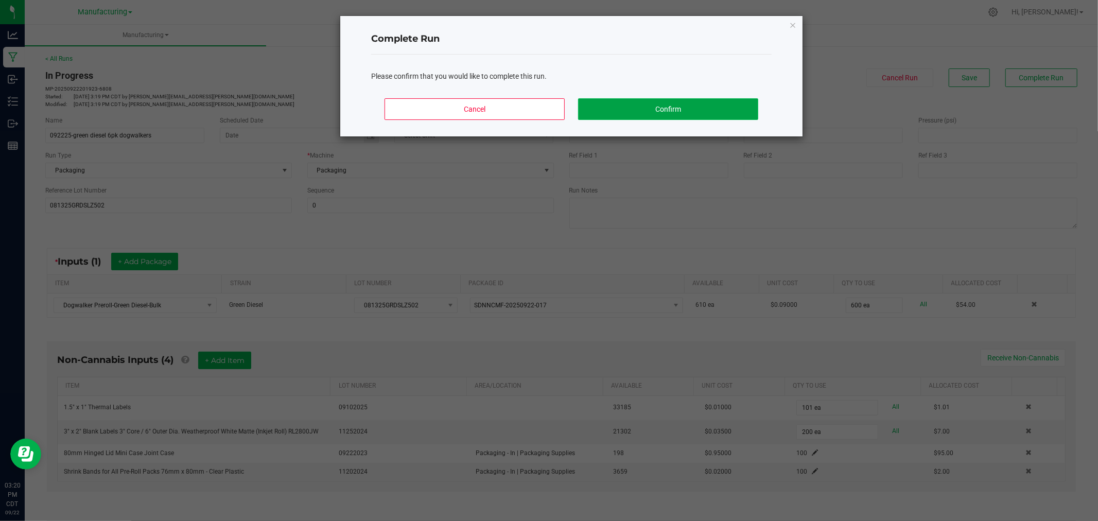
click at [717, 109] on button "Confirm" at bounding box center [668, 109] width 180 height 22
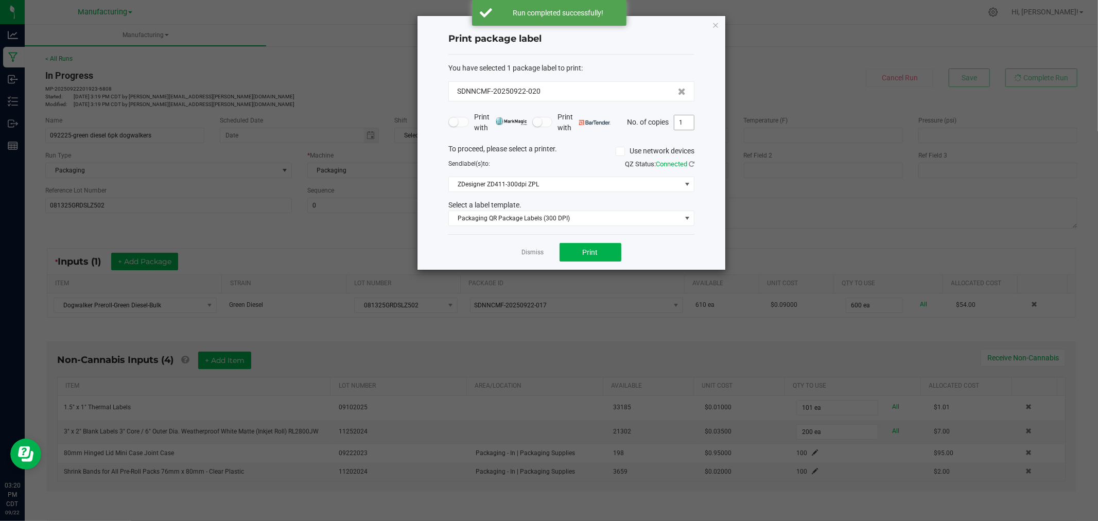
click at [687, 119] on input "1" at bounding box center [685, 122] width 20 height 14
type input "101"
click at [609, 254] on button "Print" at bounding box center [591, 252] width 62 height 19
click at [718, 24] on icon "button" at bounding box center [715, 25] width 7 height 12
